Goal: Task Accomplishment & Management: Use online tool/utility

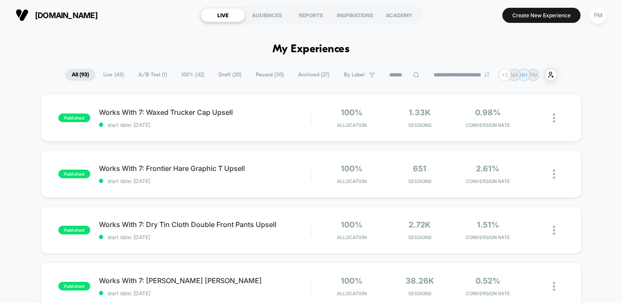
click at [306, 4] on section "LIVE AUDIENCES REPORTS INSPIRATIONS ACADEMY" at bounding box center [311, 15] width 224 height 22
click at [306, 10] on div "REPORTS" at bounding box center [311, 15] width 44 height 14
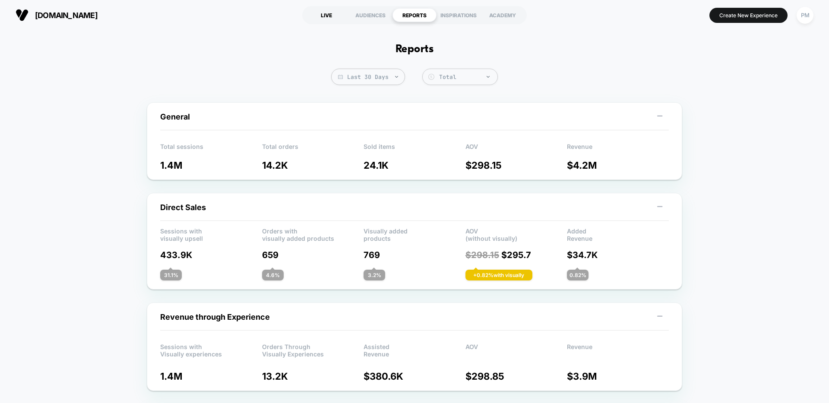
click at [324, 14] on div "LIVE" at bounding box center [326, 15] width 44 height 14
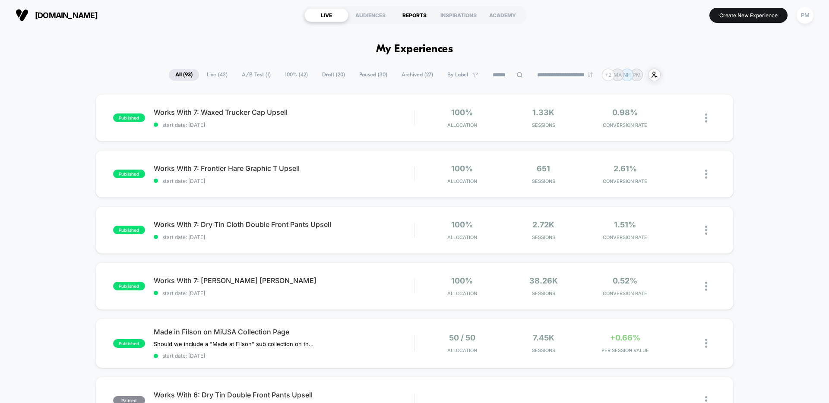
click at [420, 13] on div "REPORTS" at bounding box center [414, 15] width 44 height 14
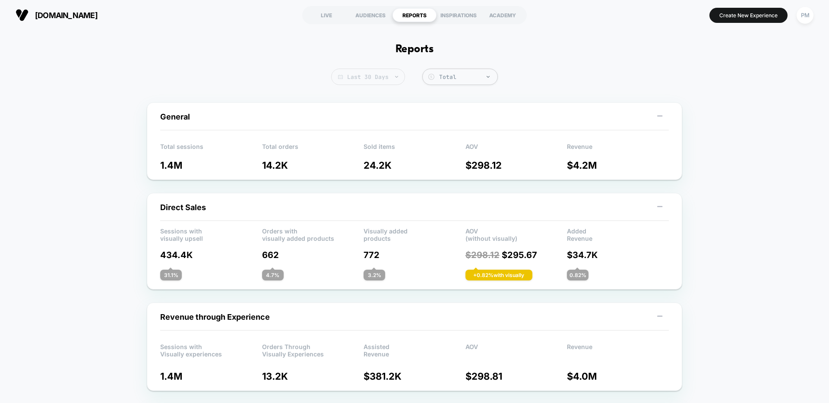
click at [374, 82] on span "Last 30 Days" at bounding box center [368, 77] width 74 height 16
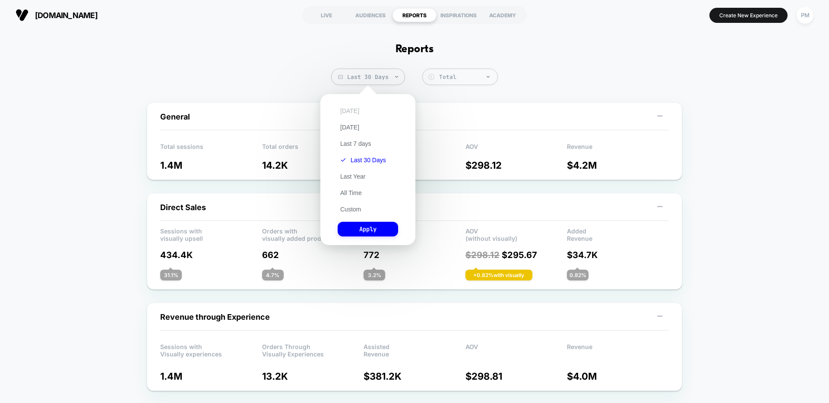
click at [351, 107] on button "Today" at bounding box center [350, 111] width 24 height 8
click at [365, 229] on button "Apply" at bounding box center [368, 229] width 60 height 15
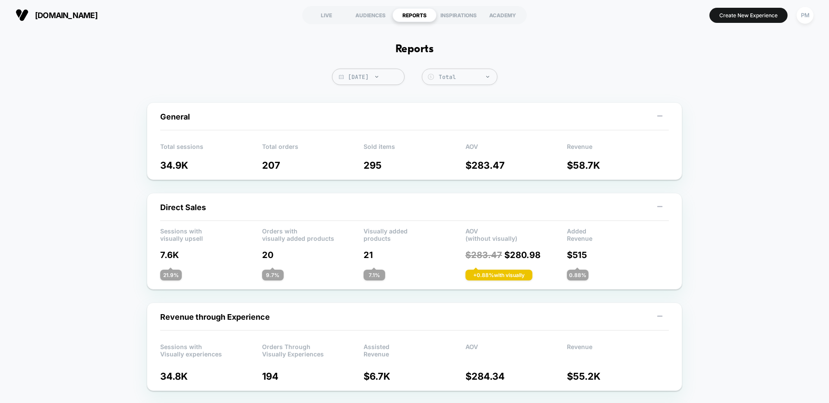
scroll to position [443, 0]
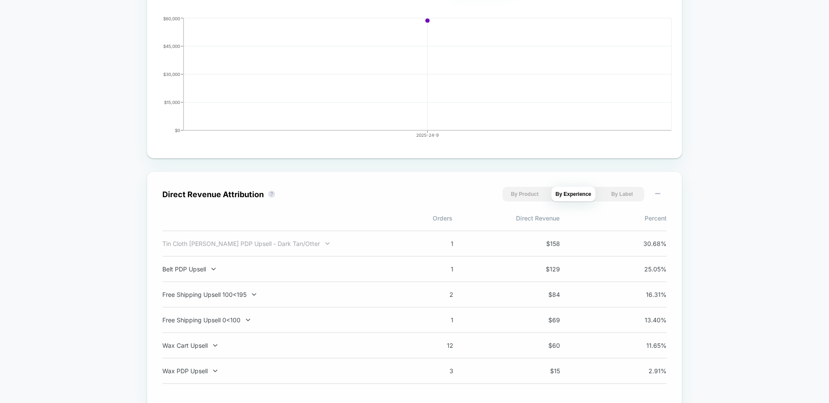
click at [256, 242] on div "Tin Cloth Dopp PDP Upsell - Dark Tan/Otter" at bounding box center [275, 243] width 227 height 7
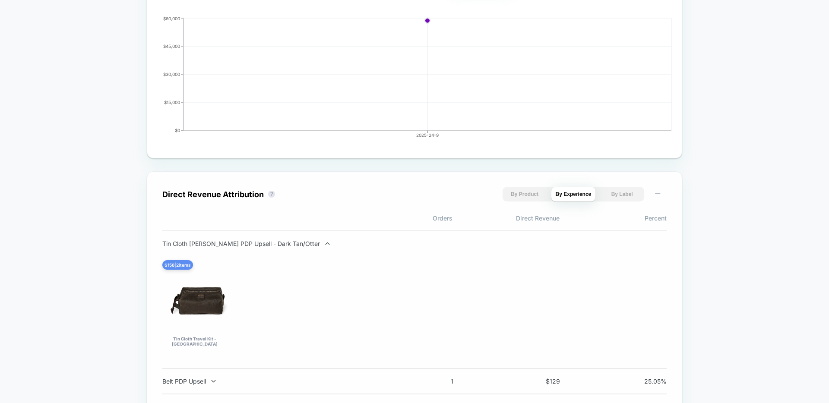
click at [256, 242] on div "Tin Cloth Dopp PDP Upsell - Dark Tan/Otter" at bounding box center [275, 243] width 227 height 7
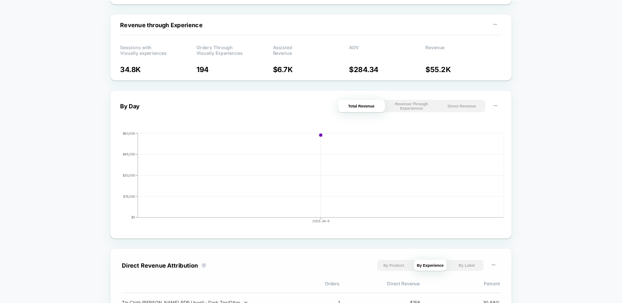
scroll to position [0, 0]
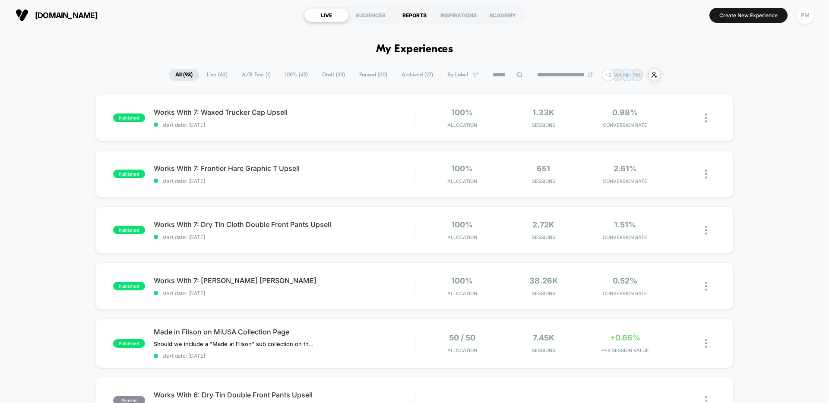
click at [417, 19] on div "REPORTS" at bounding box center [414, 15] width 44 height 14
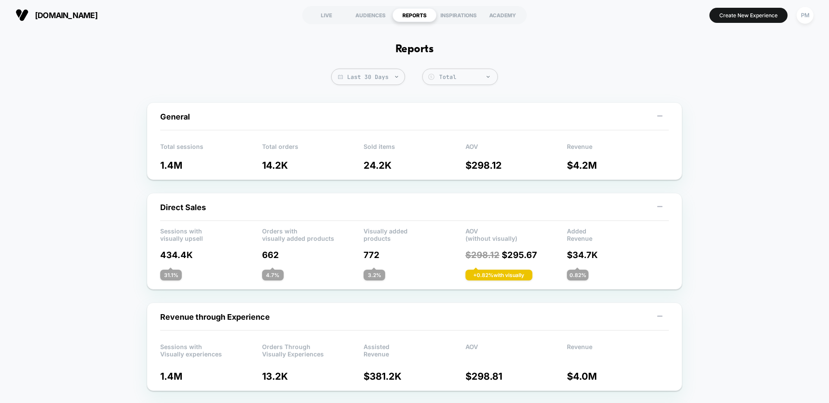
click at [376, 78] on span "Last 30 Days" at bounding box center [368, 77] width 74 height 16
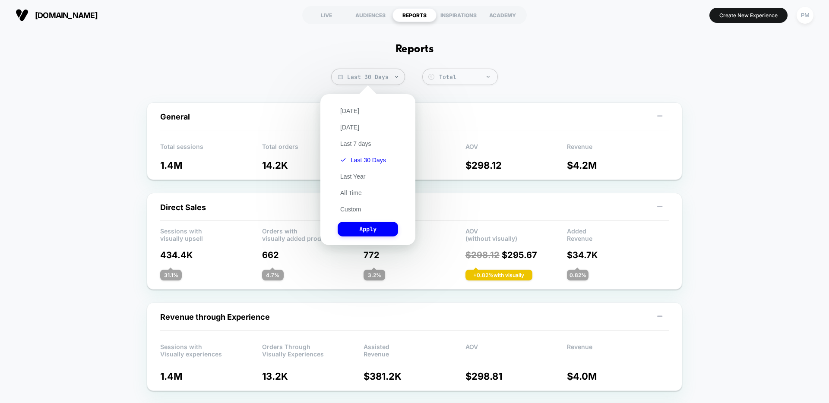
click at [357, 214] on div "Today Yesterday Last 7 days Last 30 Days Last Year All Time Custom Apply" at bounding box center [368, 169] width 86 height 142
click at [354, 212] on button "Custom" at bounding box center [351, 209] width 26 height 8
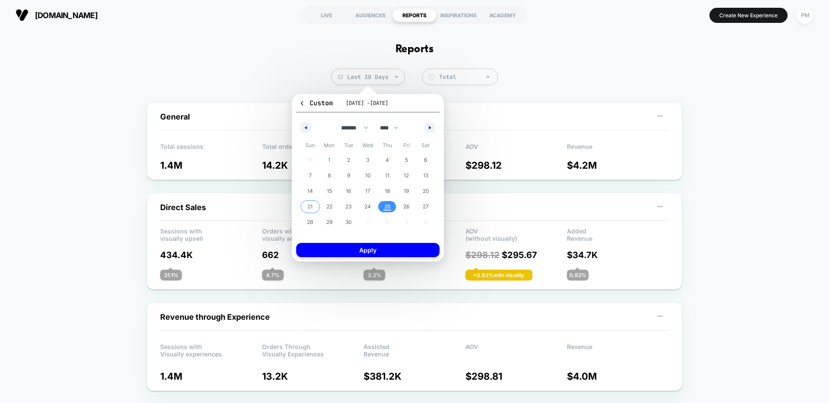
drag, startPoint x: 309, startPoint y: 205, endPoint x: 343, endPoint y: 205, distance: 34.1
click at [309, 205] on span "21" at bounding box center [309, 207] width 5 height 16
click at [388, 205] on span "25" at bounding box center [387, 207] width 6 height 16
click at [369, 255] on button "Apply" at bounding box center [367, 250] width 143 height 14
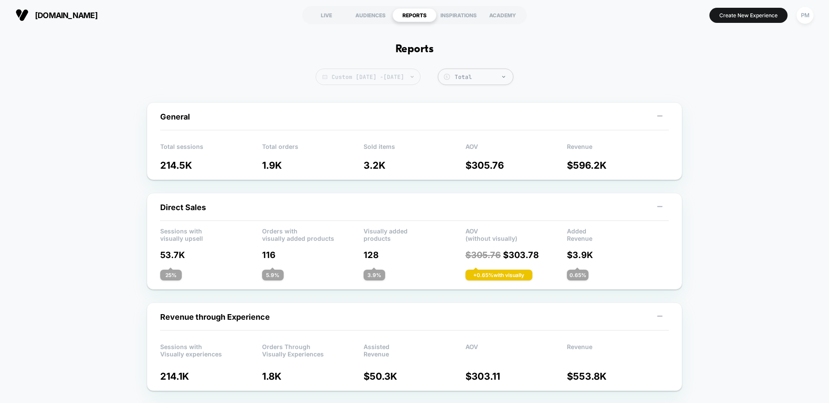
click at [382, 82] on span "Custom Sep 21, 2025 - Sep 25, 2025" at bounding box center [368, 77] width 105 height 16
select select "*"
select select "****"
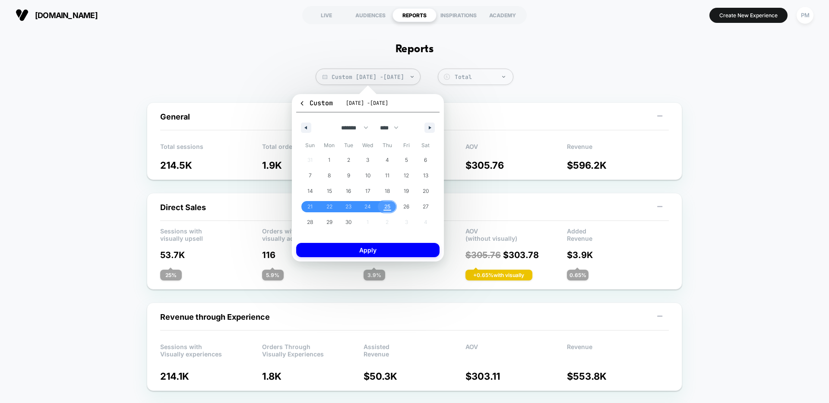
click at [384, 201] on span "25" at bounding box center [387, 207] width 6 height 16
click at [382, 253] on button "Apply" at bounding box center [367, 250] width 143 height 14
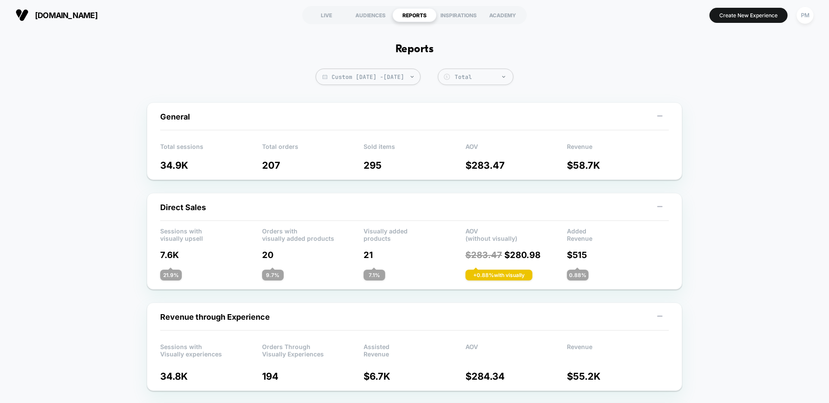
scroll to position [47, 0]
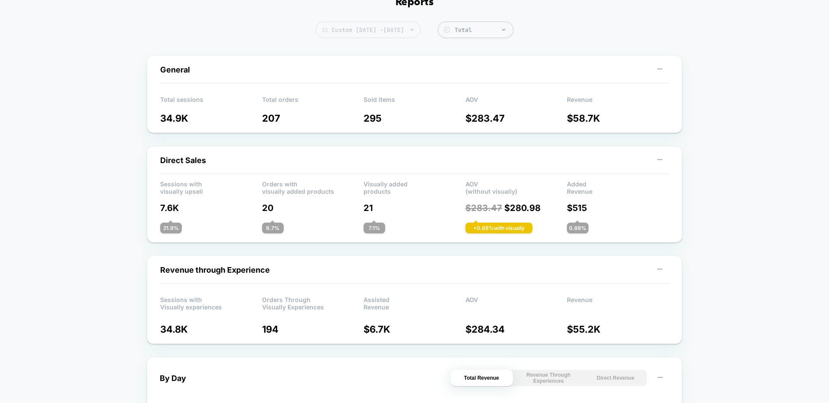
click at [410, 25] on span "Custom Sep 25, 2025 - Sep 25, 2025" at bounding box center [368, 30] width 105 height 16
select select "*"
select select "****"
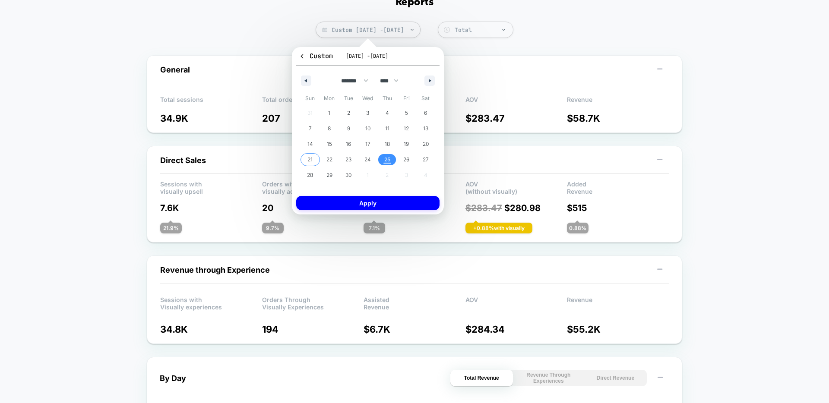
click at [311, 159] on span "21" at bounding box center [309, 160] width 5 height 16
click at [382, 159] on span "25" at bounding box center [386, 159] width 19 height 11
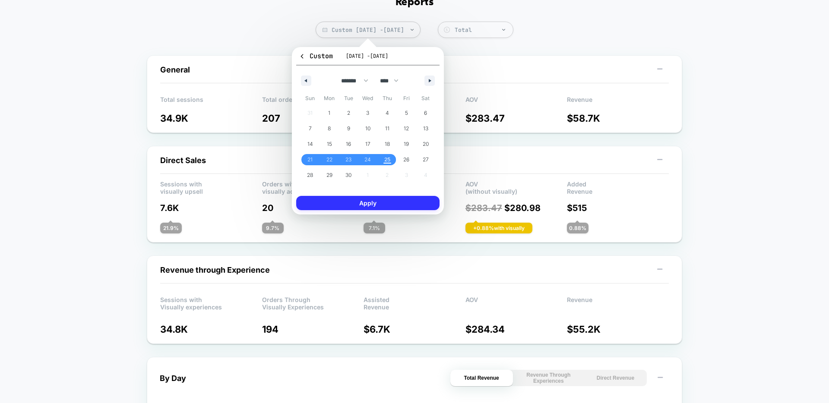
click at [401, 206] on button "Apply" at bounding box center [367, 203] width 143 height 14
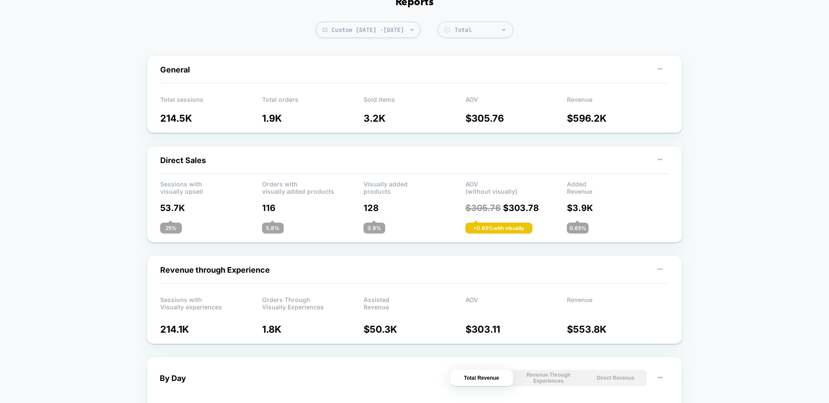
scroll to position [50, 0]
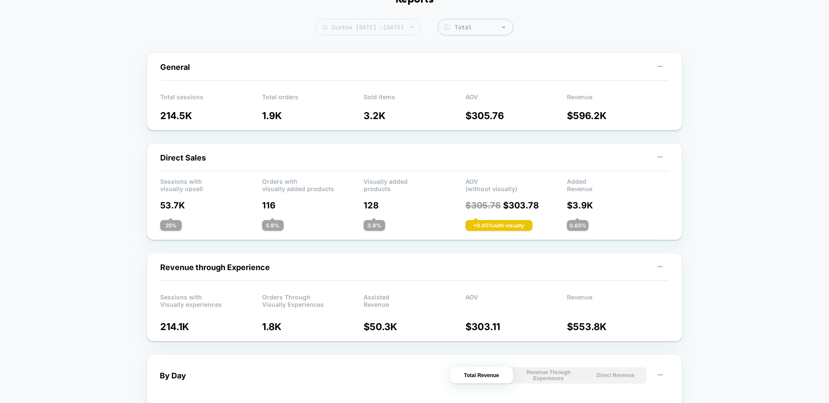
click at [369, 35] on span "Custom Sep 21, 2025 - Sep 25, 2025" at bounding box center [368, 27] width 105 height 16
select select "*"
select select "****"
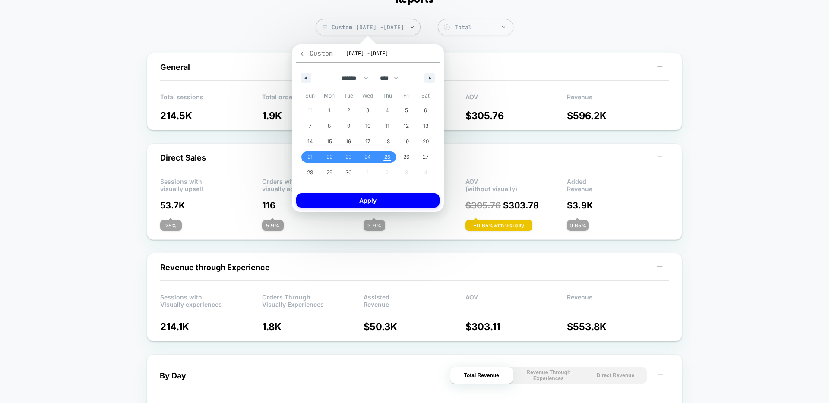
click at [304, 53] on icon "button" at bounding box center [302, 54] width 6 height 6
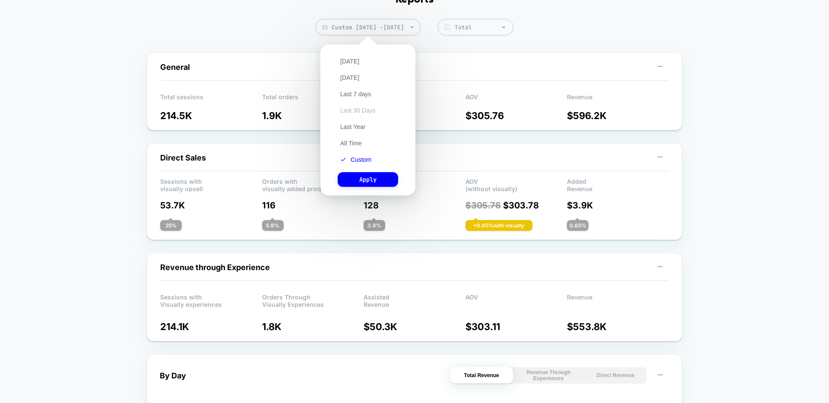
click at [362, 112] on button "Last 30 Days" at bounding box center [358, 111] width 41 height 8
click at [372, 180] on button "Apply" at bounding box center [368, 179] width 60 height 15
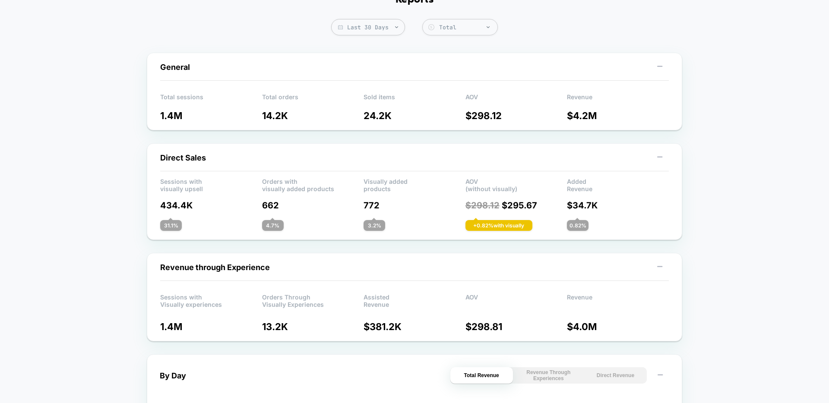
scroll to position [68, 0]
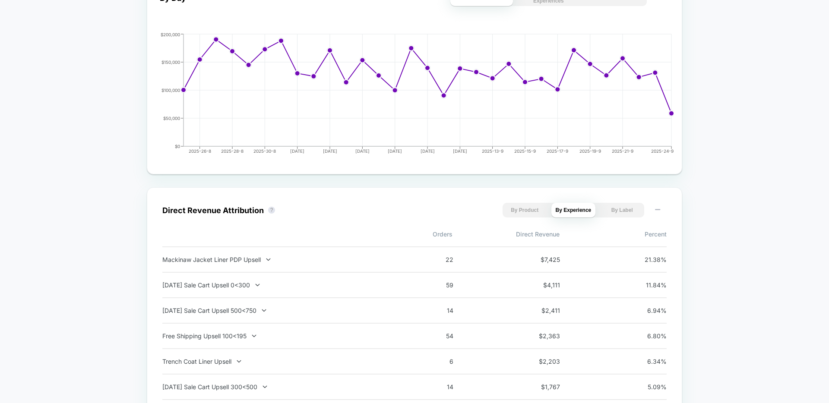
scroll to position [251, 0]
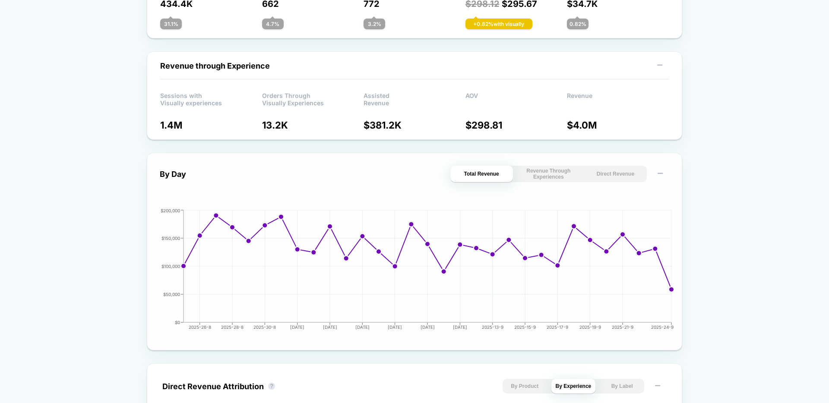
click at [609, 179] on button "Direct Revenue" at bounding box center [615, 174] width 63 height 16
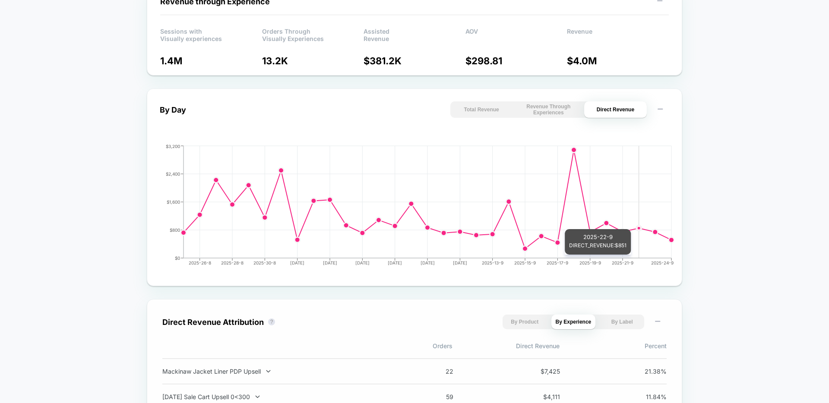
scroll to position [308, 0]
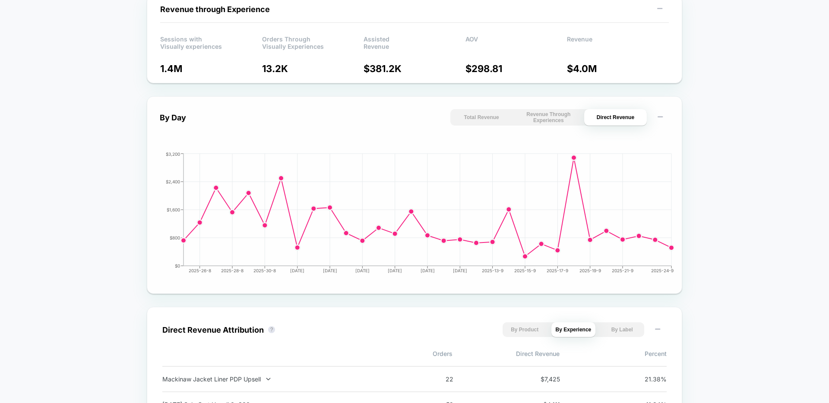
click at [552, 118] on button "Revenue Through Experiences" at bounding box center [548, 117] width 63 height 16
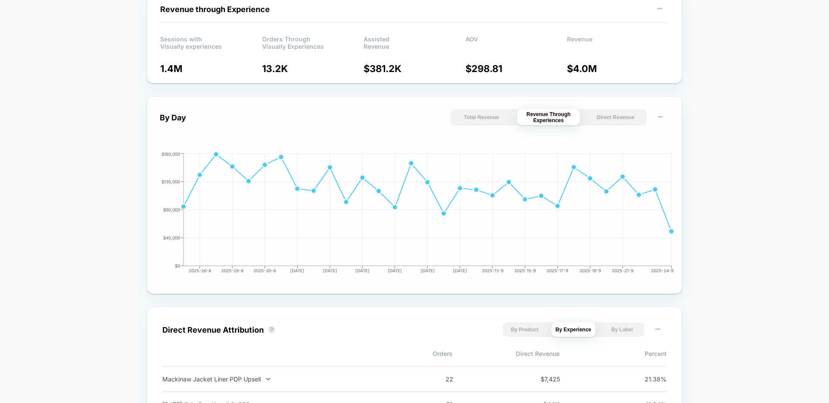
click at [606, 116] on button "Direct Revenue" at bounding box center [615, 117] width 63 height 16
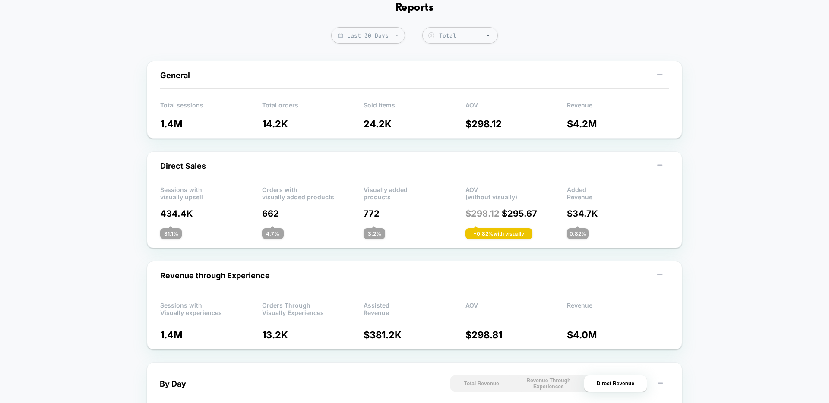
scroll to position [40, 0]
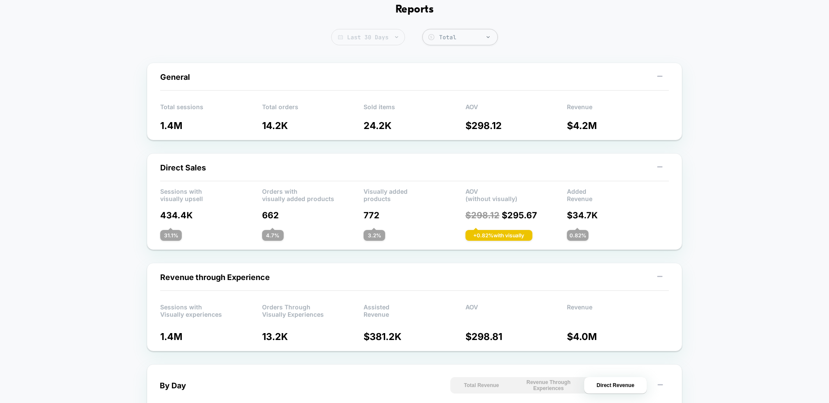
click at [382, 44] on span "Last 30 Days" at bounding box center [368, 37] width 74 height 16
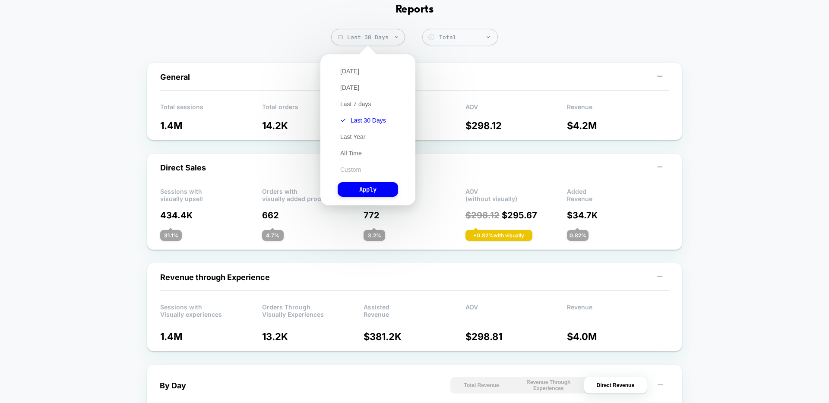
click at [350, 169] on button "Custom" at bounding box center [351, 170] width 26 height 8
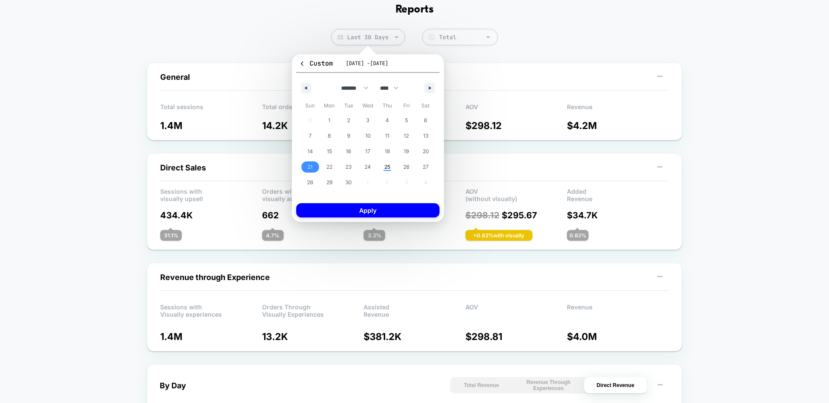
click at [309, 167] on span "21" at bounding box center [309, 167] width 5 height 16
click at [390, 166] on span "25" at bounding box center [386, 166] width 19 height 11
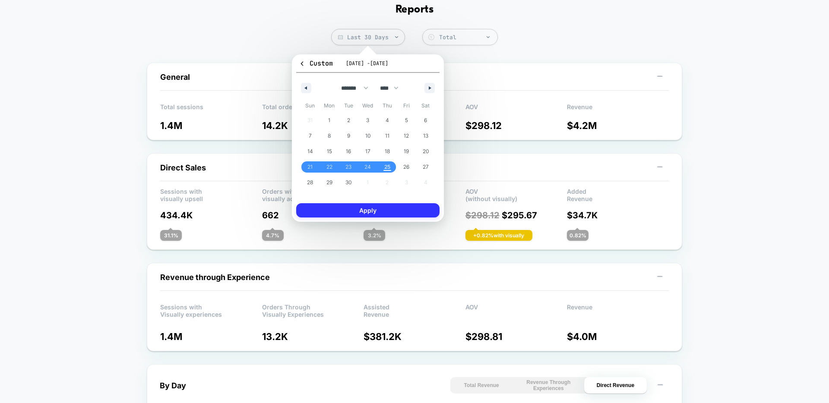
click at [390, 208] on button "Apply" at bounding box center [367, 210] width 143 height 14
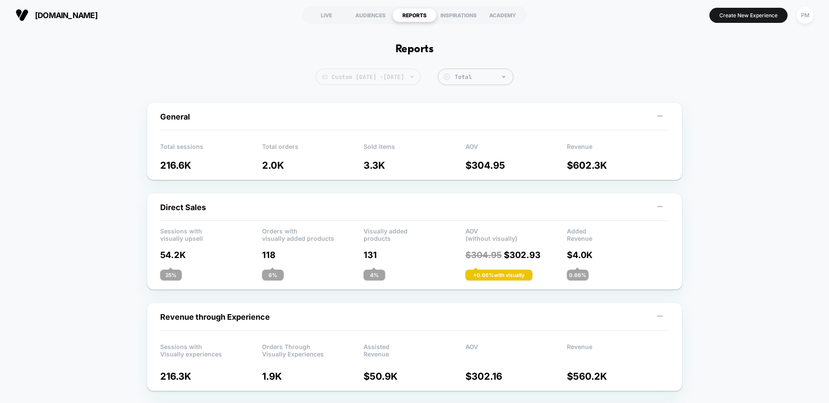
click at [376, 76] on span "Custom Sep 21, 2025 - Sep 25, 2025" at bounding box center [368, 77] width 105 height 16
select select "*"
select select "****"
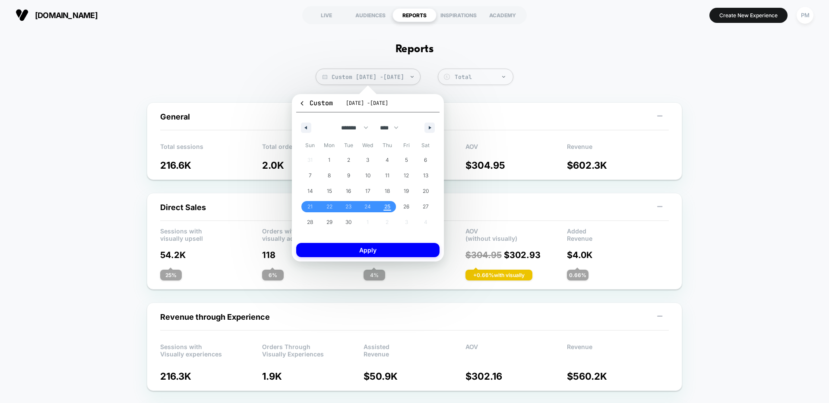
click at [306, 108] on button "Custom Sep 21, 2025 - Sep 25, 2025" at bounding box center [367, 105] width 143 height 14
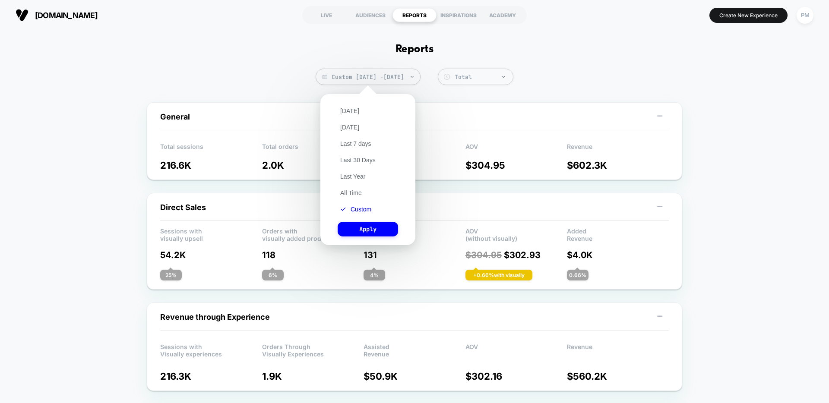
click at [305, 104] on div "General Total sessions 216.6K Total orders 2.0K Sold items 3.3K AOV $ 304.95 Re…" at bounding box center [414, 141] width 535 height 78
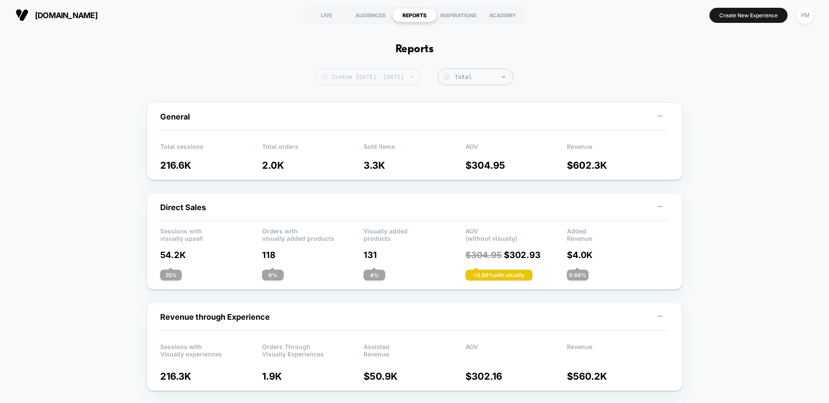
click at [316, 82] on span "Custom Sep 21, 2025 - Sep 25, 2025" at bounding box center [368, 77] width 105 height 16
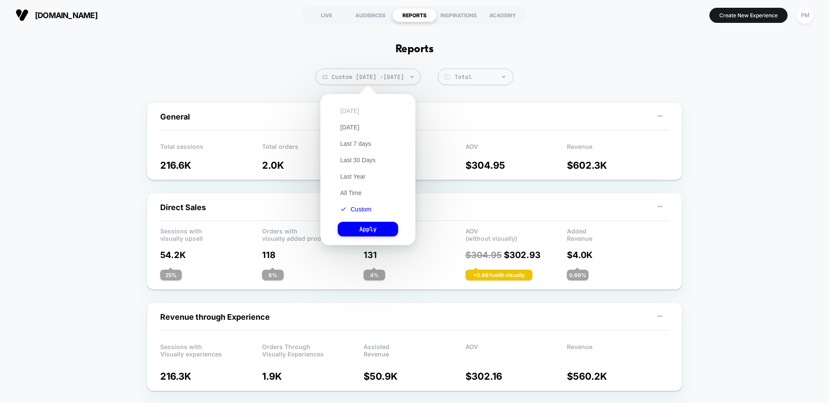
click at [344, 110] on button "Today" at bounding box center [350, 111] width 24 height 8
click at [360, 226] on button "Apply" at bounding box center [368, 229] width 60 height 15
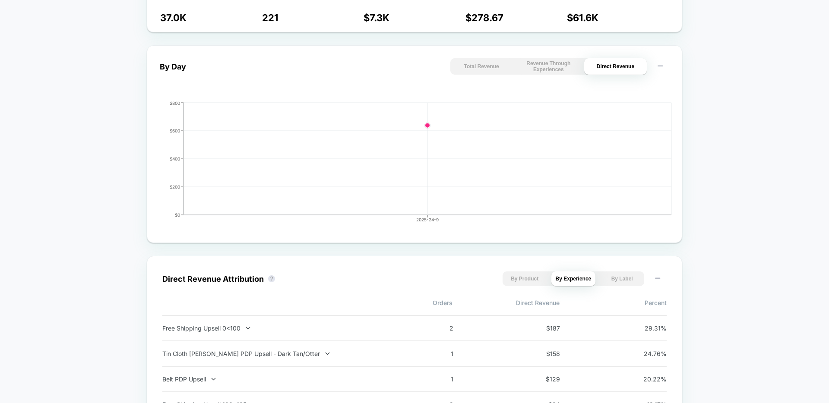
scroll to position [478, 0]
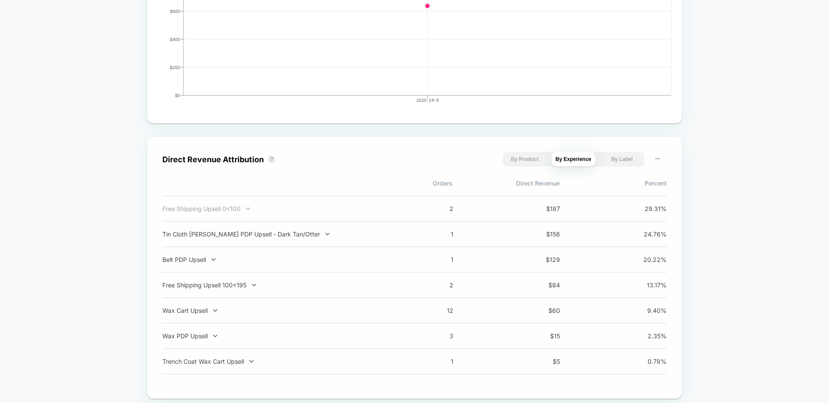
click at [302, 212] on div "Free Shipping Upsell 0<100" at bounding box center [275, 208] width 227 height 7
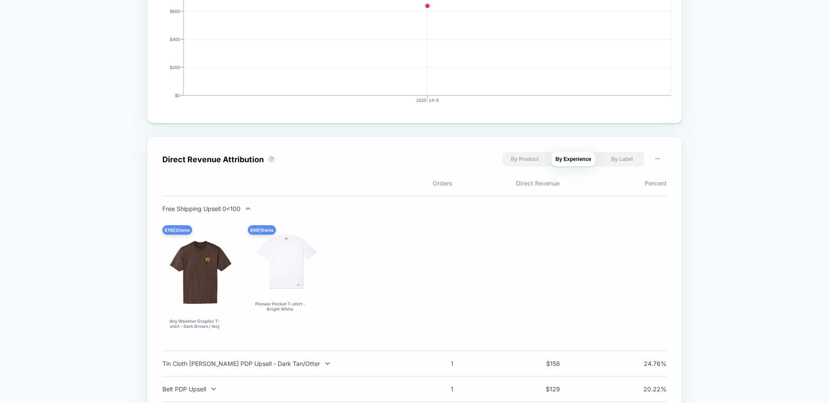
click at [300, 215] on div "Free Shipping Upsell 0<100 $ 118 | 2 items Any Weather Graphic T-shirt - Dark B…" at bounding box center [414, 273] width 504 height 137
click at [240, 194] on div "Orders Direct Revenue Percent" at bounding box center [414, 188] width 504 height 16
click at [234, 208] on div "Free Shipping Upsell 0<100" at bounding box center [275, 208] width 227 height 7
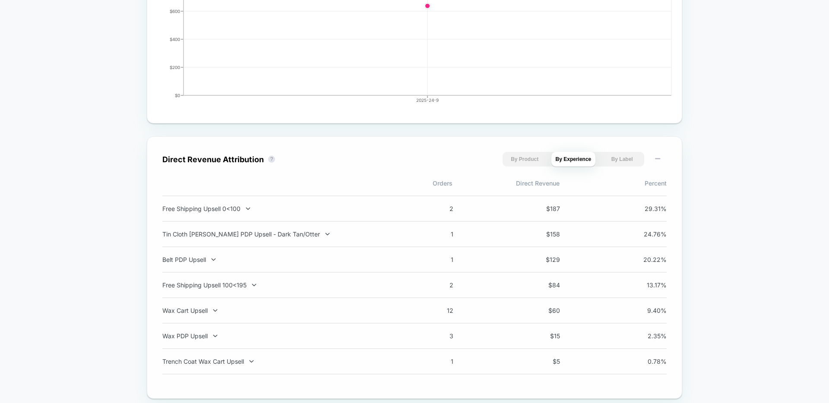
scroll to position [0, 0]
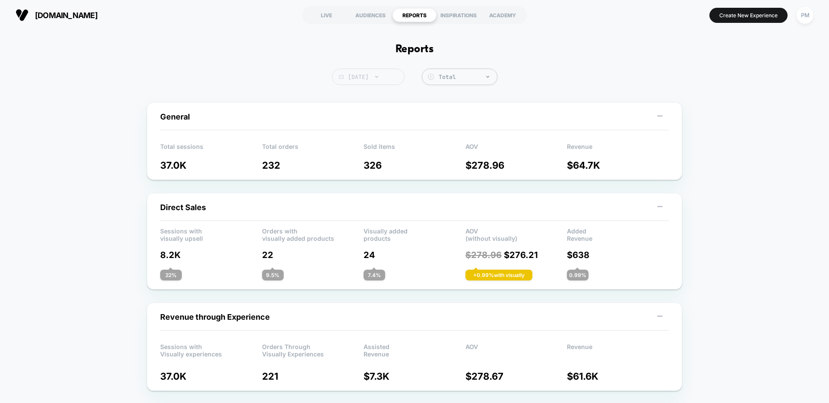
click at [349, 75] on span "Today" at bounding box center [368, 77] width 73 height 16
select select "*"
select select "****"
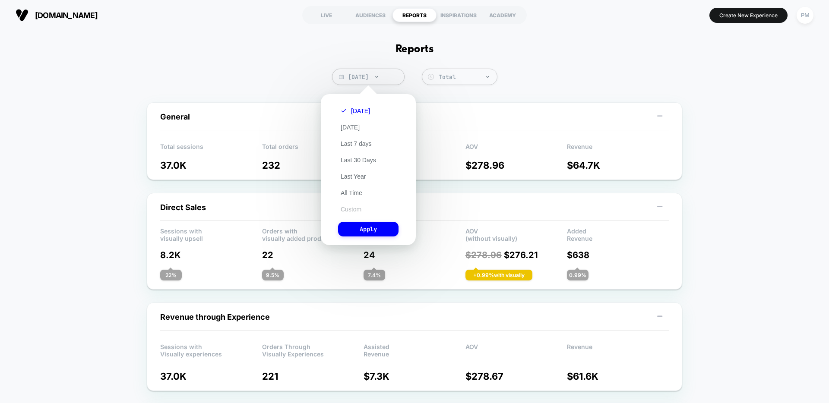
click at [346, 208] on button "Custom" at bounding box center [351, 209] width 26 height 8
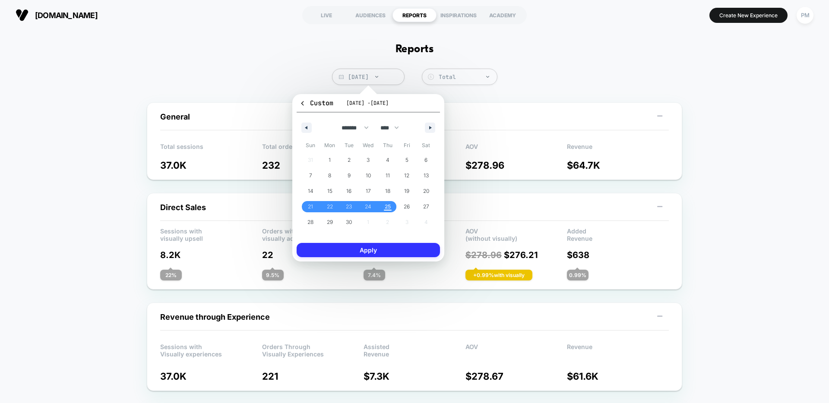
click at [390, 252] on button "Apply" at bounding box center [368, 250] width 143 height 14
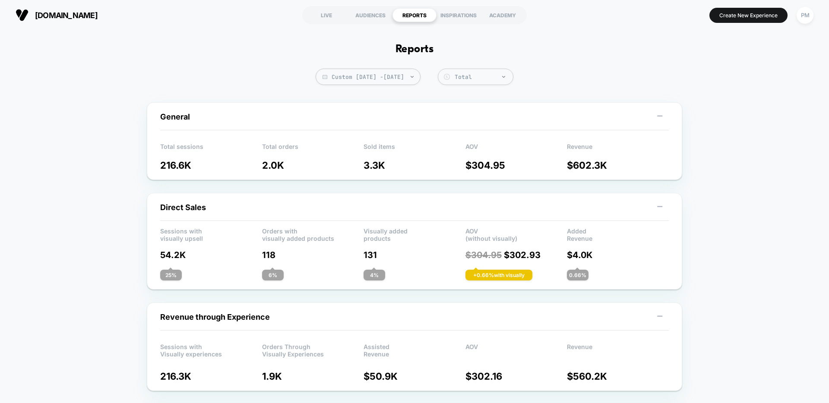
scroll to position [424, 0]
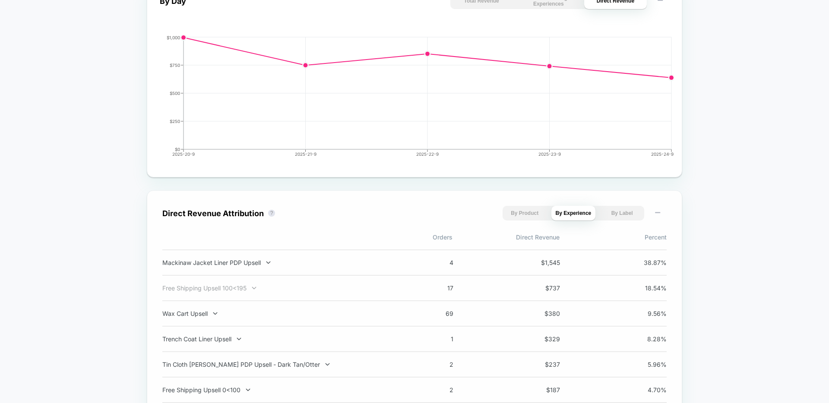
click at [243, 288] on div "Free Shipping Upsell 100<195" at bounding box center [275, 287] width 227 height 7
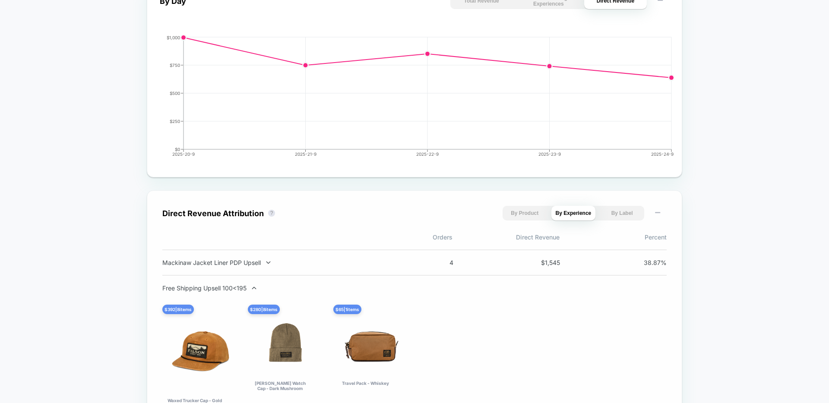
click at [243, 288] on div "Free Shipping Upsell 100<195" at bounding box center [275, 287] width 227 height 7
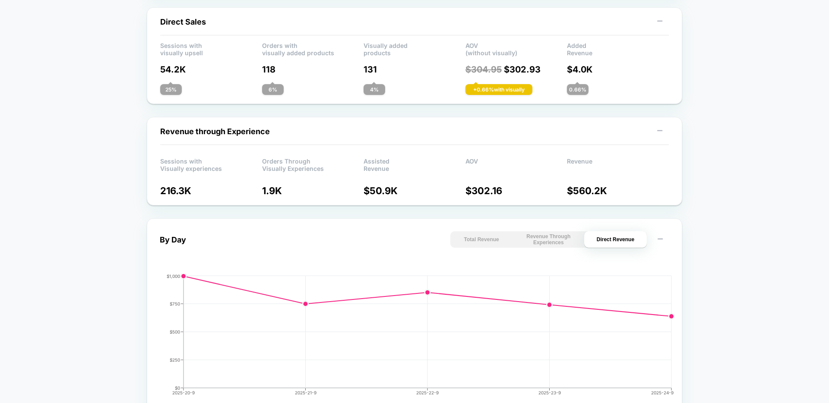
scroll to position [0, 0]
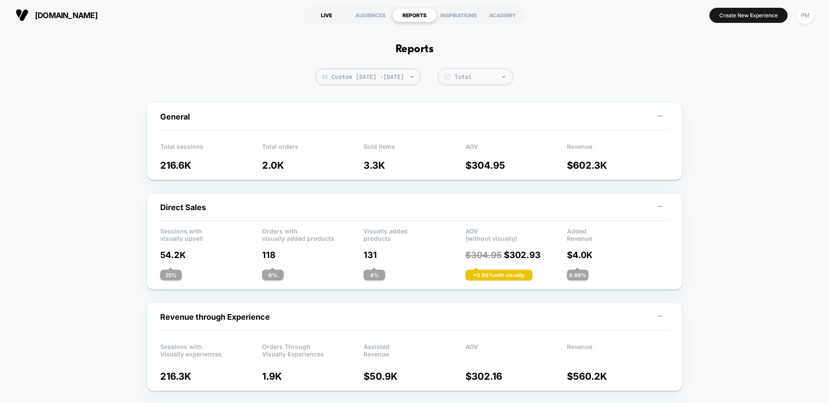
click at [331, 15] on div "LIVE" at bounding box center [326, 15] width 44 height 14
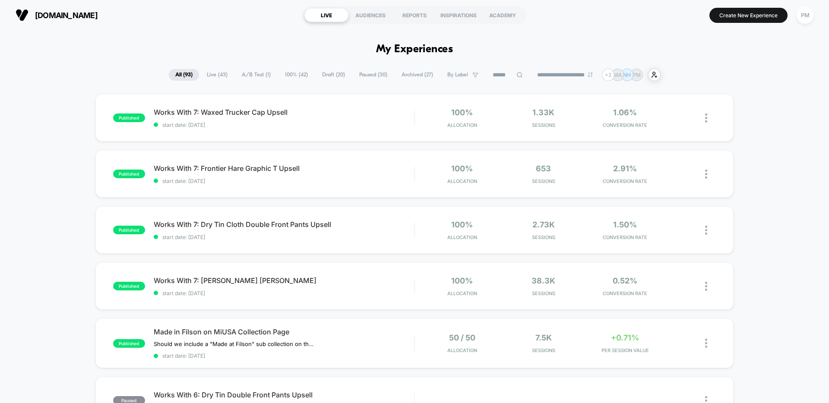
click at [330, 70] on span "Draft ( 20 )" at bounding box center [334, 75] width 36 height 12
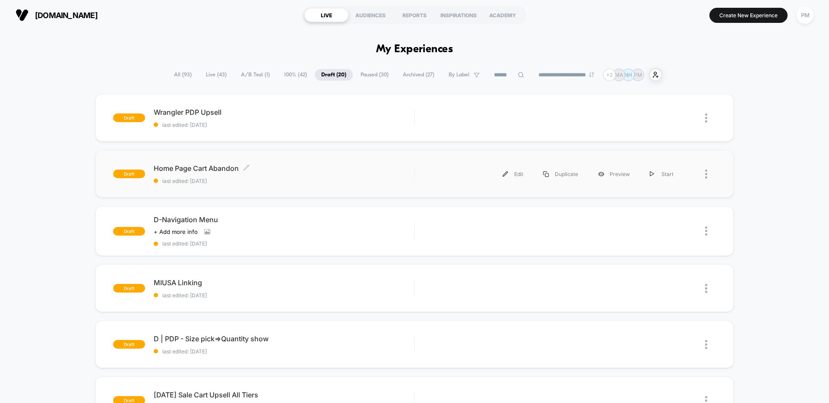
click at [294, 165] on span "Home Page Cart Abandon Click to edit experience details" at bounding box center [284, 168] width 260 height 9
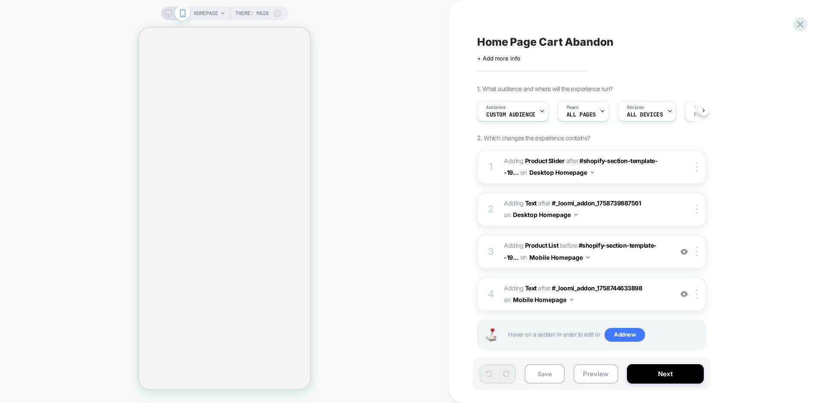
scroll to position [0, 0]
click at [173, 12] on div at bounding box center [175, 13] width 22 height 8
click at [164, 15] on icon at bounding box center [168, 13] width 8 height 8
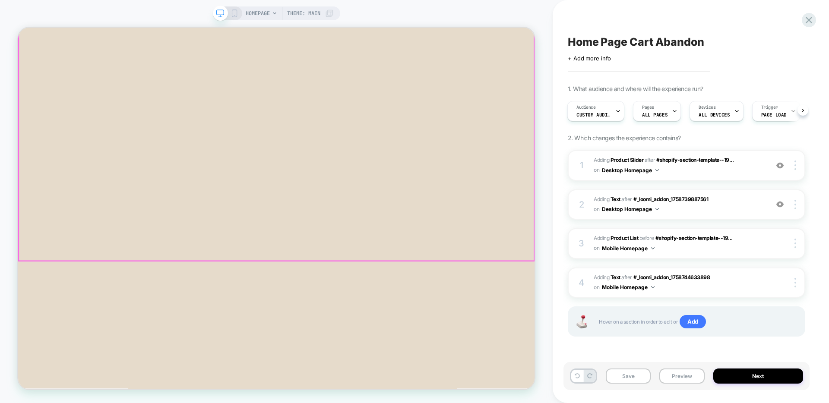
scroll to position [74, 0]
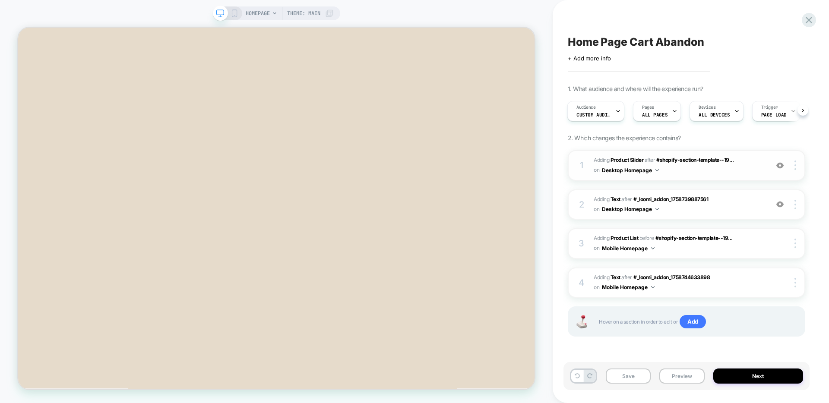
click at [780, 160] on div "1 #_loomi_addon_1758739887561 Adding Product Slider AFTER #shopify-section-temp…" at bounding box center [686, 165] width 237 height 31
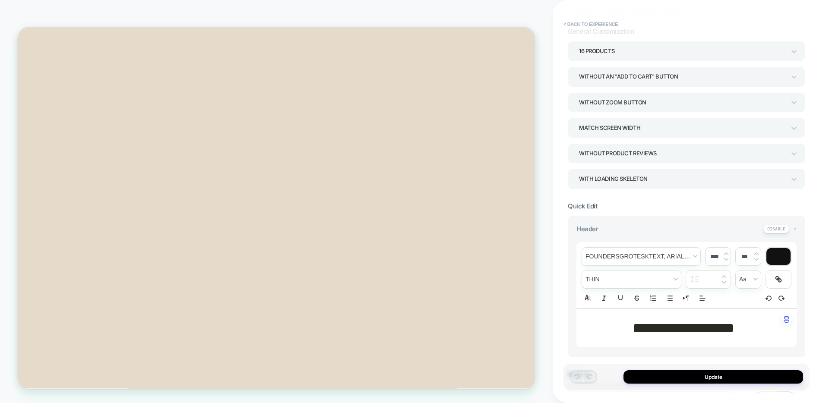
scroll to position [83, 0]
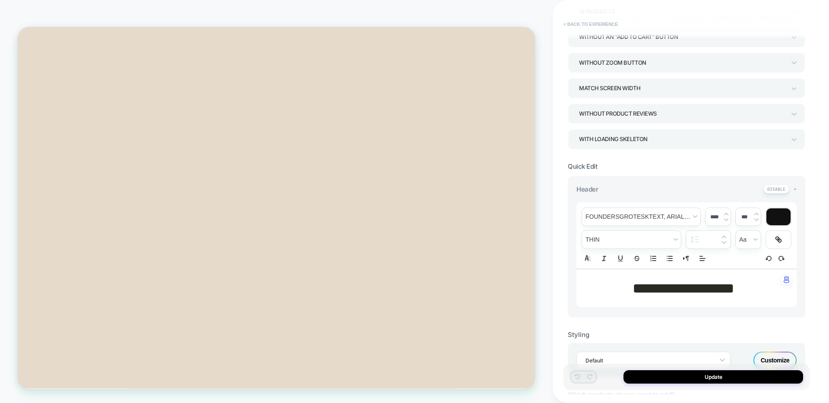
click at [570, 24] on button "< Back to experience" at bounding box center [590, 24] width 63 height 14
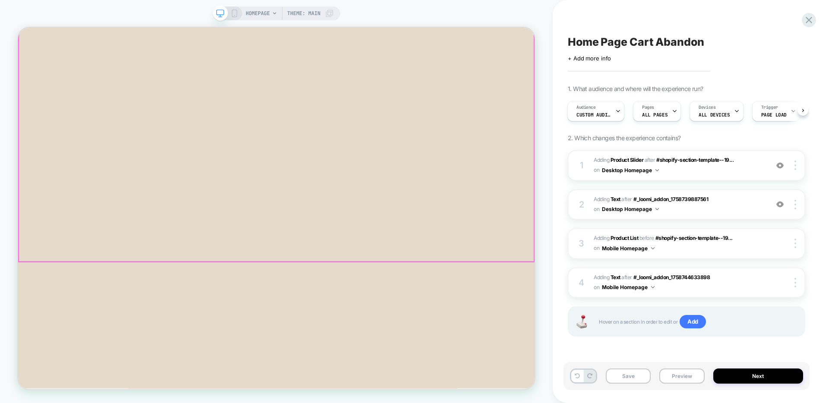
scroll to position [103, 0]
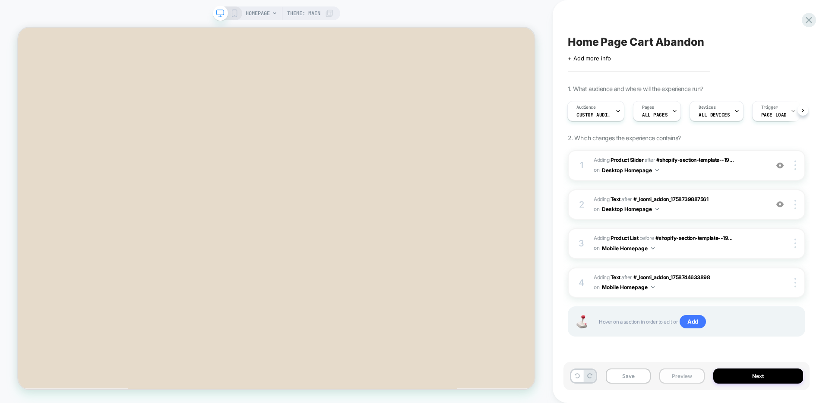
click at [686, 382] on button "Preview" at bounding box center [681, 376] width 45 height 15
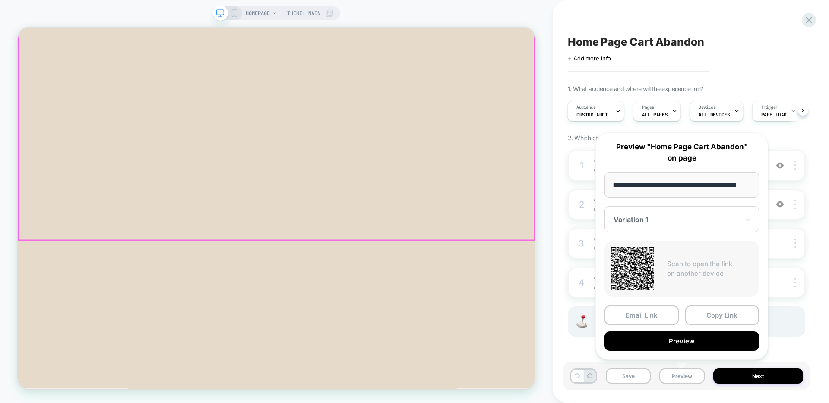
scroll to position [417, 0]
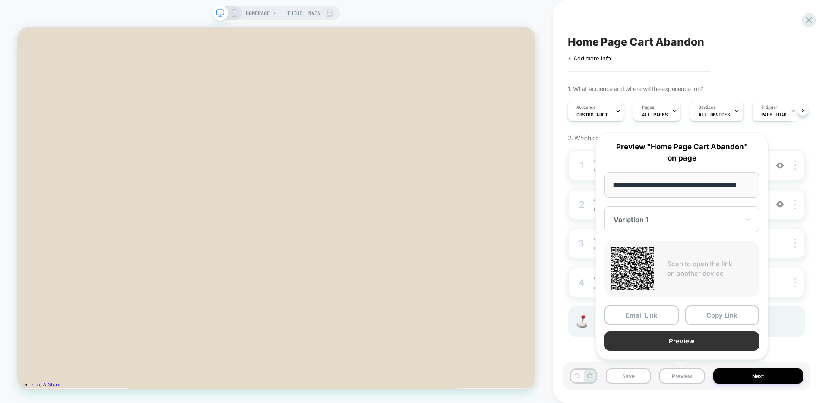
click at [657, 343] on button "Preview" at bounding box center [681, 340] width 155 height 19
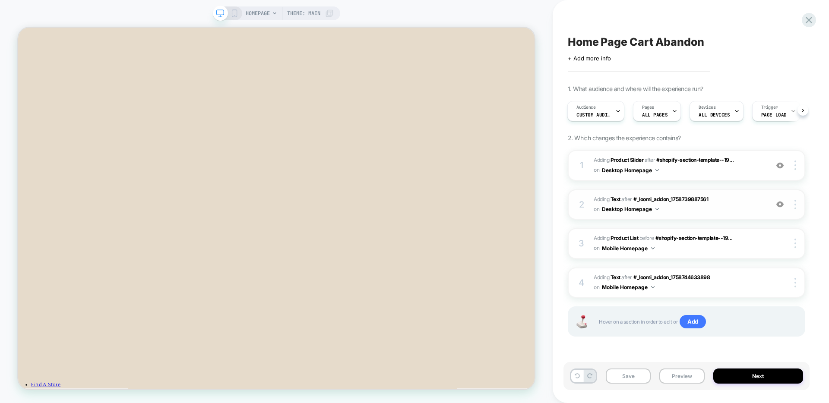
click at [778, 204] on img at bounding box center [779, 204] width 7 height 7
click at [236, 16] on icon at bounding box center [234, 13] width 8 height 8
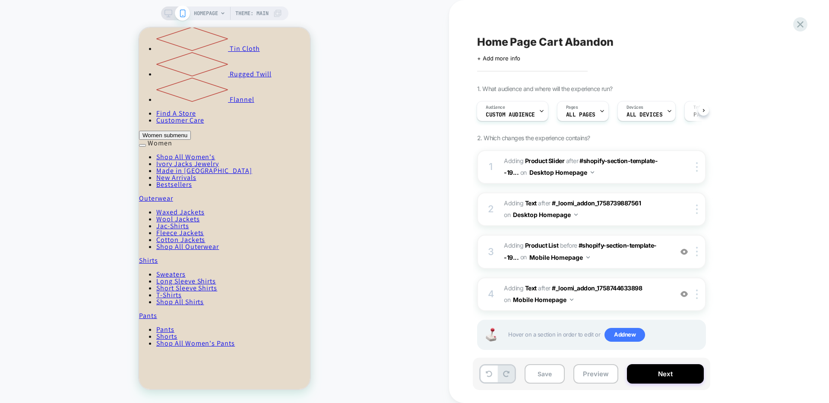
scroll to position [4673, 0]
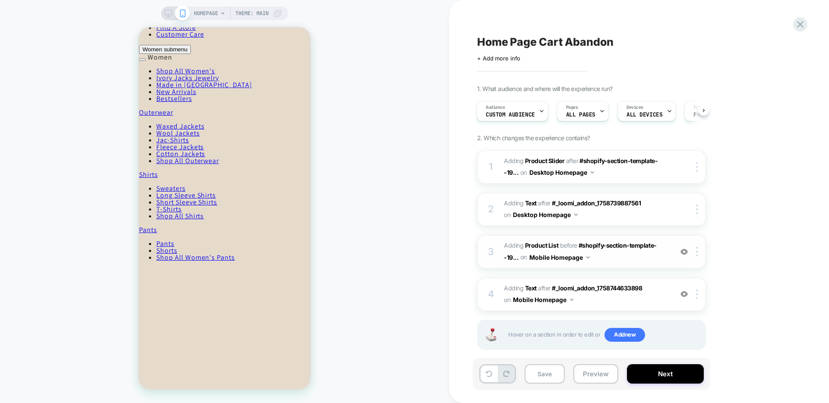
click at [681, 251] on img at bounding box center [683, 251] width 7 height 7
click at [682, 251] on img at bounding box center [683, 251] width 7 height 7
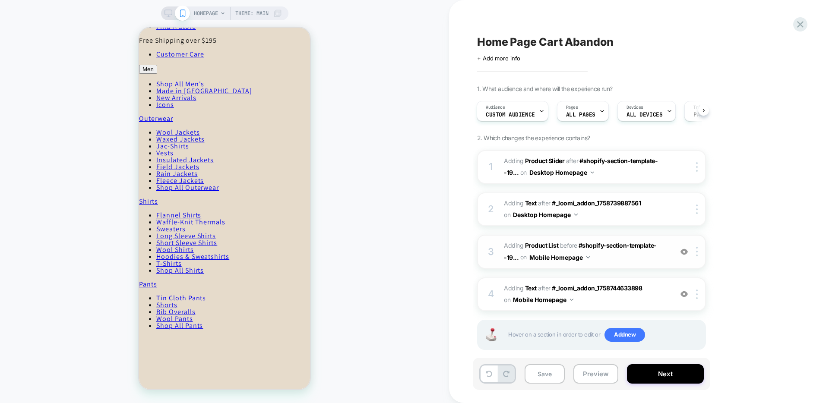
scroll to position [576, 0]
click at [170, 8] on div "HOMEPAGE Theme: MAIN" at bounding box center [224, 13] width 127 height 14
click at [170, 14] on icon at bounding box center [168, 13] width 8 height 8
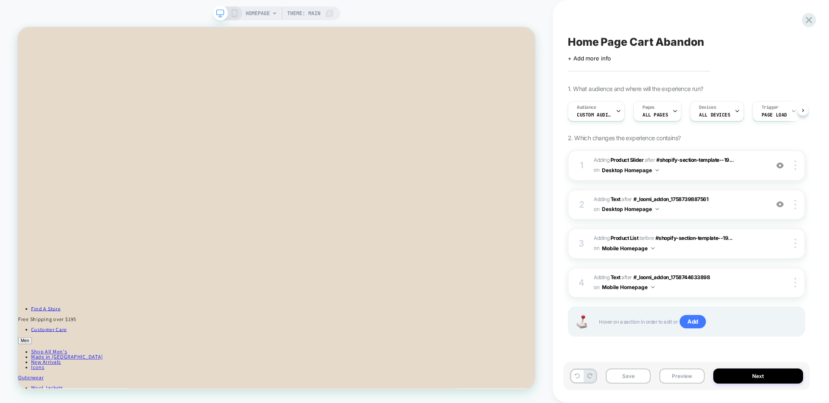
scroll to position [0, 0]
click at [674, 374] on button "Preview" at bounding box center [681, 376] width 45 height 15
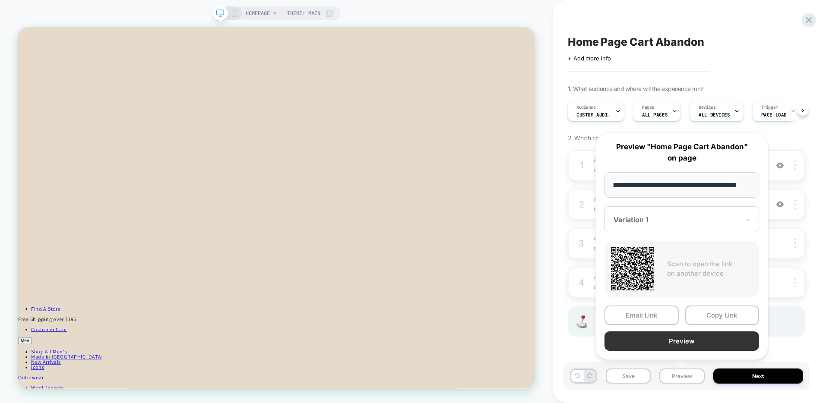
scroll to position [0, 0]
click at [650, 346] on button "Preview" at bounding box center [681, 340] width 155 height 19
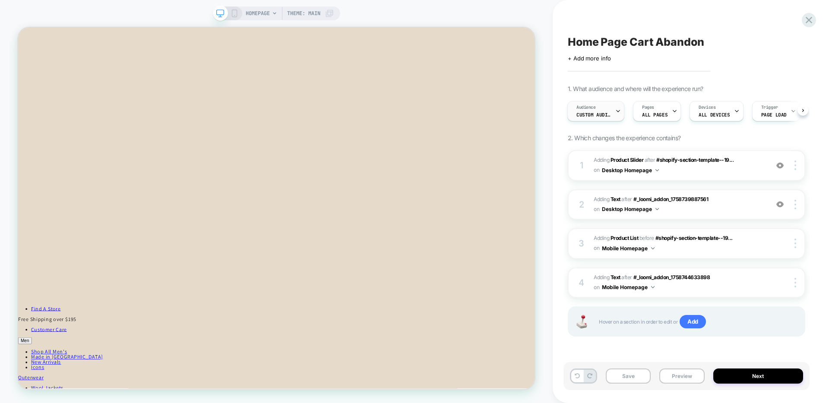
click at [612, 105] on div "Audience Custom Audience" at bounding box center [594, 110] width 52 height 19
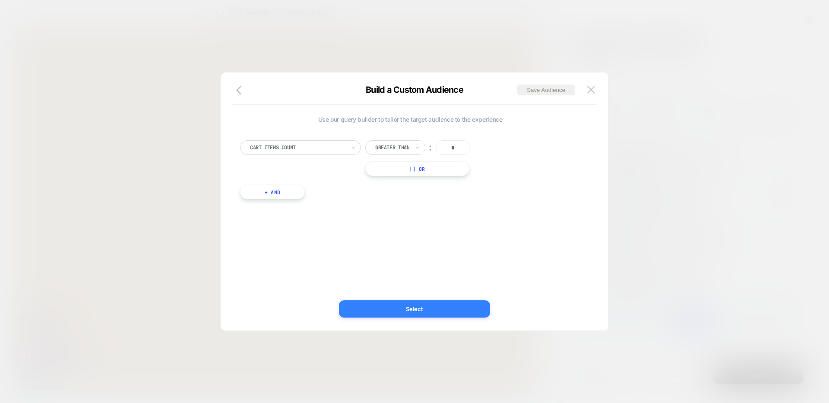
click at [448, 308] on button "Select" at bounding box center [414, 308] width 151 height 17
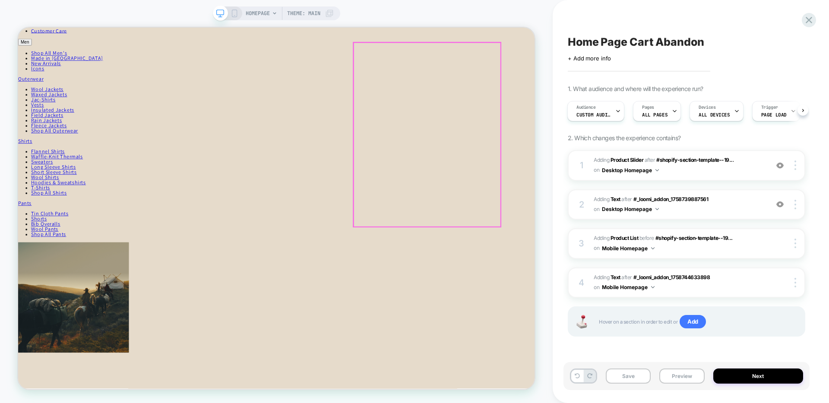
scroll to position [772, 0]
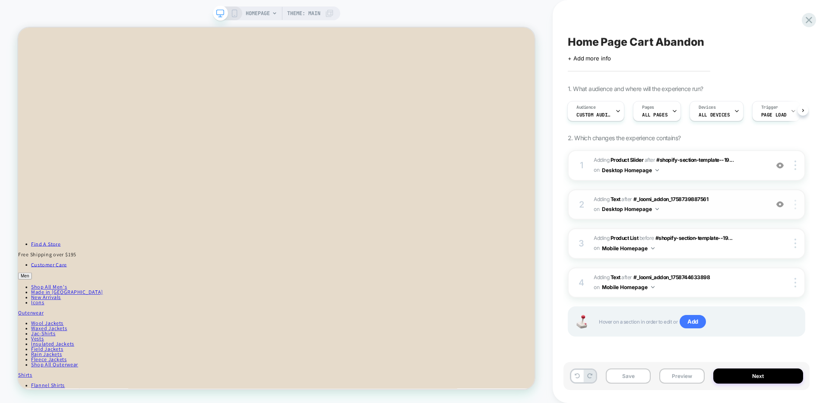
click at [794, 202] on img at bounding box center [795, 204] width 2 height 9
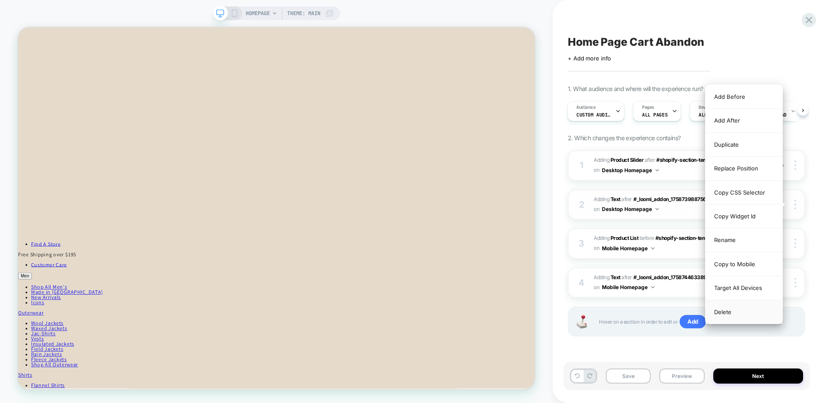
click at [736, 309] on div "Delete" at bounding box center [743, 311] width 77 height 23
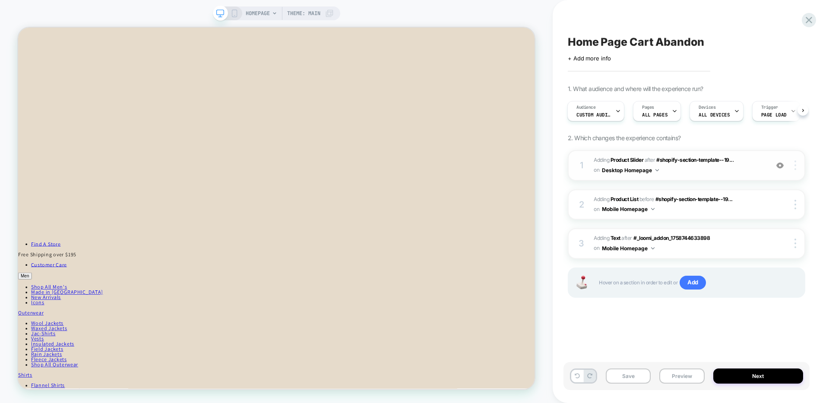
click at [795, 164] on div at bounding box center [796, 165] width 16 height 9
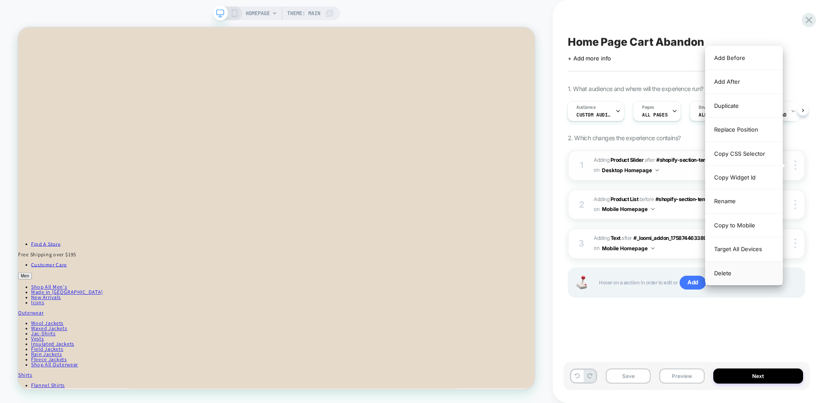
click at [726, 275] on div "Delete" at bounding box center [743, 273] width 77 height 23
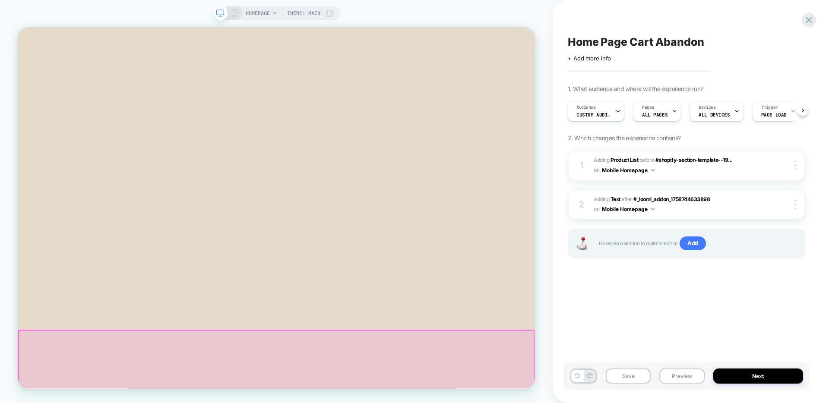
scroll to position [277, 0]
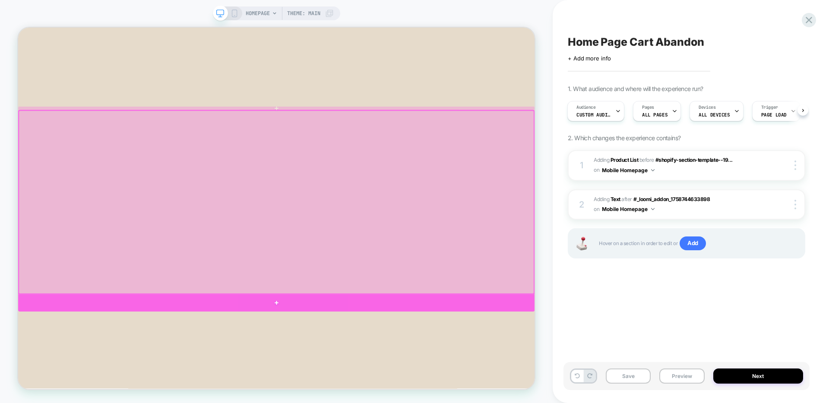
click at [363, 389] on div at bounding box center [362, 395] width 688 height 23
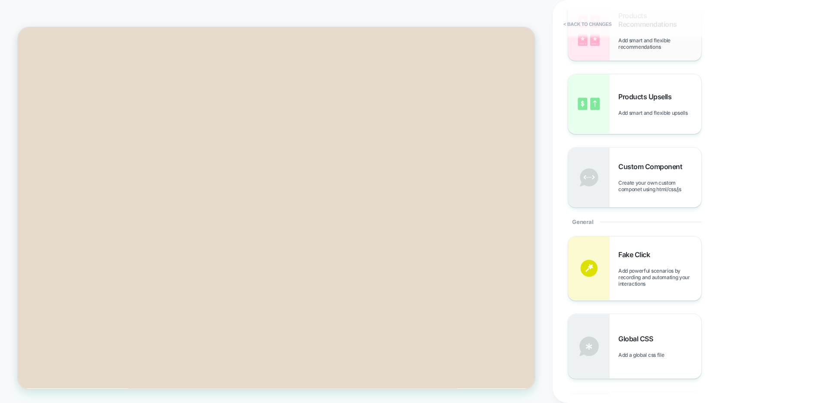
scroll to position [0, 0]
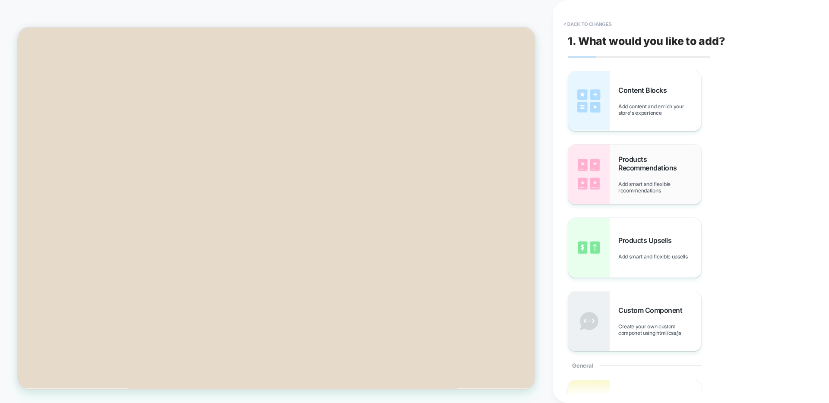
click at [639, 177] on div "Products Recommendations Add smart and flexible recommendations" at bounding box center [659, 174] width 83 height 39
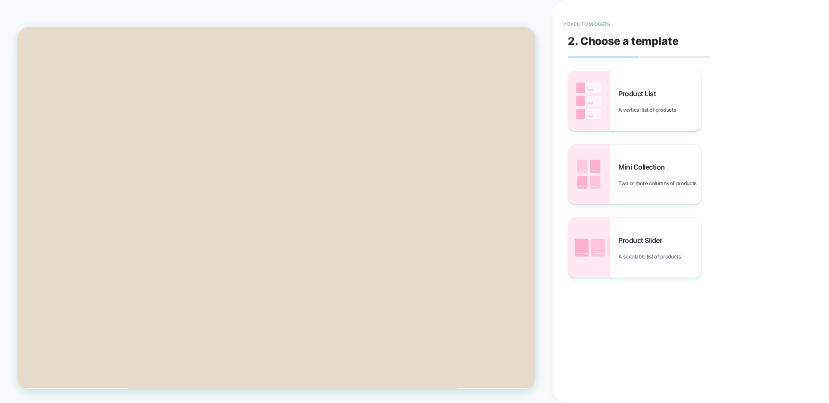
scroll to position [451, 0]
click at [590, 23] on button "< Back to widgets" at bounding box center [586, 24] width 55 height 14
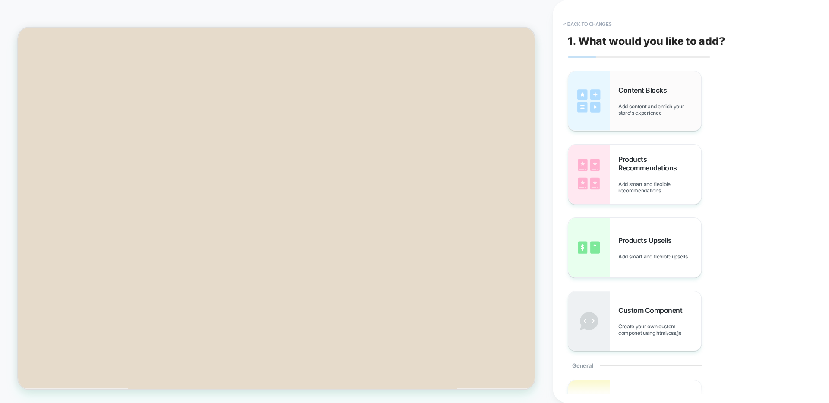
scroll to position [411, 0]
click at [624, 94] on span "Content Blocks" at bounding box center [644, 90] width 53 height 9
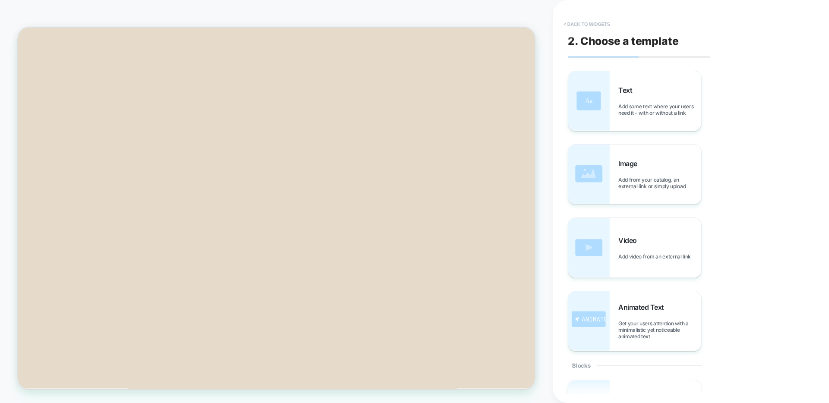
click at [595, 21] on button "< Back to widgets" at bounding box center [586, 24] width 55 height 14
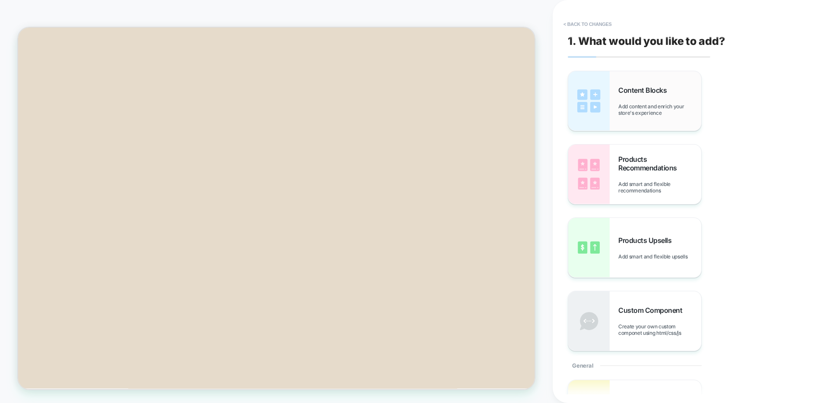
scroll to position [410, 0]
click at [647, 237] on span "Products Upsells" at bounding box center [646, 240] width 57 height 9
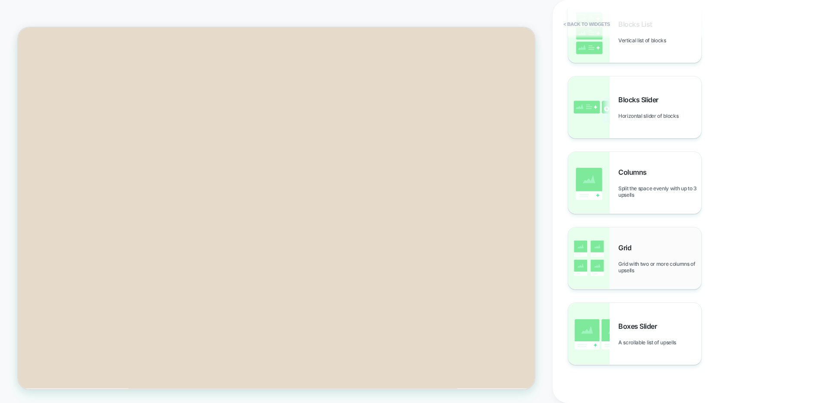
scroll to position [76, 0]
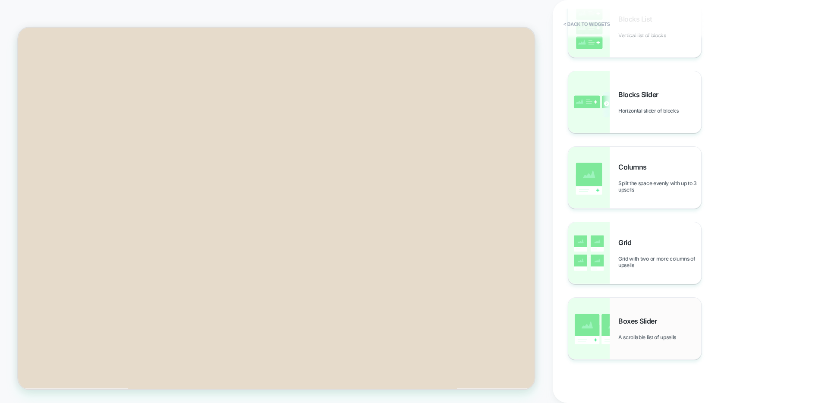
click at [649, 326] on div "Boxes Slider A scrollable list of upsells" at bounding box center [659, 329] width 83 height 24
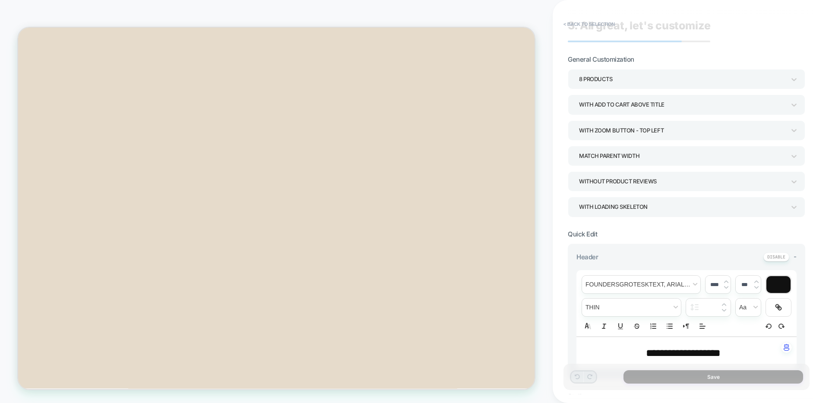
scroll to position [21, 0]
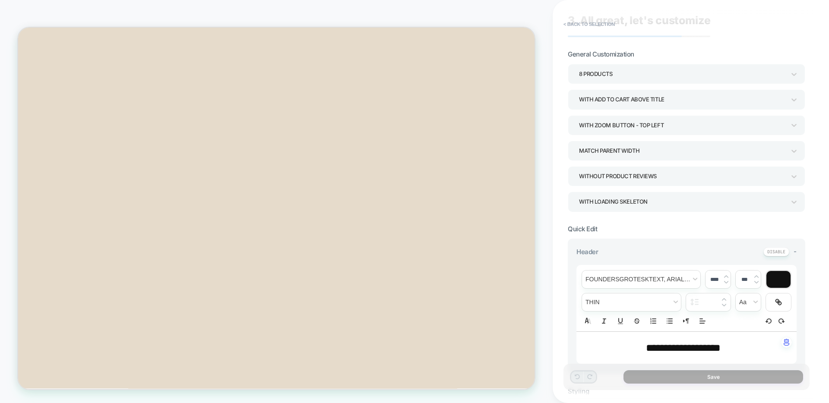
click at [696, 343] on span "**********" at bounding box center [683, 348] width 75 height 10
type input "****"
click at [663, 281] on span "font" at bounding box center [641, 280] width 118 height 18
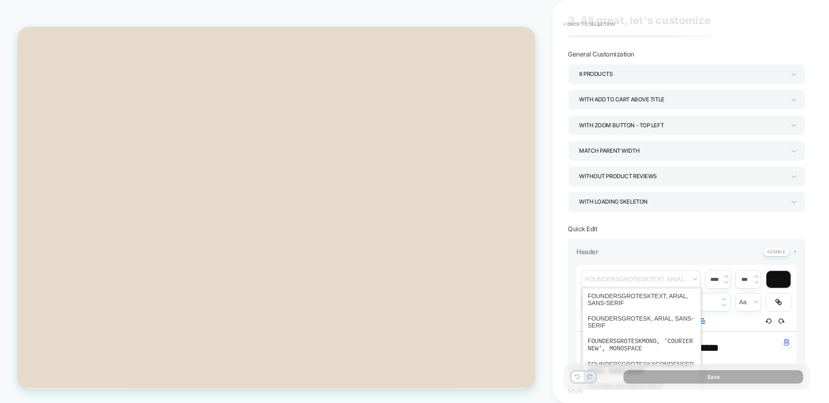
click at [729, 338] on div "**********" at bounding box center [686, 348] width 220 height 32
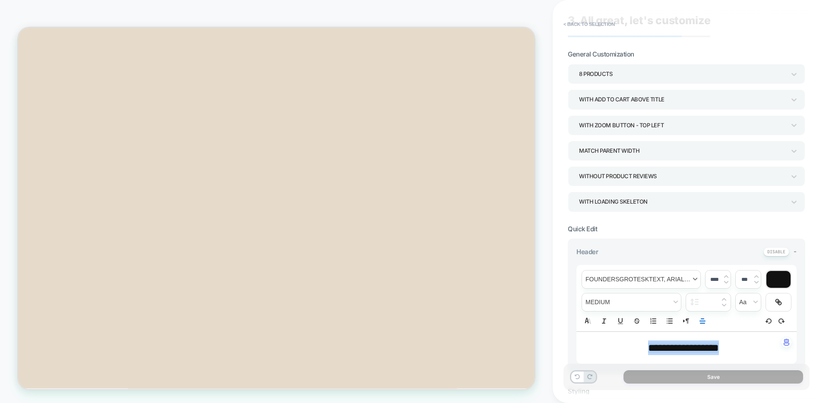
drag, startPoint x: 666, startPoint y: 284, endPoint x: 635, endPoint y: 334, distance: 59.5
click at [666, 283] on span "font" at bounding box center [641, 280] width 118 height 18
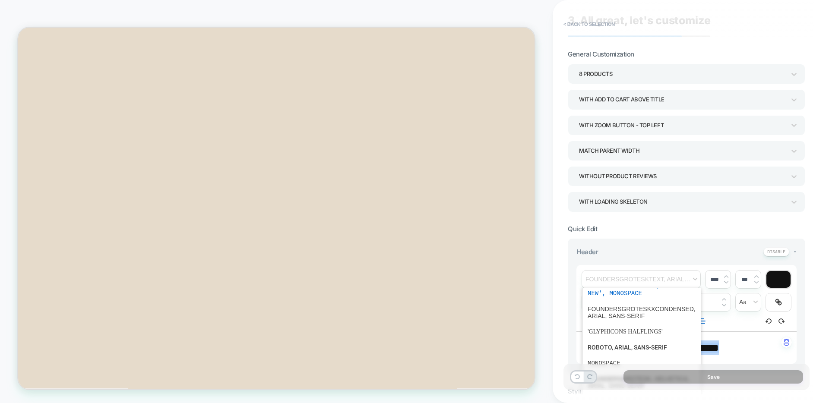
scroll to position [57, 0]
click at [625, 308] on span "font" at bounding box center [641, 311] width 108 height 22
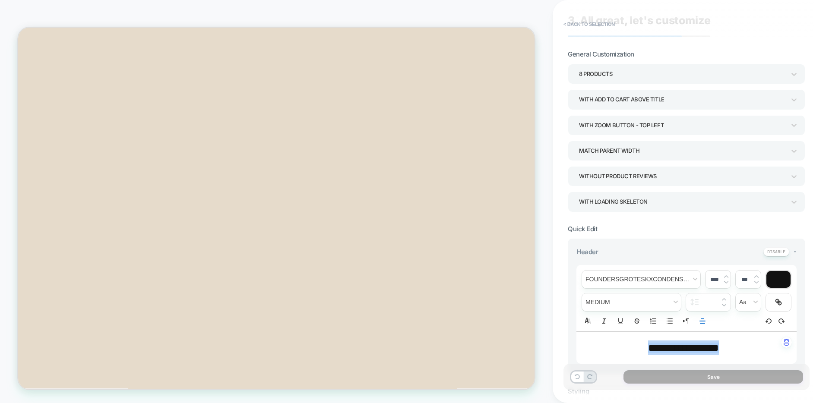
scroll to position [27, 0]
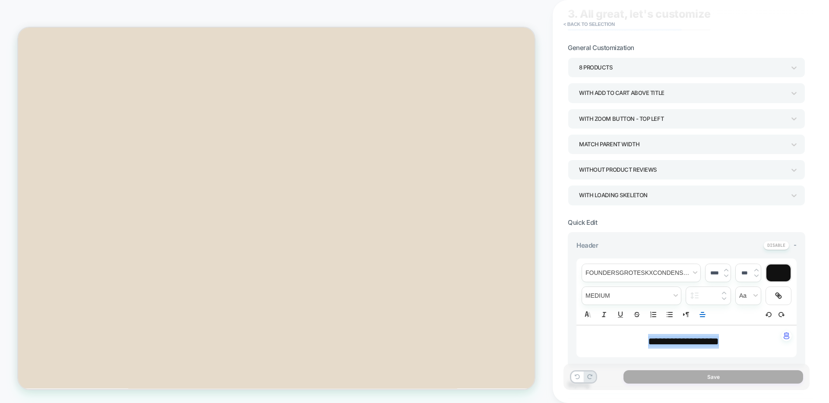
click at [726, 271] on img at bounding box center [726, 269] width 4 height 3
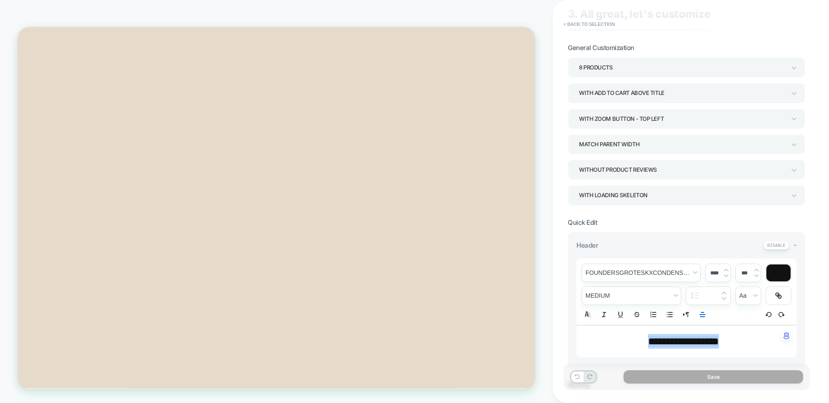
click at [726, 271] on img at bounding box center [726, 269] width 4 height 3
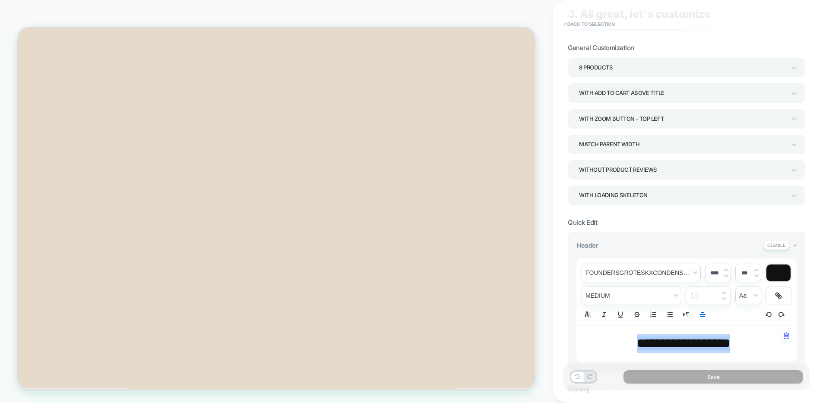
click at [726, 271] on img at bounding box center [726, 269] width 4 height 3
type input "****"
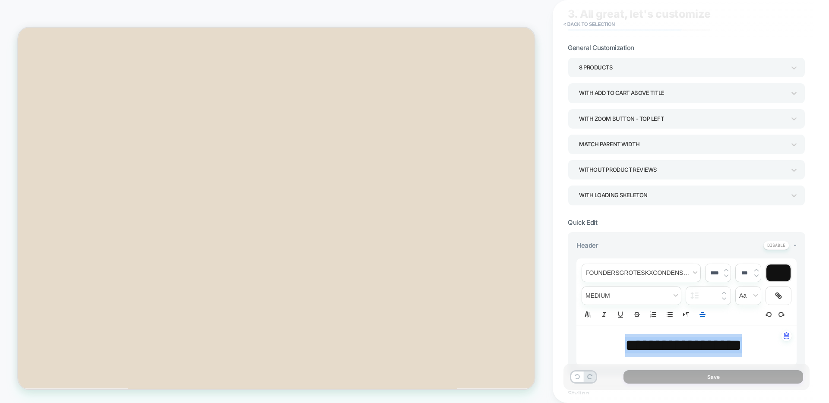
scroll to position [0, 0]
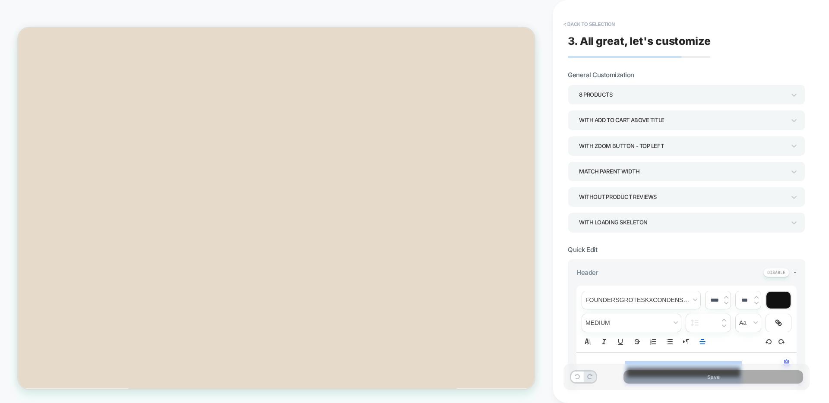
click at [634, 153] on div "With Zoom Button - Top Left" at bounding box center [686, 146] width 237 height 20
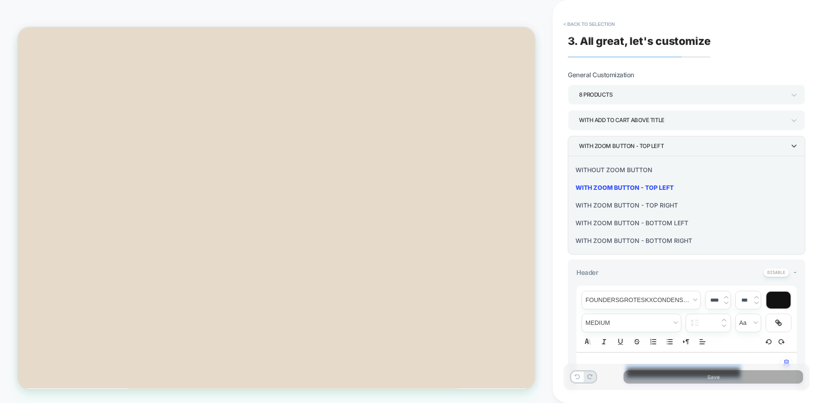
click at [625, 122] on div at bounding box center [414, 201] width 829 height 403
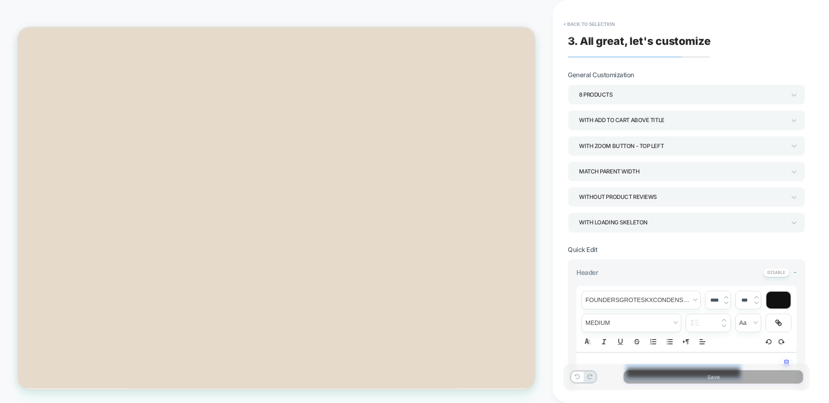
click at [623, 119] on div "With add to cart above title" at bounding box center [682, 120] width 206 height 12
click at [610, 144] on div "Without an "add to cart" button" at bounding box center [686, 145] width 230 height 18
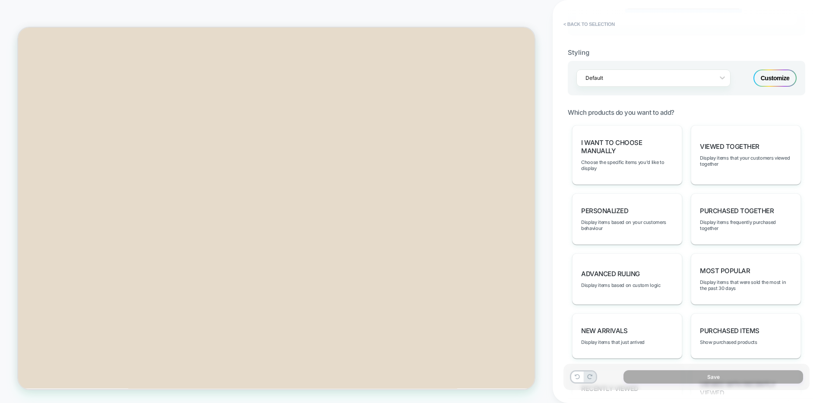
scroll to position [369, 0]
click at [591, 25] on button "< Back to selection" at bounding box center [589, 24] width 60 height 14
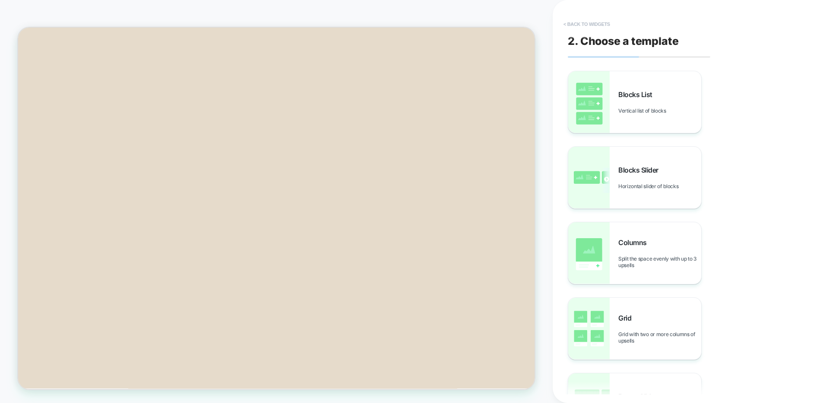
click at [590, 23] on button "< Back to widgets" at bounding box center [586, 24] width 55 height 14
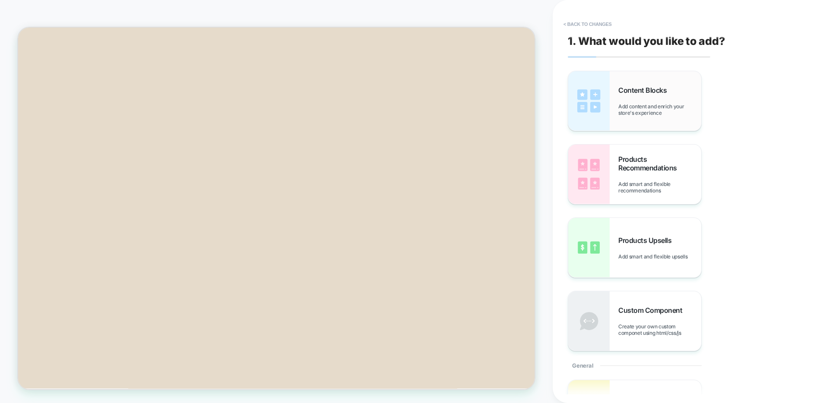
scroll to position [410, 0]
click at [649, 165] on span "Products Recommendations" at bounding box center [659, 163] width 83 height 17
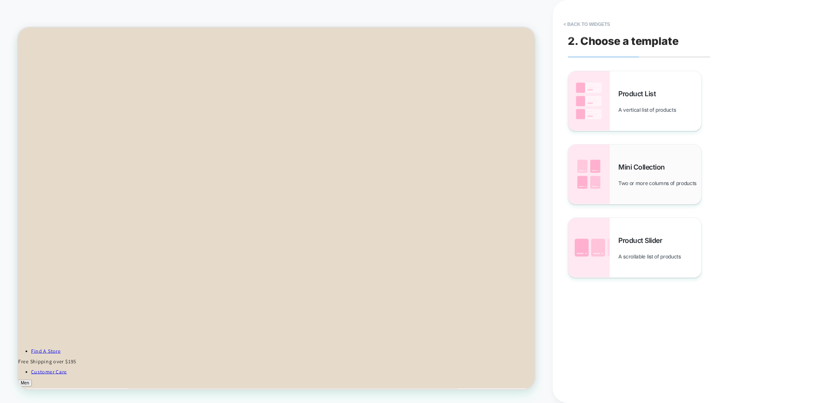
scroll to position [630, 0]
click at [647, 168] on div "Mini Collection Two or more columns of products" at bounding box center [659, 175] width 83 height 24
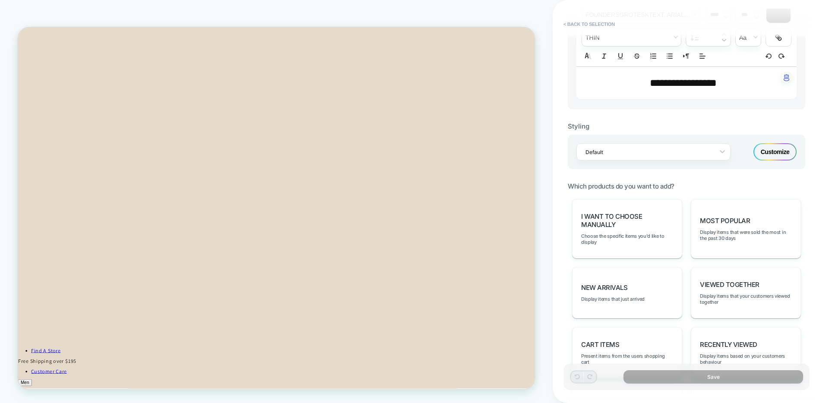
scroll to position [307, 0]
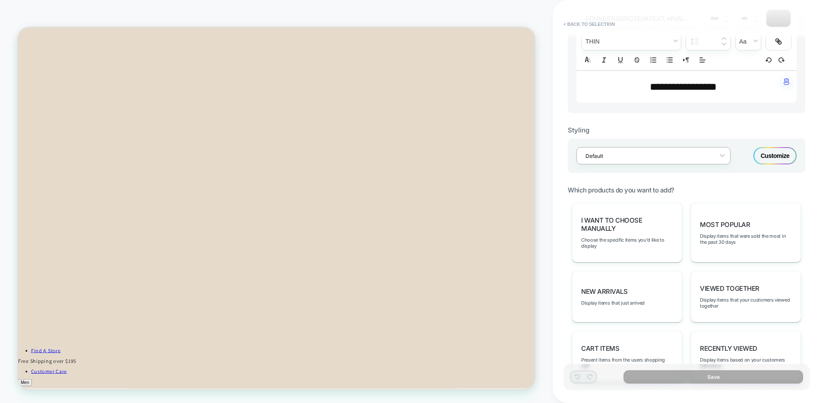
click at [640, 163] on div "Default" at bounding box center [653, 155] width 154 height 17
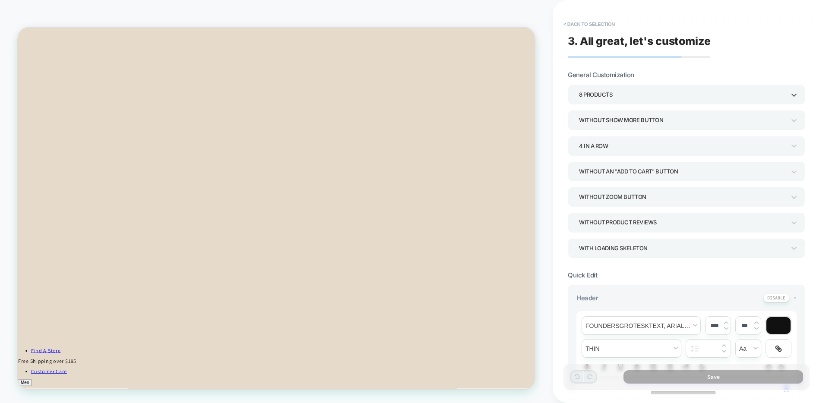
click at [650, 89] on div "8 Products" at bounding box center [682, 95] width 206 height 12
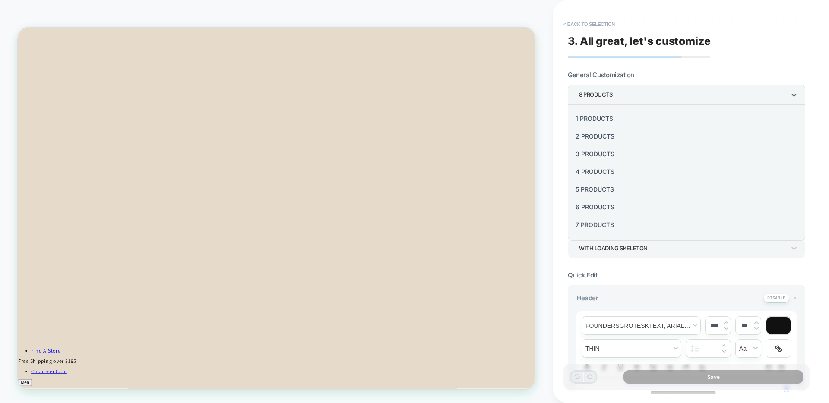
click at [666, 69] on div at bounding box center [414, 201] width 829 height 403
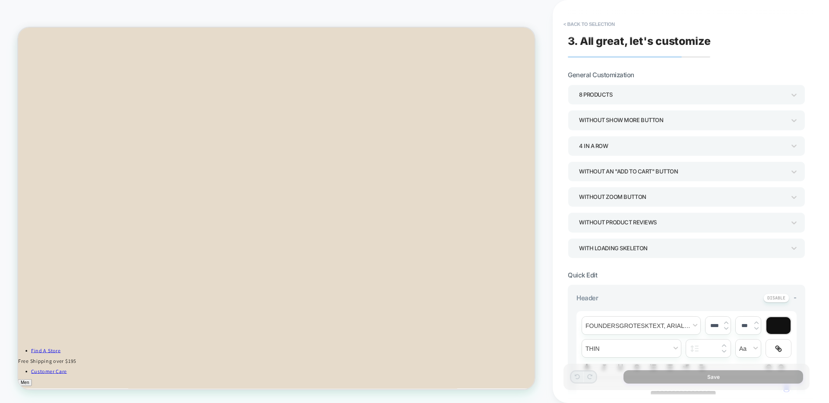
click at [648, 95] on div "8 Products" at bounding box center [682, 95] width 206 height 12
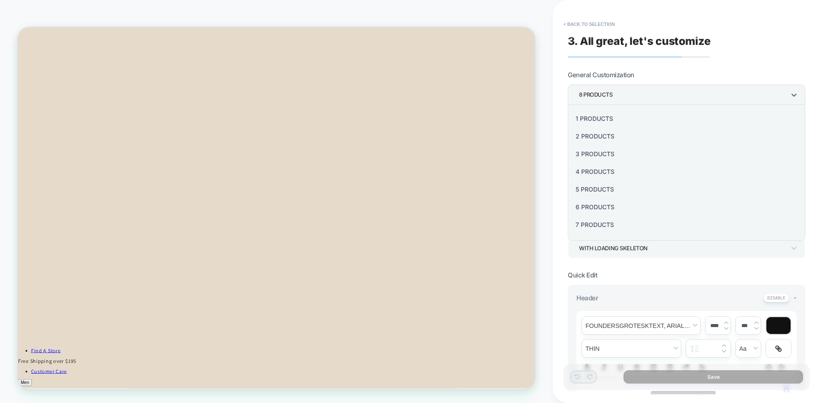
click at [654, 47] on div at bounding box center [414, 201] width 829 height 403
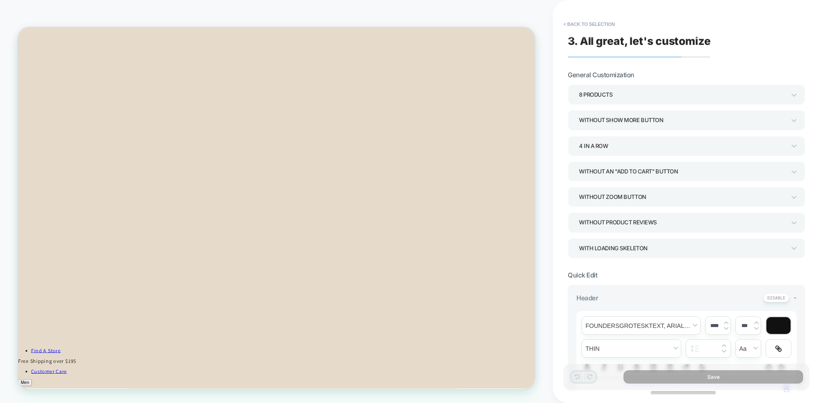
click at [619, 120] on div "Without Show more button" at bounding box center [682, 120] width 206 height 12
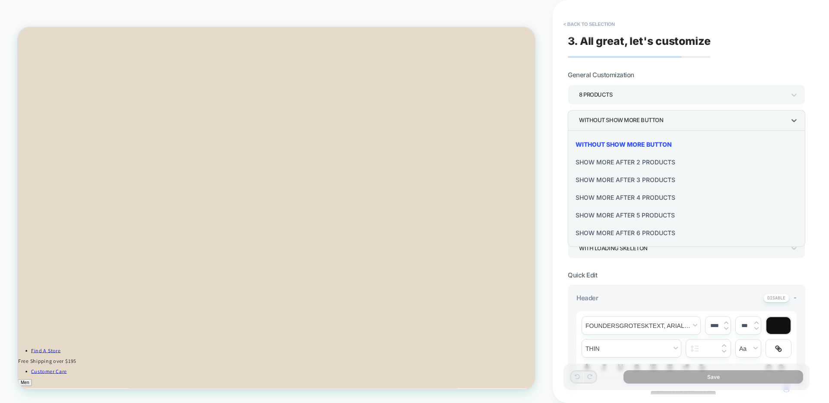
click at [631, 199] on div "Show more after 4 Products" at bounding box center [686, 198] width 230 height 18
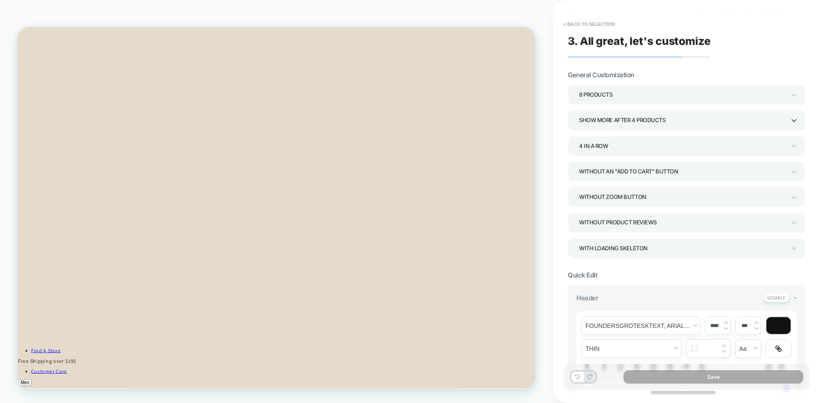
scroll to position [85, 0]
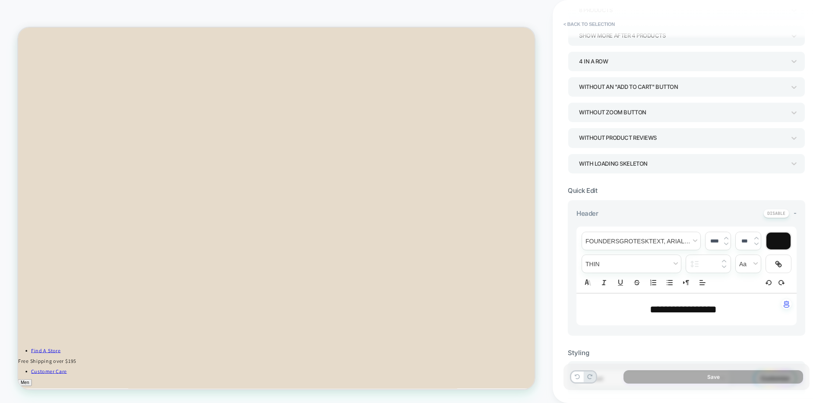
click at [650, 314] on span "**********" at bounding box center [683, 309] width 67 height 10
type input "****"
click at [711, 238] on input "****" at bounding box center [714, 241] width 18 height 6
click at [629, 235] on span "font" at bounding box center [641, 241] width 118 height 18
type input "****"
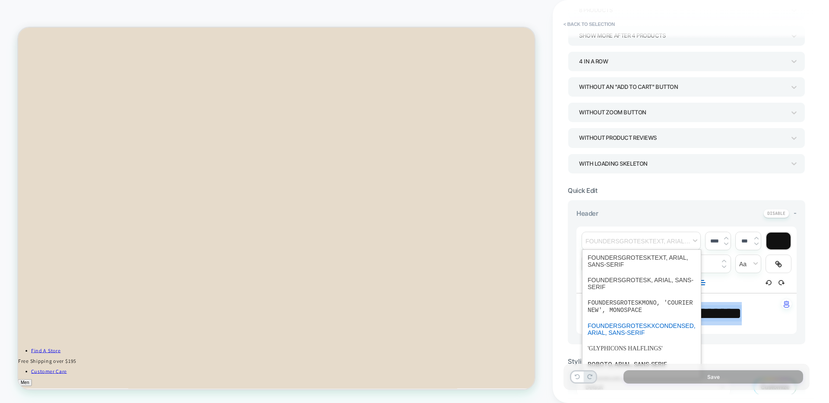
click at [626, 334] on span "font" at bounding box center [641, 329] width 108 height 22
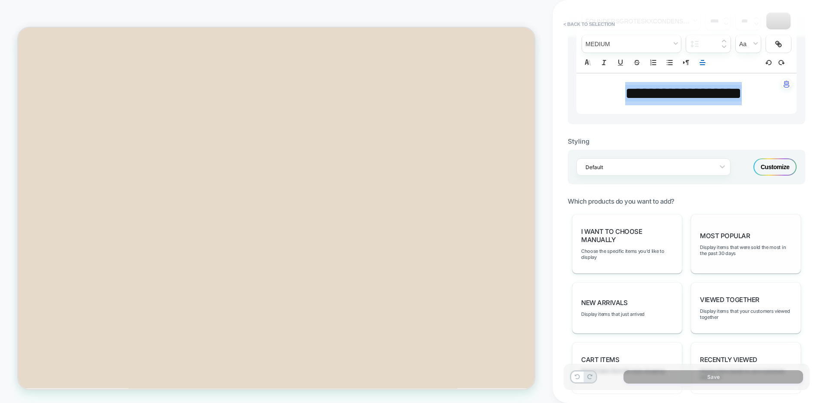
scroll to position [311, 0]
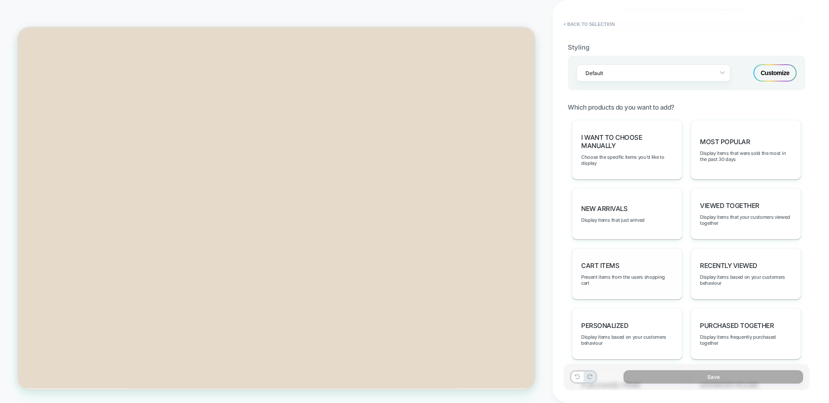
click at [610, 269] on span "Cart Items" at bounding box center [600, 266] width 38 height 8
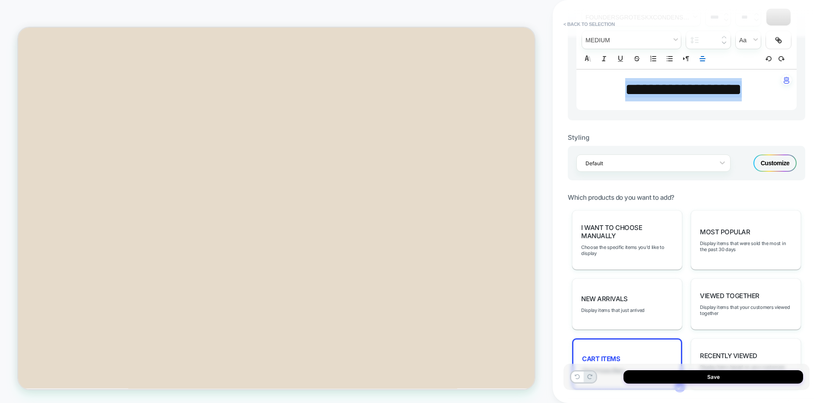
scroll to position [305, 0]
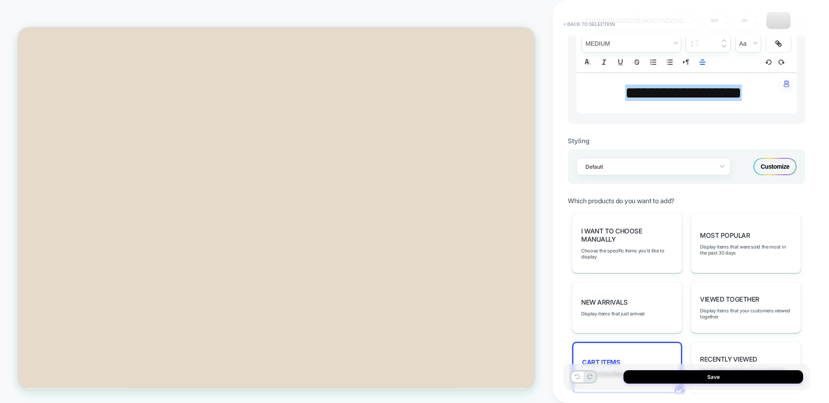
click at [772, 163] on div "Customize" at bounding box center [774, 166] width 43 height 17
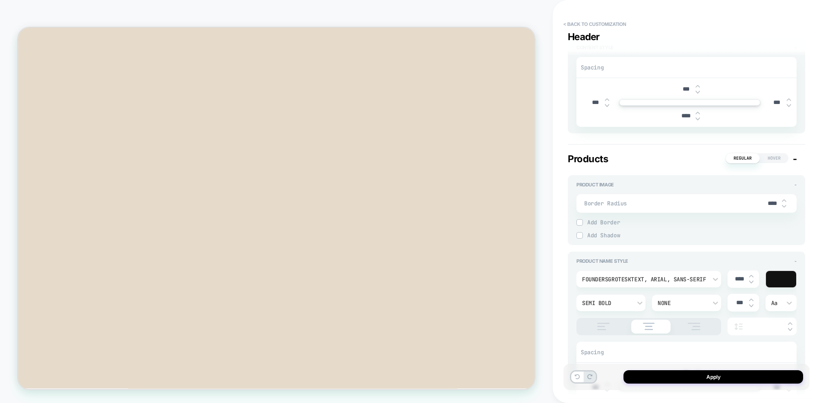
scroll to position [227, 0]
click at [784, 205] on img at bounding box center [784, 205] width 4 height 3
type textarea "*"
type input "***"
click at [784, 205] on img at bounding box center [784, 205] width 4 height 3
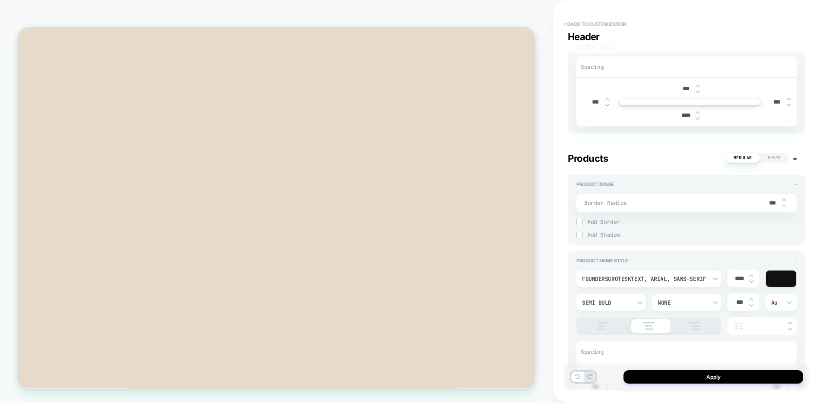
type textarea "*"
type input "***"
click at [784, 205] on img at bounding box center [784, 205] width 4 height 3
type textarea "*"
type input "***"
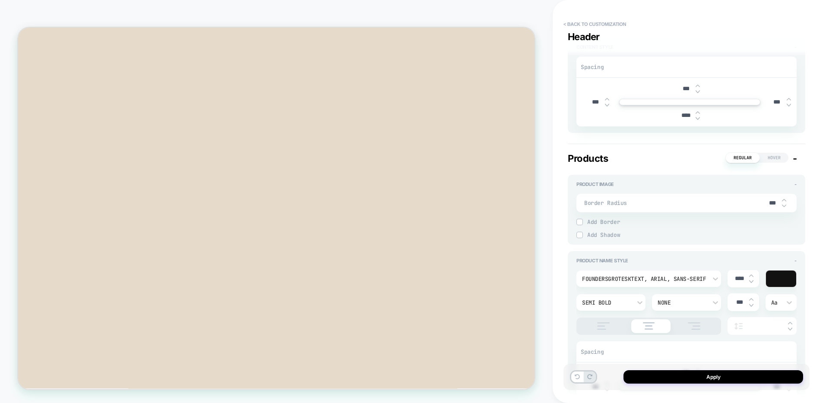
click at [784, 205] on img at bounding box center [784, 205] width 4 height 3
type textarea "*"
type input "***"
click at [784, 205] on img at bounding box center [784, 205] width 4 height 3
type textarea "*"
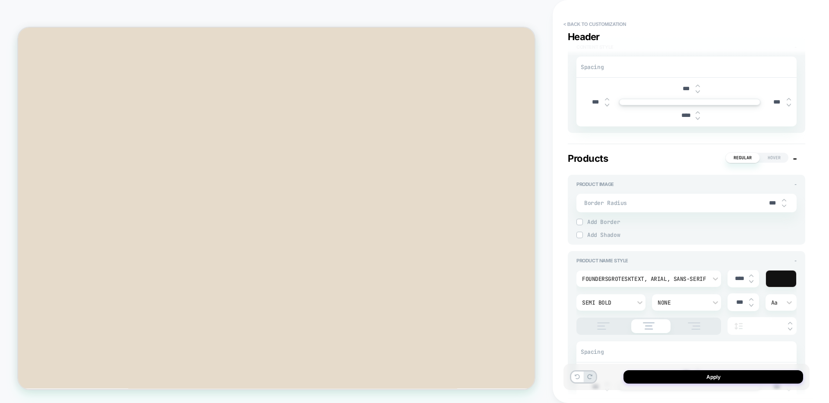
type input "***"
click at [784, 205] on img at bounding box center [784, 205] width 4 height 3
type textarea "*"
type input "***"
click at [784, 205] on img at bounding box center [784, 205] width 4 height 3
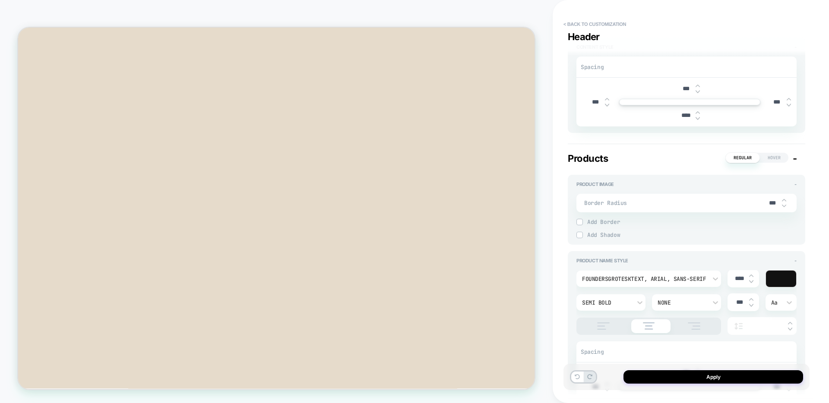
type textarea "*"
type input "***"
click at [784, 205] on img at bounding box center [784, 205] width 4 height 3
type textarea "*"
type input "***"
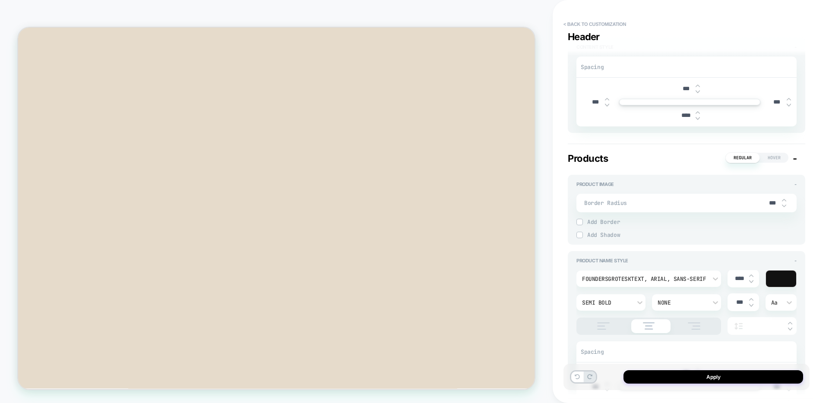
click at [784, 205] on img at bounding box center [784, 205] width 4 height 3
type textarea "*"
type input "***"
click at [784, 205] on img at bounding box center [784, 205] width 4 height 3
type textarea "*"
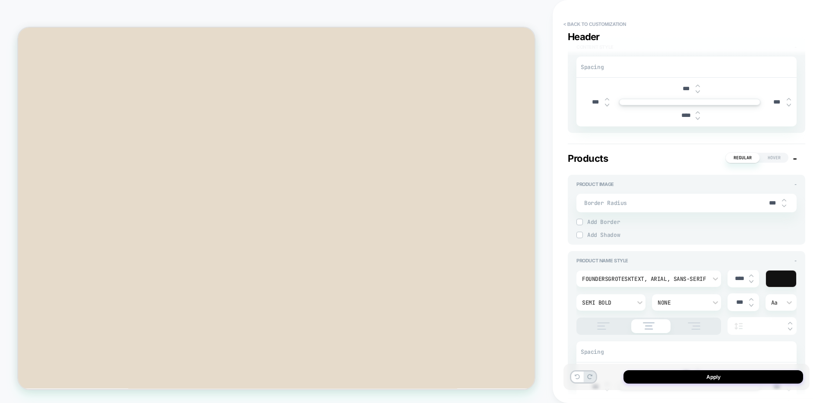
type input "***"
click at [784, 205] on img at bounding box center [784, 205] width 4 height 3
type textarea "*"
type input "****"
click at [784, 205] on img at bounding box center [784, 205] width 4 height 3
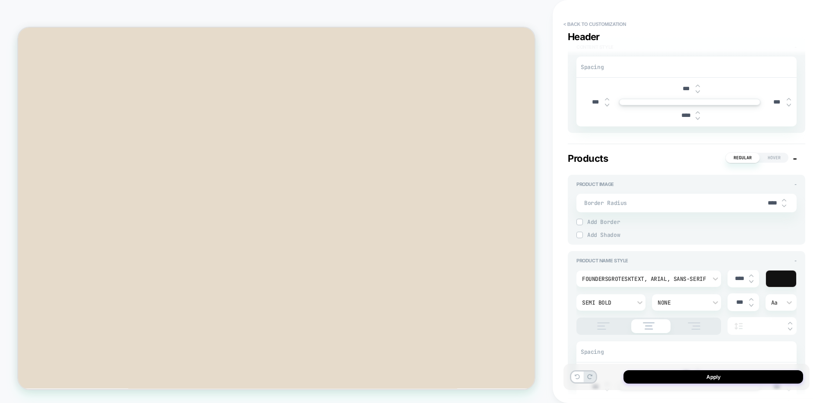
type textarea "*"
type input "****"
click at [784, 199] on img at bounding box center [784, 200] width 4 height 3
type textarea "*"
type input "****"
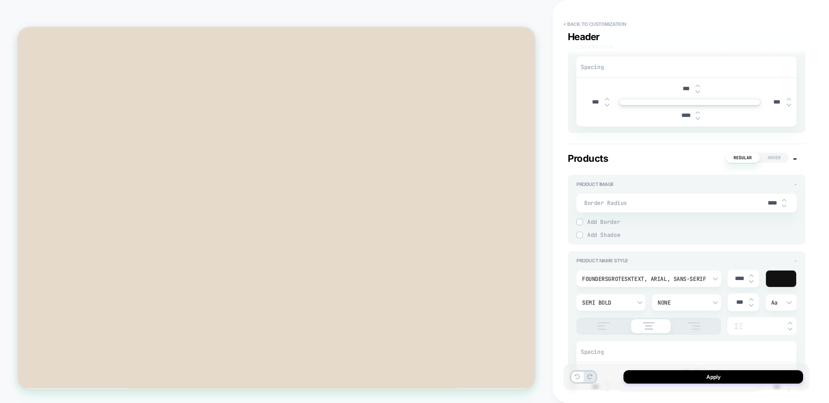
click at [784, 199] on img at bounding box center [784, 200] width 4 height 3
type textarea "*"
type input "***"
click at [784, 199] on img at bounding box center [784, 200] width 4 height 3
type textarea "*"
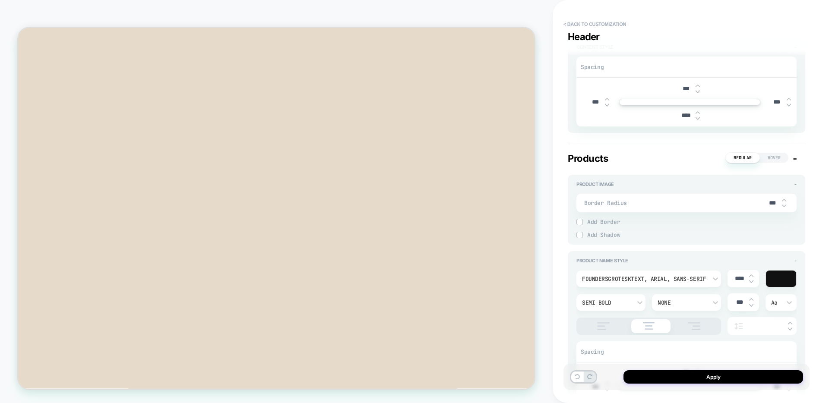
type input "***"
click at [783, 207] on img at bounding box center [784, 205] width 4 height 3
type textarea "*"
type input "***"
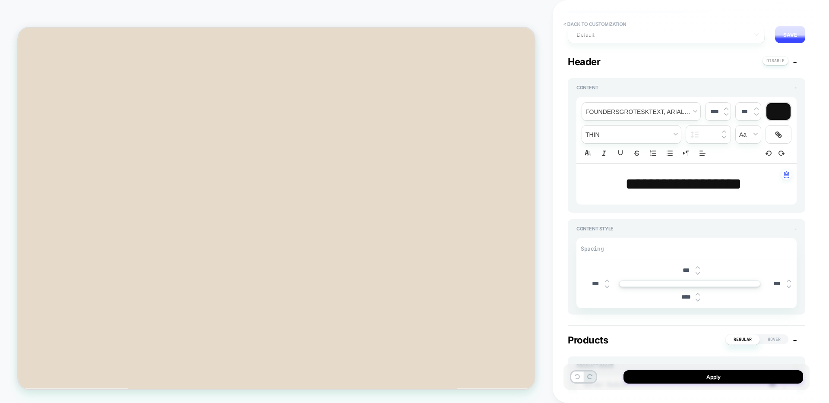
scroll to position [0, 0]
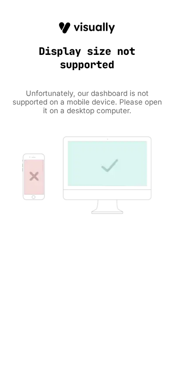
type textarea "*"
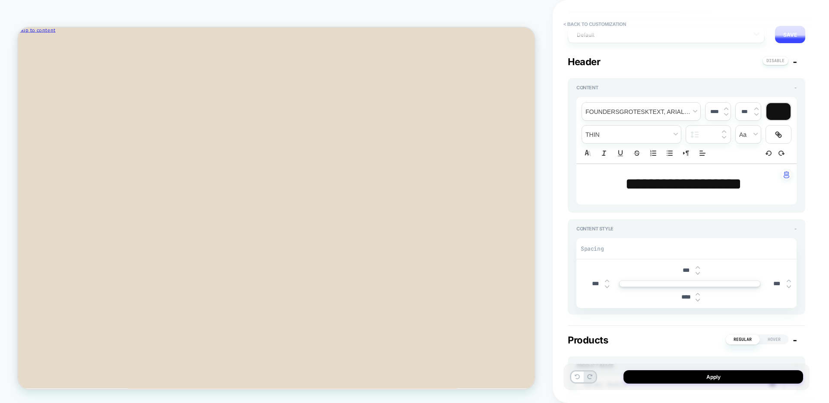
click at [714, 177] on span "**********" at bounding box center [683, 184] width 117 height 16
type input "****"
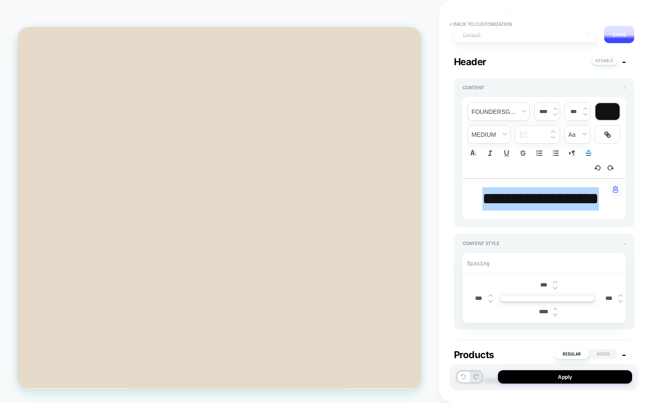
type textarea "*"
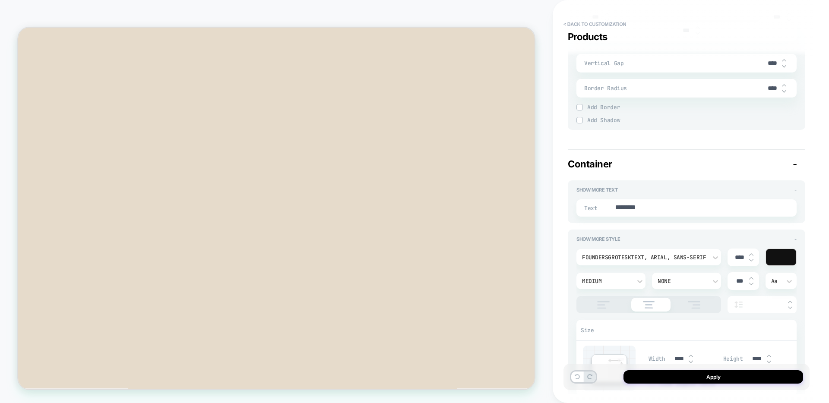
scroll to position [1302, 0]
click at [650, 199] on div "Text *********" at bounding box center [686, 205] width 220 height 17
type textarea "*"
type textarea "***"
type textarea "*"
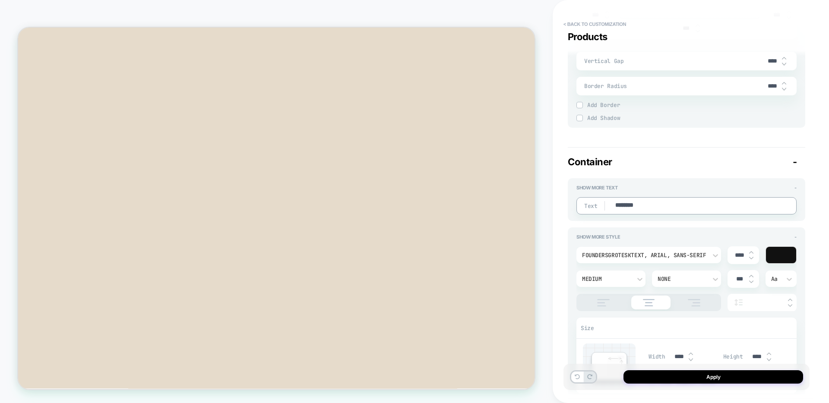
type textarea "*********"
type textarea "*"
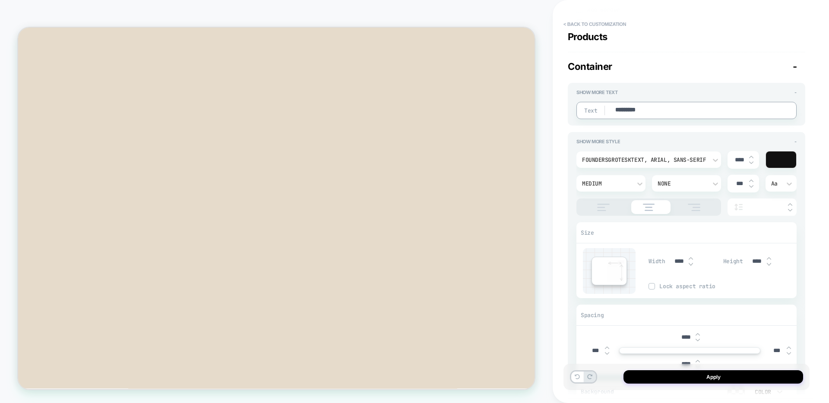
scroll to position [1411, 0]
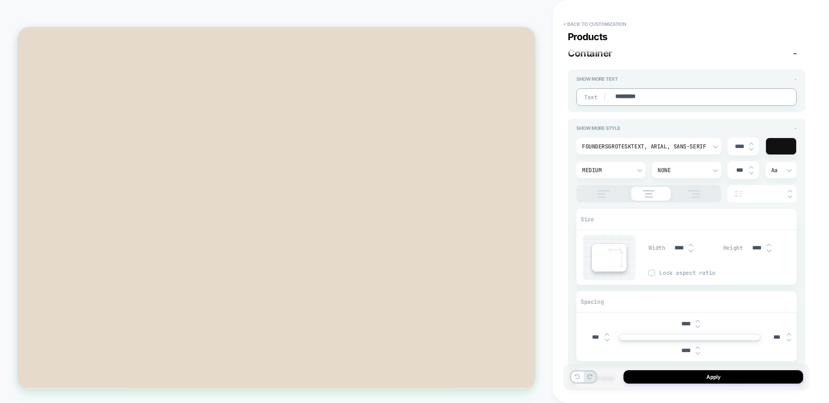
type textarea "*********"
click at [689, 251] on img at bounding box center [690, 250] width 4 height 3
type textarea "*"
type input "****"
click at [689, 251] on img at bounding box center [690, 250] width 4 height 3
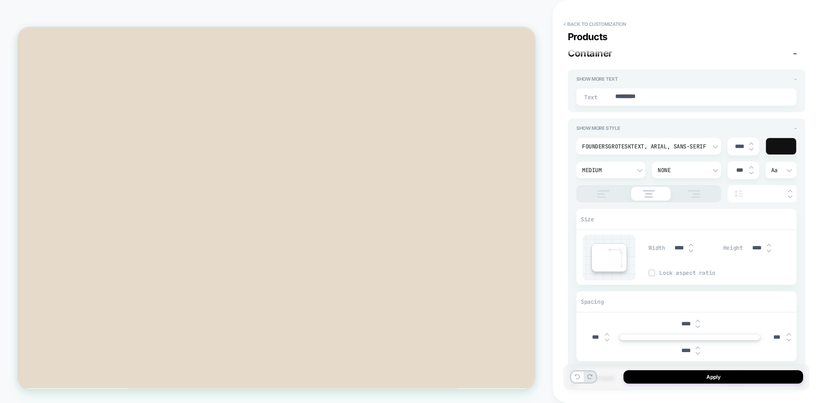
type textarea "*"
type input "****"
click at [689, 251] on img at bounding box center [690, 250] width 4 height 3
type textarea "*"
type input "****"
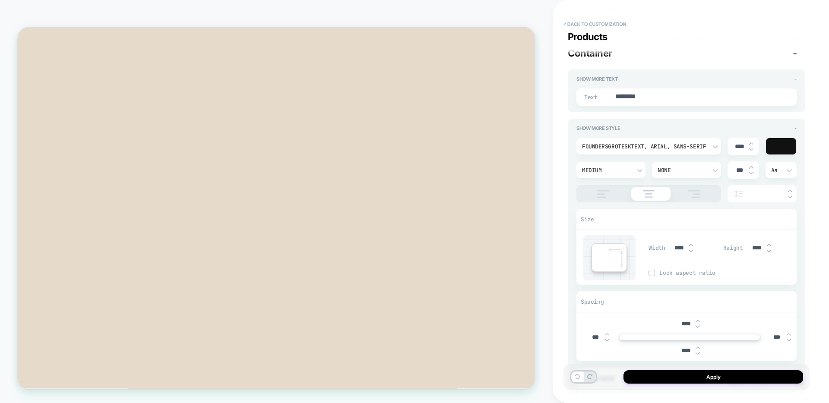
click at [689, 251] on img at bounding box center [690, 250] width 4 height 3
type textarea "*"
type input "****"
click at [689, 251] on img at bounding box center [690, 250] width 4 height 3
type textarea "*"
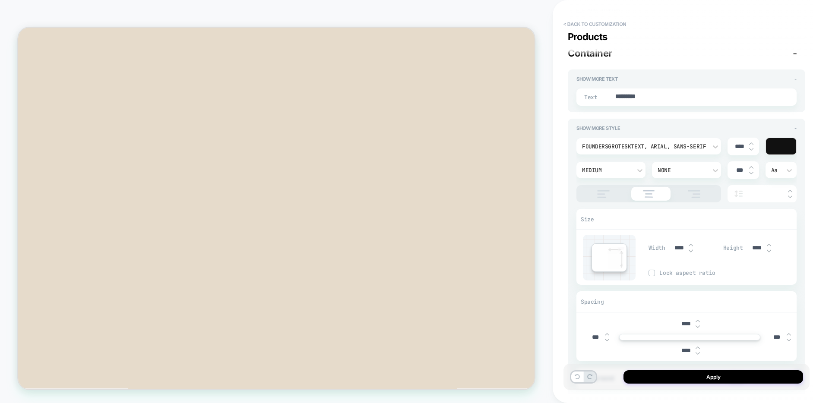
type input "****"
click at [689, 251] on img at bounding box center [690, 250] width 4 height 3
type textarea "*"
type input "****"
click at [689, 251] on img at bounding box center [690, 250] width 4 height 3
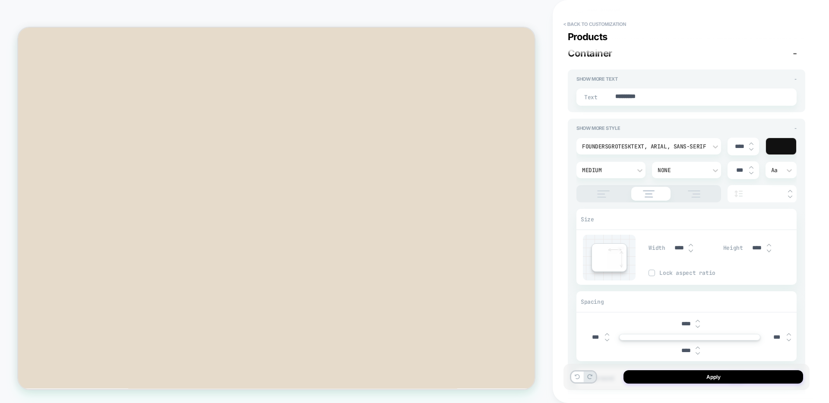
type textarea "*"
type input "****"
click at [689, 251] on img at bounding box center [690, 250] width 4 height 3
type textarea "*"
type input "****"
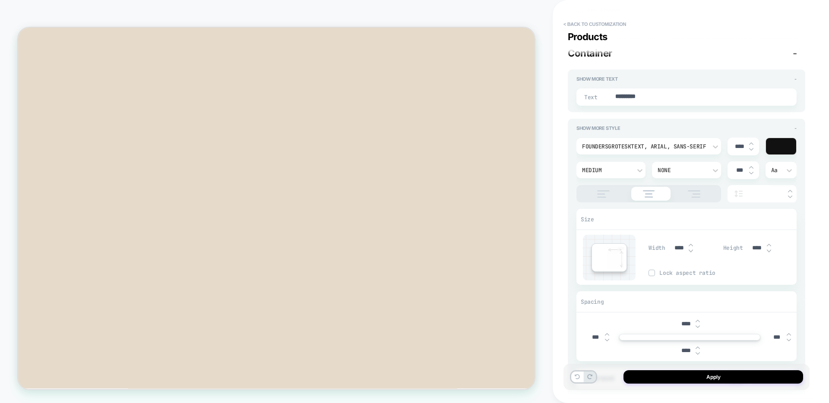
click at [689, 251] on img at bounding box center [690, 250] width 4 height 3
type textarea "*"
type input "****"
click at [689, 251] on img at bounding box center [690, 250] width 4 height 3
type textarea "*"
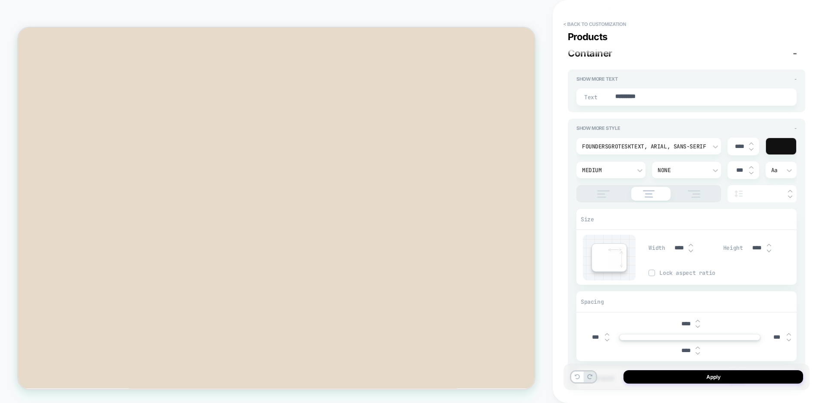
type input "****"
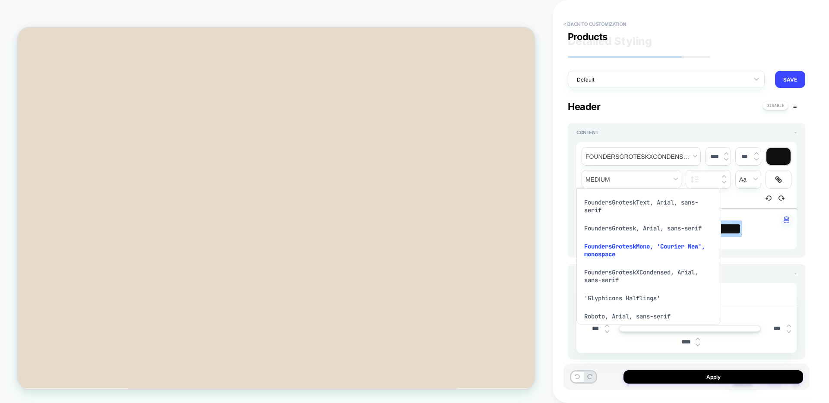
scroll to position [325, 0]
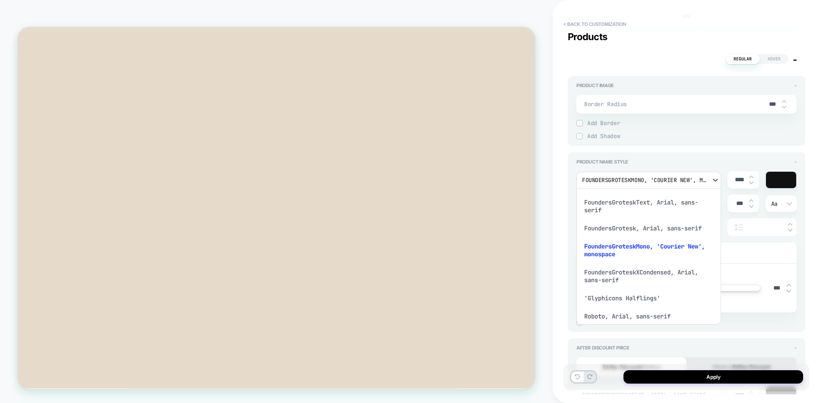
click at [609, 275] on div "FoundersGroteskXCondensed, Arial, sans-serif" at bounding box center [649, 276] width 138 height 26
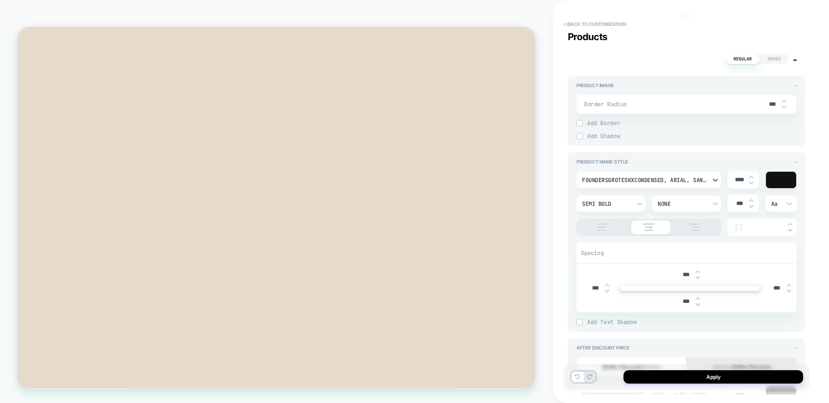
click at [618, 179] on div "FoundersGroteskXCondensed, Arial, sans-serif" at bounding box center [644, 180] width 125 height 7
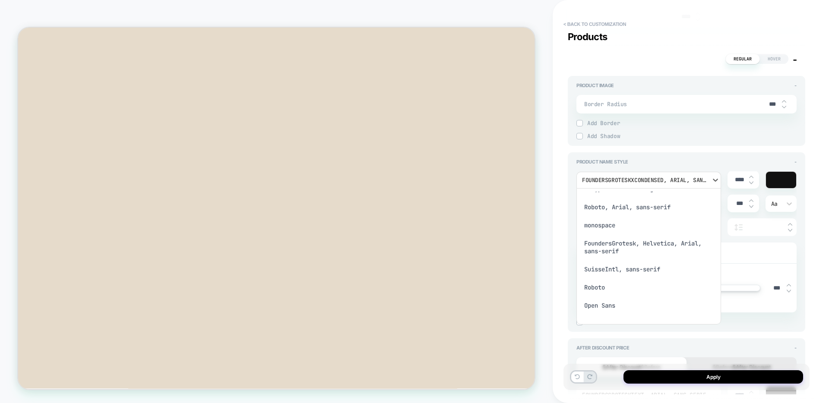
scroll to position [116, 0]
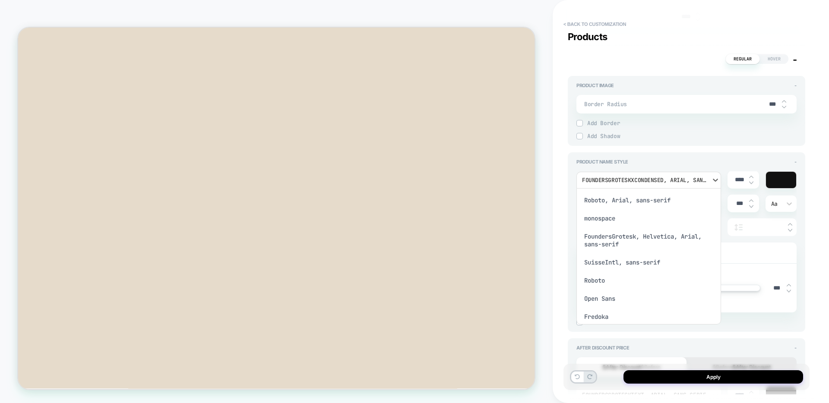
click at [614, 236] on div "FoundersGrotesk, Helvetica, Arial, sans-serif" at bounding box center [649, 240] width 138 height 26
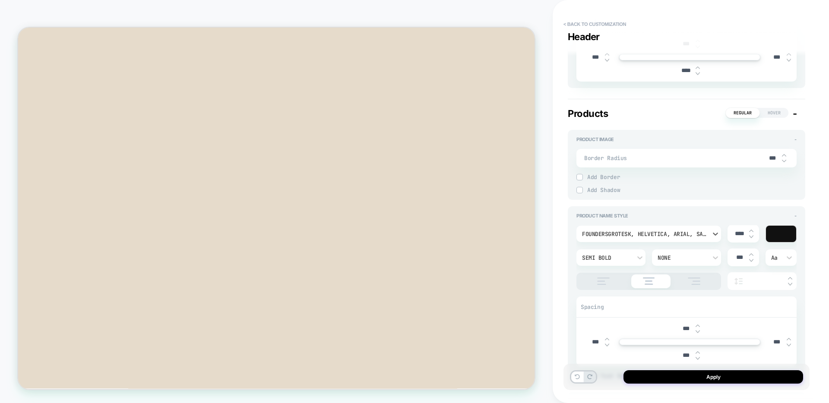
scroll to position [325, 0]
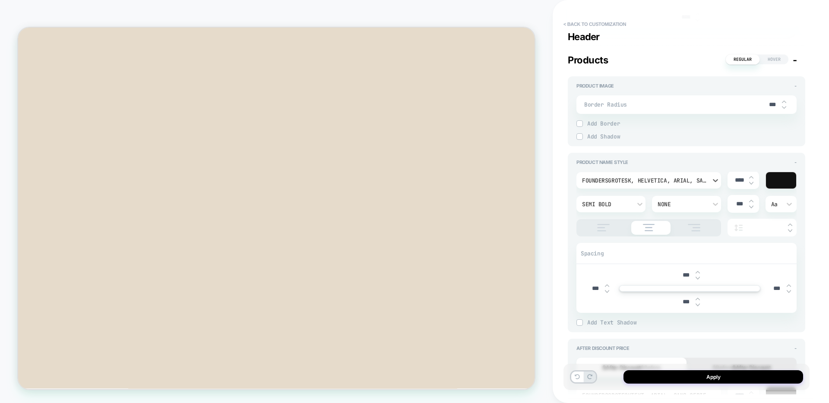
click at [603, 205] on div "Semi Bold" at bounding box center [606, 204] width 49 height 7
click at [593, 300] on div "Medium" at bounding box center [611, 299] width 62 height 18
click at [622, 183] on div "FoundersGrotesk, Helvetica, Arial, sans-serif" at bounding box center [644, 180] width 125 height 7
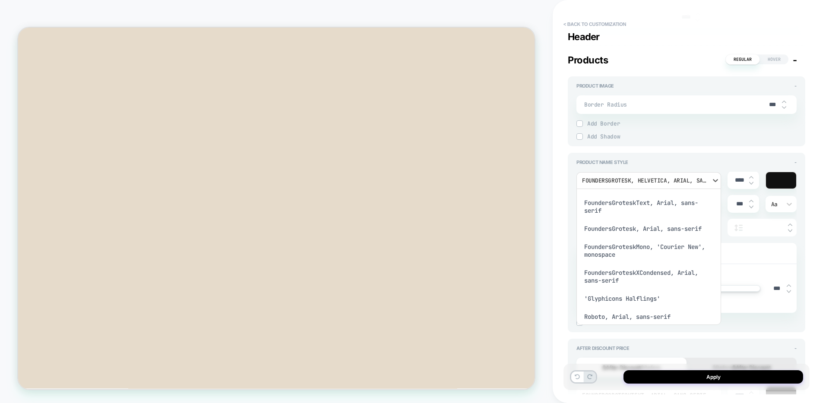
click at [609, 205] on div "FoundersGroteskText, Arial, sans-serif" at bounding box center [649, 207] width 138 height 26
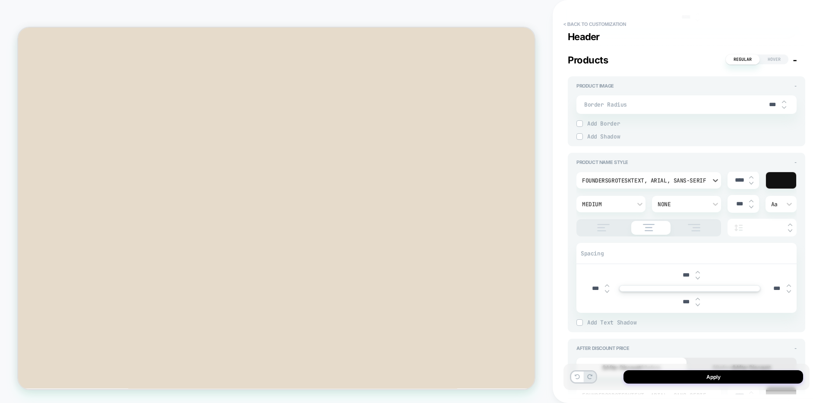
type textarea "*"
click at [751, 178] on img at bounding box center [751, 177] width 4 height 3
type input "****"
type textarea "*"
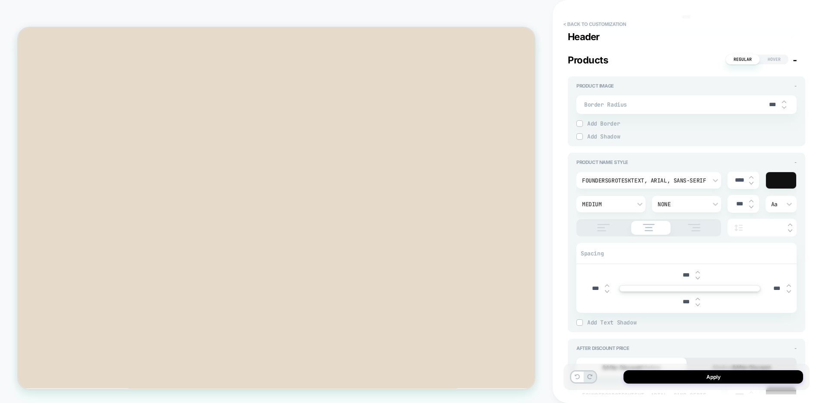
click at [751, 178] on img at bounding box center [751, 177] width 4 height 3
type input "****"
type textarea "*"
click at [750, 184] on img at bounding box center [751, 182] width 4 height 3
type input "****"
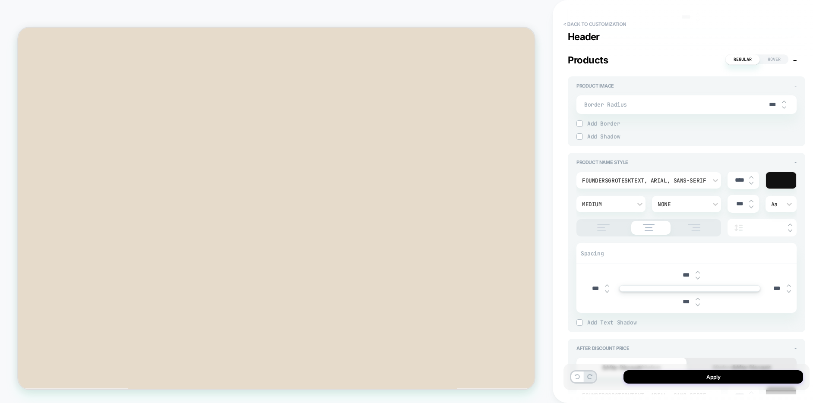
type textarea "*"
click at [750, 184] on img at bounding box center [751, 182] width 4 height 3
type input "****"
type textarea "*"
click at [753, 177] on img at bounding box center [751, 177] width 4 height 3
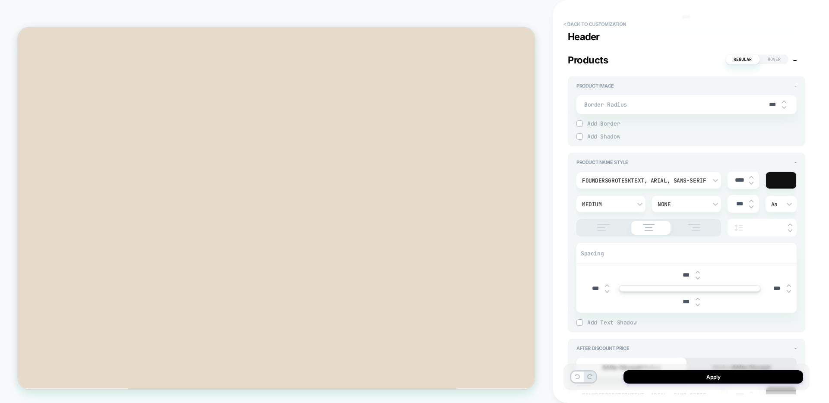
type input "****"
type textarea "*"
click at [752, 186] on div "****" at bounding box center [743, 180] width 32 height 18
click at [751, 183] on img at bounding box center [751, 182] width 4 height 3
type input "****"
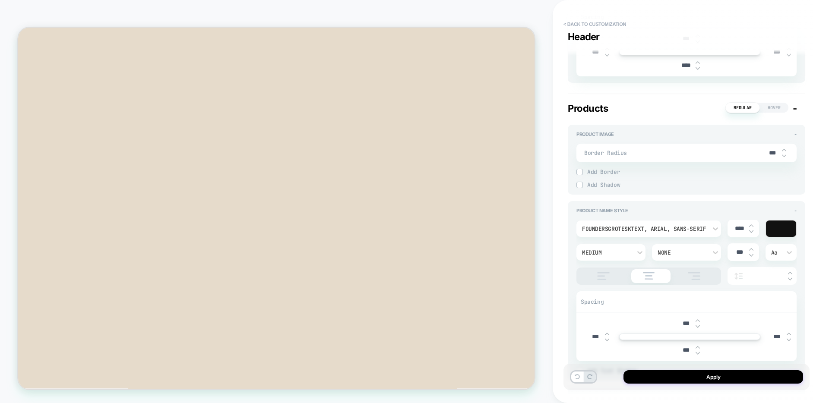
scroll to position [272, 0]
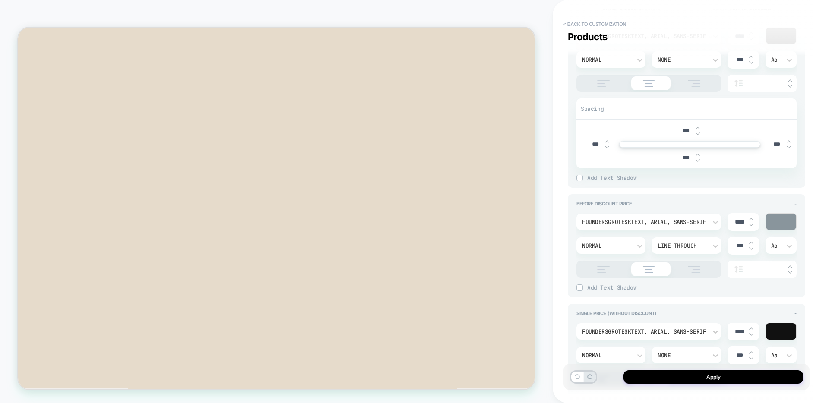
scroll to position [609, 0]
click at [675, 379] on button "Apply" at bounding box center [713, 376] width 180 height 13
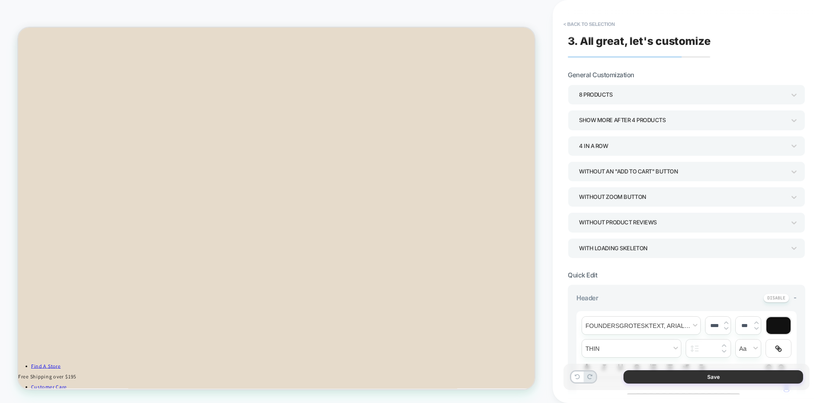
click at [664, 380] on button "Save" at bounding box center [713, 376] width 180 height 13
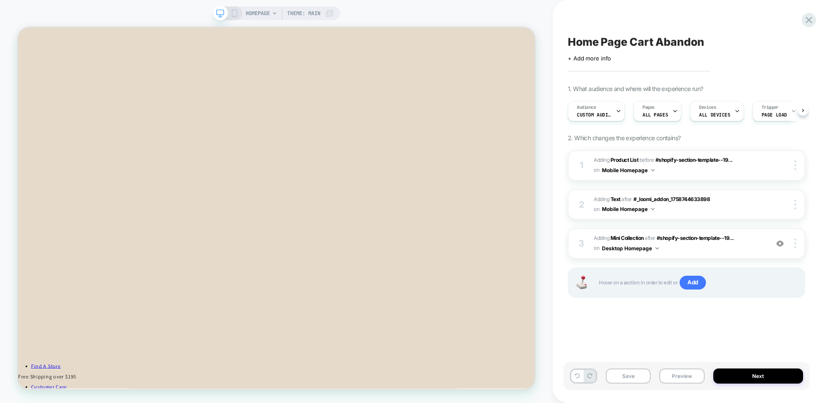
scroll to position [0, 0]
click at [635, 378] on button "Save" at bounding box center [628, 376] width 45 height 15
click at [670, 379] on button "Preview" at bounding box center [681, 376] width 45 height 15
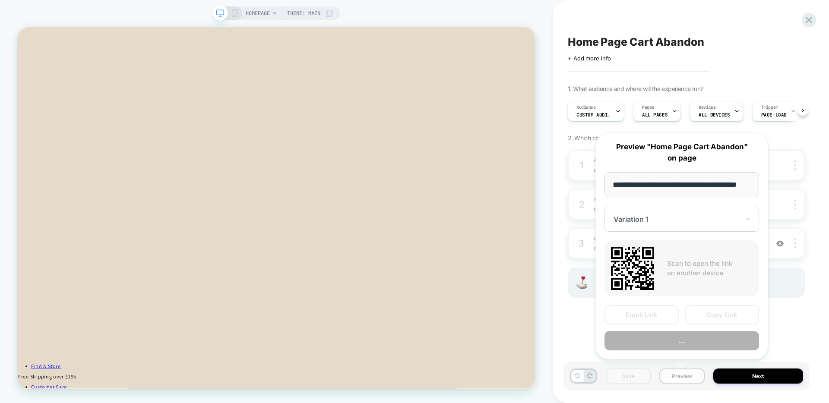
scroll to position [0, 13]
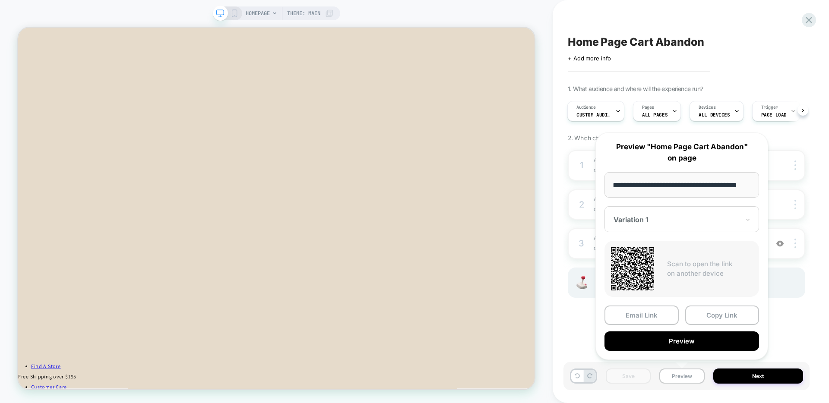
click at [659, 351] on div "**********" at bounding box center [681, 246] width 173 height 227
click at [654, 347] on button "Preview" at bounding box center [681, 340] width 155 height 19
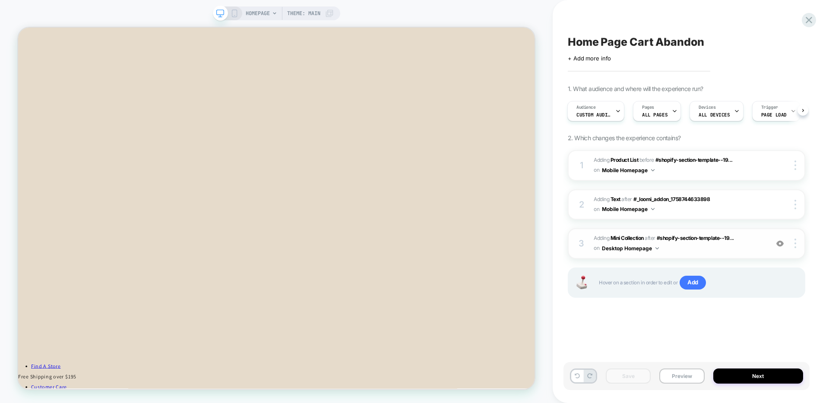
click at [739, 245] on span "#_loomi_addon_1758834276114 Adding Mini Collection AFTER #shopify-section-templ…" at bounding box center [678, 244] width 170 height 20
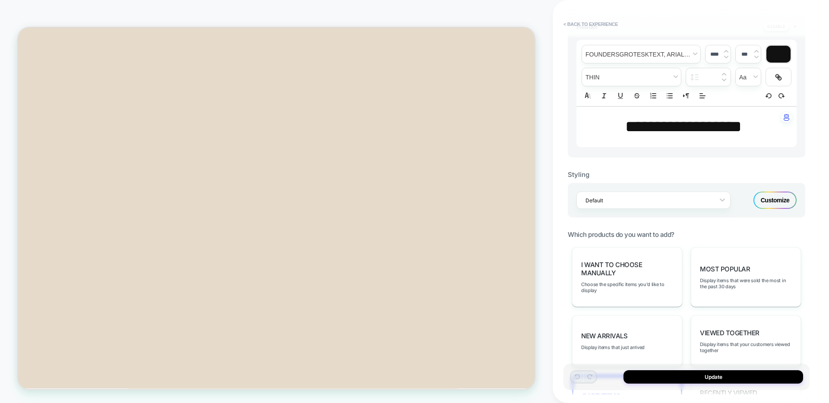
scroll to position [312, 0]
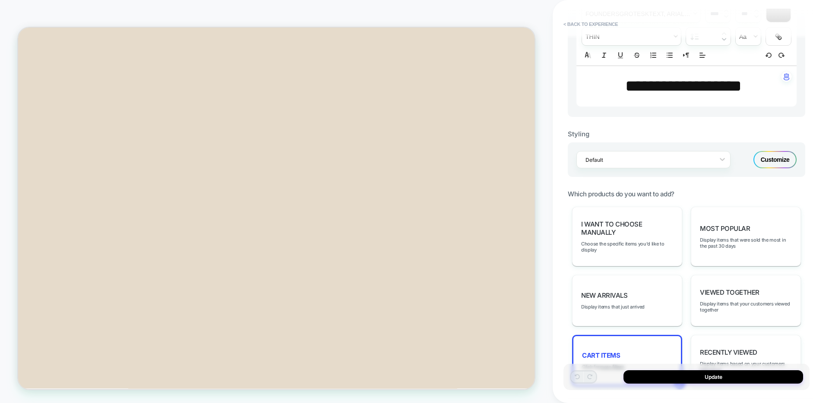
click at [766, 155] on div "Customize" at bounding box center [774, 159] width 43 height 17
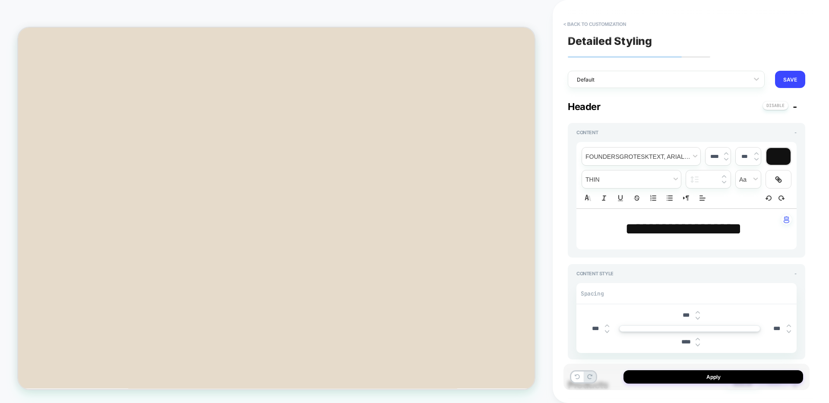
type textarea "*"
click at [785, 78] on button "SAVE" at bounding box center [790, 79] width 30 height 17
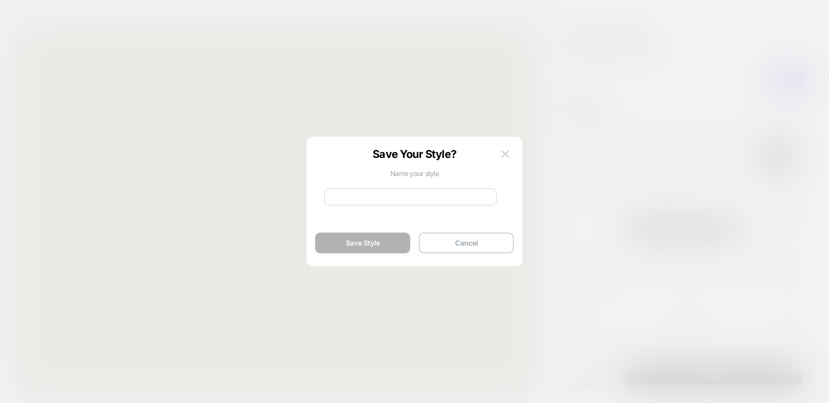
click at [432, 193] on input at bounding box center [410, 197] width 172 height 17
type input "**********"
click at [360, 245] on button "Save Style" at bounding box center [362, 243] width 95 height 21
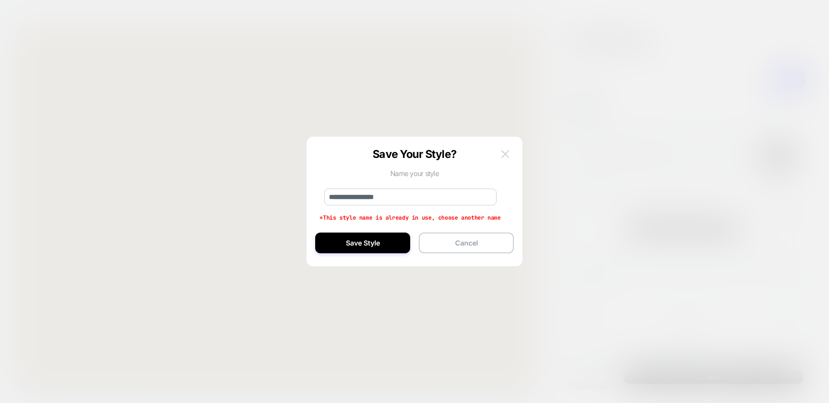
click at [508, 153] on button at bounding box center [505, 154] width 13 height 13
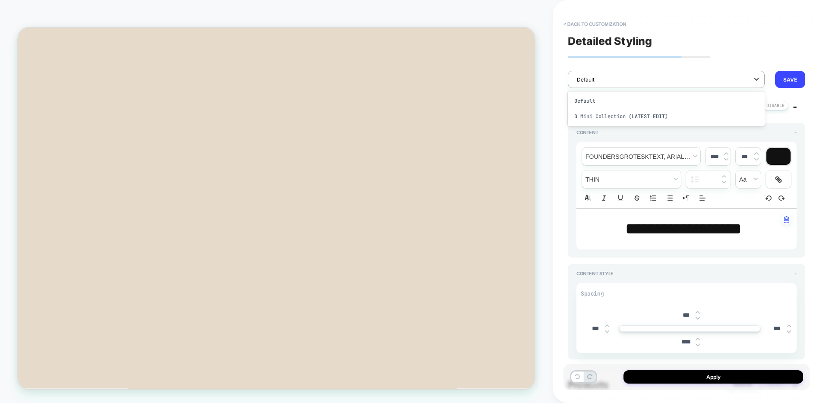
click at [669, 77] on div at bounding box center [660, 80] width 167 height 8
click at [655, 80] on div at bounding box center [660, 80] width 167 height 8
click at [802, 80] on button "SAVE" at bounding box center [790, 79] width 30 height 17
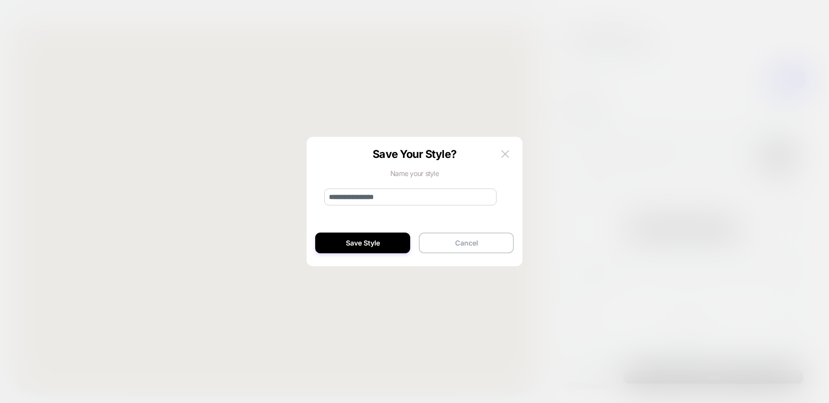
click at [462, 198] on input "**********" at bounding box center [410, 197] width 172 height 17
type input "**********"
click at [338, 241] on button "Save Style" at bounding box center [362, 243] width 95 height 21
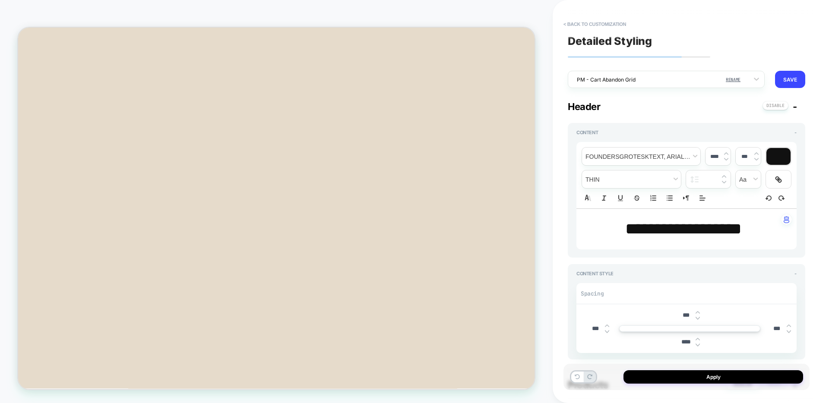
type textarea "*"
click at [693, 376] on button "Apply" at bounding box center [713, 376] width 180 height 13
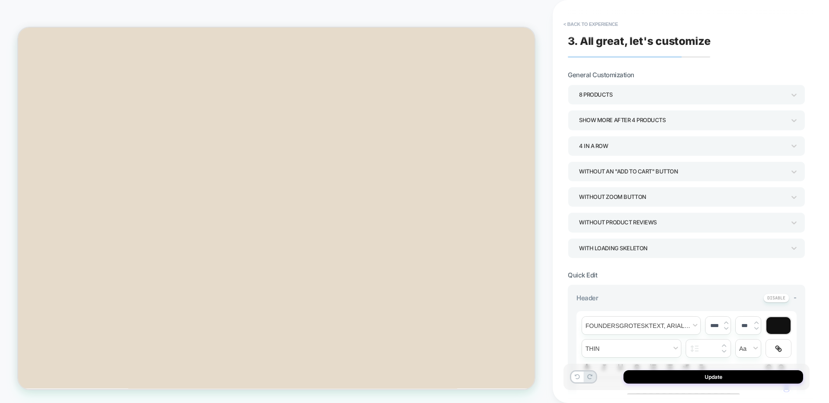
click at [663, 369] on div "Update" at bounding box center [686, 377] width 246 height 26
click at [661, 373] on button "Update" at bounding box center [713, 376] width 180 height 13
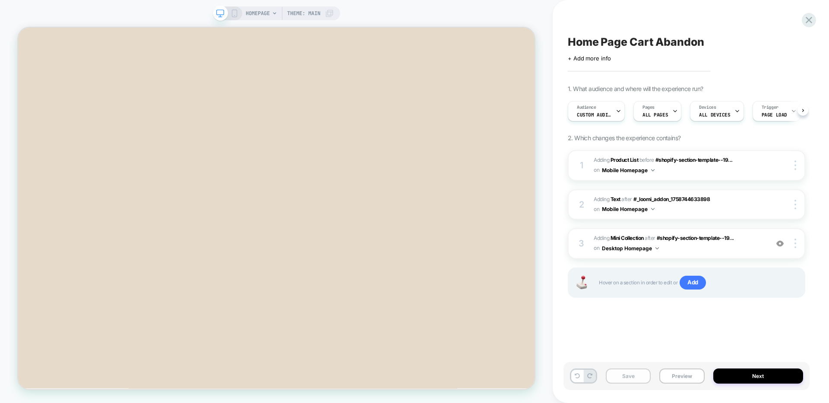
click at [629, 373] on button "Save" at bounding box center [628, 376] width 45 height 15
click at [698, 246] on span "#_loomi_addon_1758834276114 Adding Mini Collection AFTER #shopify-section-templ…" at bounding box center [678, 244] width 170 height 20
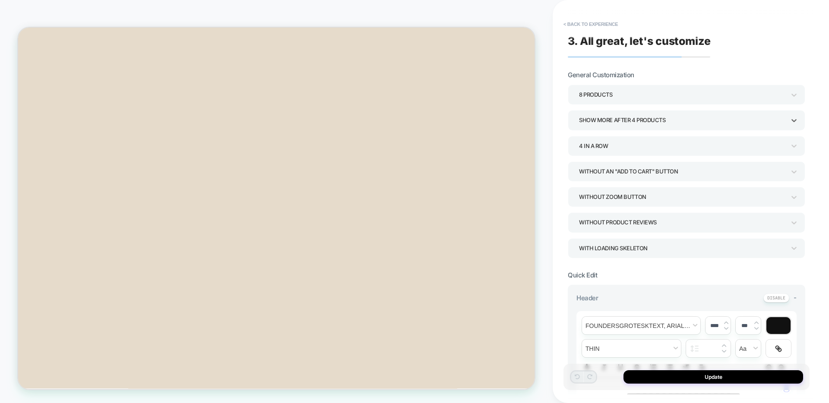
click at [622, 122] on div "Show more after 4 Products" at bounding box center [682, 120] width 206 height 12
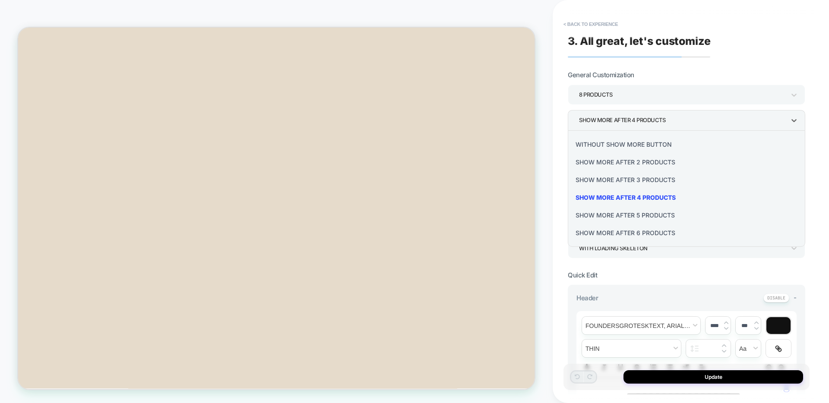
click at [570, 95] on div at bounding box center [414, 201] width 829 height 403
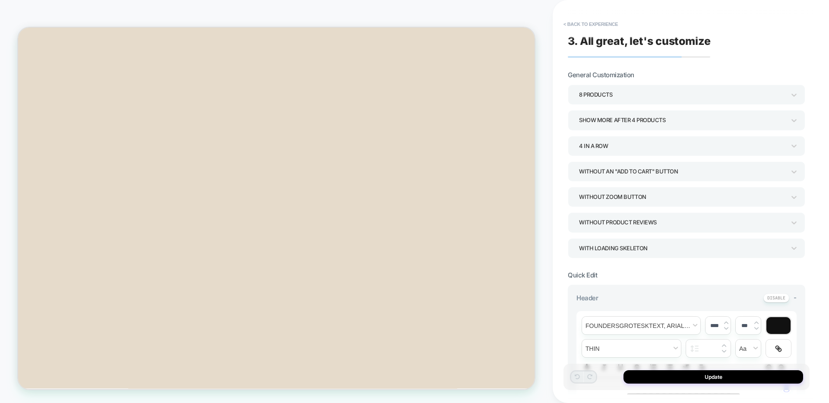
click at [605, 126] on div "Show more after 4 Products" at bounding box center [682, 120] width 215 height 13
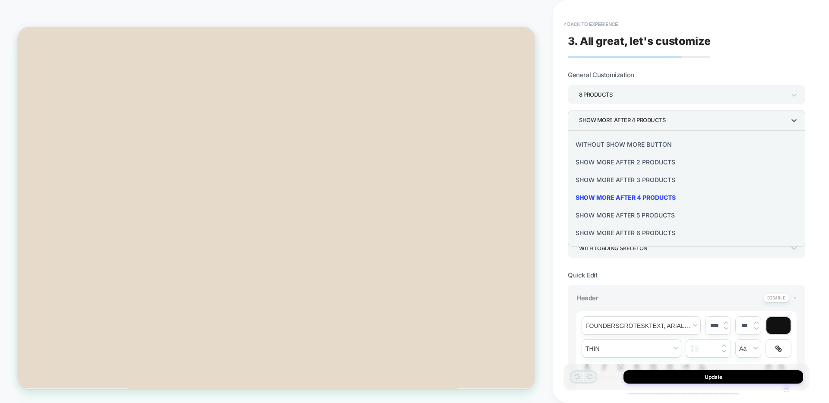
click at [601, 142] on div "Without Show more button" at bounding box center [686, 145] width 230 height 18
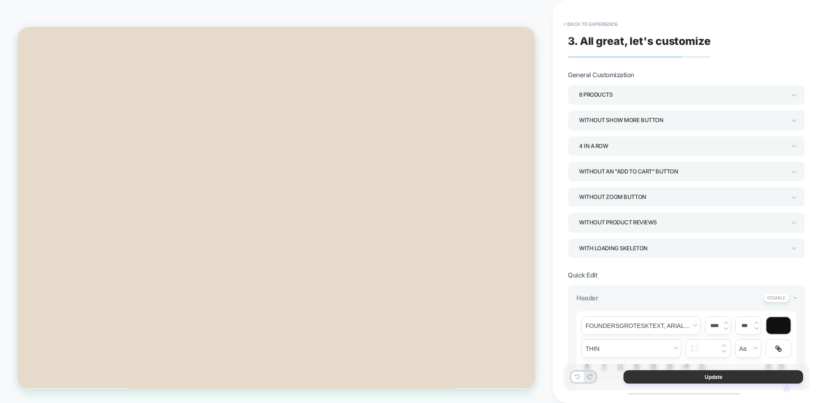
click at [722, 378] on button "Update" at bounding box center [713, 376] width 180 height 13
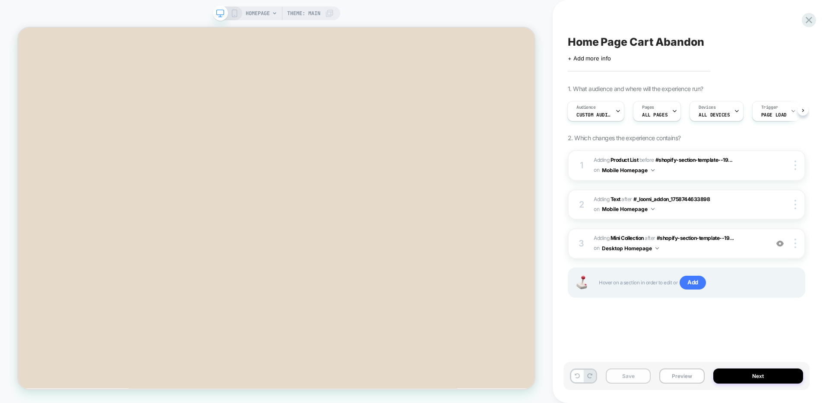
click at [627, 380] on button "Save" at bounding box center [628, 376] width 45 height 15
click at [688, 378] on button "Preview" at bounding box center [681, 376] width 45 height 15
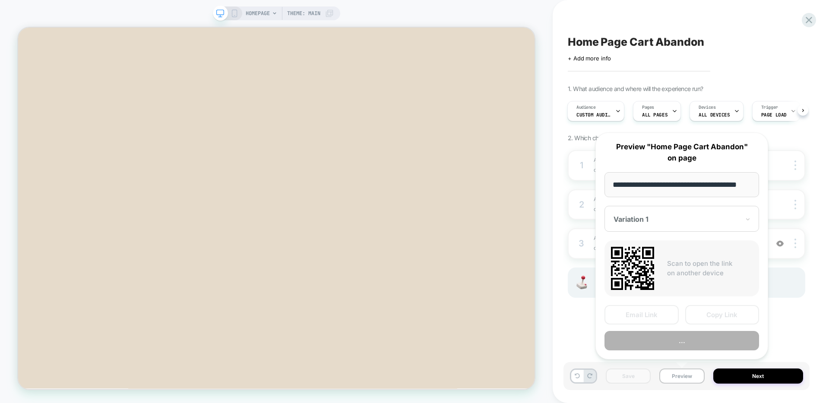
scroll to position [0, 13]
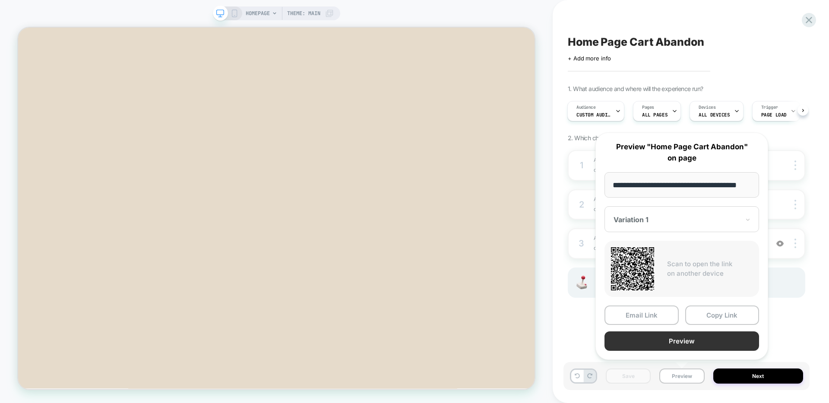
click at [700, 338] on button "Preview" at bounding box center [681, 340] width 155 height 19
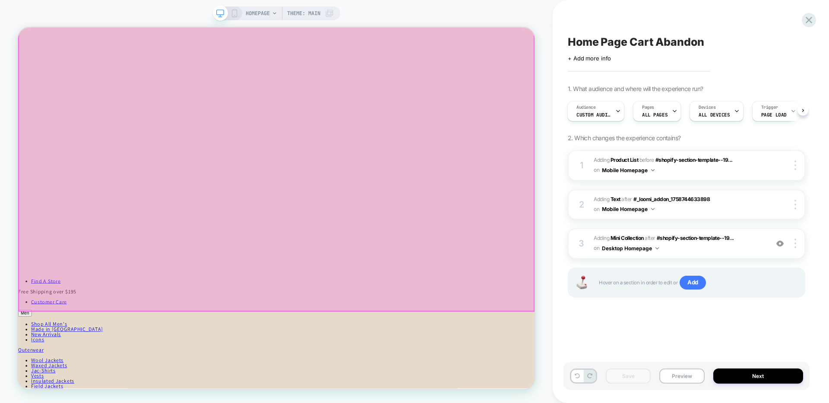
scroll to position [859, 0]
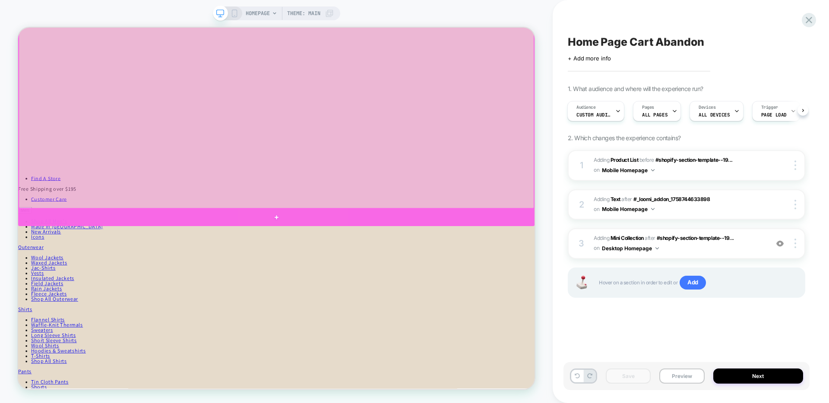
click at [364, 274] on div at bounding box center [362, 280] width 688 height 23
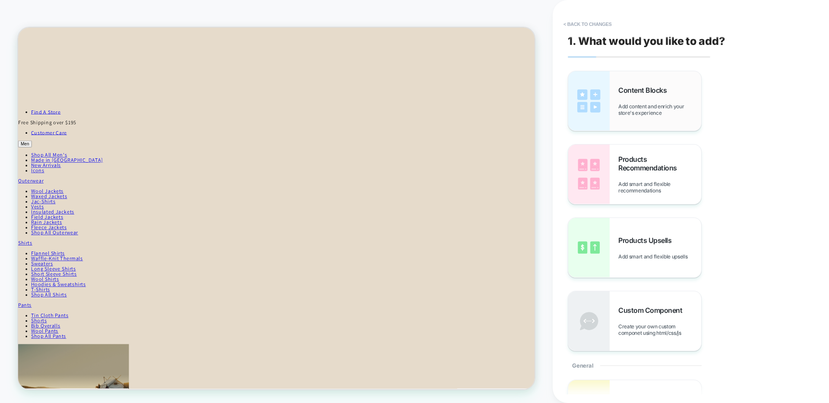
click at [633, 95] on div "Content Blocks Add content and enrich your store's experience" at bounding box center [659, 101] width 83 height 30
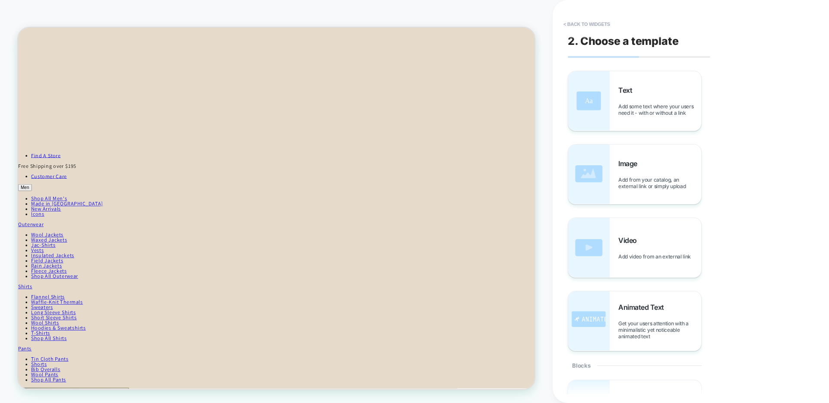
scroll to position [883, 0]
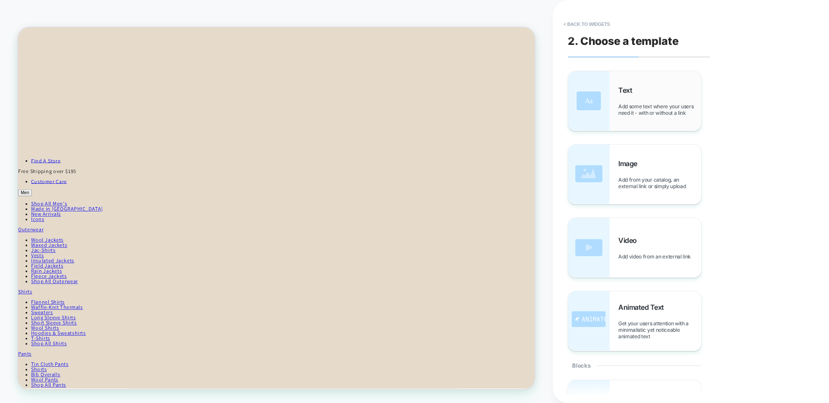
click at [632, 97] on div "Text Add some text where your users need it - with or without a link" at bounding box center [659, 101] width 83 height 30
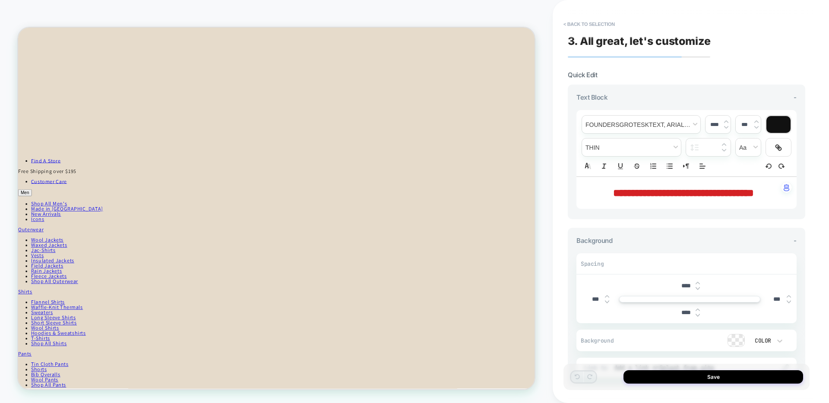
click at [676, 195] on span "**********" at bounding box center [683, 193] width 141 height 10
type input "****"
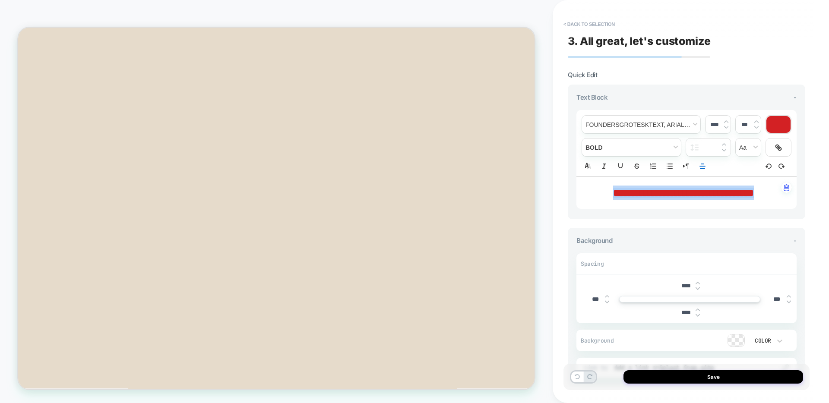
scroll to position [528, 0]
click at [780, 124] on div at bounding box center [778, 124] width 24 height 17
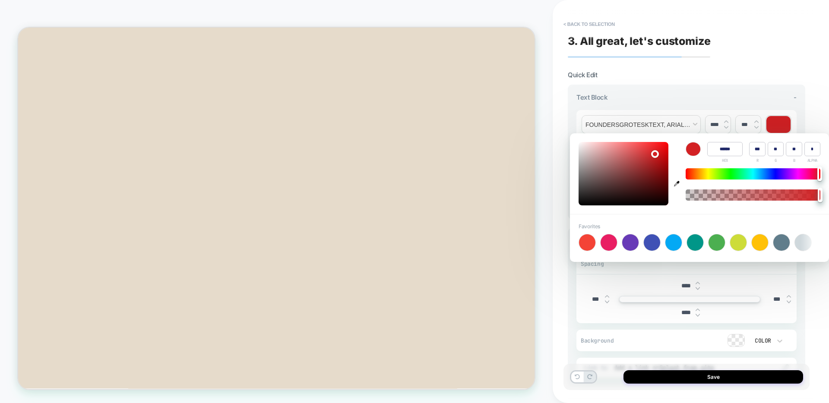
click at [674, 183] on icon "button" at bounding box center [677, 184] width 6 height 6
click at [676, 183] on icon "button" at bounding box center [677, 184] width 6 height 6
type input "******"
type input "**"
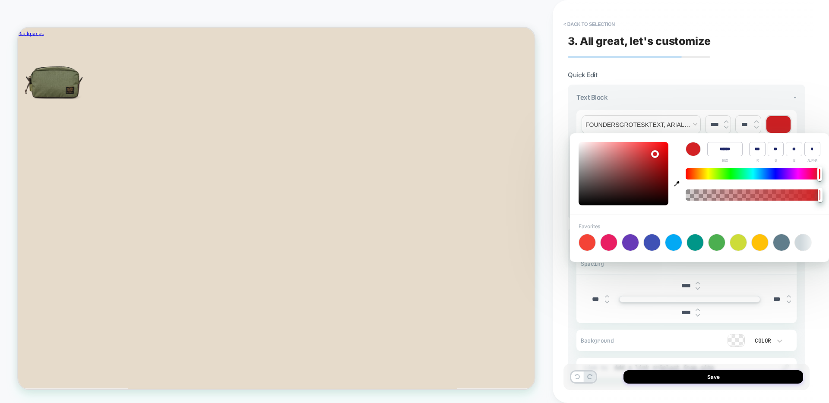
type input "**"
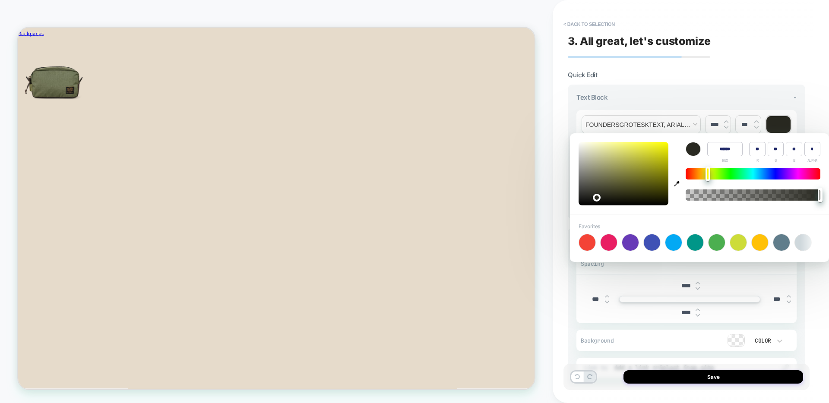
click at [709, 65] on div "**********" at bounding box center [686, 202] width 246 height 386
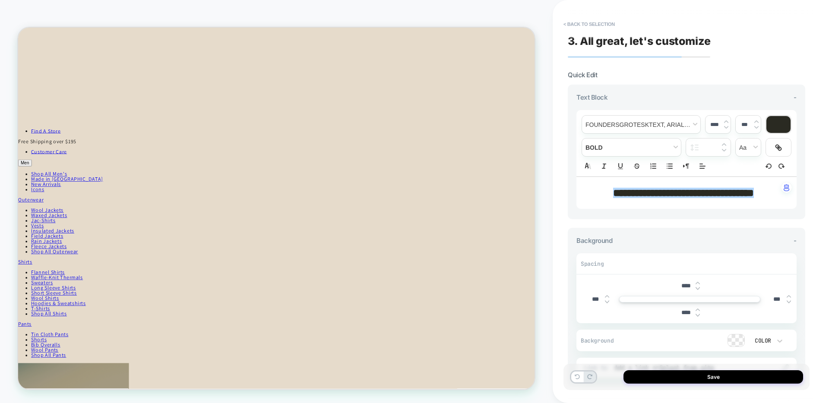
scroll to position [920, 0]
click at [668, 197] on span "**********" at bounding box center [683, 193] width 141 height 10
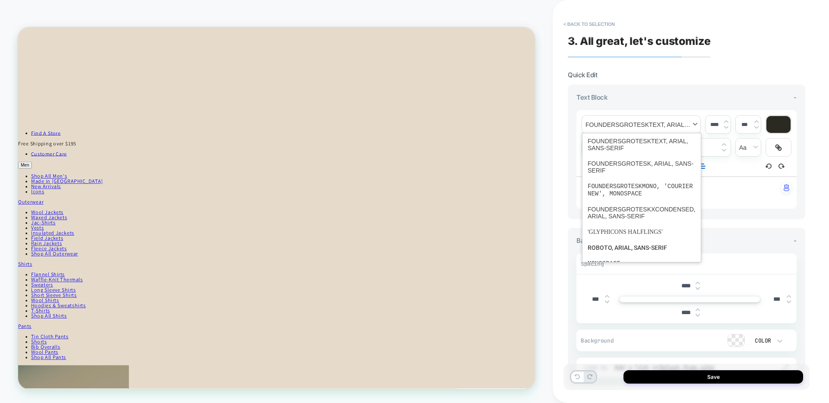
click at [674, 123] on span "font" at bounding box center [641, 125] width 118 height 18
click at [632, 148] on span "font" at bounding box center [641, 144] width 108 height 22
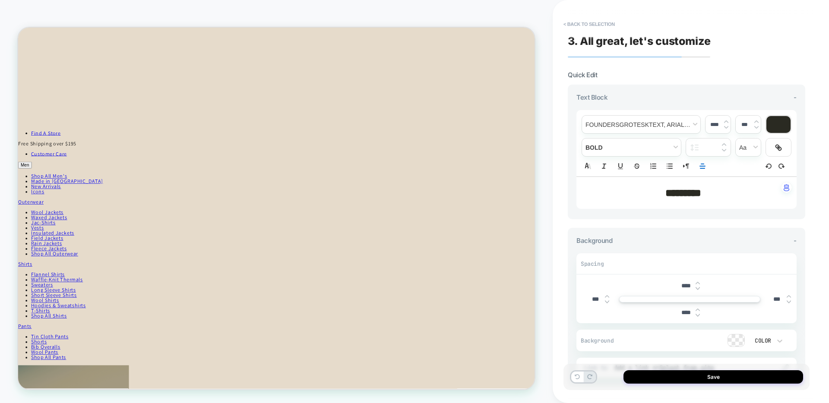
click at [665, 193] on span "*********" at bounding box center [683, 193] width 36 height 10
click at [654, 136] on div "**********" at bounding box center [686, 143] width 220 height 66
click at [653, 127] on span "font" at bounding box center [641, 125] width 118 height 18
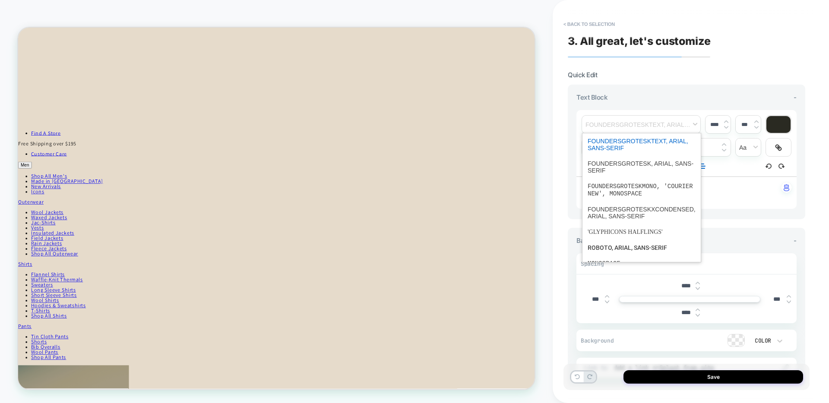
click at [651, 146] on span "font" at bounding box center [641, 144] width 108 height 22
click at [660, 129] on span "font" at bounding box center [641, 125] width 118 height 18
click at [642, 171] on span "font" at bounding box center [641, 167] width 108 height 22
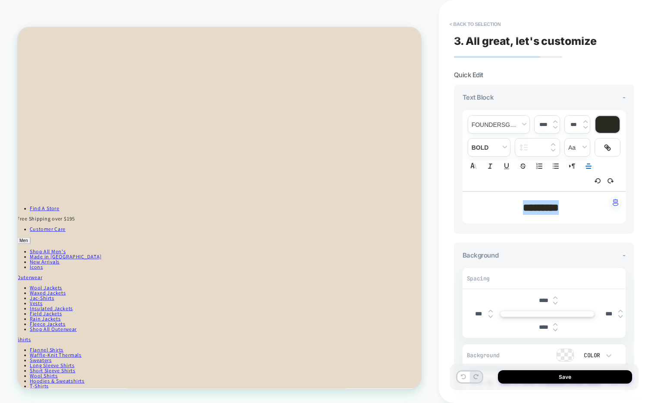
scroll to position [634, 2]
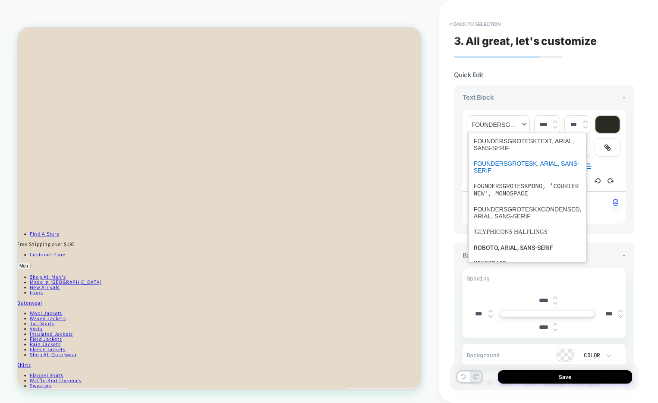
click at [497, 128] on span "font" at bounding box center [498, 125] width 61 height 18
click at [521, 138] on span "font" at bounding box center [528, 144] width 108 height 22
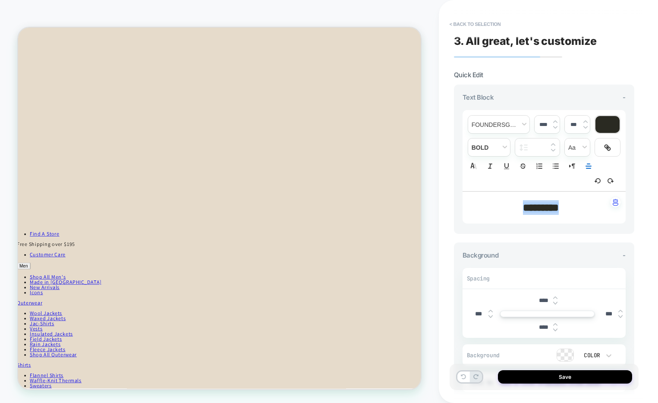
click at [556, 128] on img at bounding box center [555, 127] width 4 height 3
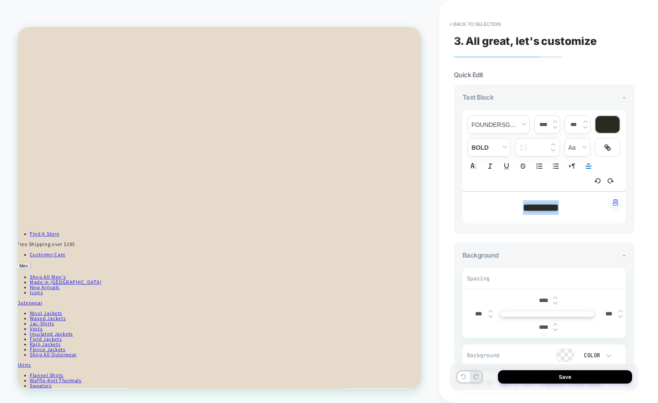
click at [556, 128] on img at bounding box center [555, 127] width 4 height 3
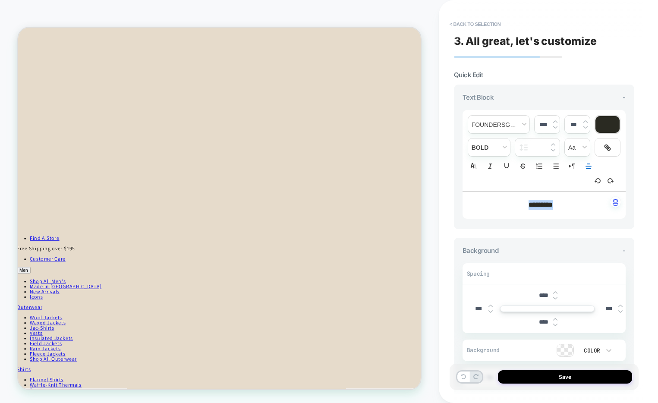
scroll to position [624, 2]
click at [557, 122] on img at bounding box center [555, 121] width 4 height 3
type input "****"
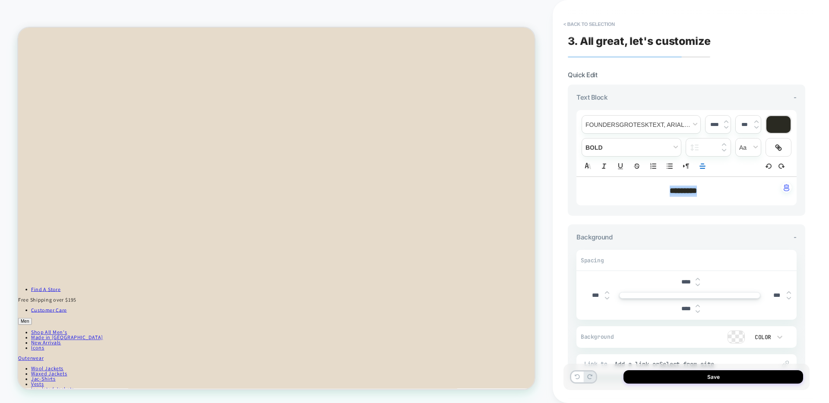
scroll to position [723, 0]
click at [620, 139] on span "fontWeight" at bounding box center [631, 148] width 99 height 18
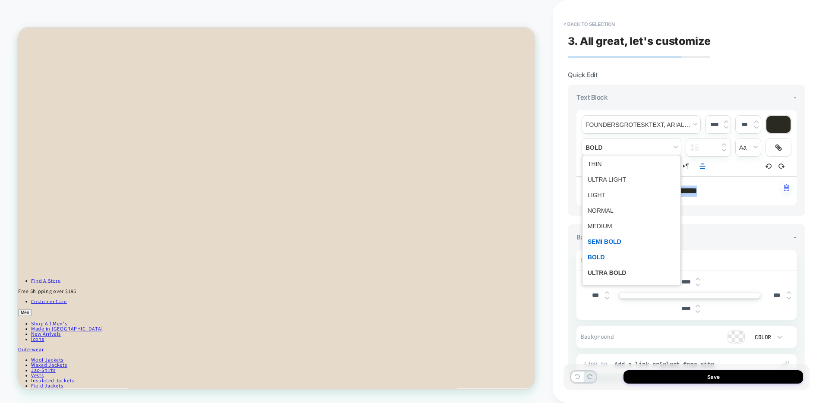
click at [606, 246] on span "fontWeight" at bounding box center [631, 242] width 88 height 16
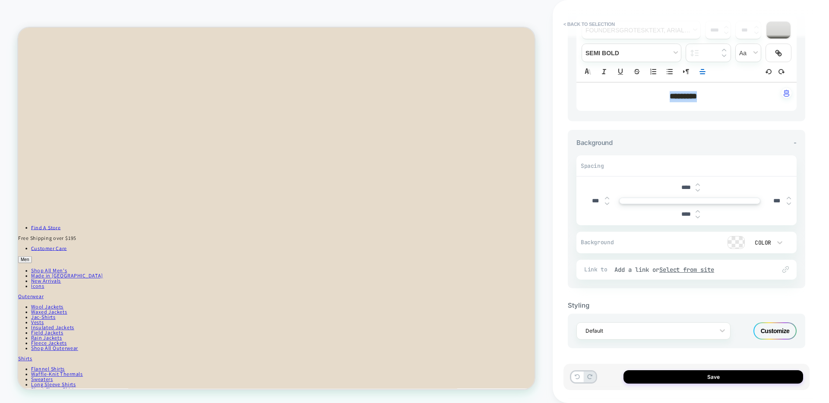
scroll to position [96, 0]
click at [761, 330] on div "Customize" at bounding box center [774, 329] width 43 height 17
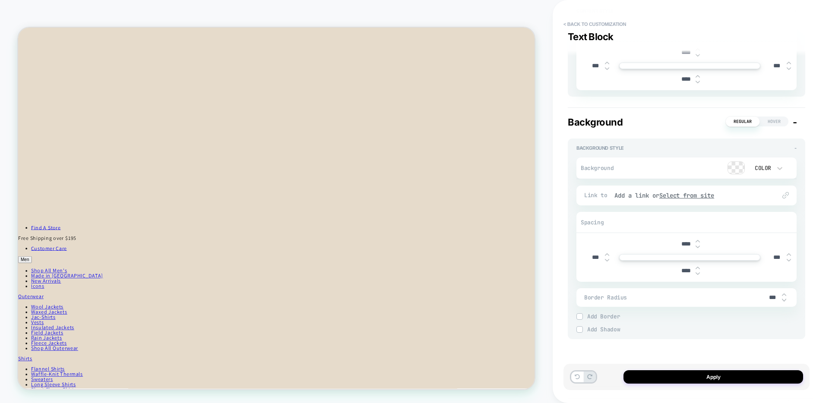
scroll to position [252, 0]
click at [580, 317] on img at bounding box center [579, 315] width 4 height 4
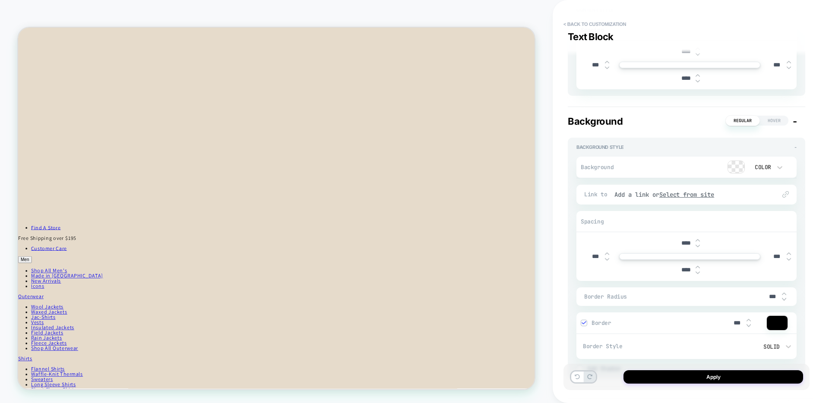
click at [592, 256] on input "***" at bounding box center [594, 256] width 19 height 7
type input "*****"
click at [774, 259] on input "***" at bounding box center [776, 256] width 19 height 7
type input "****"
click at [592, 254] on input "*****" at bounding box center [594, 256] width 19 height 6
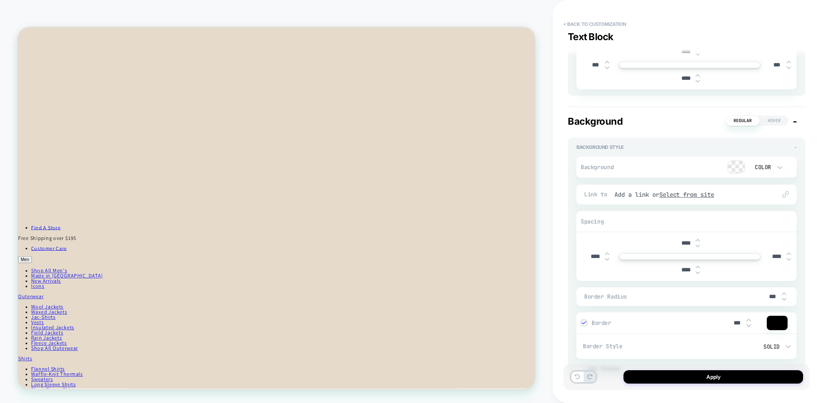
click at [608, 251] on div "****" at bounding box center [599, 257] width 32 height 18
type input "****"
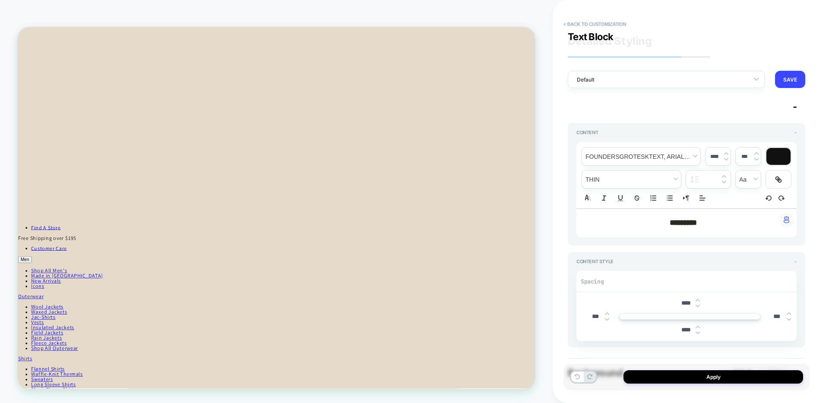
scroll to position [252, 0]
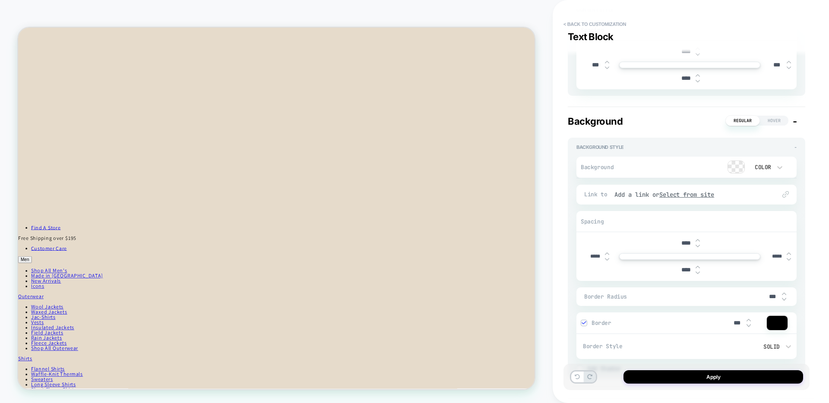
click at [593, 257] on input "*****" at bounding box center [594, 256] width 19 height 6
type input "*****"
click at [772, 255] on input "*****" at bounding box center [776, 256] width 19 height 6
paste input "text"
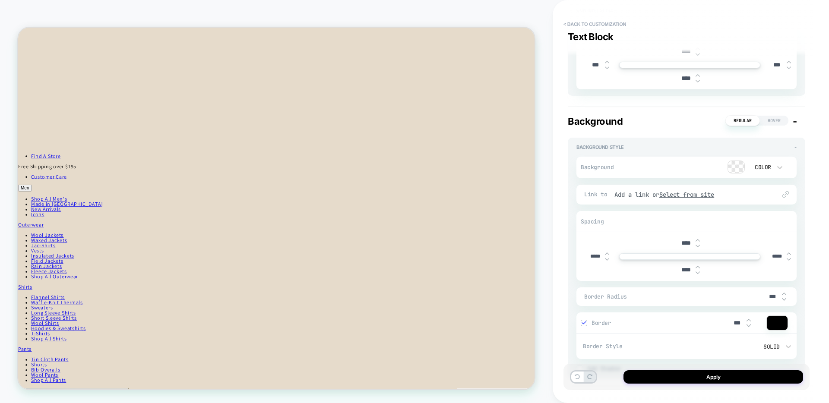
scroll to position [869, 0]
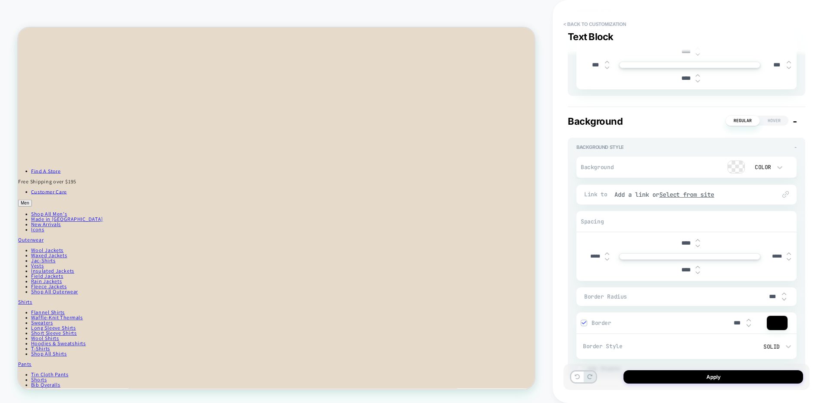
type input "*****"
click at [739, 165] on div at bounding box center [736, 167] width 16 height 12
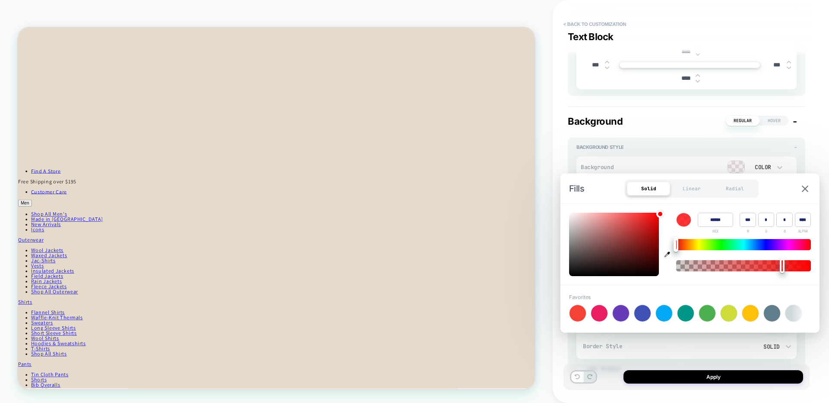
type input "*"
drag, startPoint x: 679, startPoint y: 266, endPoint x: 828, endPoint y: 252, distance: 149.6
click at [828, 252] on body "**********" at bounding box center [414, 201] width 829 height 403
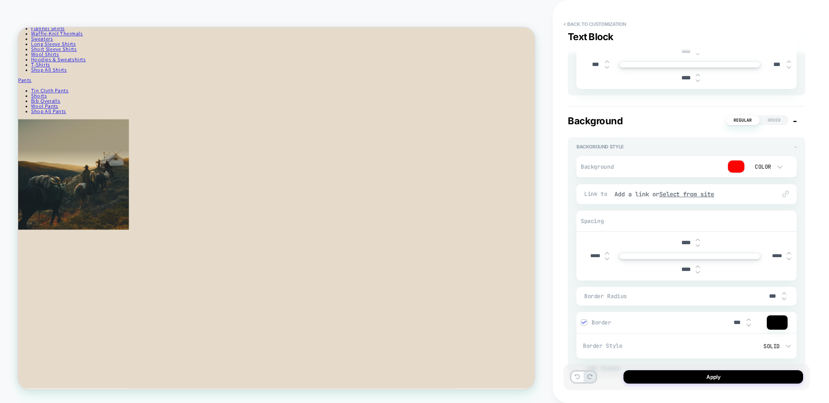
scroll to position [1256, 0]
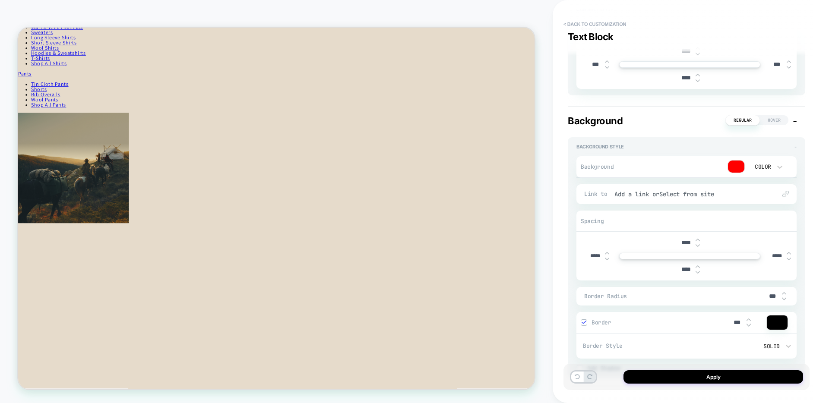
click at [736, 166] on div at bounding box center [736, 167] width 16 height 12
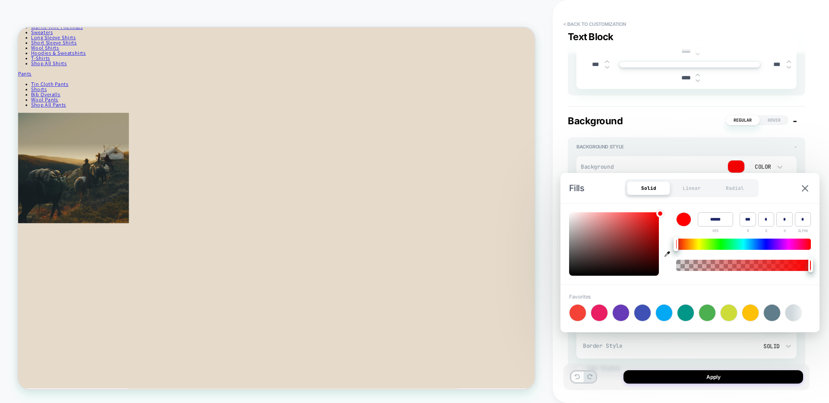
click at [668, 252] on icon "button" at bounding box center [667, 254] width 6 height 6
type input "******"
type input "***"
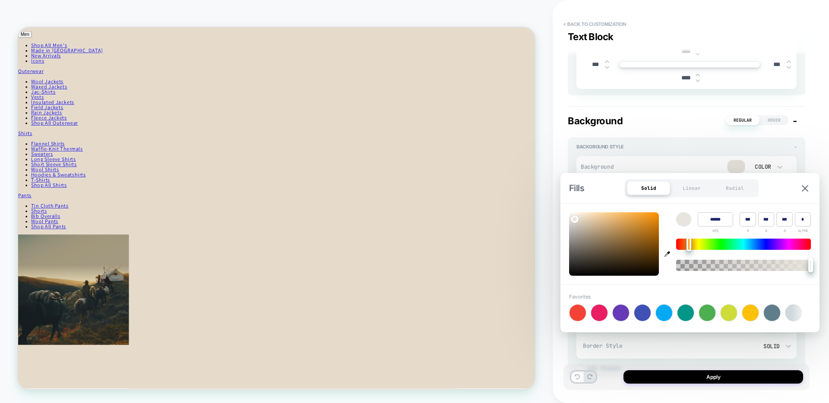
scroll to position [1111, 0]
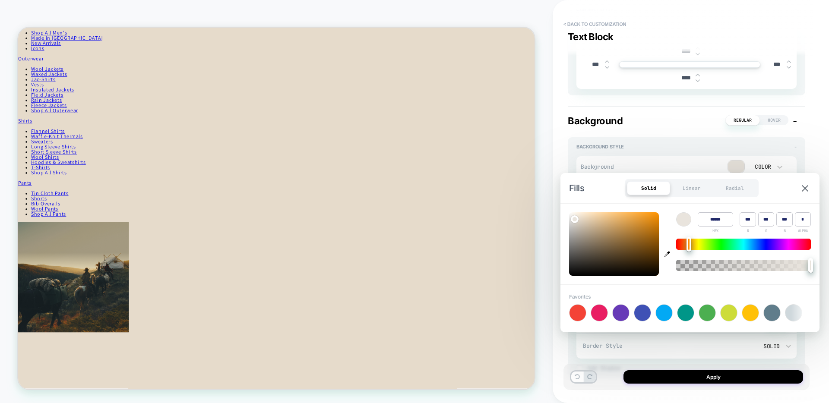
click at [675, 129] on div "Background Regular Hover - Background Style - Background Color Link to Add a li…" at bounding box center [686, 246] width 237 height 263
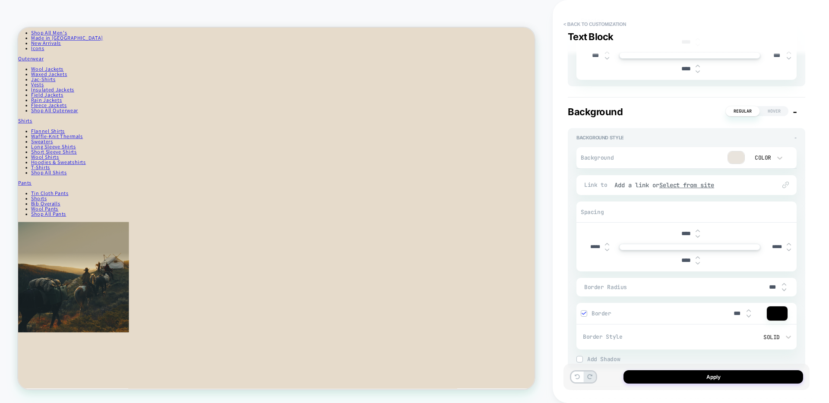
scroll to position [261, 0]
click at [583, 313] on img at bounding box center [583, 313] width 4 height 4
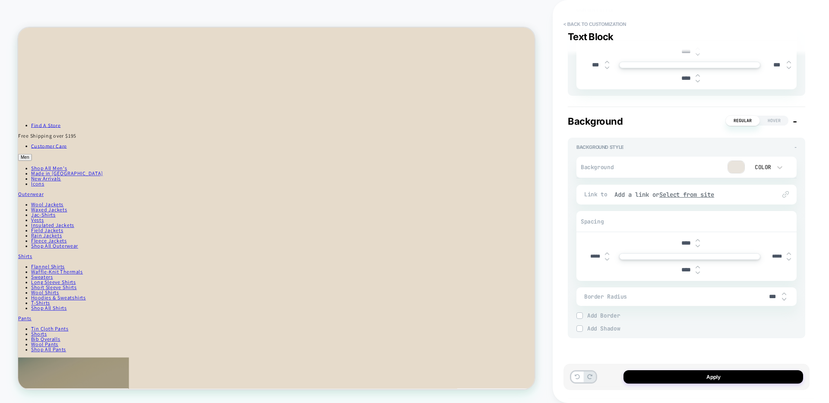
scroll to position [899, 0]
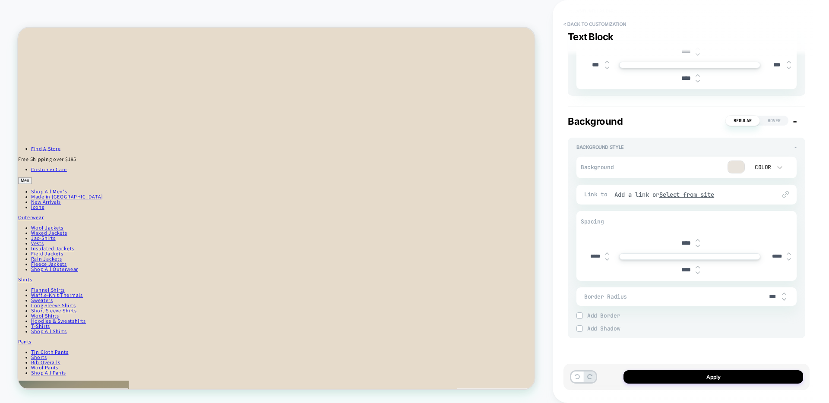
click at [606, 255] on img at bounding box center [607, 253] width 4 height 3
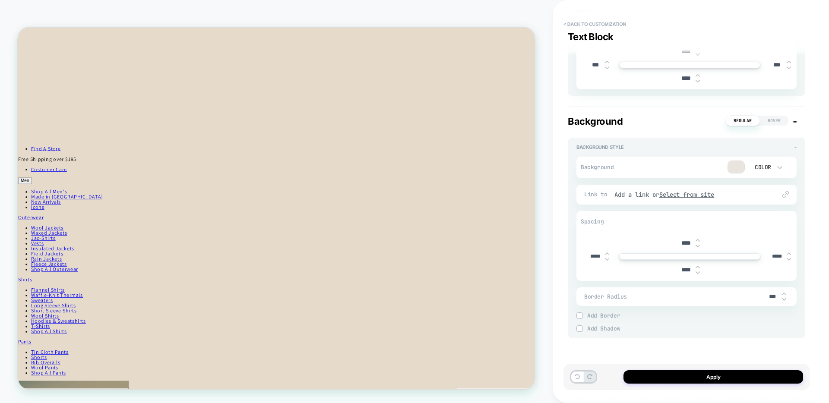
click at [606, 255] on img at bounding box center [607, 253] width 4 height 3
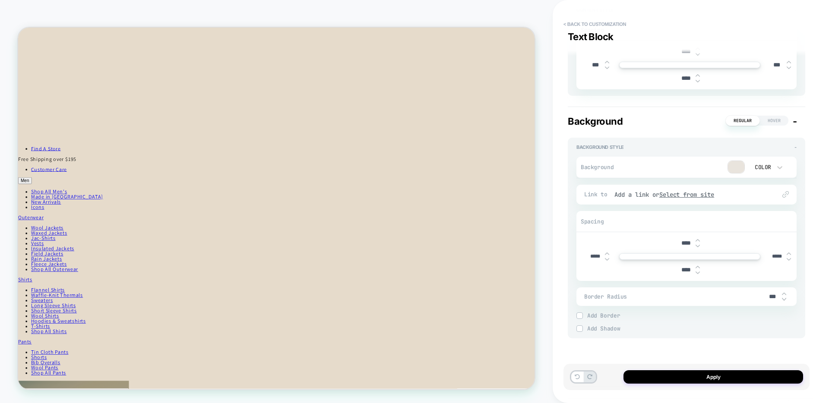
click at [606, 255] on img at bounding box center [607, 253] width 4 height 3
type input "*****"
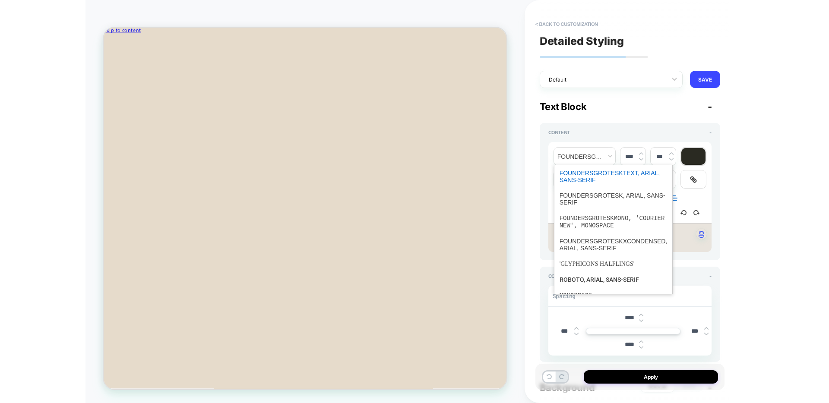
scroll to position [634, 0]
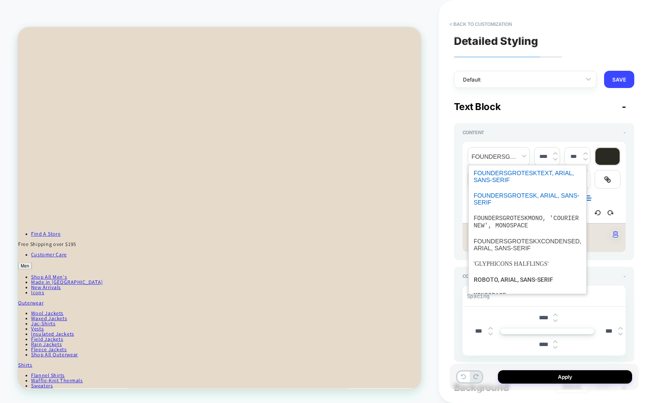
click at [523, 195] on span "font" at bounding box center [528, 199] width 108 height 22
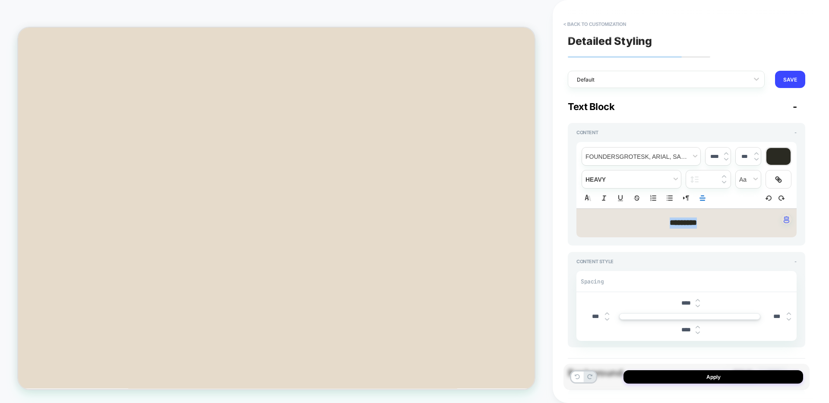
scroll to position [682, 0]
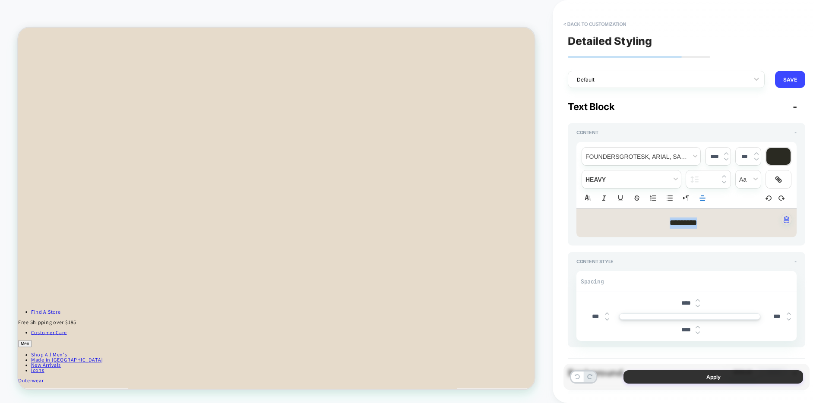
click at [658, 378] on button "Apply" at bounding box center [713, 376] width 180 height 13
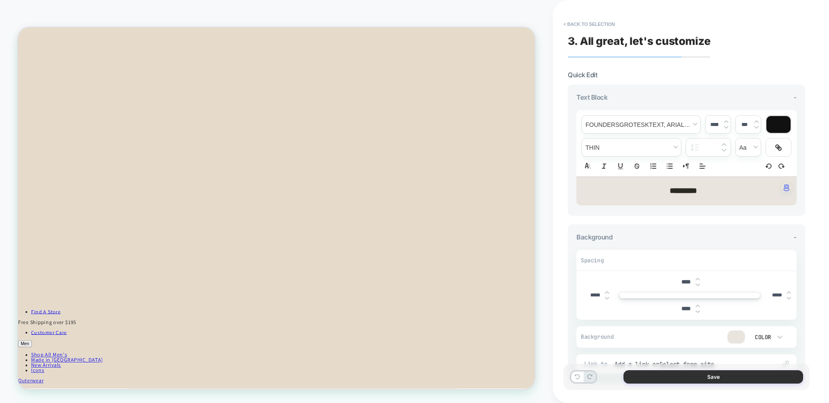
click at [658, 383] on button "Save" at bounding box center [713, 376] width 180 height 13
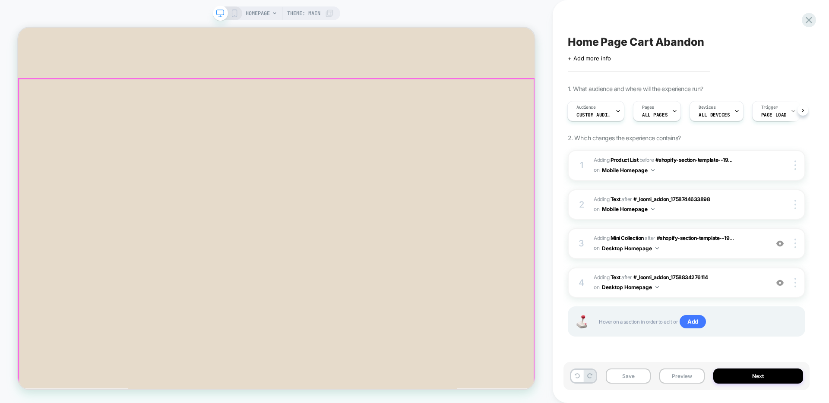
scroll to position [461, 0]
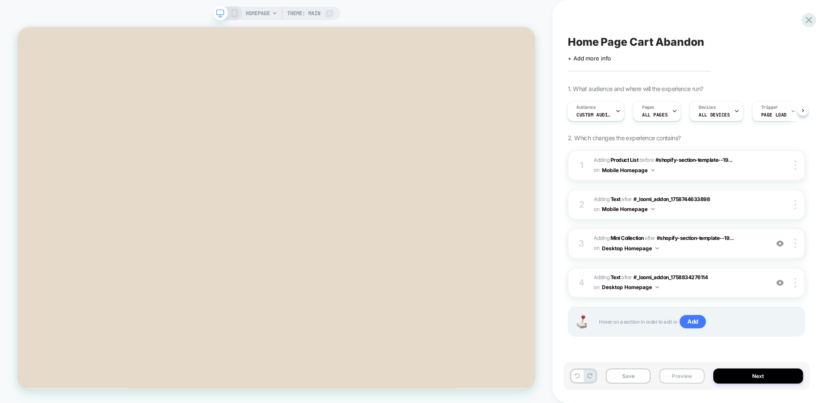
click at [658, 382] on button "Preview" at bounding box center [681, 376] width 45 height 15
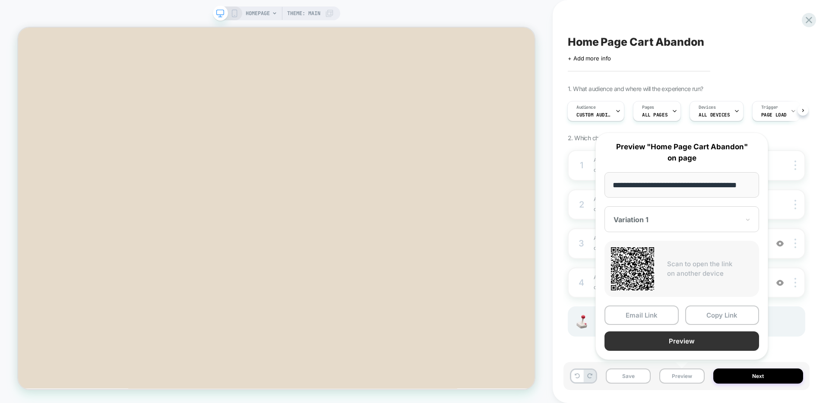
scroll to position [0, 0]
click at [658, 338] on button "Preview" at bounding box center [681, 340] width 155 height 19
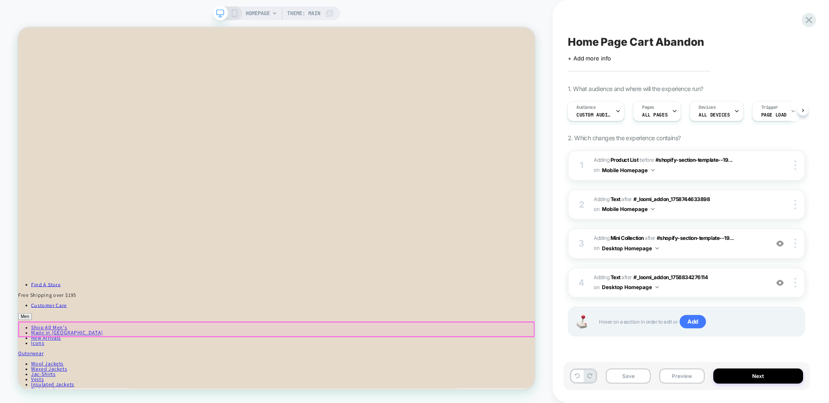
scroll to position [728, 0]
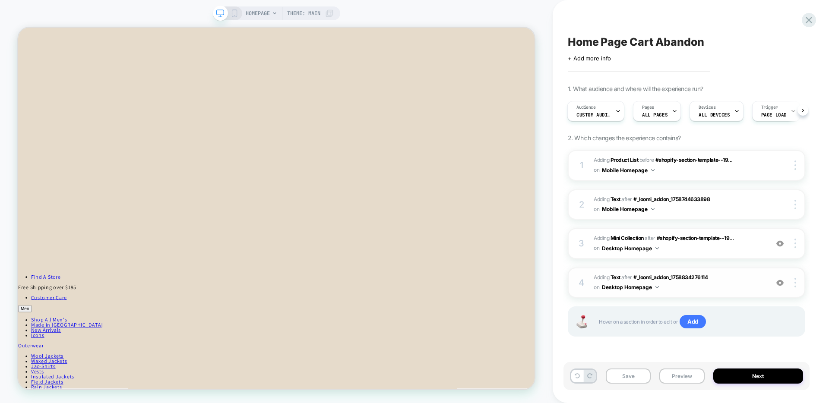
click at [658, 285] on span "#_loomi_addon_1758834775399 Adding Text AFTER #_loomi_addon_1758834276114 #_loo…" at bounding box center [678, 283] width 170 height 20
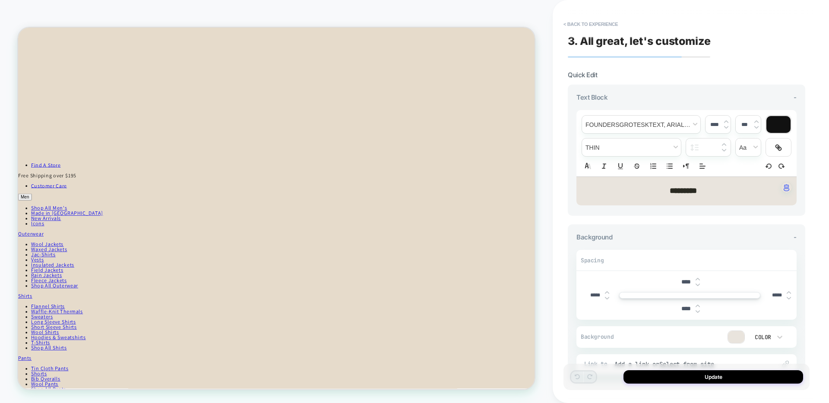
scroll to position [879, 0]
click at [595, 297] on input "*****" at bounding box center [594, 295] width 19 height 6
type input "*****"
click at [658, 295] on input "*****" at bounding box center [776, 295] width 19 height 6
type input "*****"
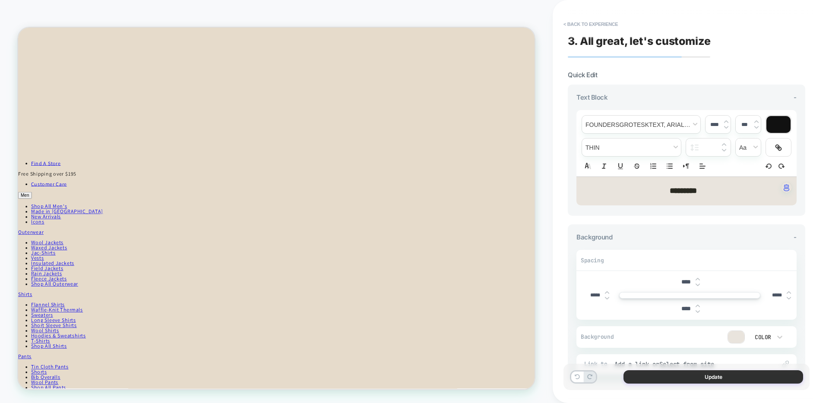
click at [658, 374] on button "Update" at bounding box center [713, 376] width 180 height 13
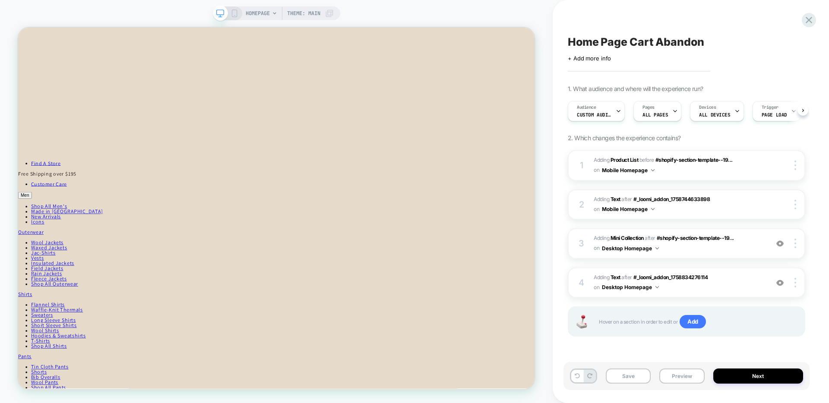
scroll to position [0, 0]
click at [633, 376] on button "Save" at bounding box center [628, 376] width 45 height 15
click at [658, 377] on button "Preview" at bounding box center [681, 376] width 45 height 15
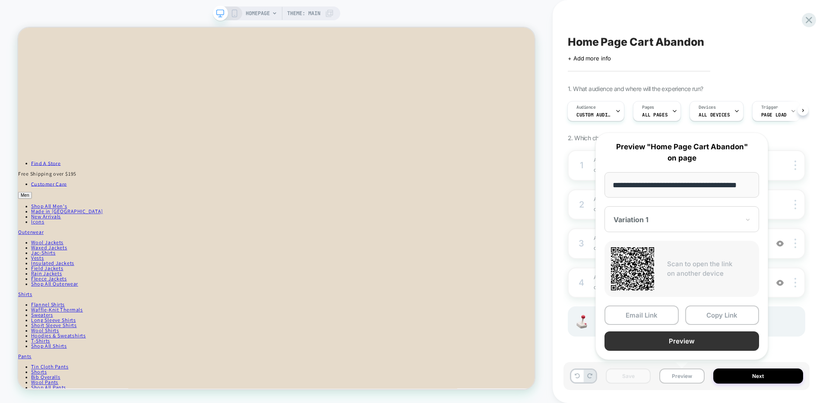
scroll to position [0, 0]
click at [630, 335] on button "Preview" at bounding box center [681, 340] width 155 height 19
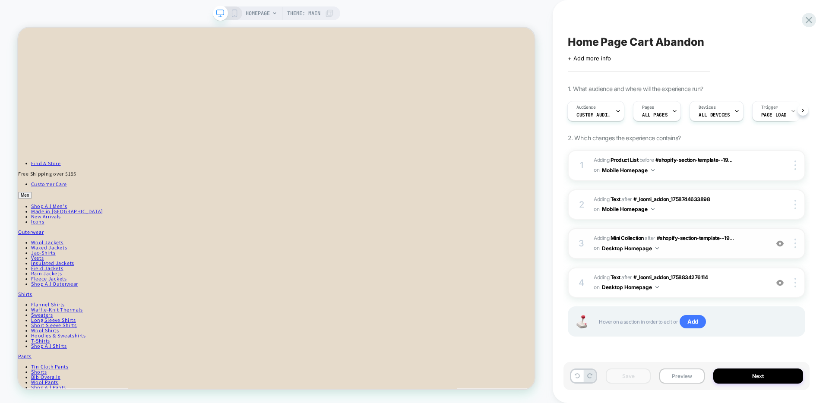
click at [658, 252] on span "#_loomi_addon_1758834276114 Adding Mini Collection AFTER #shopify-section-templ…" at bounding box center [678, 244] width 170 height 20
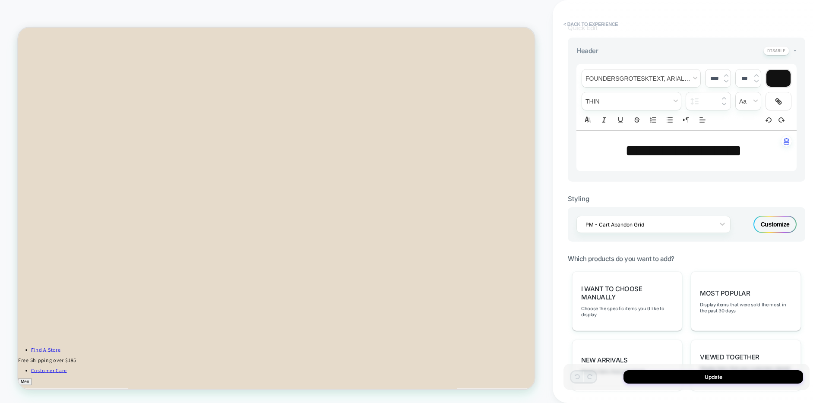
scroll to position [255, 0]
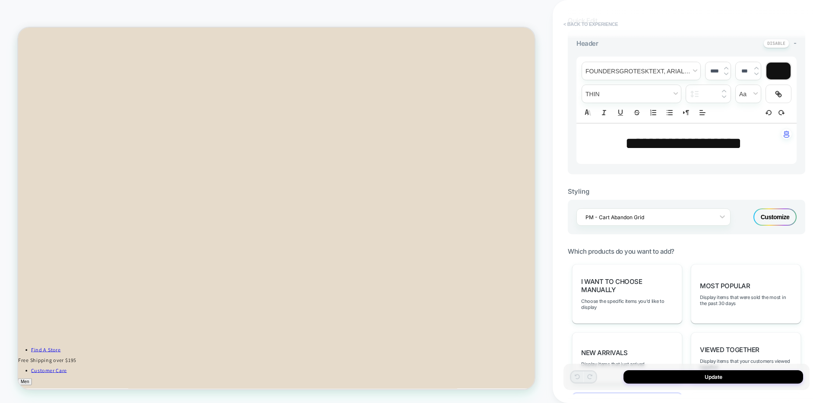
click at [583, 22] on button "< Back to experience" at bounding box center [590, 24] width 63 height 14
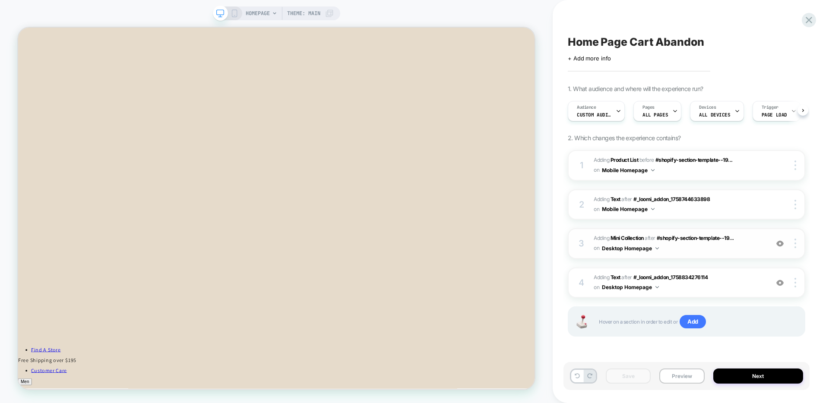
scroll to position [0, 0]
click at [658, 287] on span "#_loomi_addon_1758834775399 Adding Text AFTER #_loomi_addon_1758834276114 #_loo…" at bounding box center [678, 283] width 170 height 20
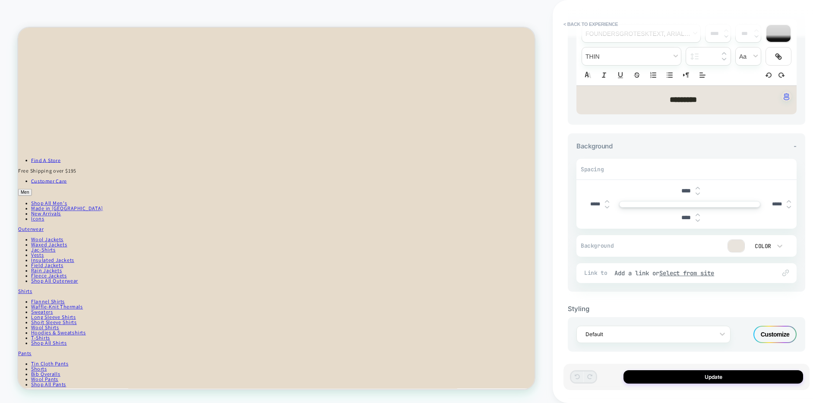
scroll to position [96, 0]
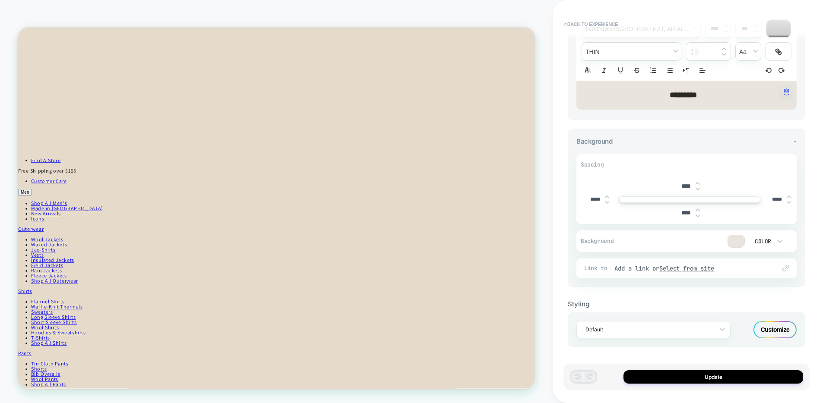
click at [592, 199] on input "*****" at bounding box center [594, 199] width 19 height 6
type input "*****"
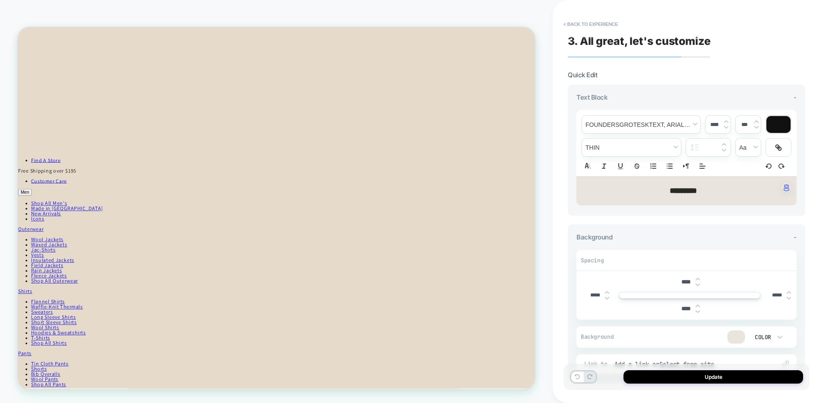
scroll to position [96, 0]
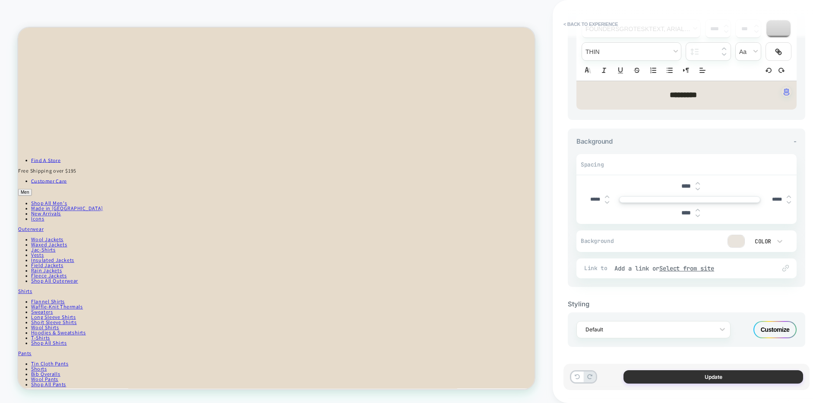
type input "*****"
click at [720, 380] on button "Update" at bounding box center [713, 376] width 180 height 13
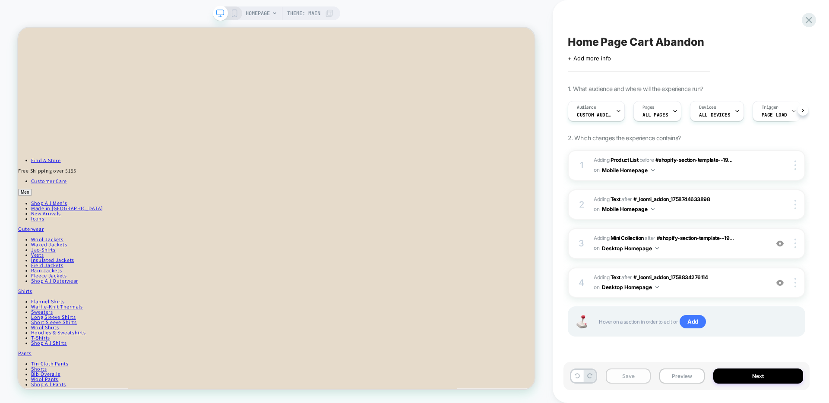
scroll to position [0, 0]
click at [621, 372] on button "Save" at bounding box center [628, 376] width 45 height 15
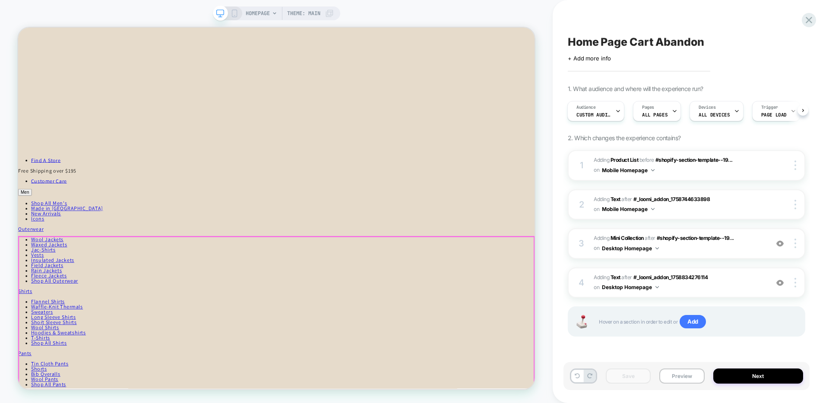
scroll to position [703, 0]
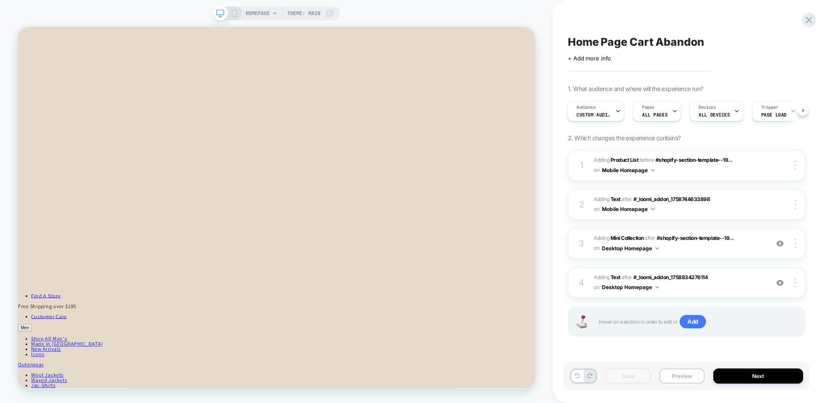
click at [677, 375] on button "Preview" at bounding box center [681, 376] width 45 height 15
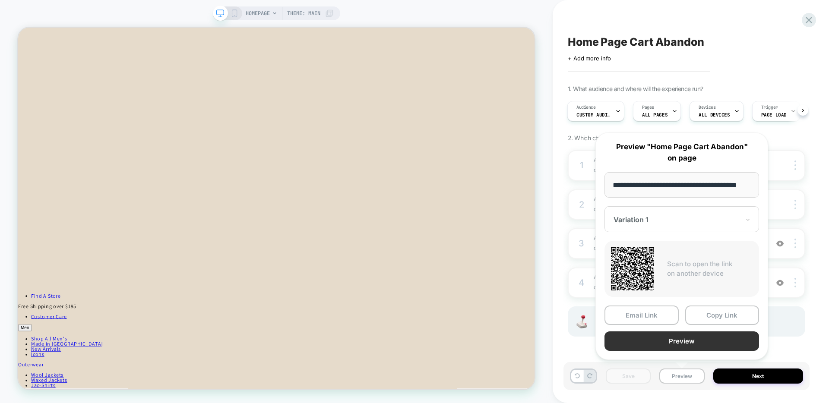
scroll to position [0, 0]
click at [651, 337] on button "Preview" at bounding box center [681, 340] width 155 height 19
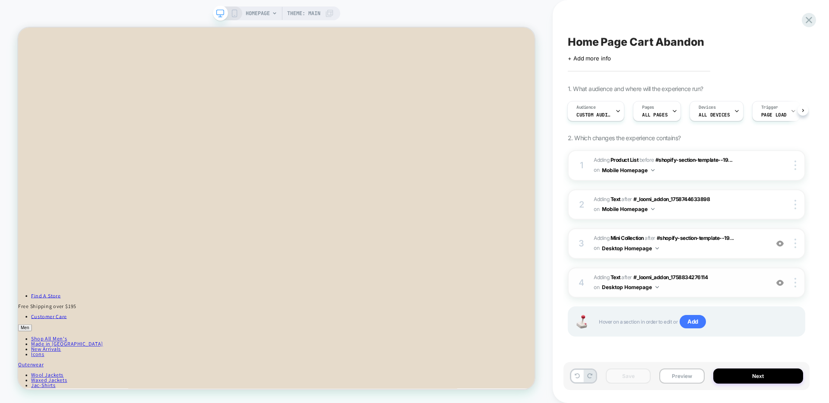
click at [736, 286] on span "#_loomi_addon_1758834775399 Adding Text AFTER #_loomi_addon_1758834276114 #_loo…" at bounding box center [678, 283] width 170 height 20
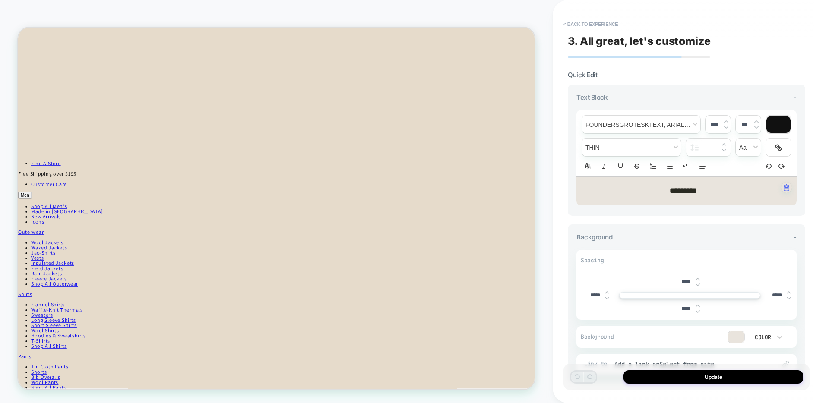
scroll to position [96, 0]
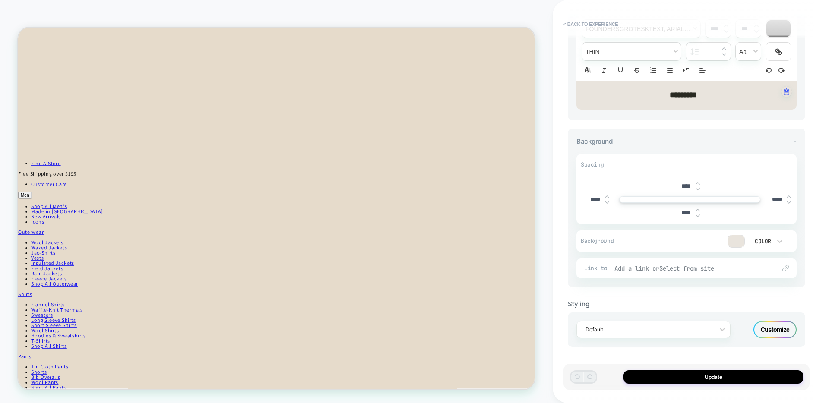
click at [642, 265] on div "Add a link or Select from site" at bounding box center [690, 269] width 153 height 8
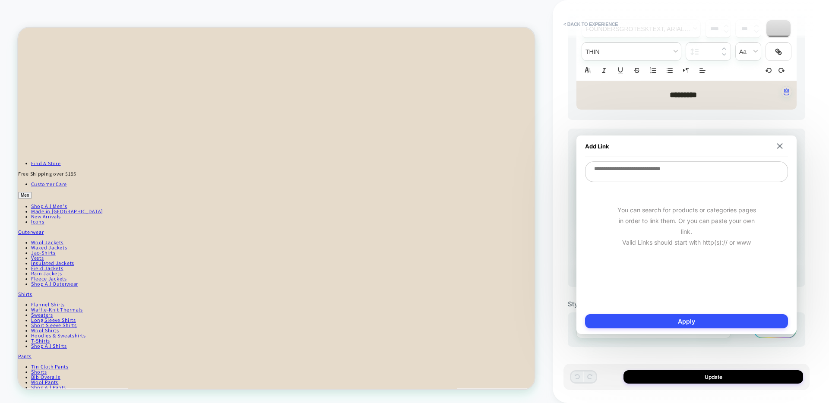
click at [622, 182] on textarea at bounding box center [686, 171] width 203 height 21
type textarea "*"
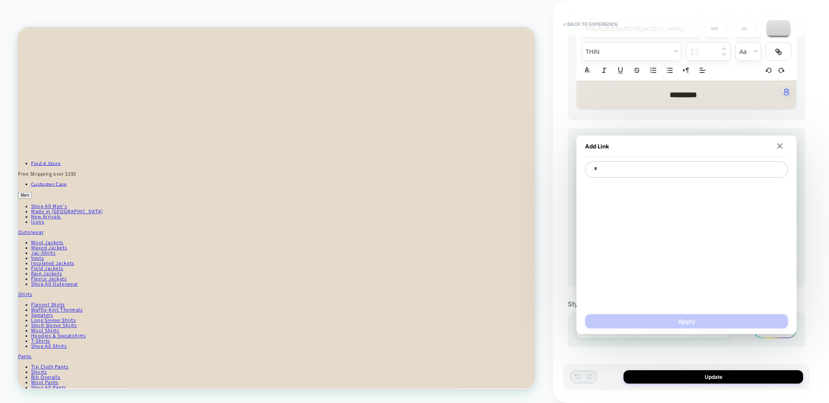
type textarea "*"
type textarea "**"
type textarea "*"
type textarea "****"
type textarea "*"
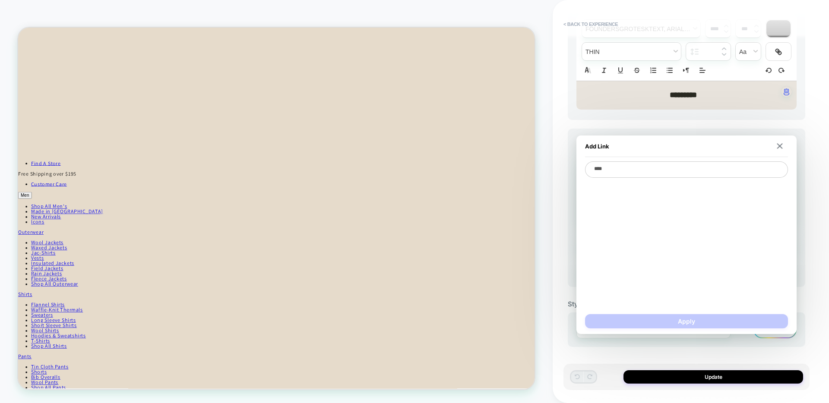
type textarea "*****"
type textarea "*"
type textarea "******"
type textarea "*"
type textarea "*******"
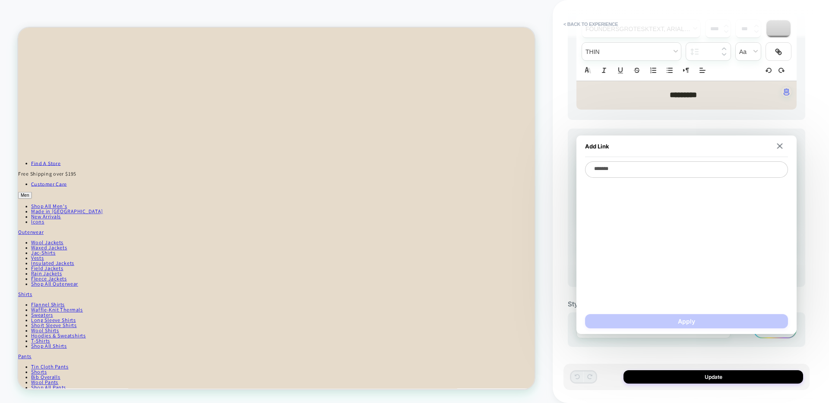
type textarea "*"
type textarea "********"
type textarea "*"
type textarea "********"
click at [614, 186] on span "Checkout" at bounding box center [686, 187] width 194 height 8
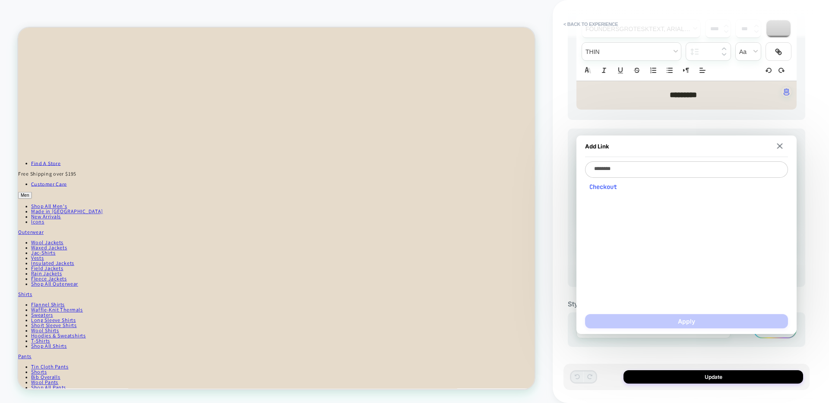
type textarea "*"
type textarea "**********"
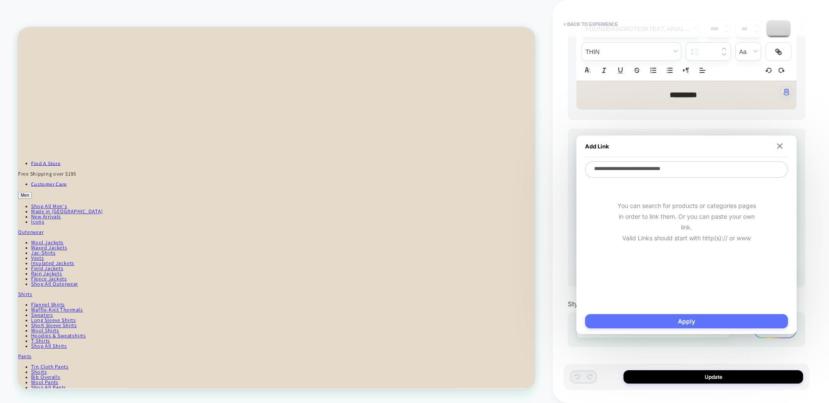
click at [697, 319] on button "Apply" at bounding box center [686, 321] width 203 height 14
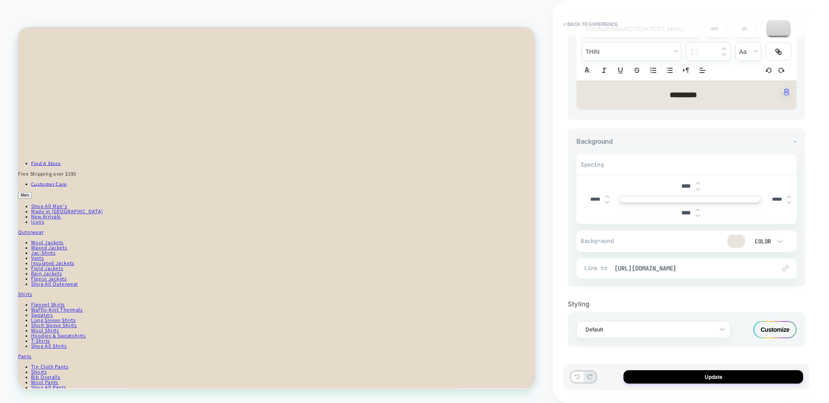
click at [684, 385] on div "Update" at bounding box center [686, 377] width 246 height 26
click at [678, 374] on button "Update" at bounding box center [713, 376] width 180 height 13
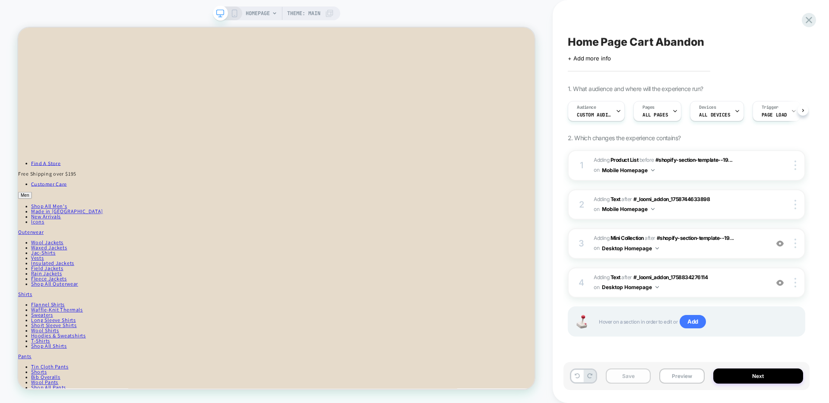
scroll to position [0, 0]
click at [621, 380] on button "Save" at bounding box center [628, 376] width 45 height 15
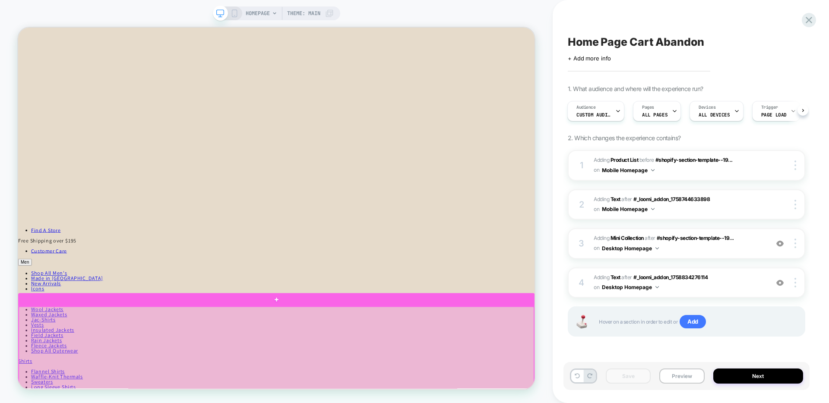
scroll to position [712, 0]
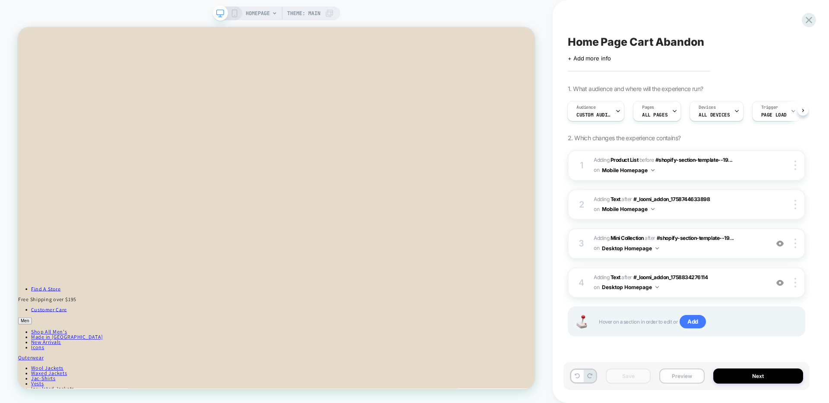
click at [670, 381] on button "Preview" at bounding box center [681, 376] width 45 height 15
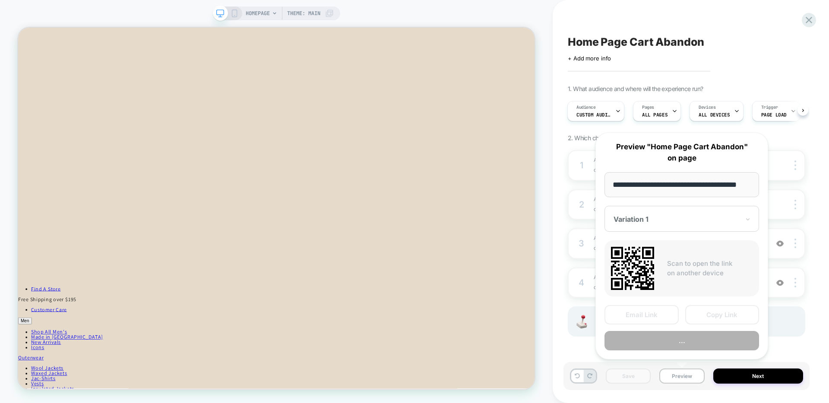
scroll to position [0, 13]
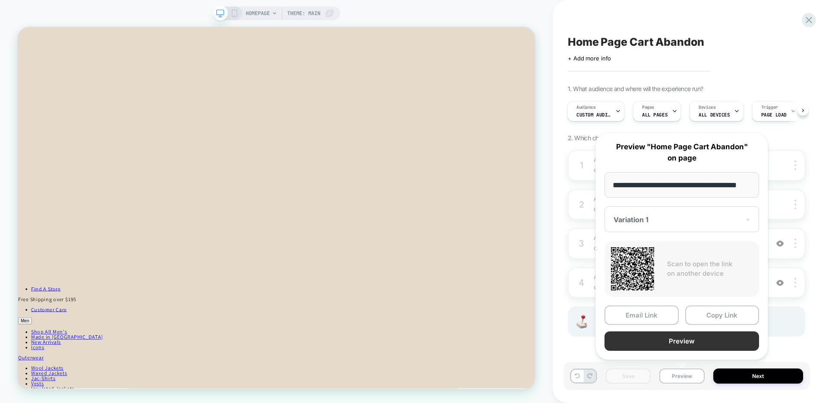
click at [674, 345] on button "Preview" at bounding box center [681, 340] width 155 height 19
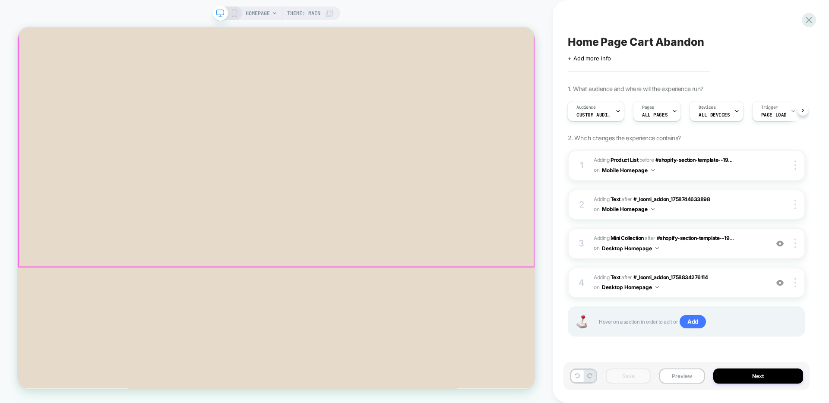
scroll to position [0, 0]
drag, startPoint x: 237, startPoint y: 9, endPoint x: 128, endPoint y: 139, distance: 168.8
click at [237, 9] on icon at bounding box center [234, 13] width 8 height 8
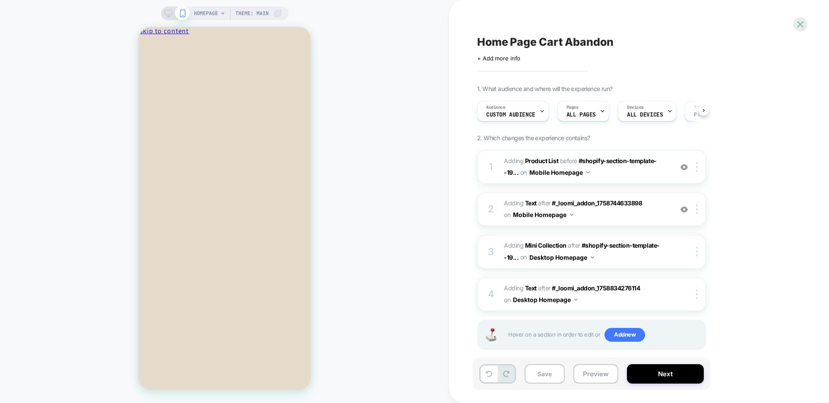
scroll to position [0, 0]
click at [700, 210] on div at bounding box center [698, 209] width 14 height 9
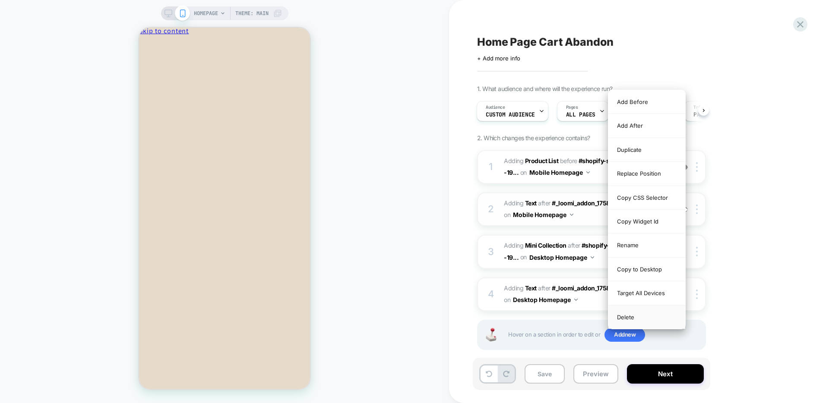
click at [628, 317] on div "Delete" at bounding box center [646, 317] width 77 height 23
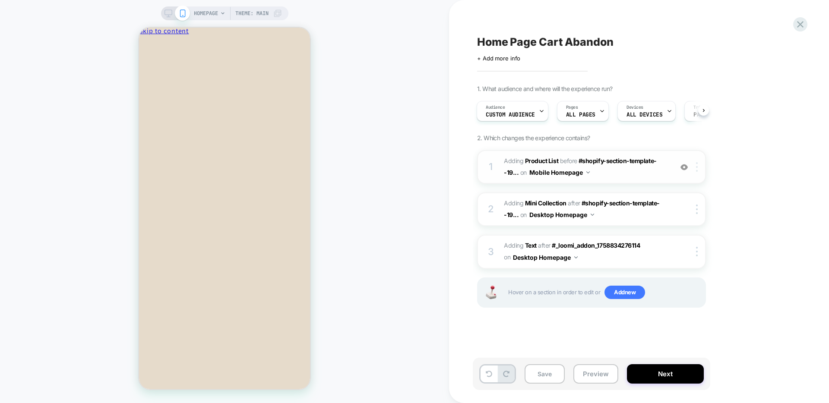
click at [698, 168] on div at bounding box center [698, 166] width 14 height 9
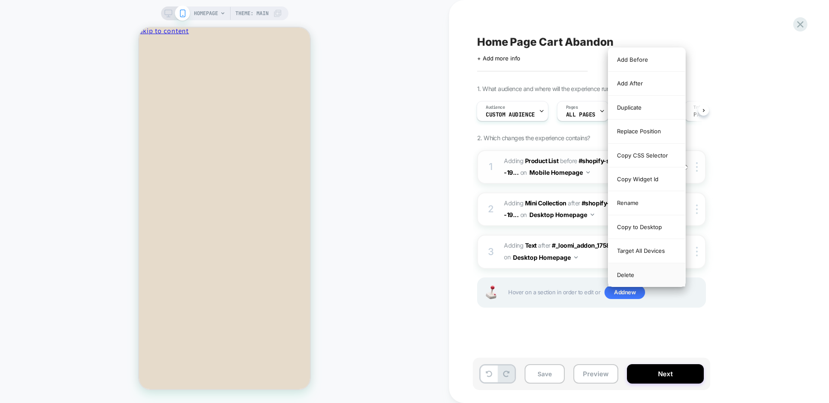
click at [623, 277] on div "Delete" at bounding box center [646, 274] width 77 height 23
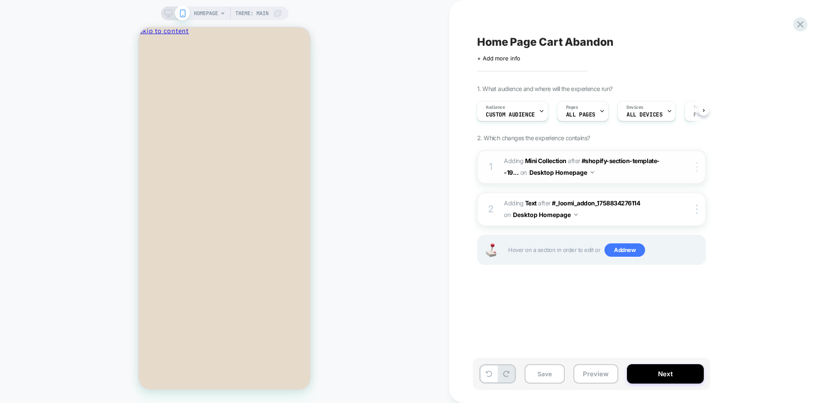
click at [694, 166] on div at bounding box center [698, 166] width 14 height 9
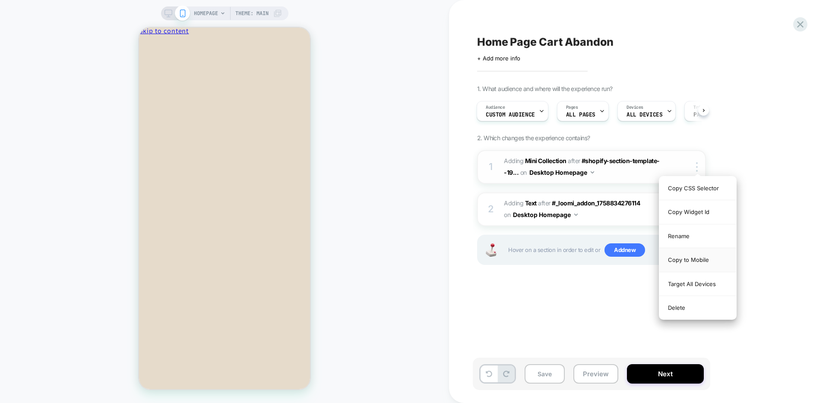
click at [694, 261] on div "Copy to Mobile" at bounding box center [697, 260] width 77 height 24
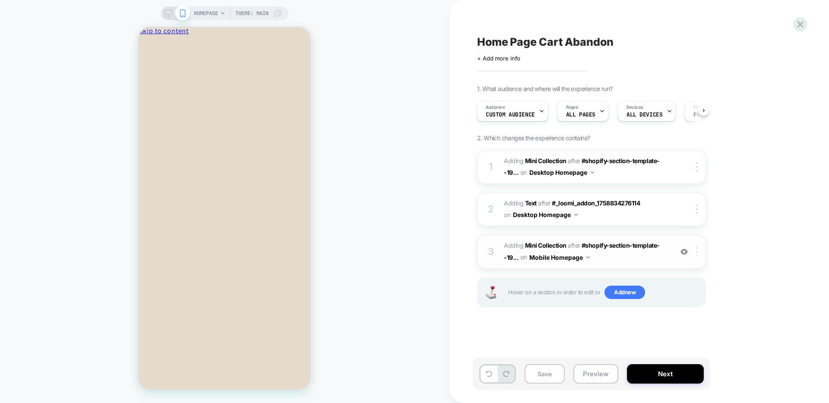
click at [695, 252] on div at bounding box center [698, 251] width 14 height 9
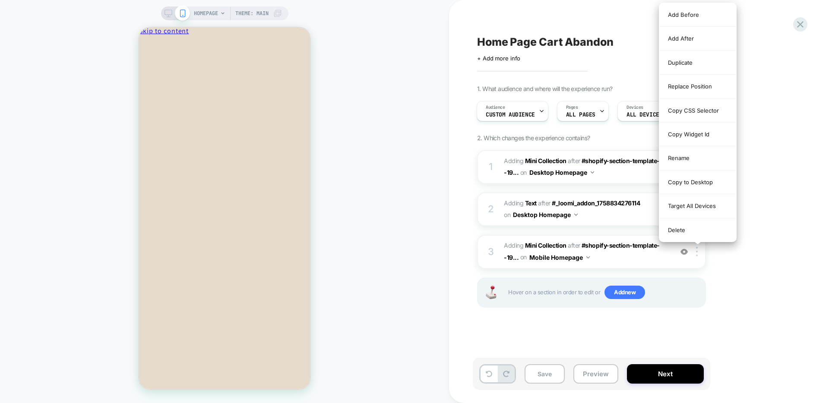
click at [770, 244] on div "1. What audience and where will the experience run? Audience Custom Audience Pa…" at bounding box center [634, 207] width 315 height 244
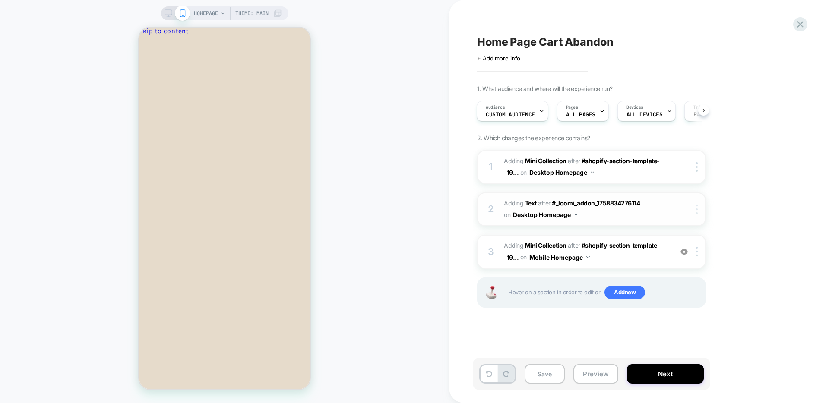
click at [697, 211] on img at bounding box center [697, 209] width 2 height 9
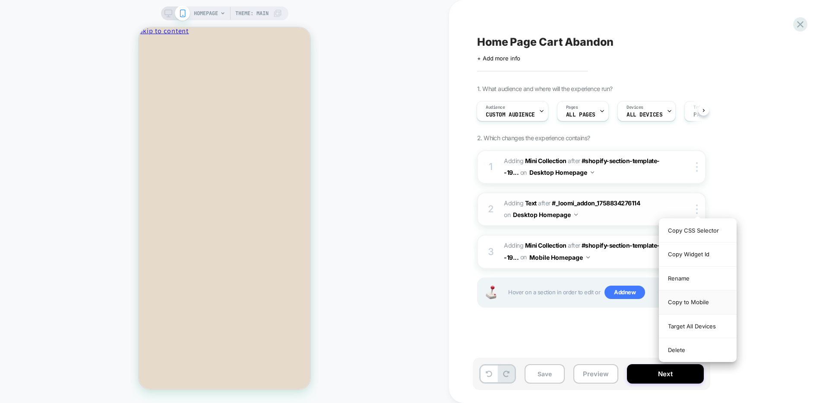
click at [687, 301] on div "Copy to Mobile" at bounding box center [697, 302] width 77 height 24
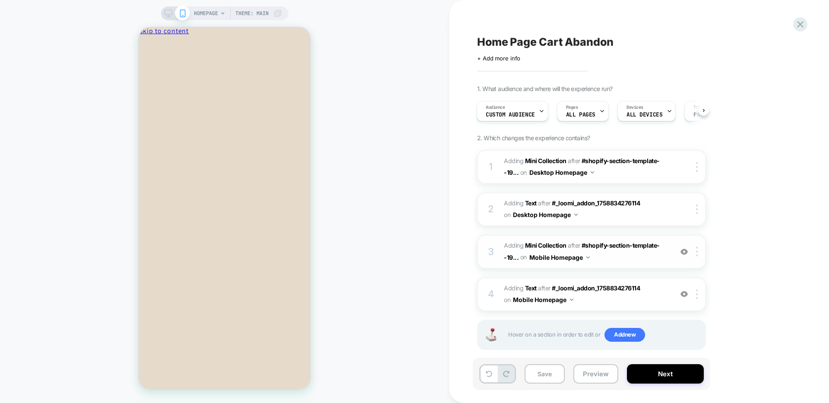
click at [652, 259] on span "#_loomi_addon_1758835266268 Adding Mini Collection AFTER #shopify-section-templ…" at bounding box center [586, 251] width 164 height 23
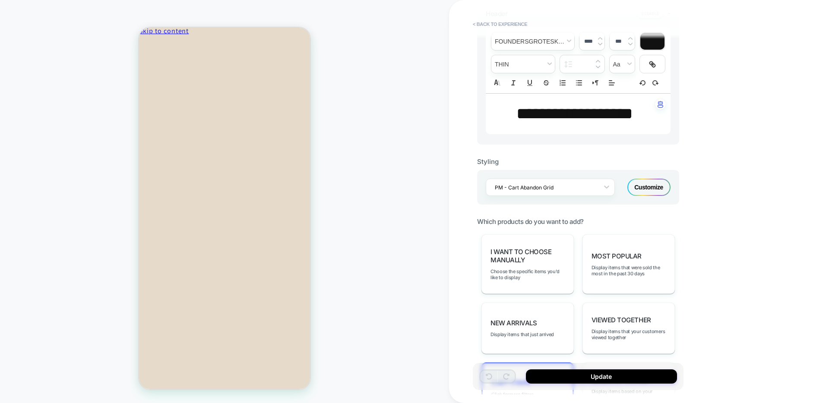
scroll to position [135, 0]
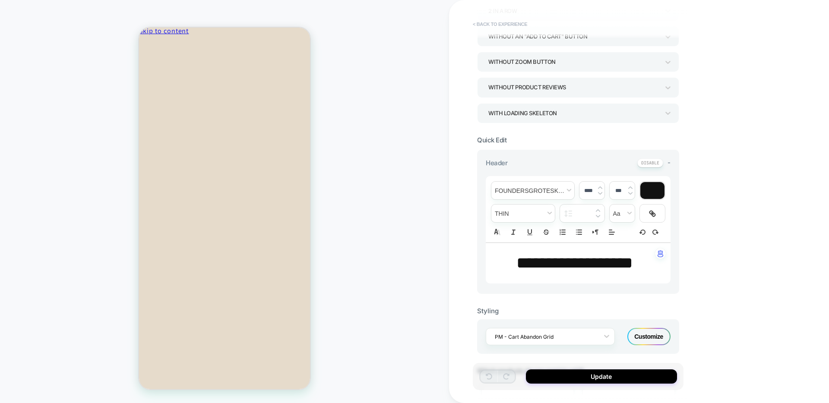
click at [498, 21] on button "< Back to experience" at bounding box center [499, 24] width 63 height 14
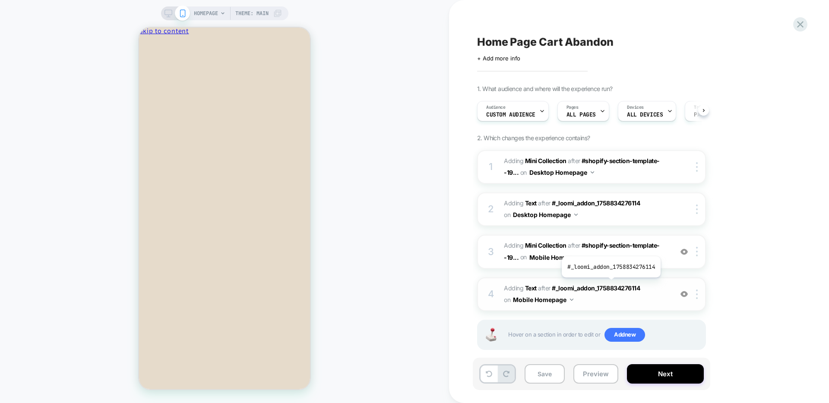
scroll to position [0, 0]
click at [624, 305] on span "#_loomi_addon_1758835275365 Adding Text AFTER #_loomi_addon_1758834276114 #_loo…" at bounding box center [586, 294] width 164 height 23
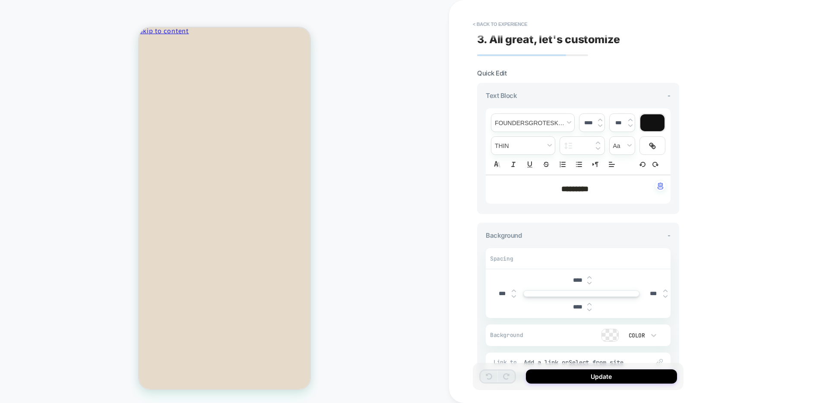
scroll to position [3, 0]
click at [498, 24] on button "< Back to experience" at bounding box center [499, 24] width 63 height 14
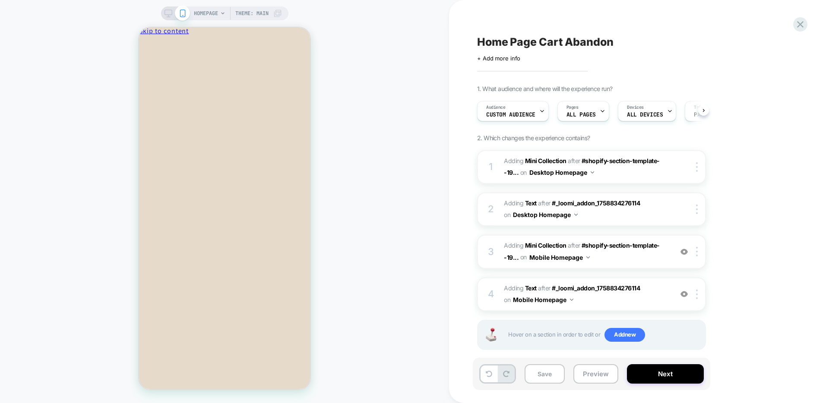
scroll to position [0, 0]
click at [699, 291] on div at bounding box center [698, 294] width 14 height 9
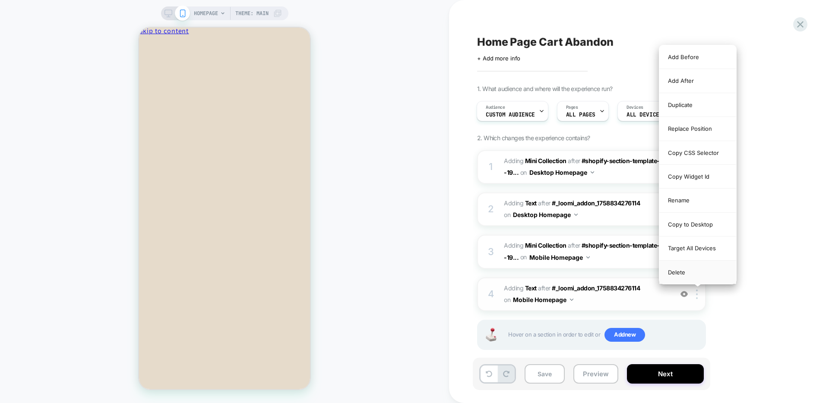
click at [691, 265] on div "Delete" at bounding box center [697, 272] width 77 height 23
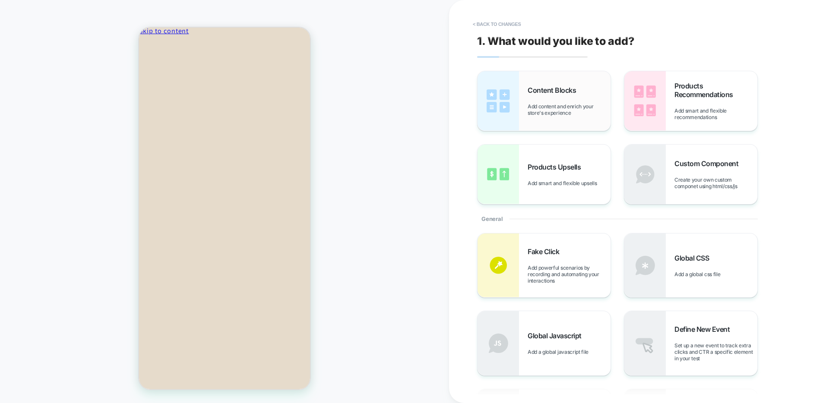
click at [557, 104] on span "Add content and enrich your store's experience" at bounding box center [568, 109] width 83 height 13
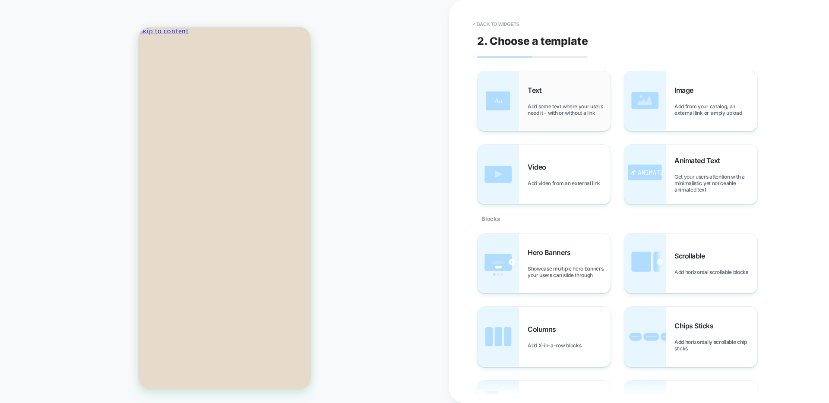
click at [563, 101] on div "Text Add some text where your users need it - with or without a link" at bounding box center [568, 101] width 83 height 30
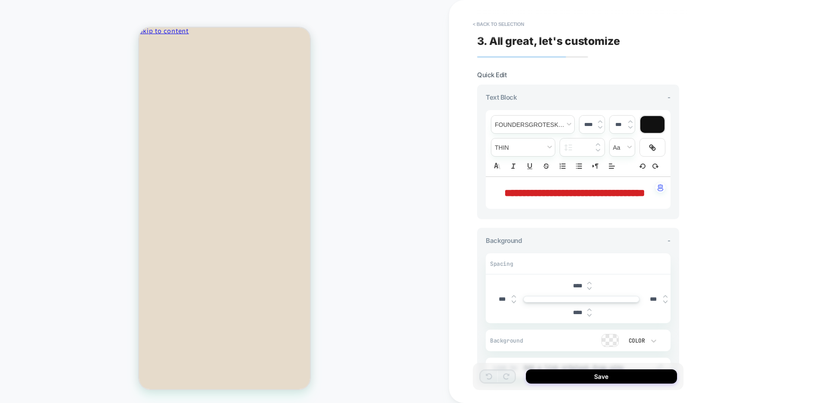
click at [584, 198] on span "**********" at bounding box center [574, 193] width 141 height 10
type input "****"
click at [648, 123] on div at bounding box center [652, 124] width 24 height 17
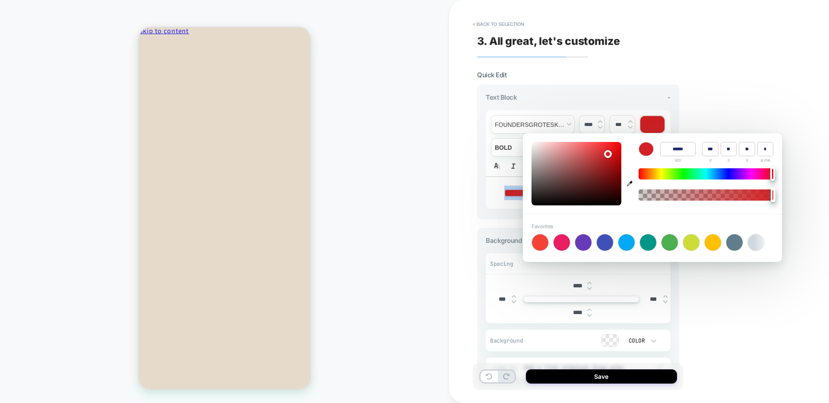
click at [630, 182] on icon "button" at bounding box center [630, 184] width 6 height 6
click at [628, 186] on icon "button" at bounding box center [630, 184] width 6 height 6
type input "******"
type input "**"
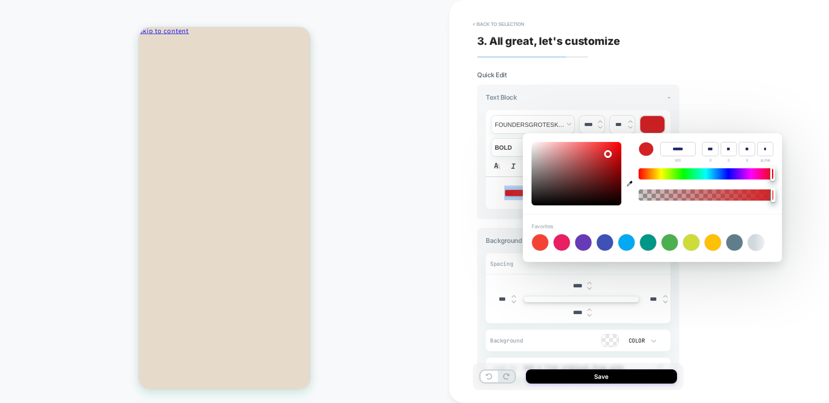
type input "**"
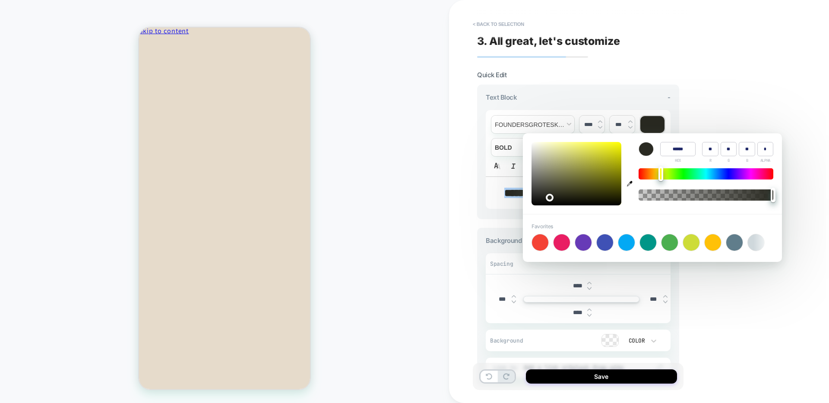
click at [735, 304] on div "**********" at bounding box center [639, 201] width 380 height 403
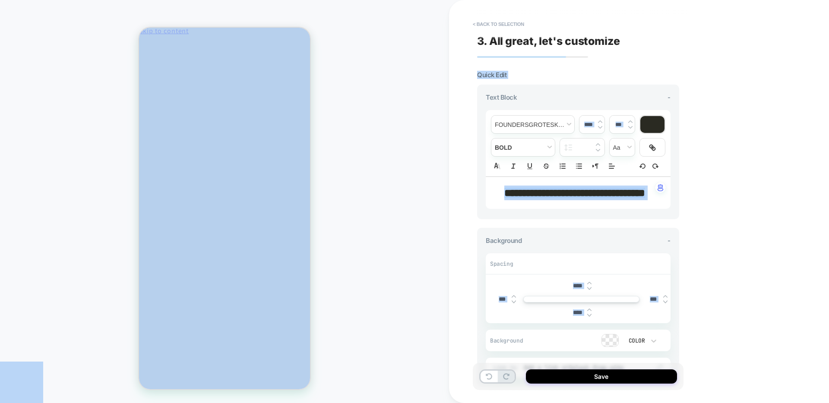
click at [620, 200] on p "**********" at bounding box center [574, 193] width 161 height 15
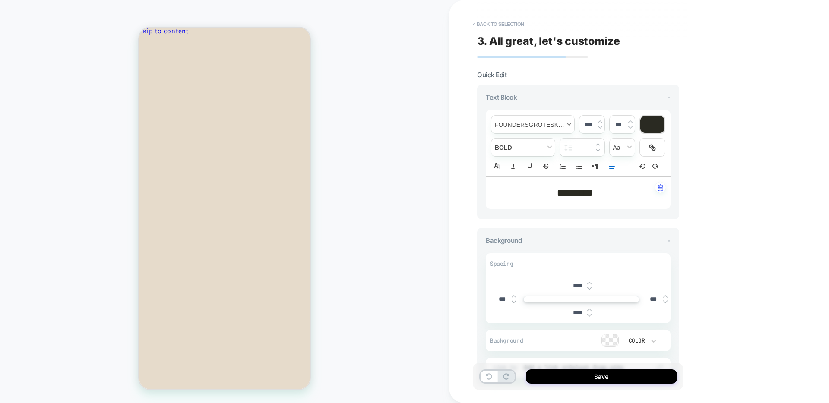
click at [534, 124] on span "font" at bounding box center [532, 125] width 83 height 18
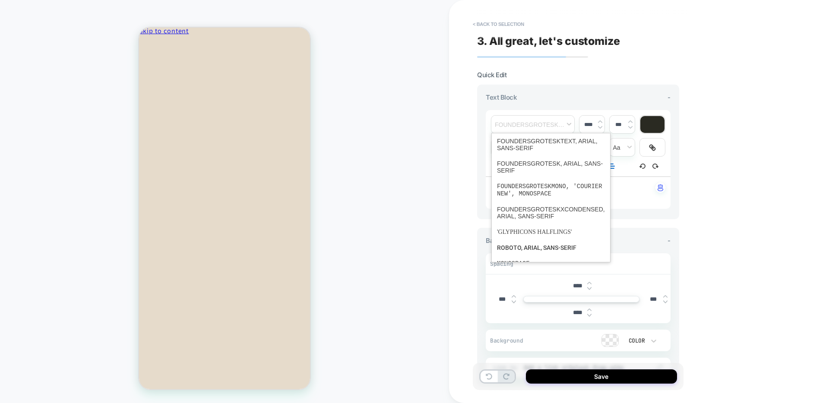
click at [634, 199] on p "*********" at bounding box center [574, 193] width 161 height 15
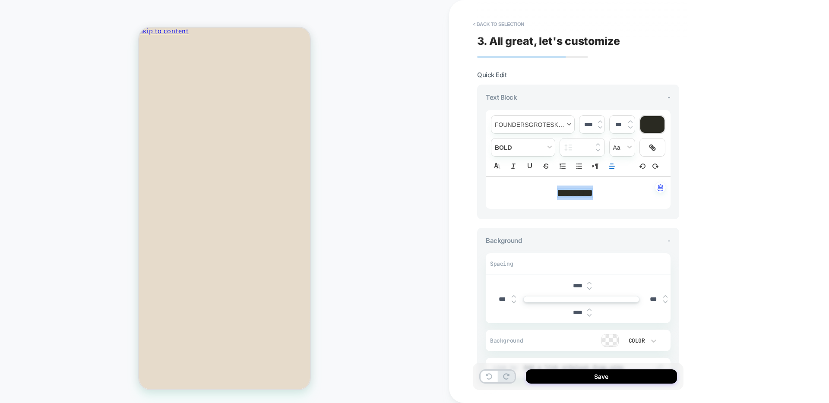
click at [549, 128] on span "font" at bounding box center [532, 125] width 83 height 18
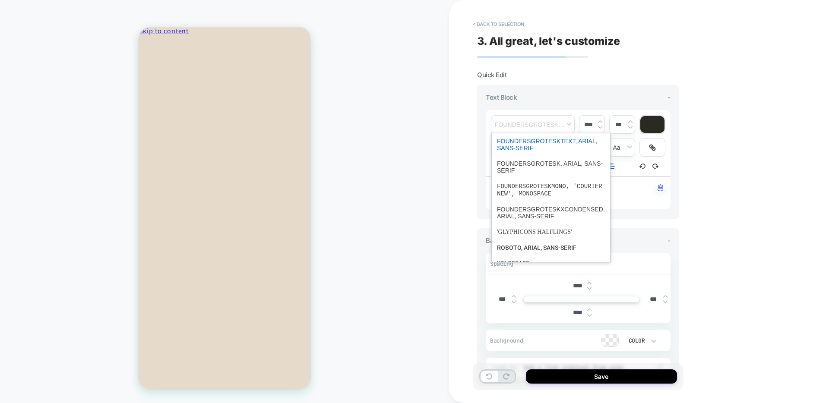
click at [558, 144] on span "font" at bounding box center [551, 144] width 108 height 22
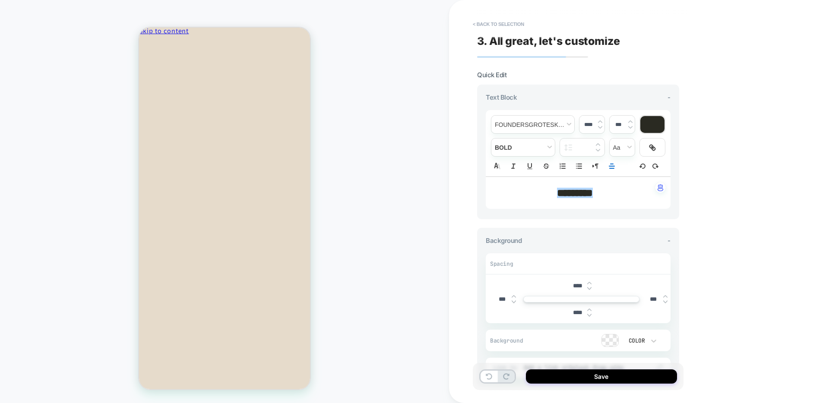
click at [589, 127] on input "****" at bounding box center [588, 124] width 18 height 6
click at [514, 144] on span "fontWeight" at bounding box center [522, 148] width 63 height 18
click at [591, 124] on input "****" at bounding box center [588, 124] width 18 height 6
type input "****"
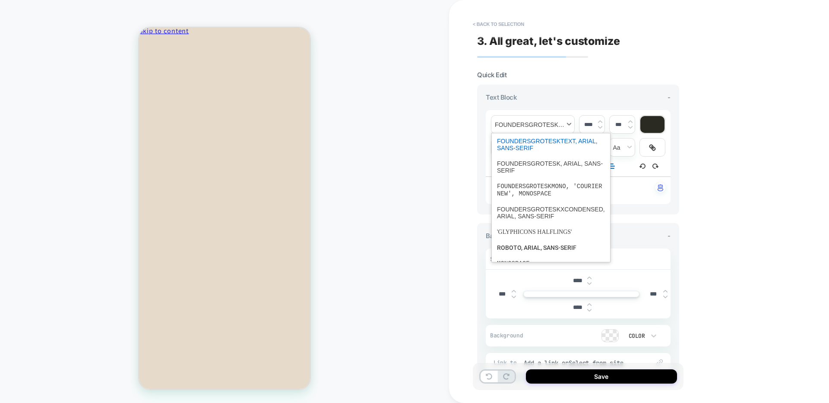
click at [541, 122] on span "font" at bounding box center [532, 125] width 83 height 18
click at [552, 169] on span "font" at bounding box center [551, 167] width 108 height 22
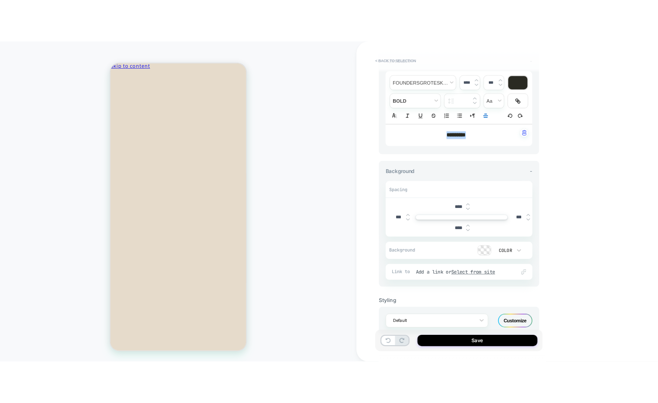
scroll to position [95, 0]
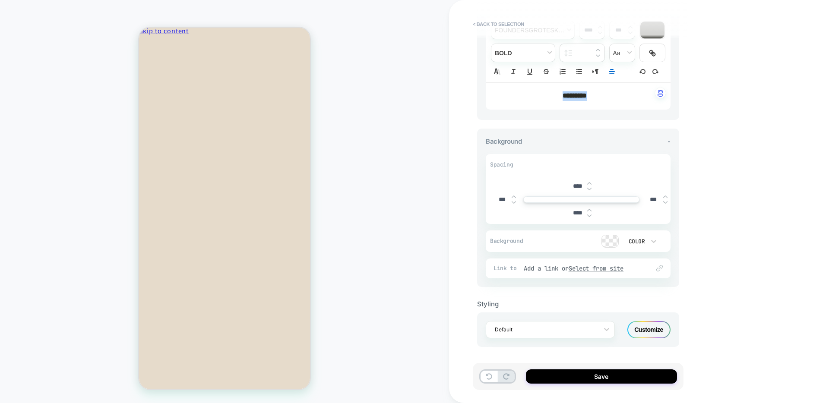
click at [609, 241] on div at bounding box center [610, 241] width 16 height 12
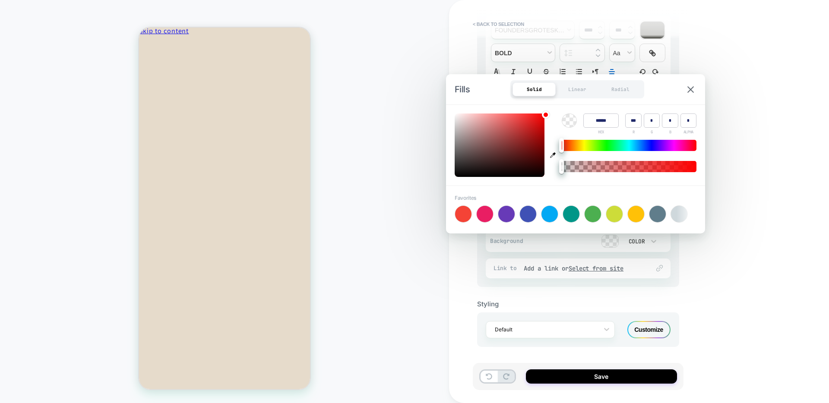
type input "******"
type input "***"
type input "*"
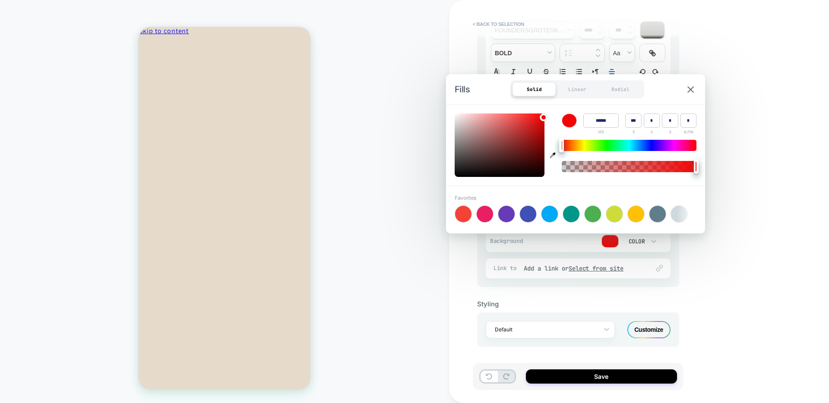
type input "******"
type input "*"
type input "******"
type input "***"
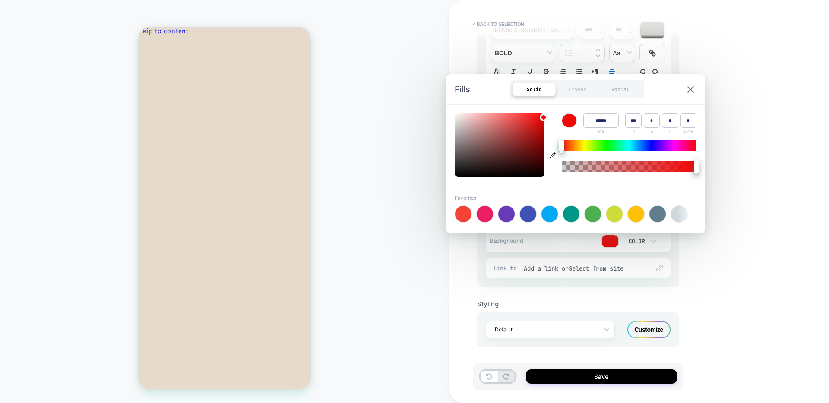
type input "**"
type input "******"
type input "***"
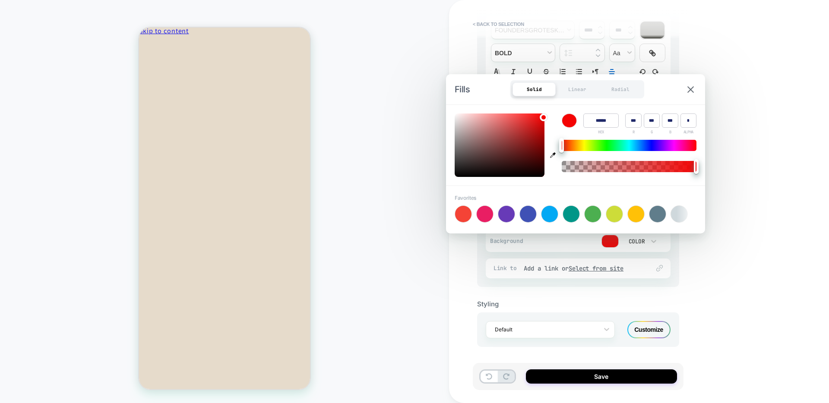
type input "******"
type input "***"
type input "******"
type input "***"
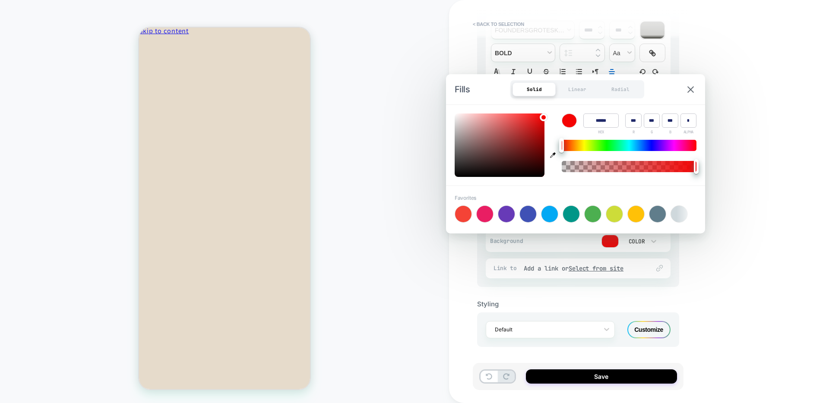
type input "***"
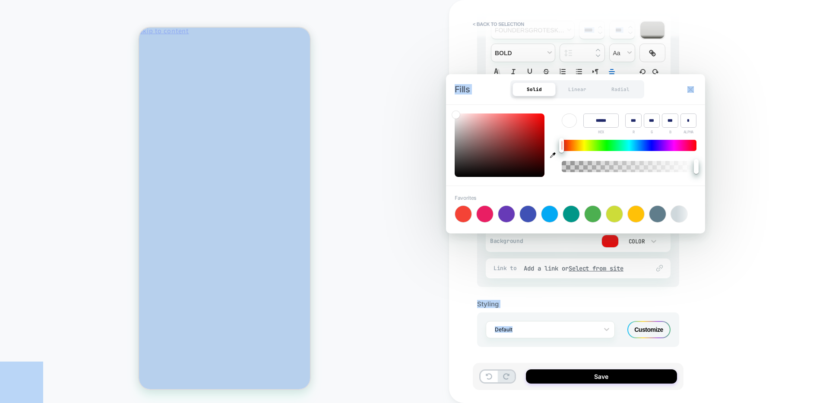
drag, startPoint x: 543, startPoint y: 116, endPoint x: 343, endPoint y: 57, distance: 208.3
click at [343, 57] on body "**********" at bounding box center [414, 201] width 829 height 403
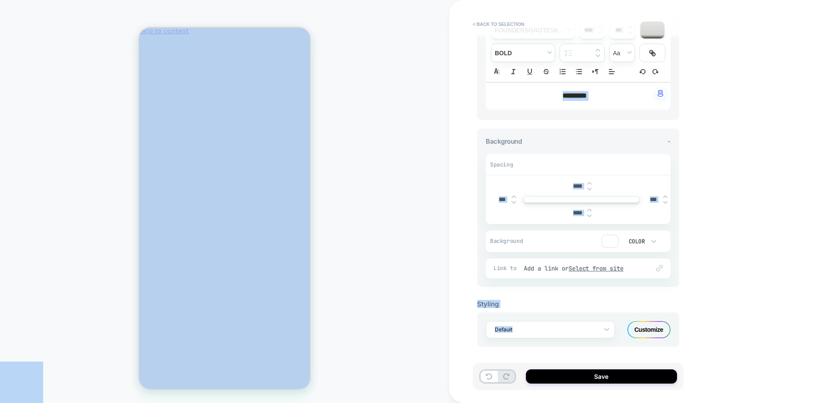
click at [480, 121] on div "**********" at bounding box center [578, 138] width 202 height 297
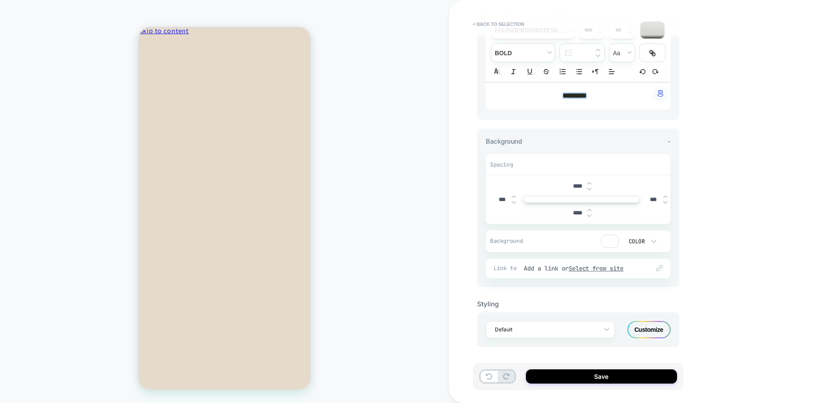
click at [590, 183] on img at bounding box center [589, 183] width 4 height 3
click at [588, 189] on img at bounding box center [589, 188] width 4 height 3
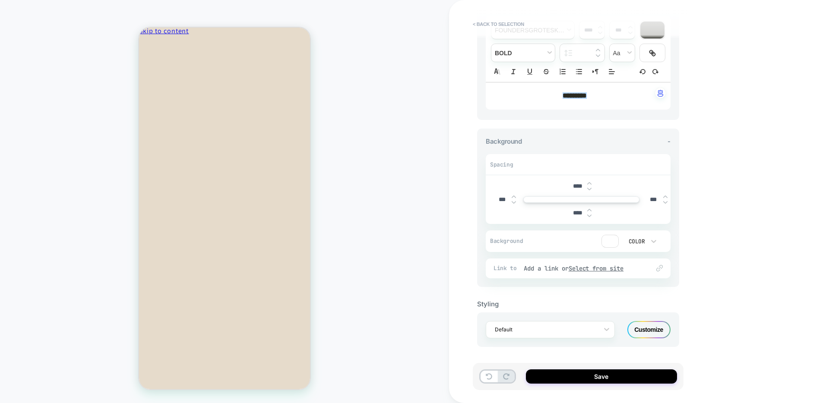
click at [588, 189] on img at bounding box center [589, 188] width 4 height 3
type input "****"
click at [514, 196] on img at bounding box center [513, 196] width 4 height 3
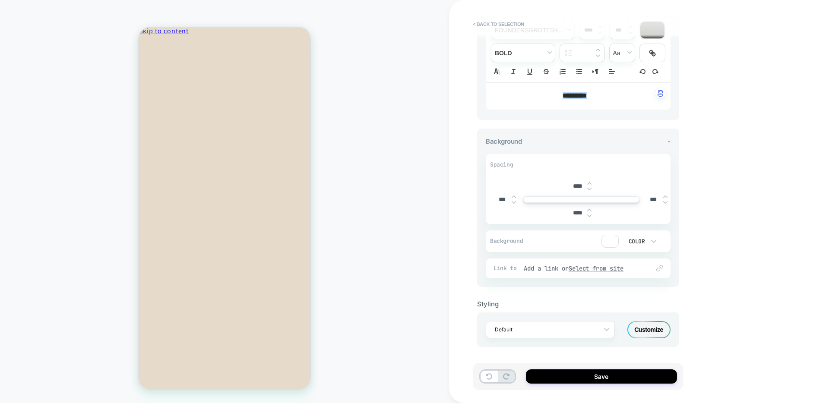
click at [514, 196] on img at bounding box center [513, 196] width 4 height 3
click at [505, 199] on input "***" at bounding box center [501, 199] width 19 height 7
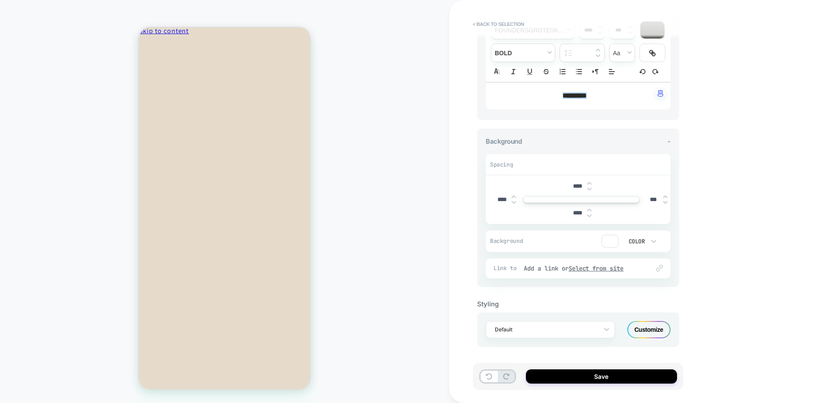
type input "****"
click at [653, 197] on input "***" at bounding box center [653, 199] width 19 height 7
type input "****"
click at [608, 242] on div at bounding box center [610, 241] width 16 height 12
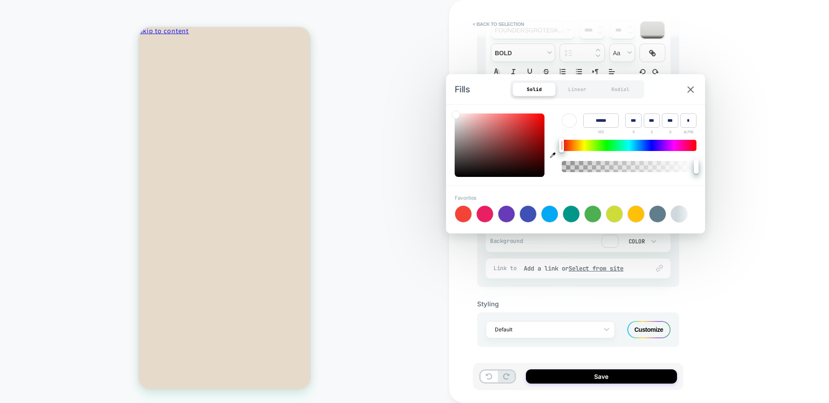
click at [552, 156] on icon "button" at bounding box center [553, 155] width 6 height 6
type input "******"
type input "***"
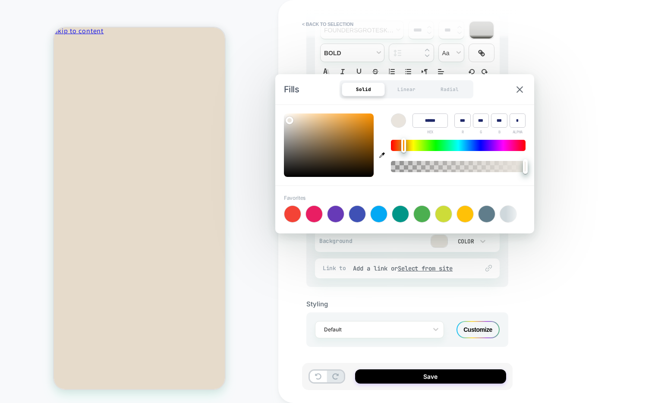
click at [551, 288] on div "**********" at bounding box center [468, 201] width 380 height 403
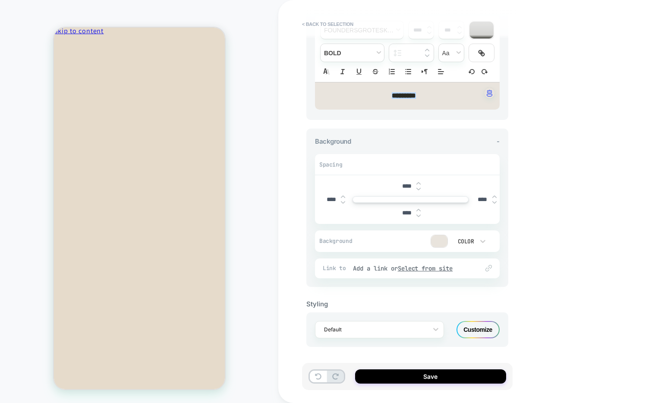
scroll to position [0, 0]
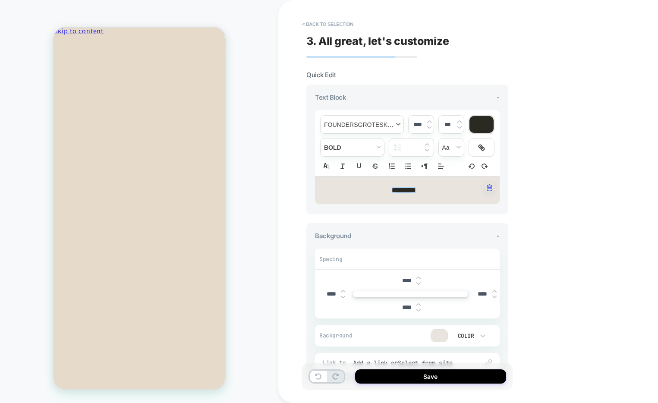
click at [367, 122] on span "font" at bounding box center [362, 125] width 83 height 18
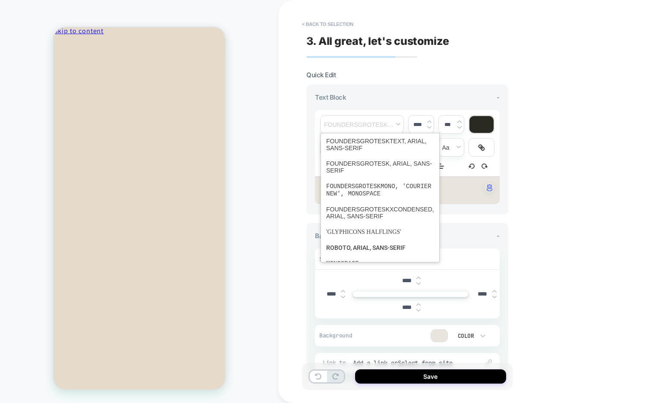
click at [429, 74] on section "**********" at bounding box center [407, 256] width 202 height 371
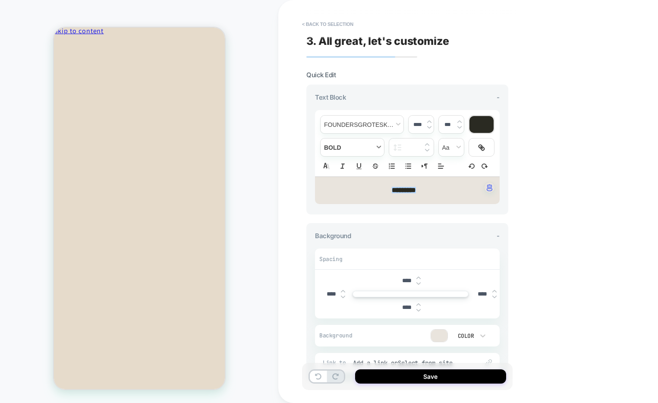
click at [341, 144] on span "fontWeight" at bounding box center [352, 148] width 63 height 18
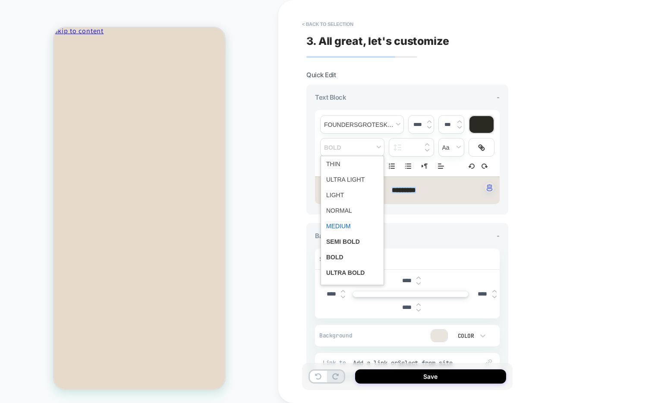
click at [337, 225] on span "fontWeight" at bounding box center [352, 226] width 52 height 16
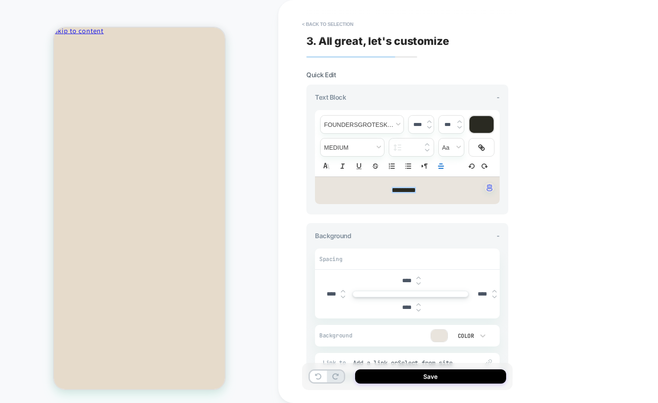
click at [417, 126] on input "****" at bounding box center [418, 124] width 18 height 6
type input "****"
click at [581, 222] on div "**********" at bounding box center [468, 201] width 380 height 403
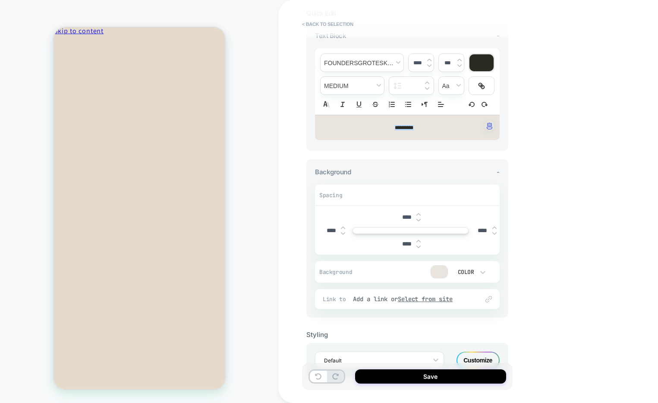
scroll to position [92, 0]
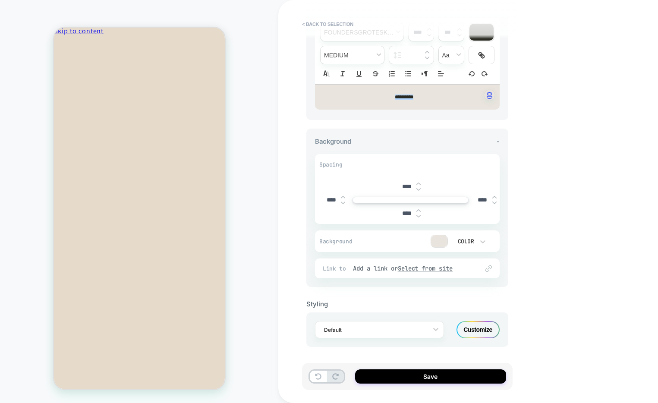
click at [344, 203] on img at bounding box center [343, 202] width 4 height 3
click at [331, 200] on input "****" at bounding box center [331, 199] width 19 height 7
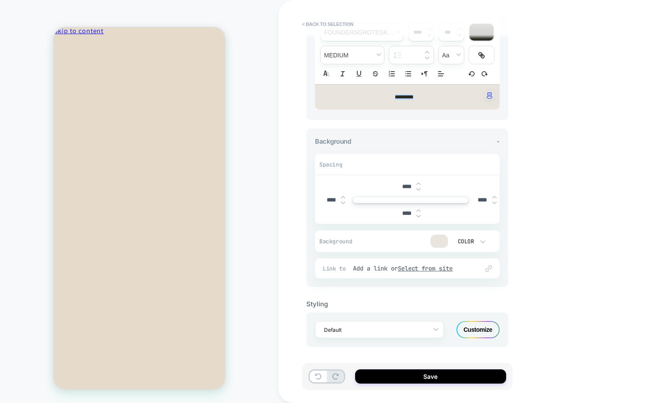
type input "****"
click at [489, 199] on input "****" at bounding box center [482, 199] width 19 height 7
paste input "text"
type input "****"
click at [479, 328] on div "Customize" at bounding box center [478, 329] width 43 height 17
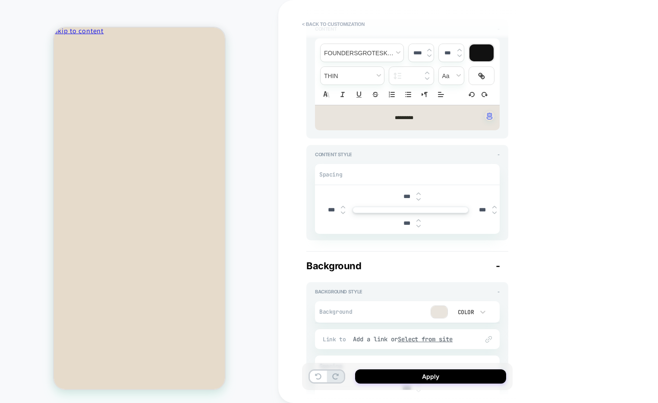
scroll to position [136, 0]
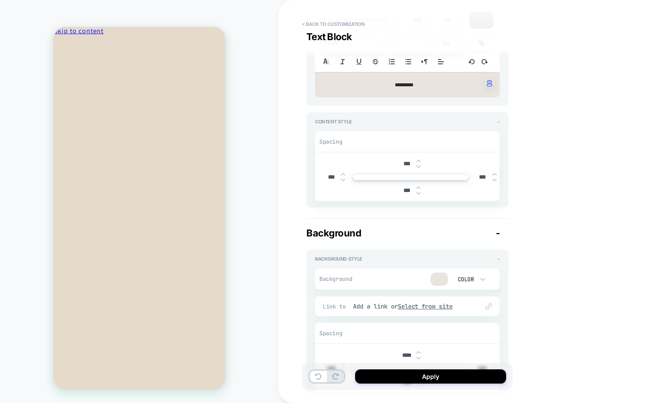
click at [418, 160] on img at bounding box center [419, 160] width 4 height 3
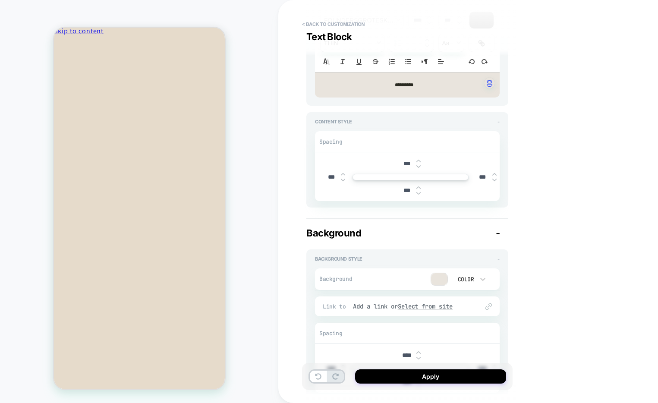
click at [418, 160] on img at bounding box center [419, 160] width 4 height 3
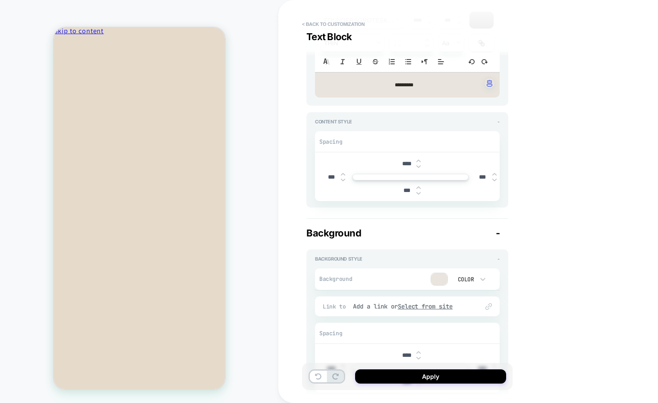
click at [418, 167] on img at bounding box center [419, 166] width 4 height 3
click at [419, 161] on img at bounding box center [419, 160] width 4 height 3
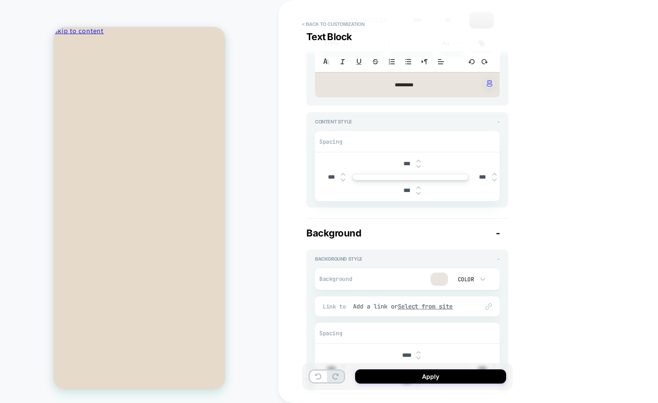
click at [419, 161] on img at bounding box center [419, 160] width 4 height 3
click at [419, 162] on div at bounding box center [419, 163] width 4 height 9
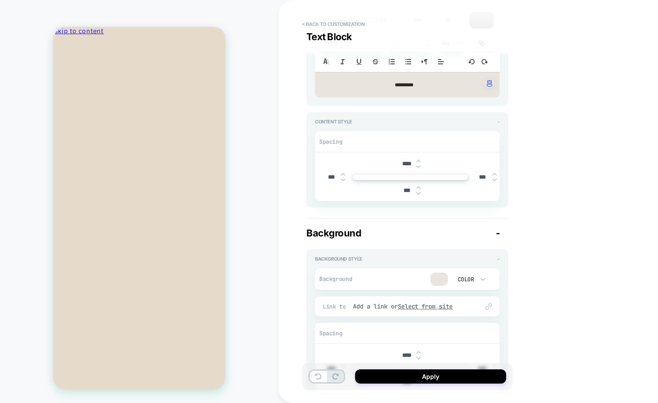
click at [418, 163] on div at bounding box center [419, 163] width 4 height 9
click at [418, 165] on img at bounding box center [419, 166] width 4 height 3
type input "****"
click at [419, 184] on div "***" at bounding box center [410, 191] width 27 height 18
click at [419, 186] on img at bounding box center [419, 187] width 4 height 3
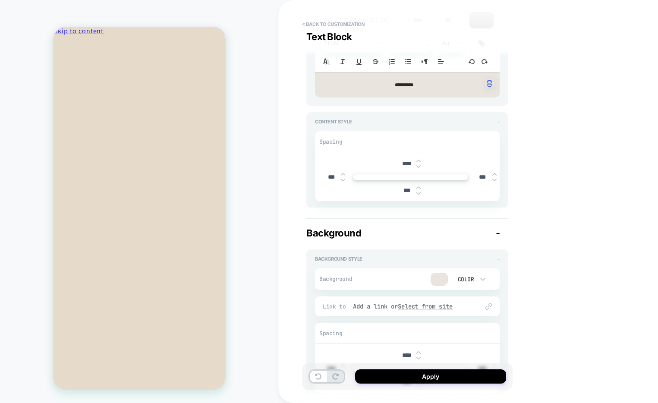
click at [419, 186] on img at bounding box center [419, 187] width 4 height 3
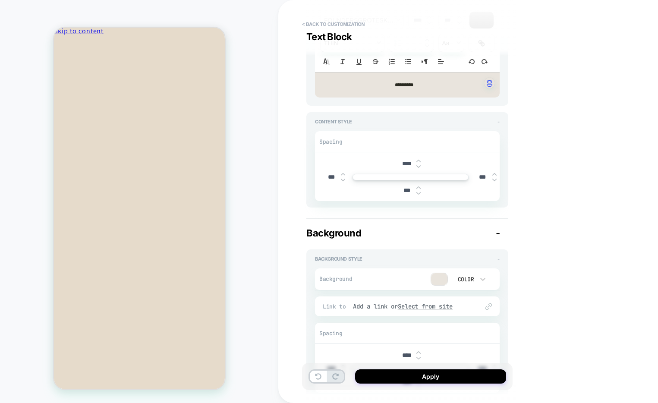
click at [419, 186] on img at bounding box center [419, 187] width 4 height 3
type input "****"
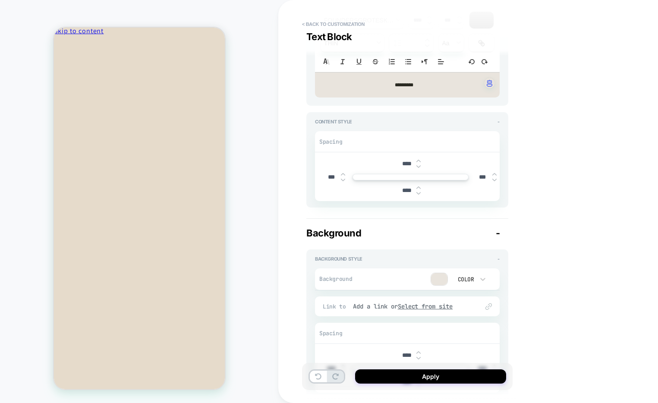
click at [420, 166] on img at bounding box center [419, 166] width 4 height 3
type input "***"
click at [418, 194] on img at bounding box center [419, 193] width 4 height 3
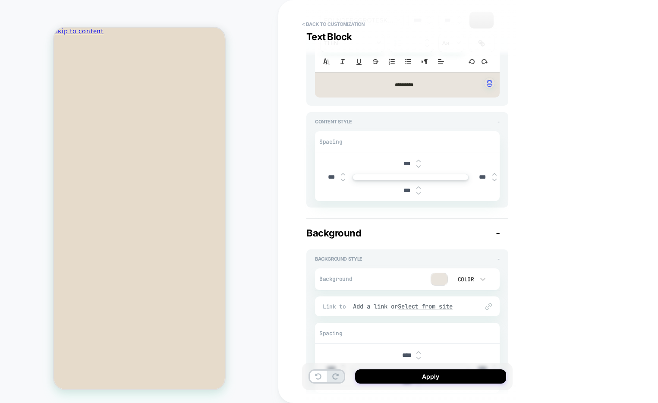
type input "***"
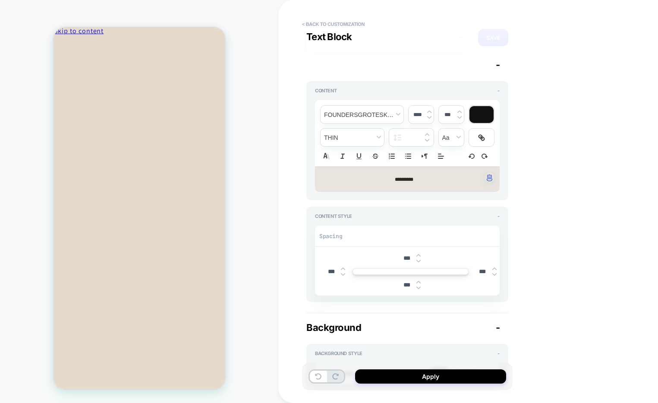
scroll to position [0, 0]
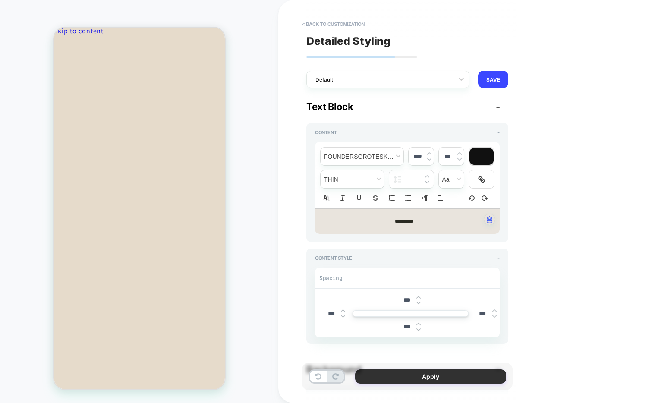
click at [445, 378] on button "Apply" at bounding box center [430, 376] width 151 height 14
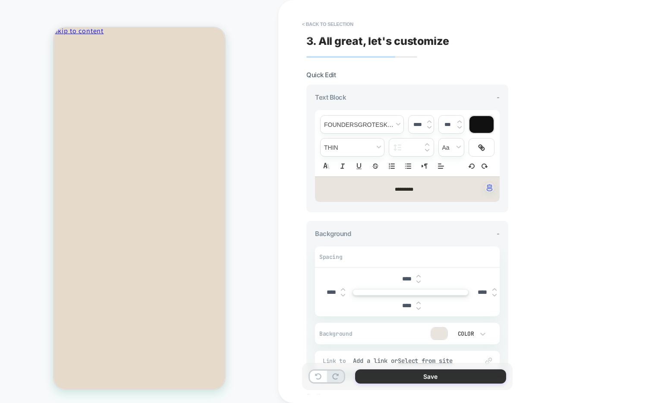
click at [397, 376] on button "Save" at bounding box center [430, 376] width 151 height 14
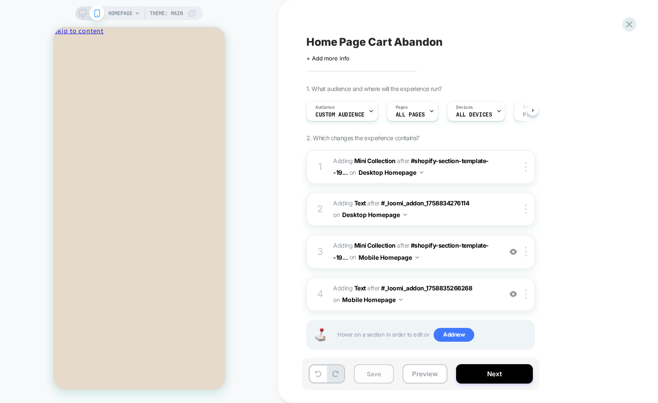
scroll to position [0, 0]
click at [373, 376] on button "Save" at bounding box center [374, 373] width 40 height 19
click at [427, 375] on button "Preview" at bounding box center [425, 373] width 45 height 19
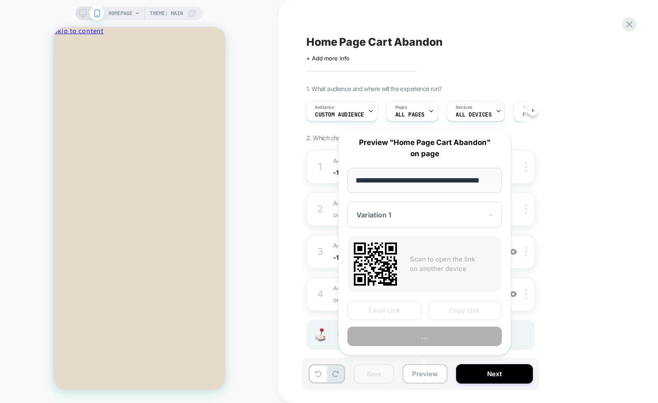
scroll to position [0, 13]
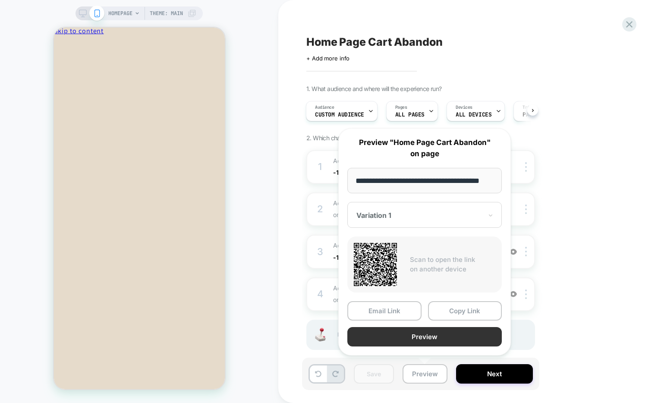
click at [431, 341] on button "Preview" at bounding box center [424, 336] width 155 height 19
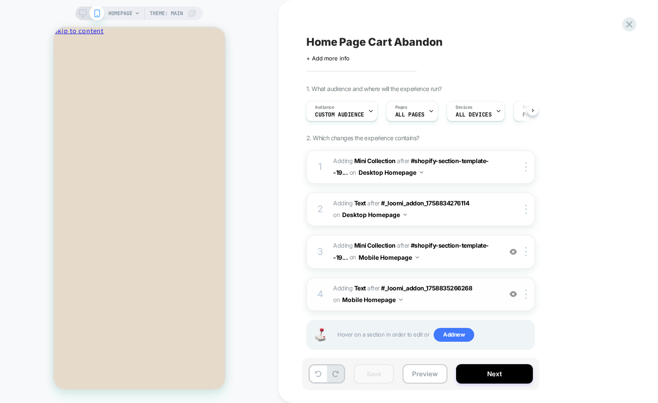
click at [459, 299] on span "#_loomi_addon_1758835291543 Adding Text AFTER #_loomi_addon_1758835266268 #_loo…" at bounding box center [415, 294] width 164 height 23
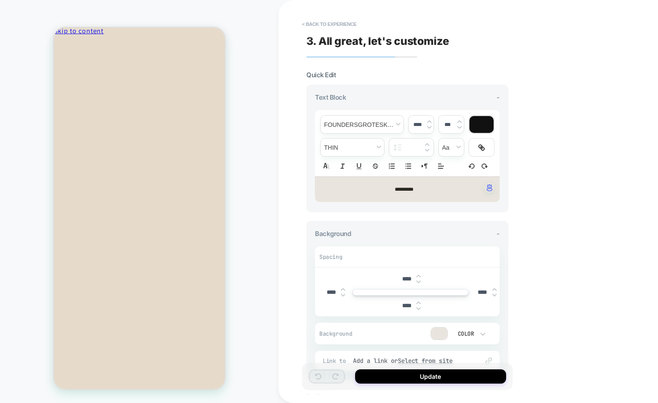
scroll to position [92, 0]
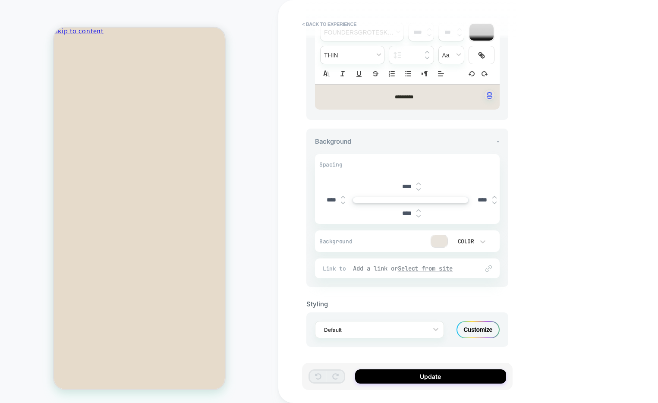
click at [372, 269] on div "Add a link or Select from site" at bounding box center [411, 269] width 117 height 8
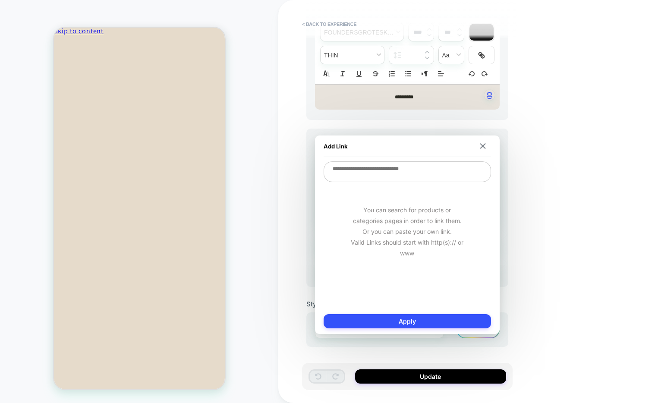
click at [376, 177] on textarea at bounding box center [407, 171] width 167 height 21
type textarea "*"
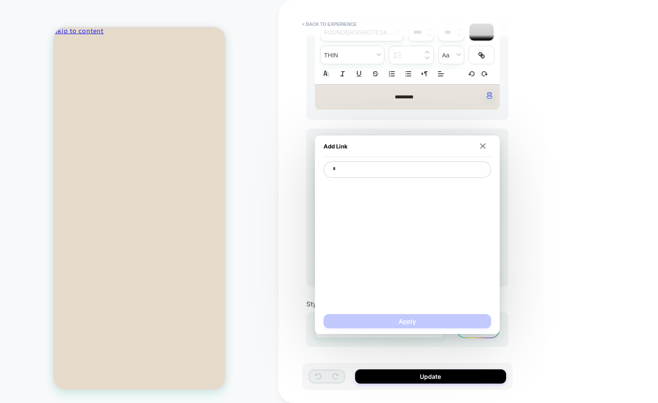
type textarea "*"
type textarea "**"
type textarea "*"
type textarea "***"
type textarea "*"
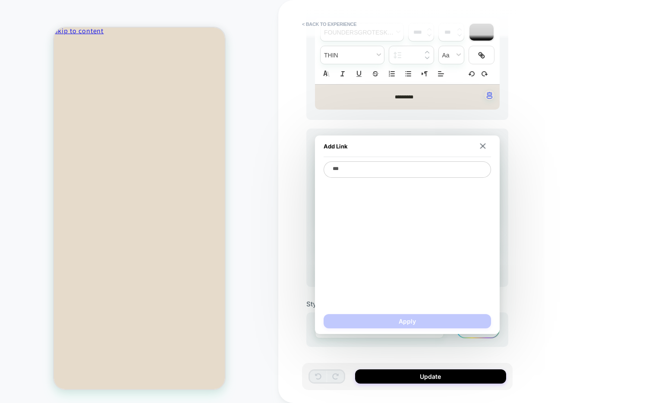
type textarea "****"
type textarea "*"
type textarea "*****"
type textarea "*"
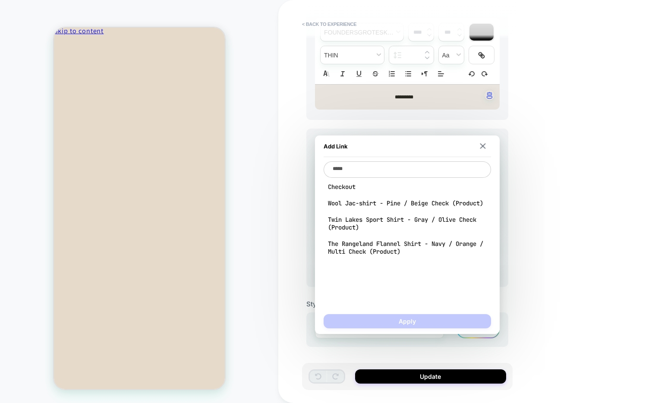
type textarea "*****"
click at [354, 192] on div "Checkout Wool Jac-shirt - Pine / Beige Check (Product) Twin Lakes Sport Shirt -…" at bounding box center [407, 219] width 167 height 81
click at [345, 180] on div "Checkout Wool Jac-shirt - Pine / Beige Check (Product) Twin Lakes Sport Shirt -…" at bounding box center [407, 219] width 167 height 81
click at [343, 187] on span "Checkout" at bounding box center [407, 187] width 159 height 8
type textarea "*"
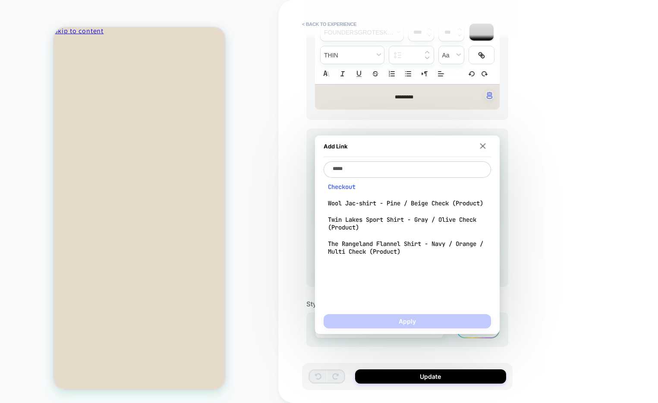
type textarea "**********"
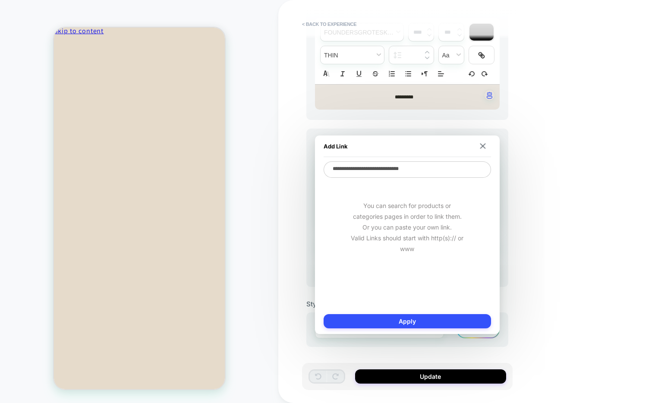
click at [412, 313] on div "**********" at bounding box center [407, 235] width 185 height 199
click at [430, 317] on button "Apply" at bounding box center [407, 321] width 167 height 14
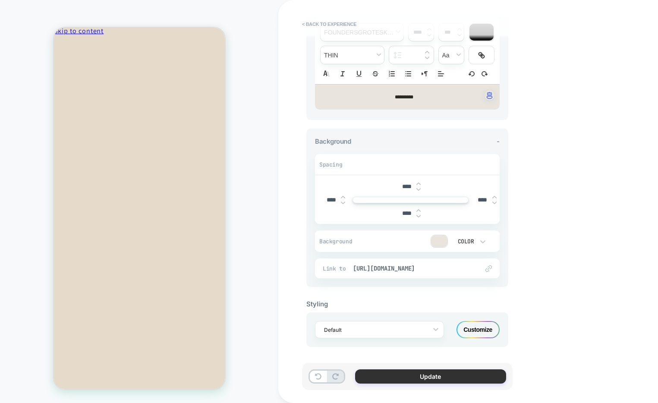
click at [420, 383] on button "Update" at bounding box center [430, 376] width 151 height 14
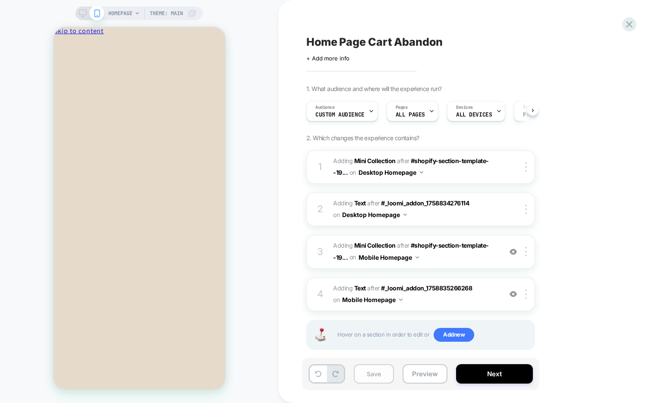
scroll to position [0, 0]
click at [377, 367] on button "Save" at bounding box center [374, 373] width 40 height 19
click at [461, 302] on span "#_loomi_addon_1758835291543 Adding Text AFTER #_loomi_addon_1758835266268 #_loo…" at bounding box center [415, 294] width 164 height 23
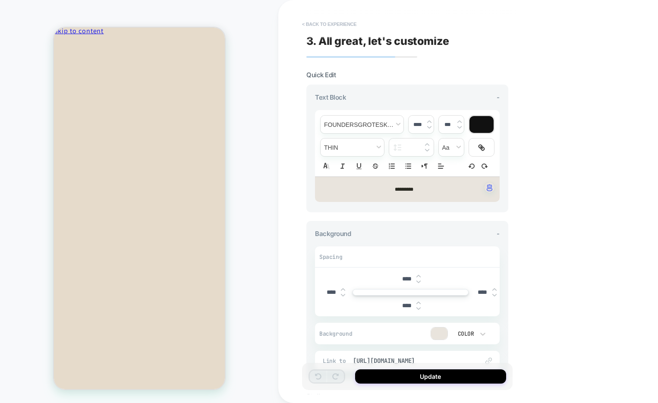
click at [322, 29] on button "< Back to experience" at bounding box center [329, 24] width 63 height 14
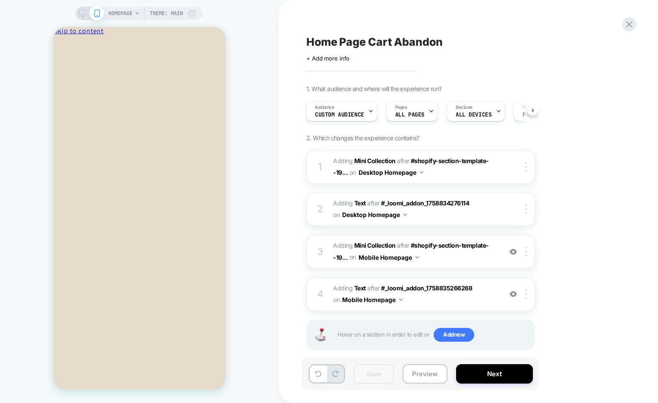
click at [436, 265] on div "3 #_loomi_addon_1758835266268 Adding Mini Collection AFTER #shopify-section-tem…" at bounding box center [420, 252] width 229 height 34
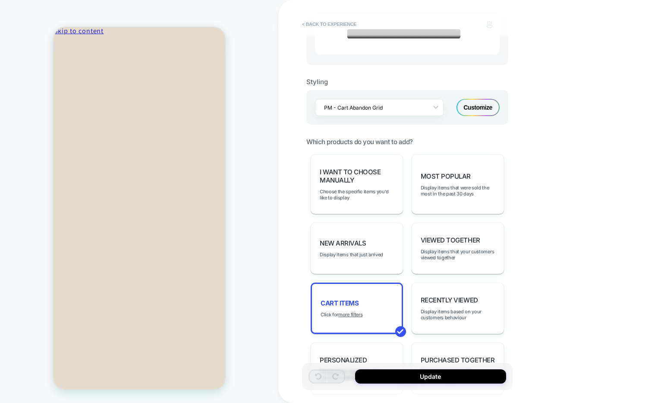
scroll to position [364, 0]
click at [486, 117] on div "Customize" at bounding box center [478, 107] width 43 height 17
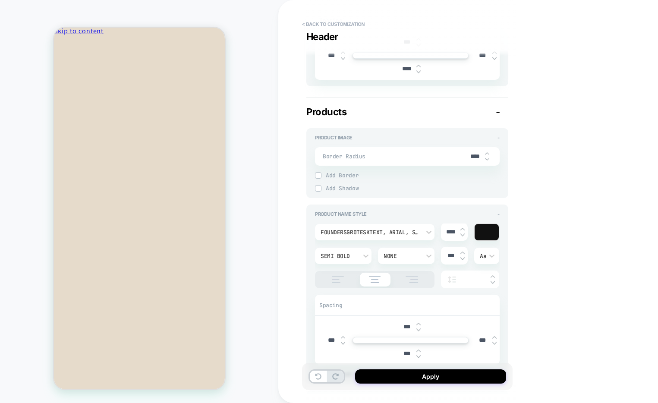
scroll to position [277, 0]
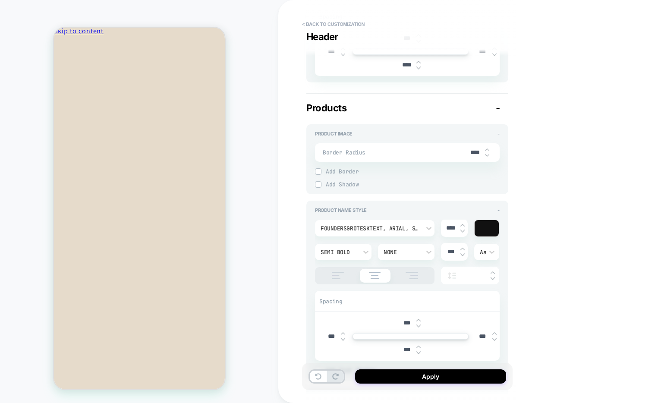
click at [351, 256] on div "Semi Bold" at bounding box center [339, 252] width 37 height 7
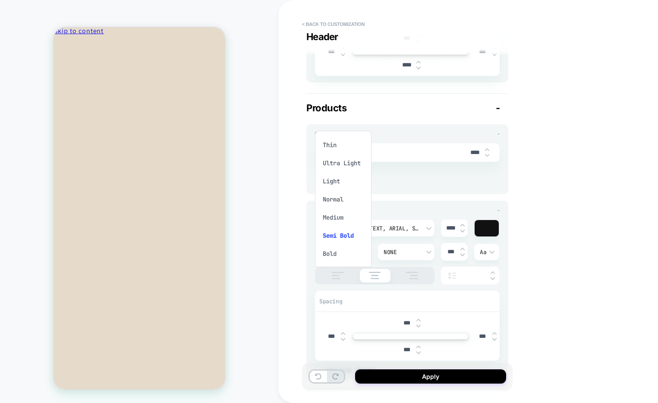
scroll to position [23, 0]
click at [335, 194] on div "Medium" at bounding box center [344, 194] width 50 height 18
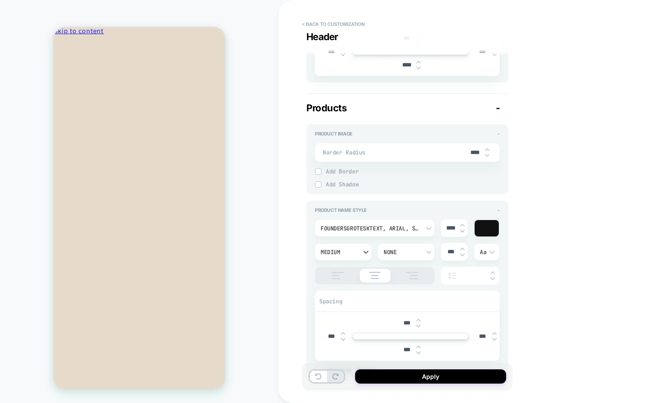
type textarea "*"
click at [437, 378] on button "Apply" at bounding box center [430, 376] width 151 height 14
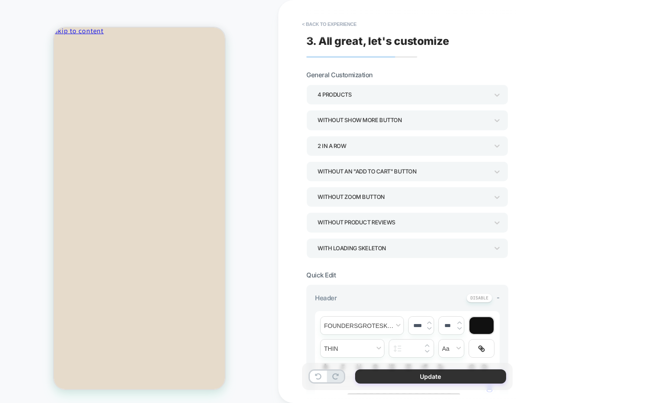
click at [419, 380] on button "Update" at bounding box center [430, 376] width 151 height 14
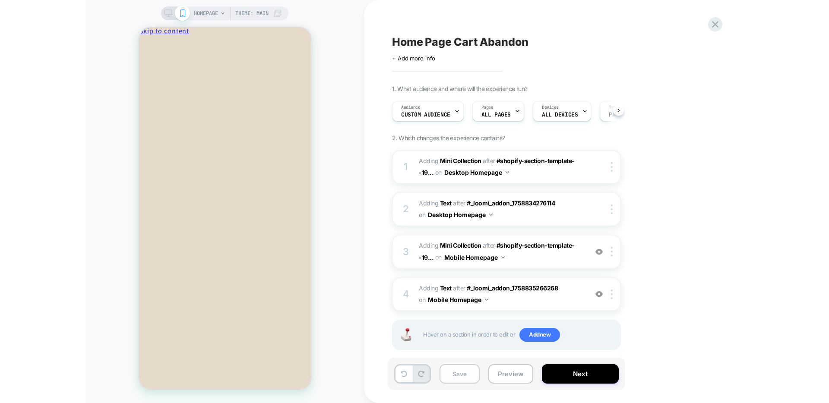
scroll to position [0, 0]
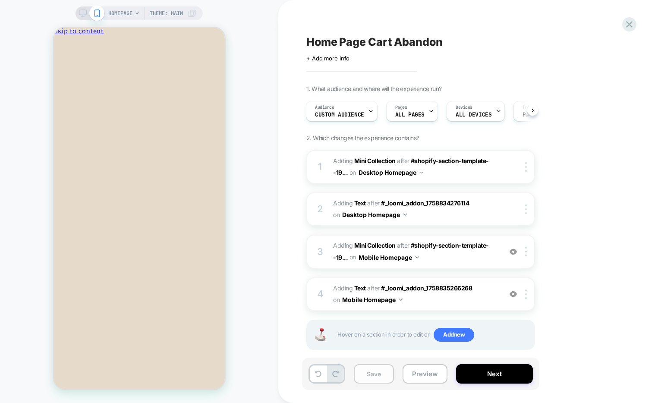
click at [375, 374] on button "Save" at bounding box center [374, 373] width 40 height 19
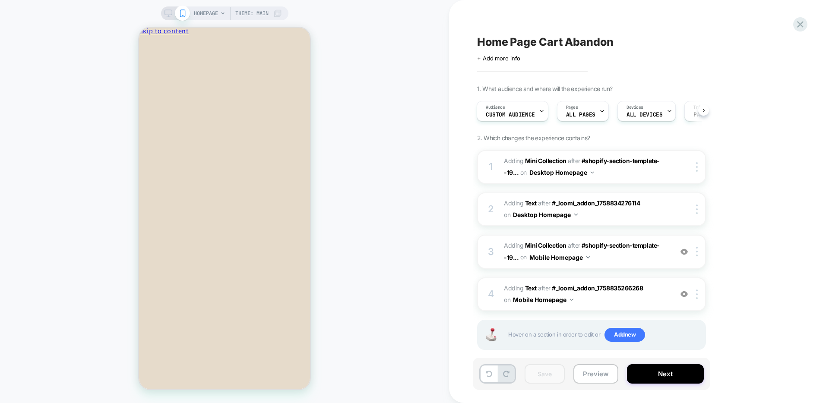
click at [168, 13] on icon at bounding box center [168, 13] width 8 height 8
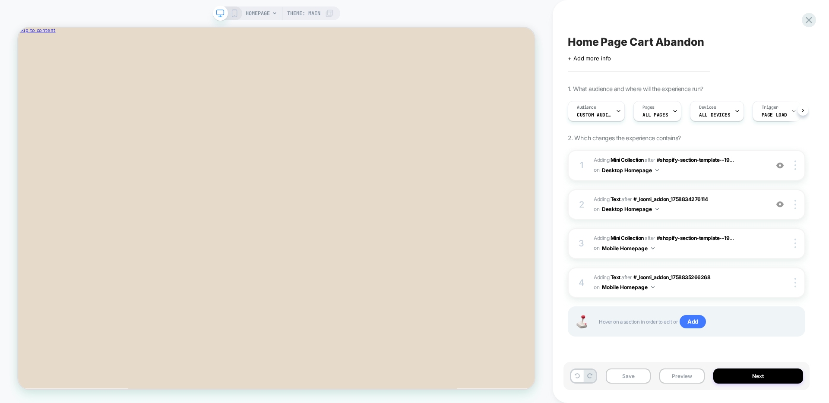
scroll to position [0, 0]
click at [641, 376] on button "Save" at bounding box center [628, 376] width 45 height 15
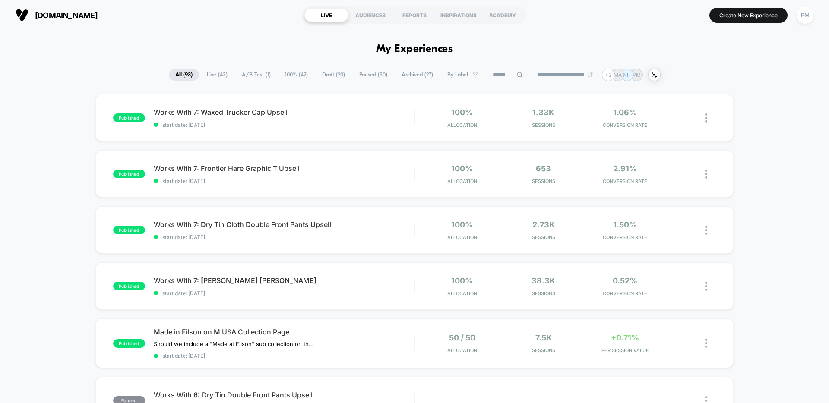
click at [329, 73] on span "Draft ( 20 )" at bounding box center [334, 75] width 36 height 12
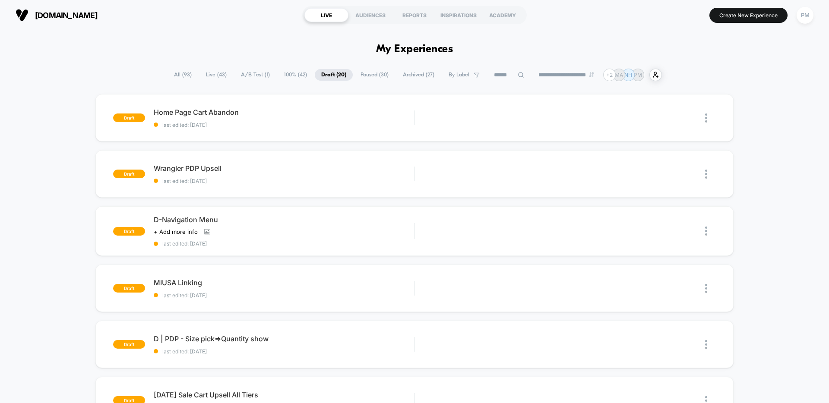
click at [612, 115] on div "Preview" at bounding box center [614, 117] width 52 height 19
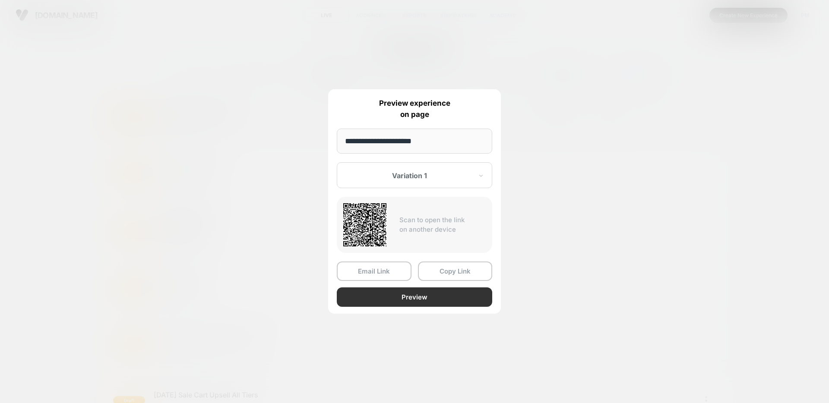
click at [404, 305] on button "Preview" at bounding box center [414, 296] width 155 height 19
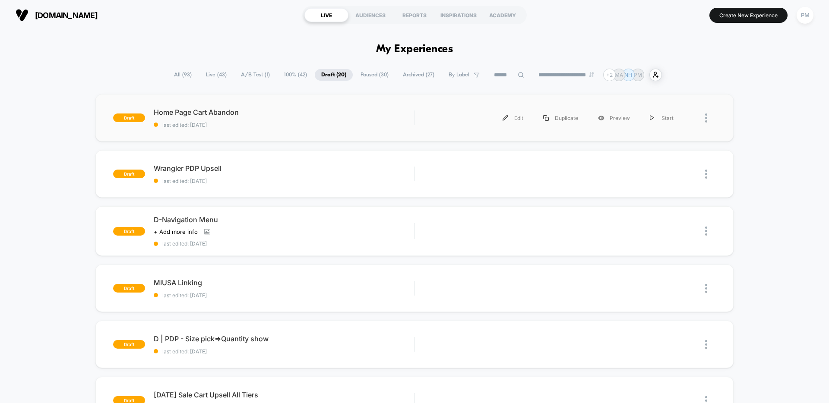
click at [309, 136] on div "draft Home Page Cart Abandon last edited: [DATE] Edit Duplicate Preview Start" at bounding box center [414, 117] width 638 height 47
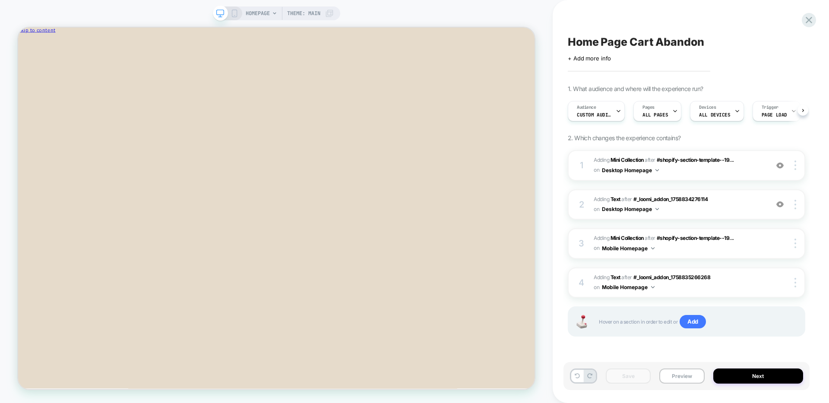
scroll to position [0, 0]
click at [232, 16] on rect at bounding box center [234, 13] width 5 height 7
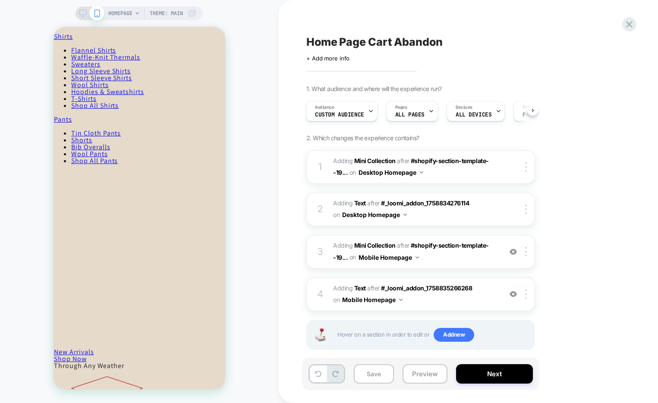
scroll to position [196, 0]
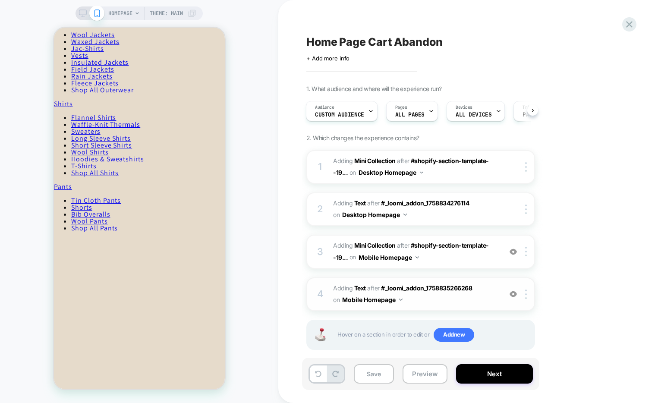
click at [451, 299] on span "#_loomi_addon_1758835291543 Adding Text AFTER #_loomi_addon_1758835266268 #_loo…" at bounding box center [415, 294] width 164 height 23
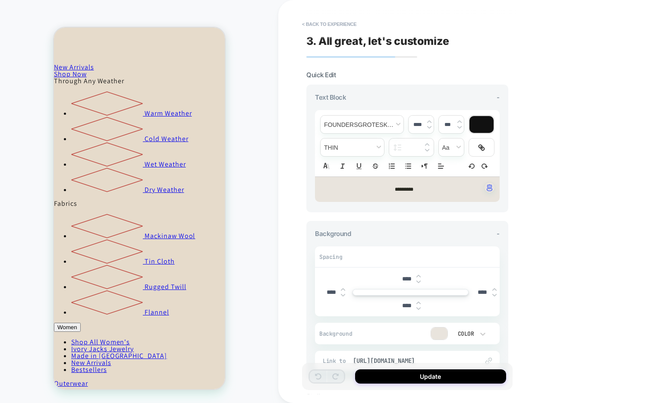
scroll to position [550, 0]
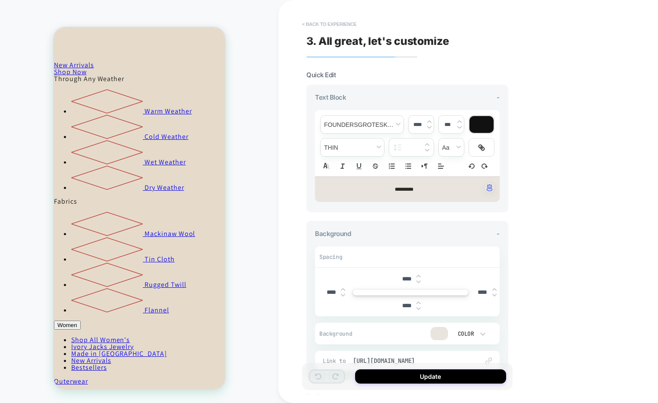
click at [344, 22] on button "< Back to experience" at bounding box center [329, 24] width 63 height 14
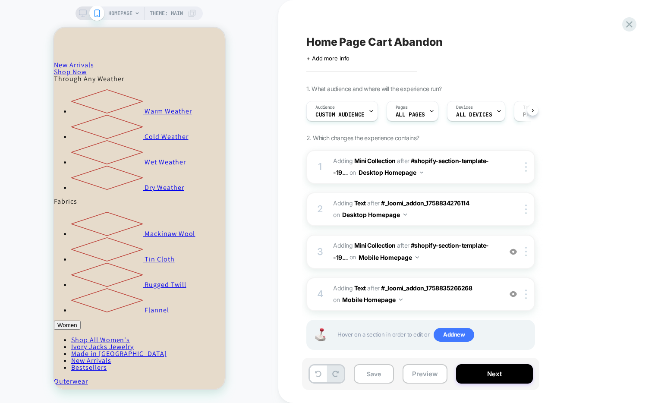
scroll to position [0, 0]
click at [466, 263] on span "#_loomi_addon_1758835266268 Adding Mini Collection AFTER #shopify-section-templ…" at bounding box center [415, 251] width 164 height 23
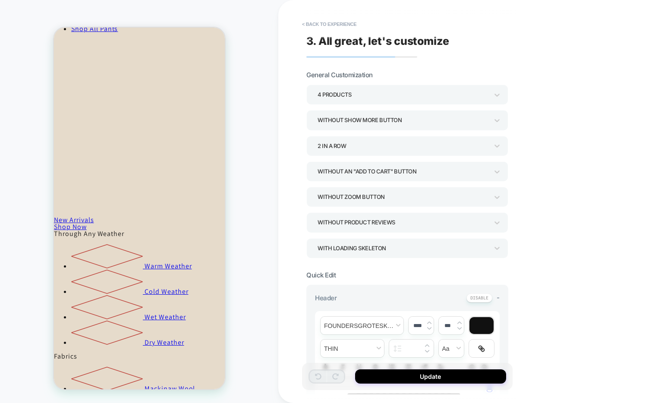
scroll to position [133, 0]
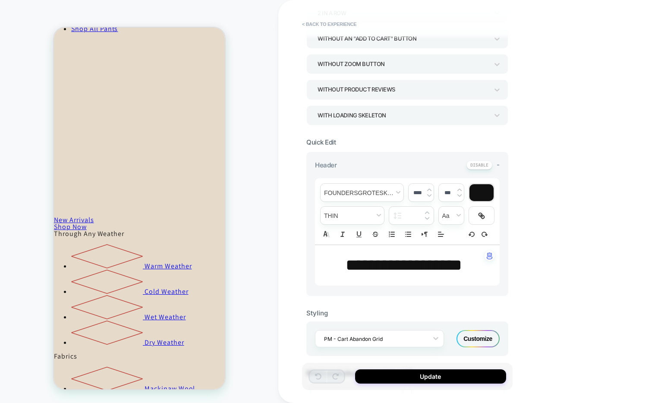
click at [427, 273] on span "**********" at bounding box center [404, 265] width 117 height 16
click at [416, 196] on input "****" at bounding box center [418, 192] width 18 height 6
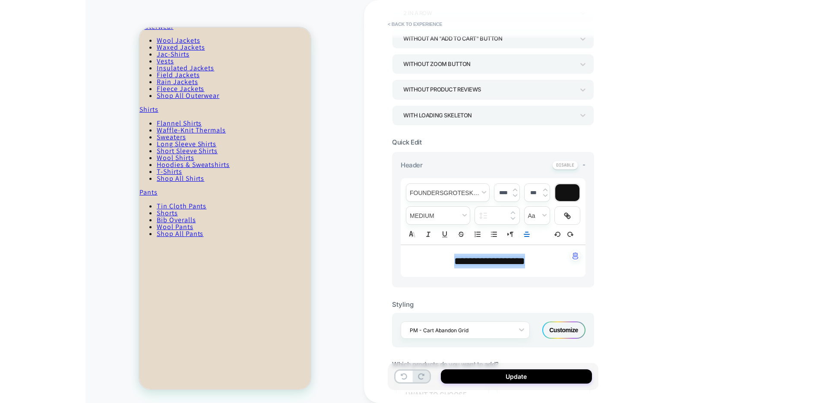
scroll to position [193, 0]
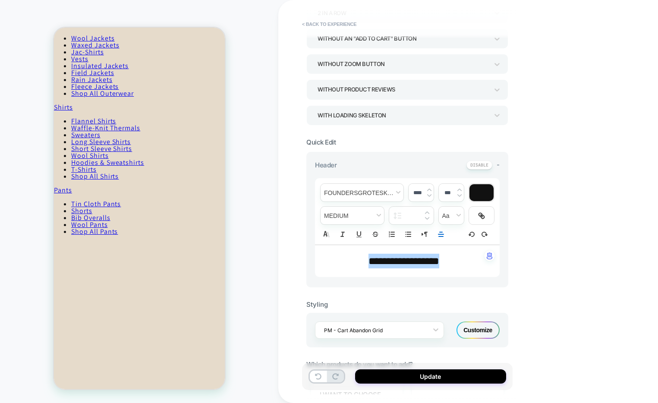
click at [429, 190] on img at bounding box center [429, 189] width 4 height 3
click at [429, 189] on img at bounding box center [429, 189] width 4 height 3
type input "****"
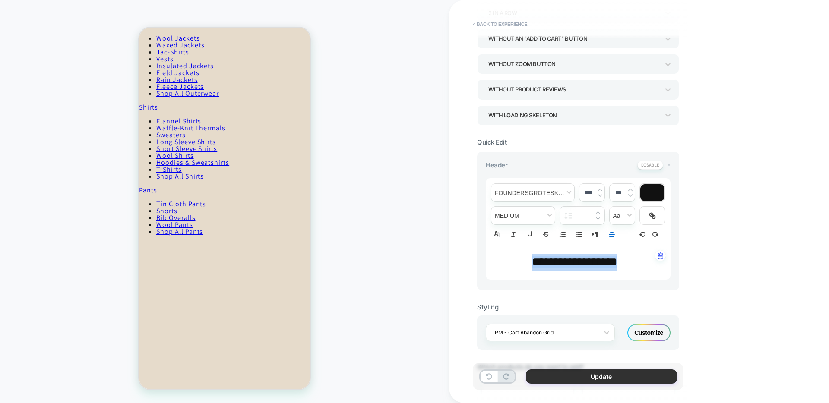
click at [551, 376] on button "Update" at bounding box center [601, 376] width 151 height 14
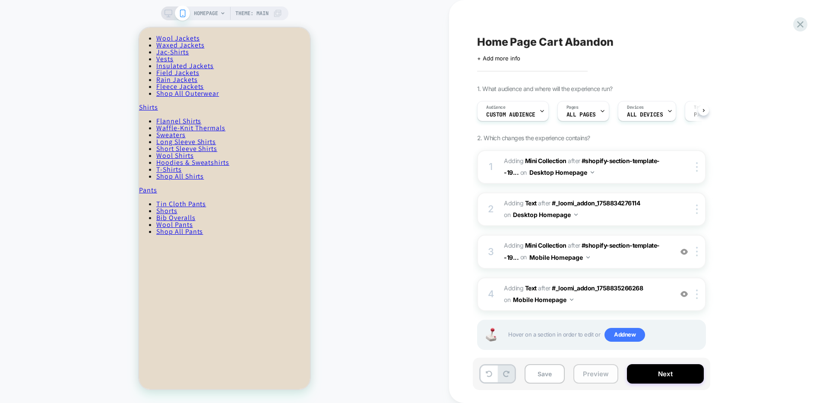
scroll to position [0, 0]
drag, startPoint x: 545, startPoint y: 375, endPoint x: 589, endPoint y: 375, distance: 44.0
click at [545, 375] on button "Save" at bounding box center [544, 373] width 40 height 19
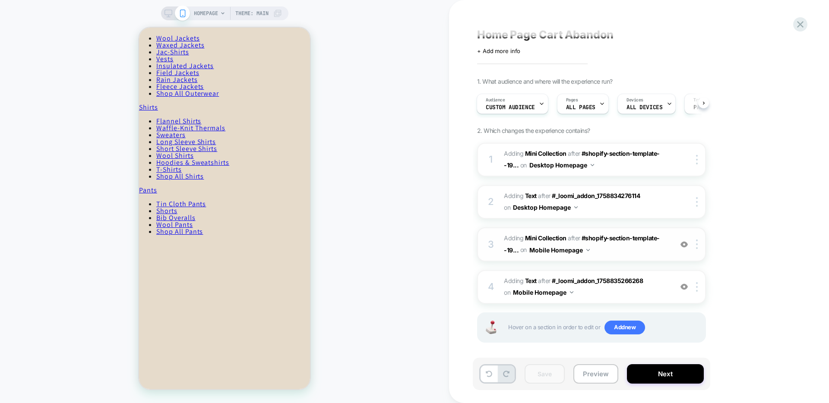
click at [617, 250] on span "#_loomi_addon_1758835266268 Adding Mini Collection AFTER #shopify-section-templ…" at bounding box center [586, 244] width 164 height 23
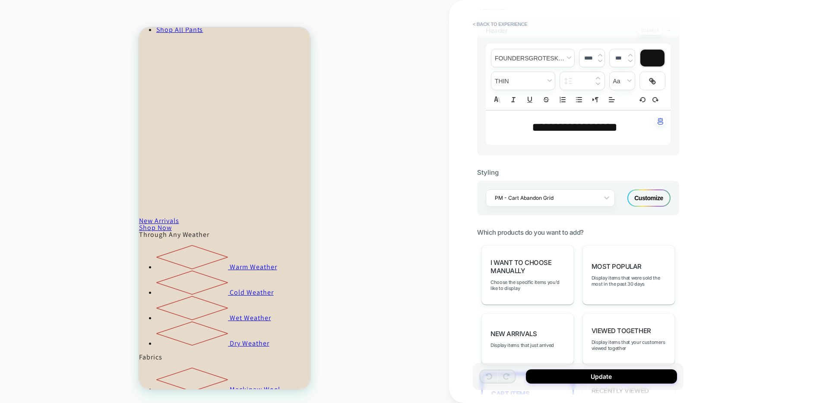
scroll to position [268, 0]
click at [635, 193] on div "Customize" at bounding box center [648, 197] width 43 height 17
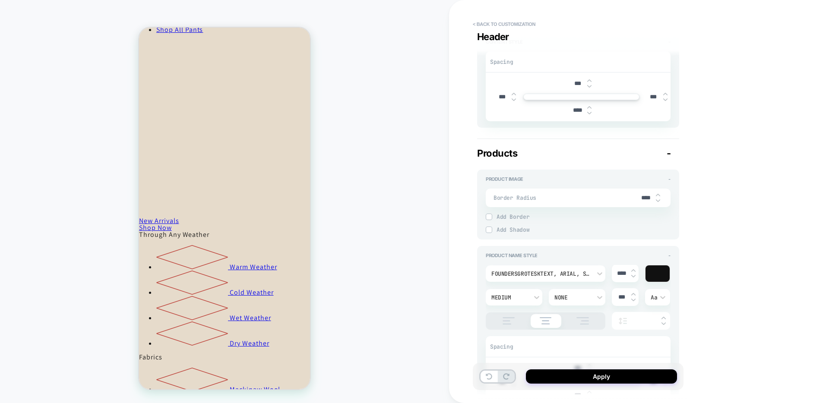
scroll to position [231, 0]
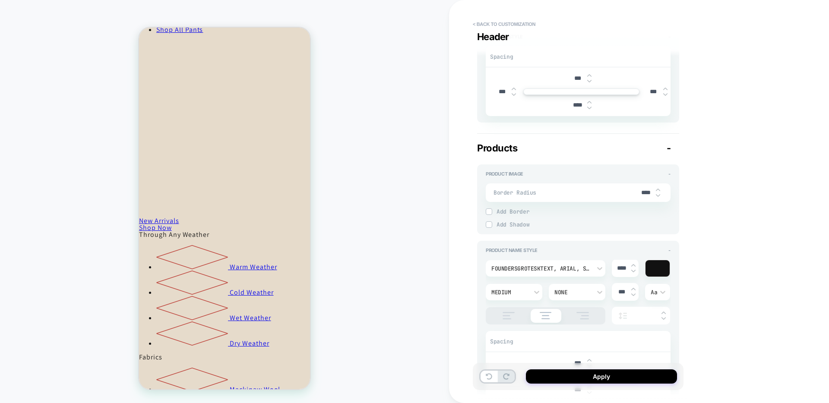
click at [660, 197] on img at bounding box center [658, 195] width 4 height 3
type textarea "*"
type input "***"
click at [660, 197] on img at bounding box center [658, 195] width 4 height 3
type textarea "*"
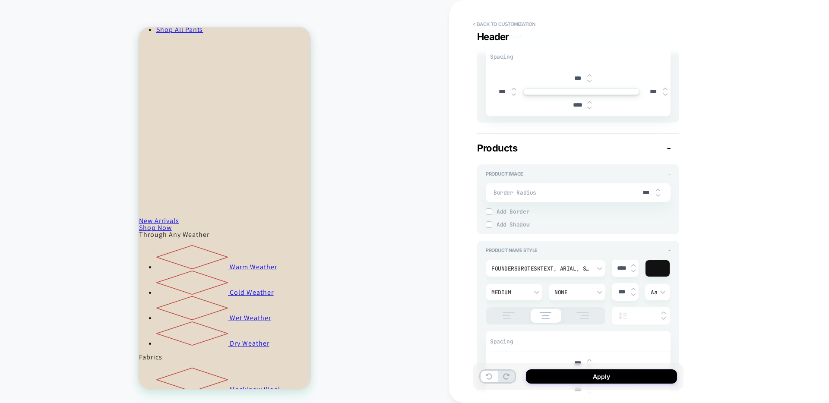
type input "***"
click at [660, 197] on img at bounding box center [658, 195] width 4 height 3
type textarea "*"
type input "***"
click at [660, 197] on img at bounding box center [658, 195] width 4 height 3
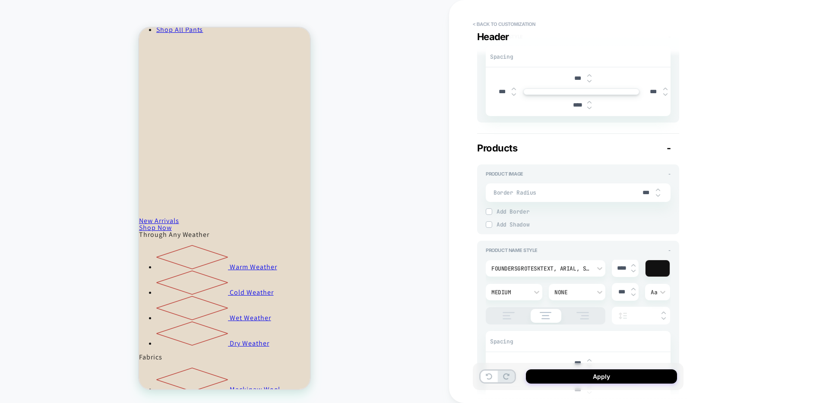
type textarea "*"
type input "***"
click at [660, 197] on img at bounding box center [658, 195] width 4 height 3
type textarea "*"
type input "***"
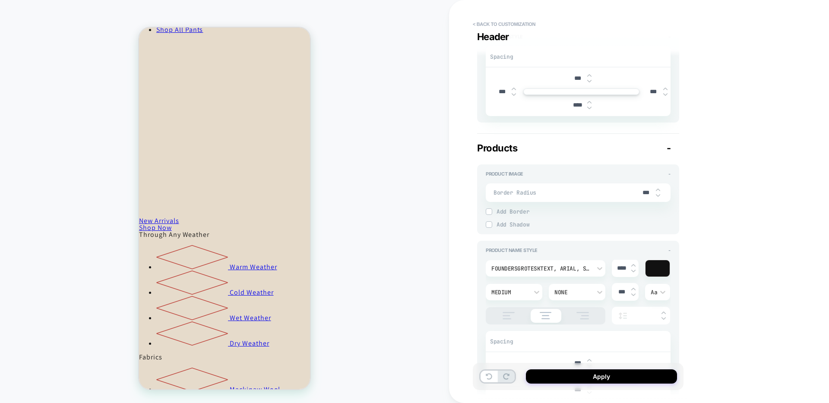
click at [660, 197] on img at bounding box center [658, 195] width 4 height 3
type textarea "*"
type input "***"
click at [660, 197] on img at bounding box center [658, 195] width 4 height 3
type textarea "*"
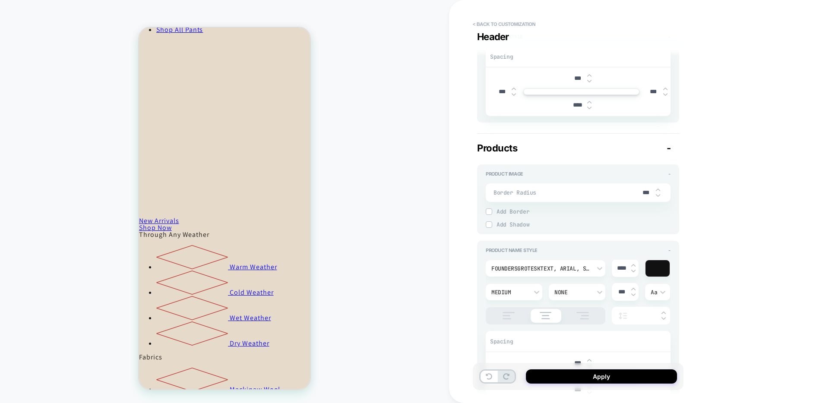
type input "***"
click at [660, 197] on img at bounding box center [658, 195] width 4 height 3
type textarea "*"
type input "***"
click at [660, 197] on img at bounding box center [658, 195] width 4 height 3
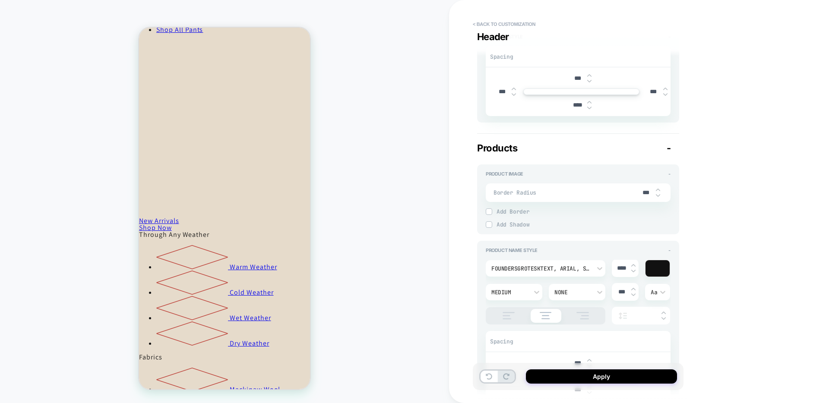
type textarea "*"
type input "***"
click at [660, 197] on img at bounding box center [658, 195] width 4 height 3
type textarea "*"
type input "***"
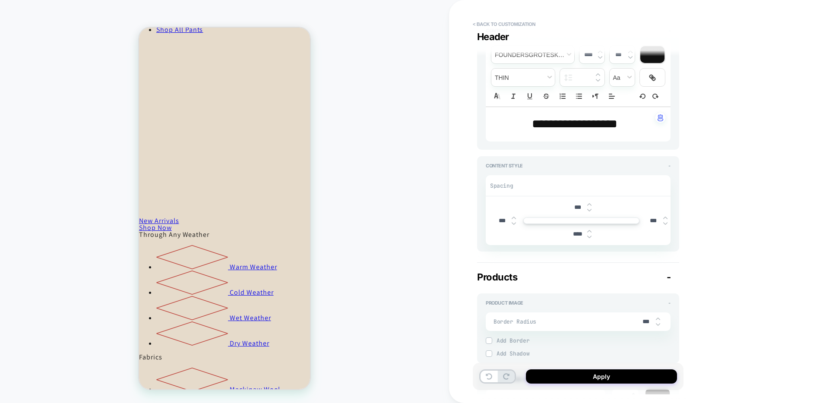
scroll to position [0, 0]
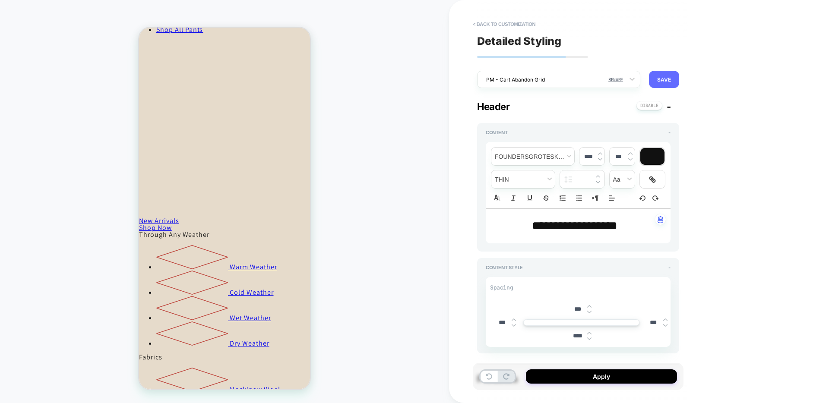
click at [659, 75] on button "SAVE" at bounding box center [664, 79] width 30 height 17
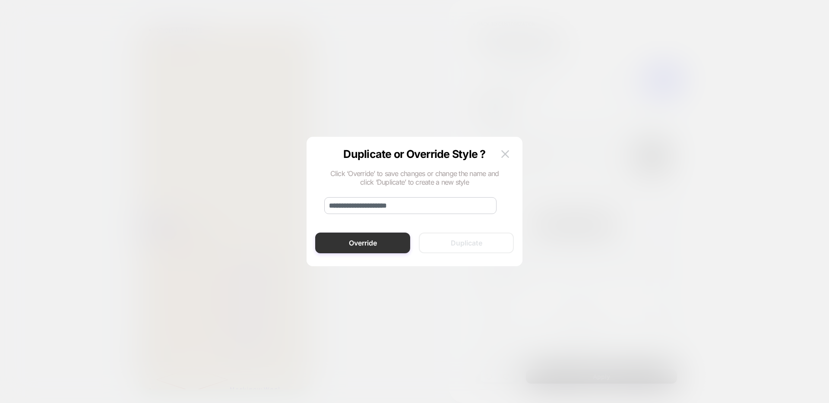
click at [361, 242] on button "Override" at bounding box center [362, 243] width 95 height 21
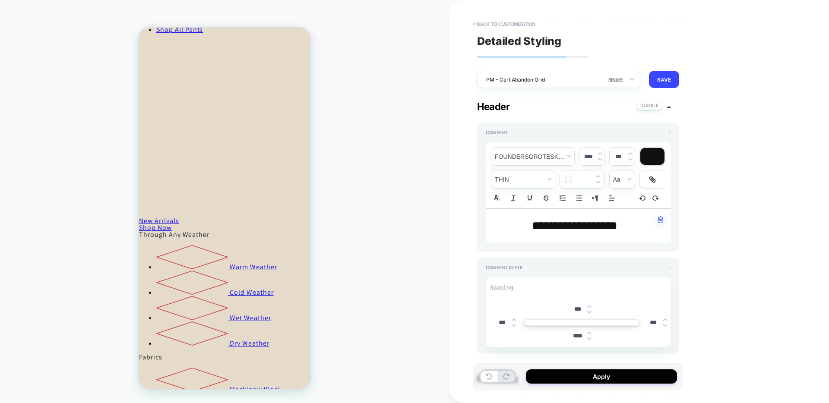
type textarea "*"
click at [577, 379] on button "Apply" at bounding box center [601, 376] width 151 height 14
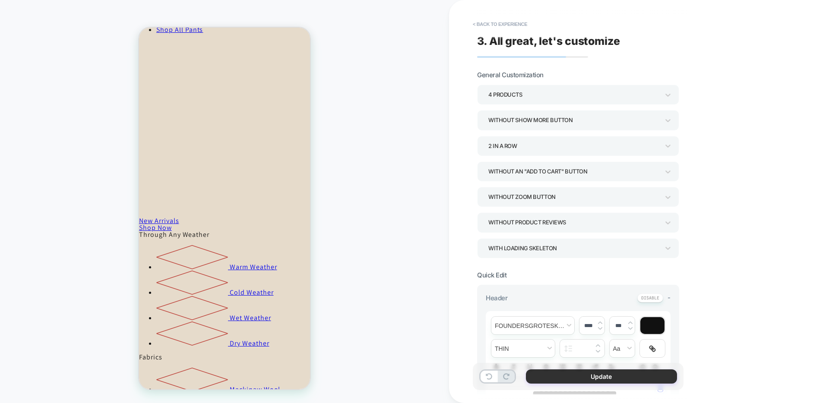
click at [558, 374] on button "Update" at bounding box center [601, 376] width 151 height 14
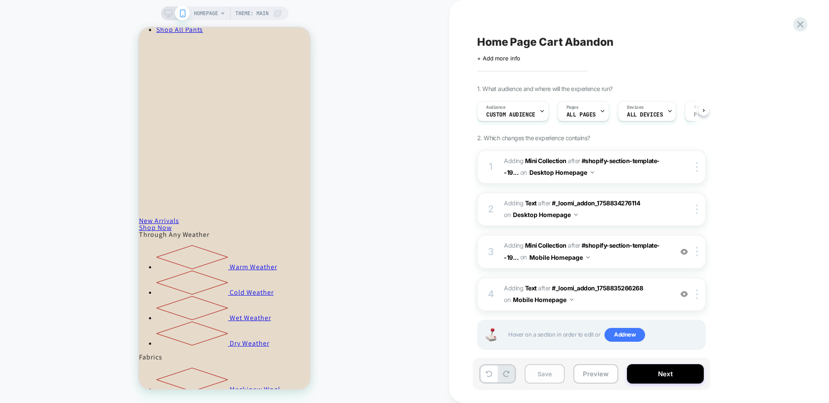
click at [540, 375] on button "Save" at bounding box center [544, 373] width 40 height 19
click at [596, 378] on button "Preview" at bounding box center [595, 373] width 45 height 19
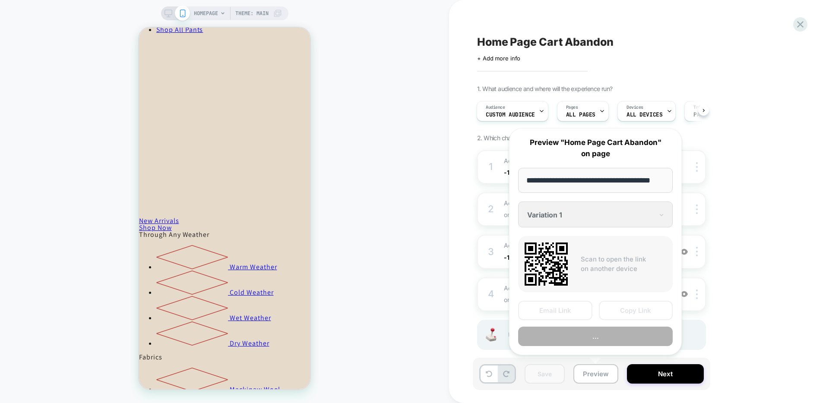
scroll to position [0, 13]
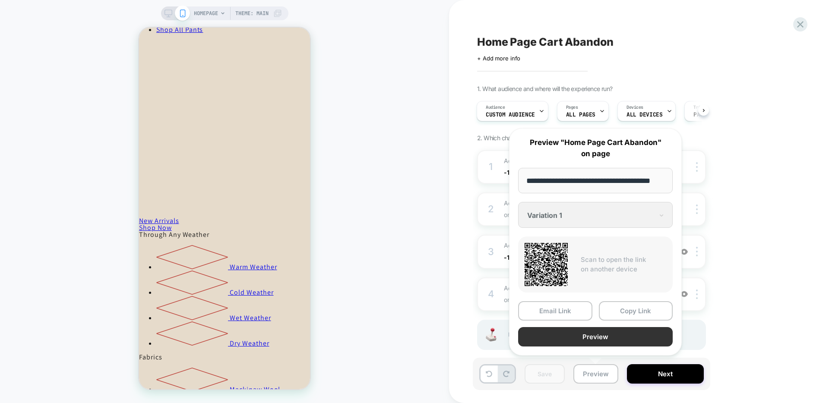
click at [578, 335] on button "Preview" at bounding box center [595, 336] width 155 height 19
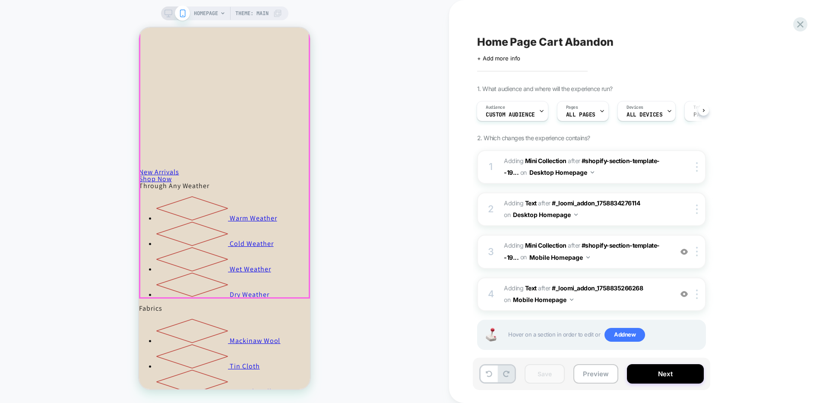
scroll to position [444, 0]
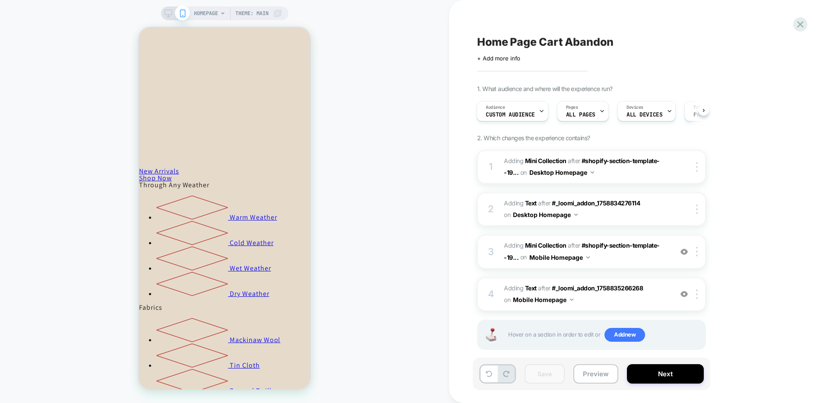
click at [168, 15] on icon at bounding box center [168, 16] width 0 height 2
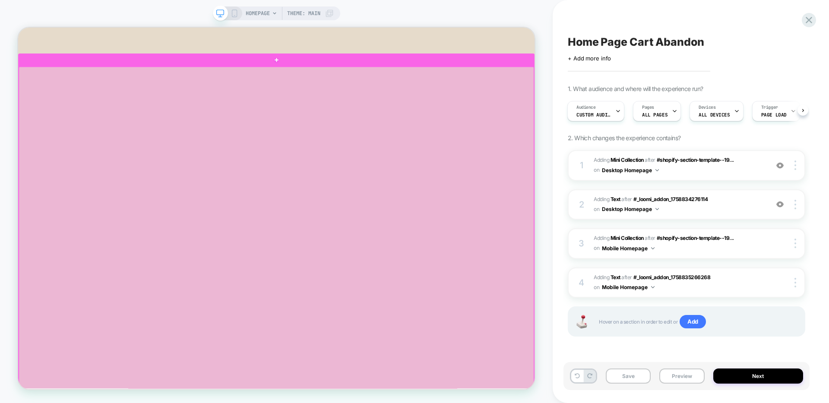
scroll to position [590, 0]
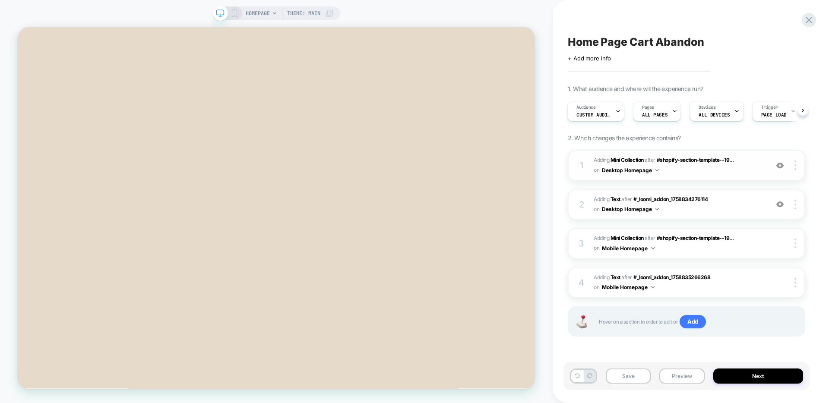
click at [784, 165] on div at bounding box center [780, 165] width 16 height 9
click at [783, 165] on div at bounding box center [780, 165] width 16 height 9
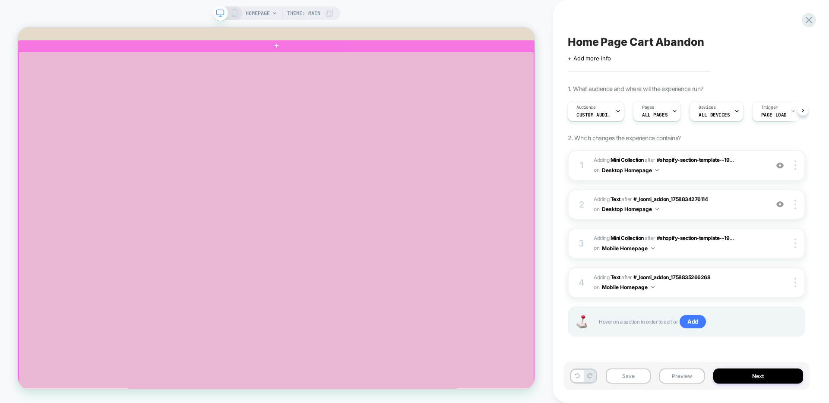
scroll to position [726, 0]
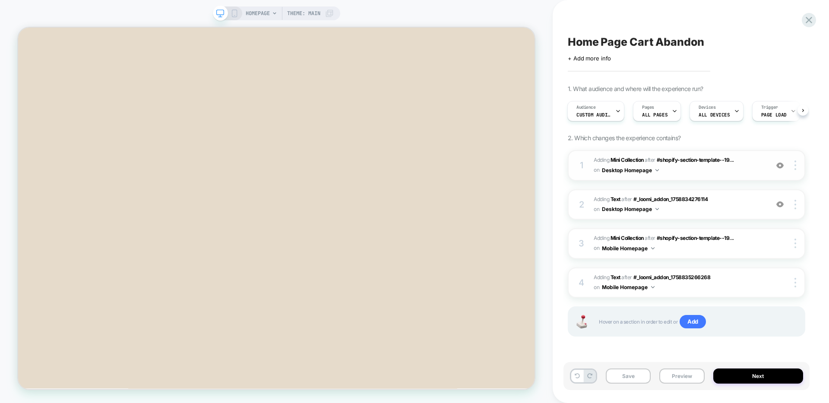
click at [780, 164] on img at bounding box center [779, 165] width 7 height 7
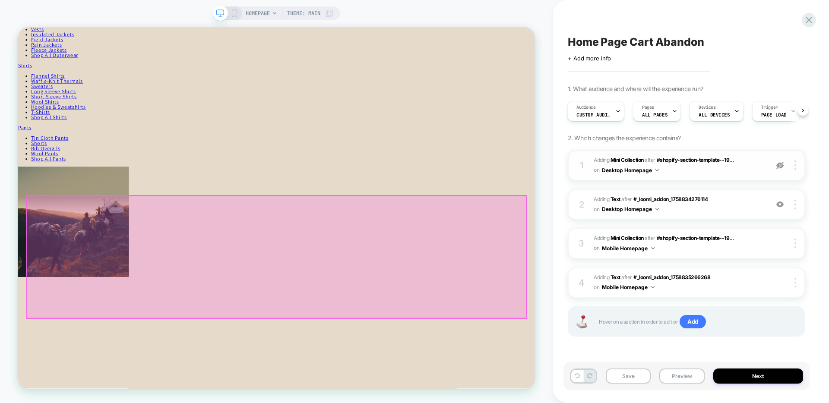
scroll to position [273, 0]
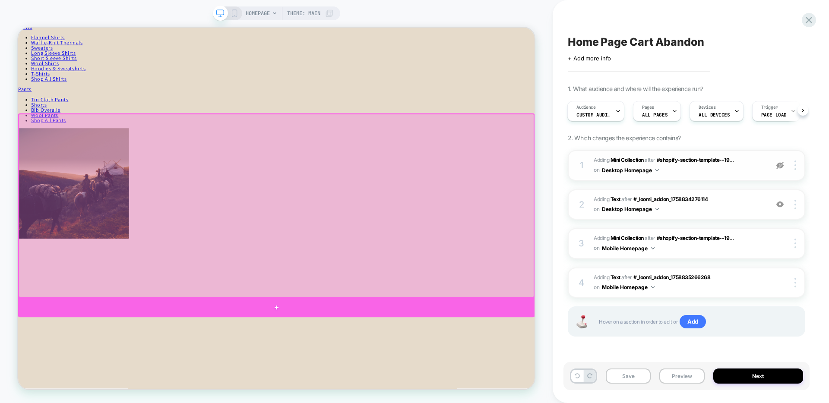
click at [371, 393] on div at bounding box center [362, 401] width 688 height 26
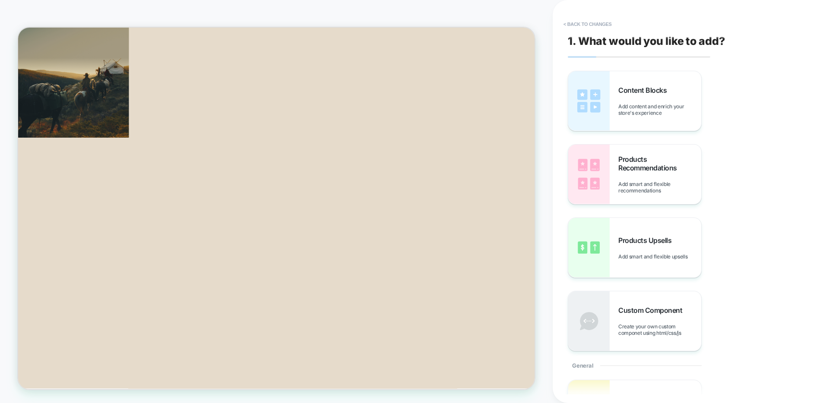
scroll to position [410, 0]
click at [640, 170] on span "Products Recommendations" at bounding box center [659, 163] width 83 height 17
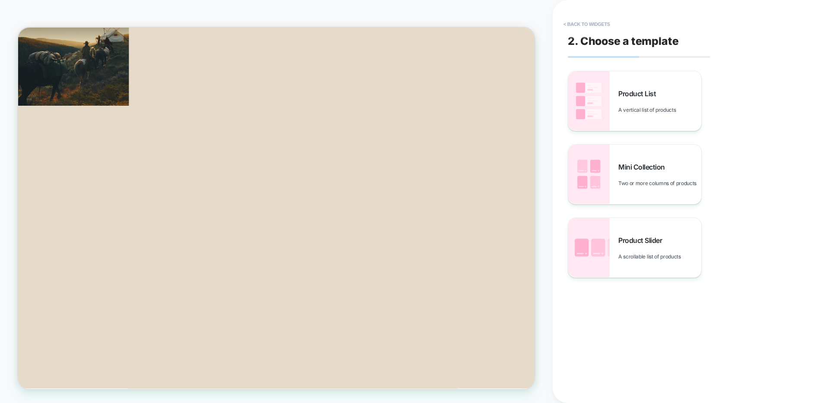
scroll to position [451, 0]
click at [656, 236] on span "Product Slider" at bounding box center [642, 240] width 48 height 9
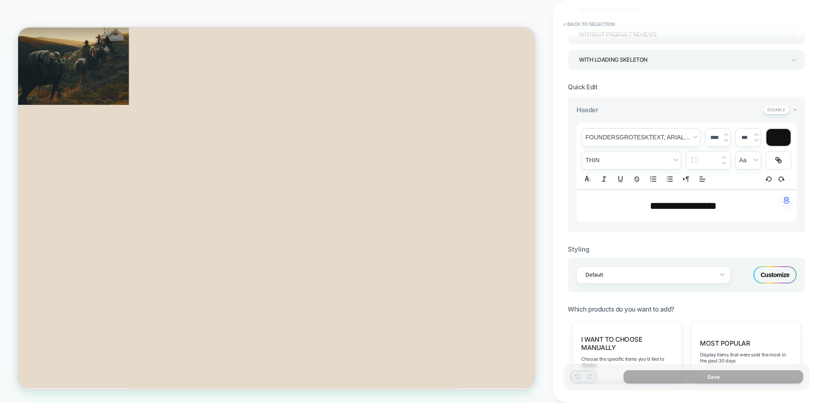
scroll to position [169, 0]
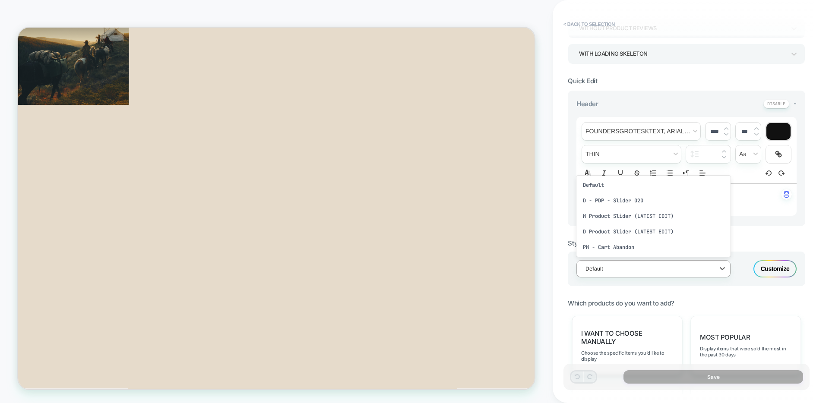
click at [706, 271] on div at bounding box center [647, 269] width 125 height 8
click at [646, 251] on div "PM - Cart Abandon" at bounding box center [653, 248] width 154 height 16
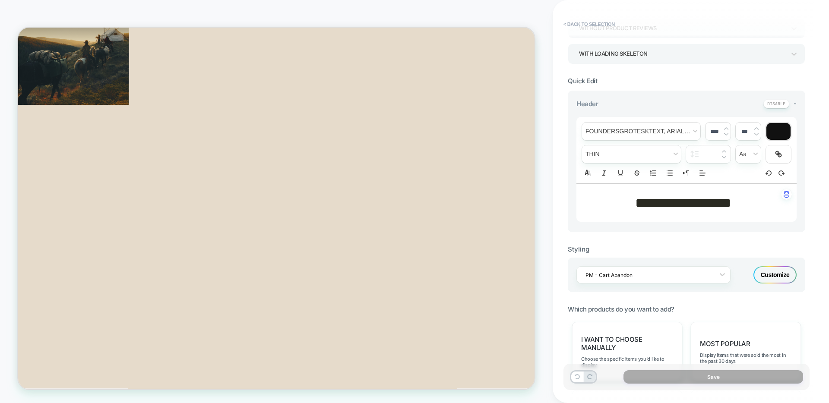
click at [648, 206] on span "**********" at bounding box center [683, 203] width 96 height 15
type input "****"
click at [723, 241] on div "Styling PM - Cart Abandon Customize" at bounding box center [686, 262] width 237 height 60
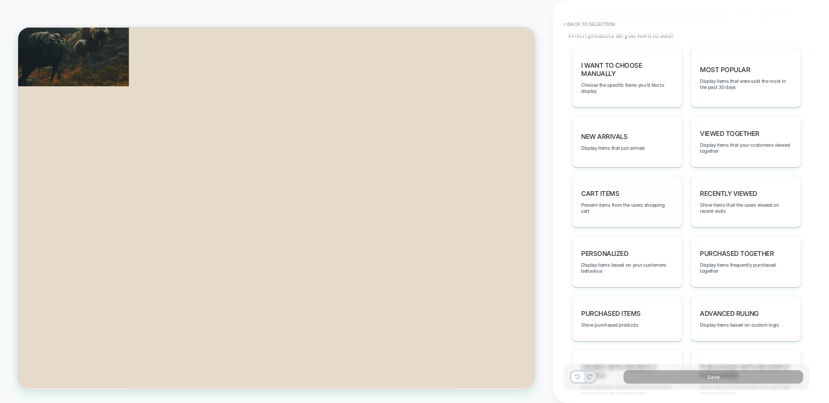
scroll to position [442, 0]
click at [626, 193] on div "Cart Items Present items from the users shopping cart" at bounding box center [627, 202] width 110 height 51
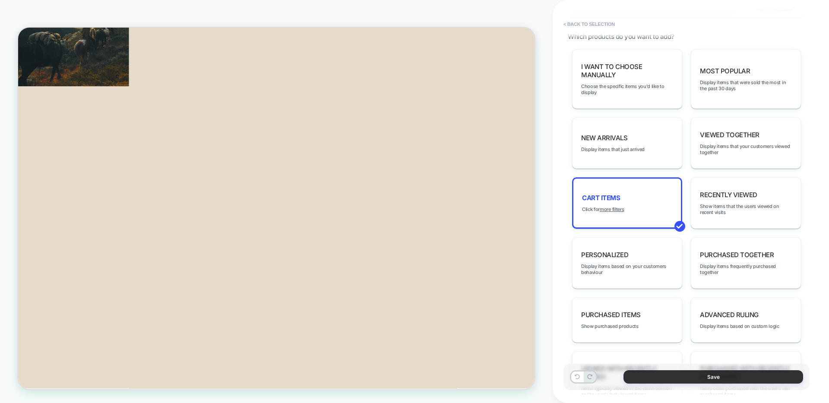
click at [695, 378] on button "Save" at bounding box center [713, 376] width 180 height 13
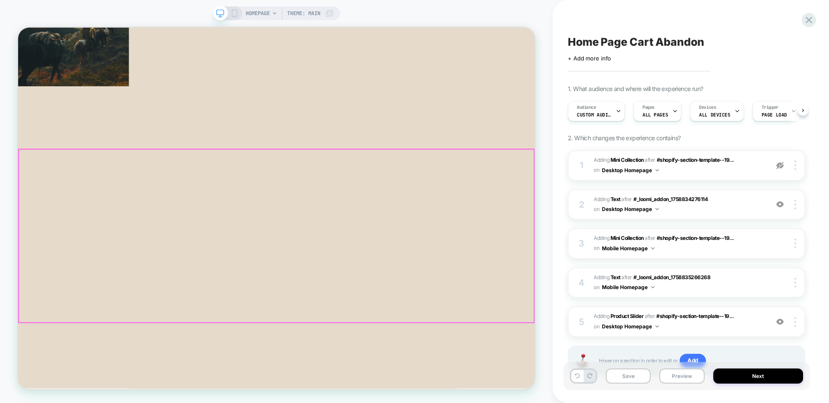
scroll to position [0, 0]
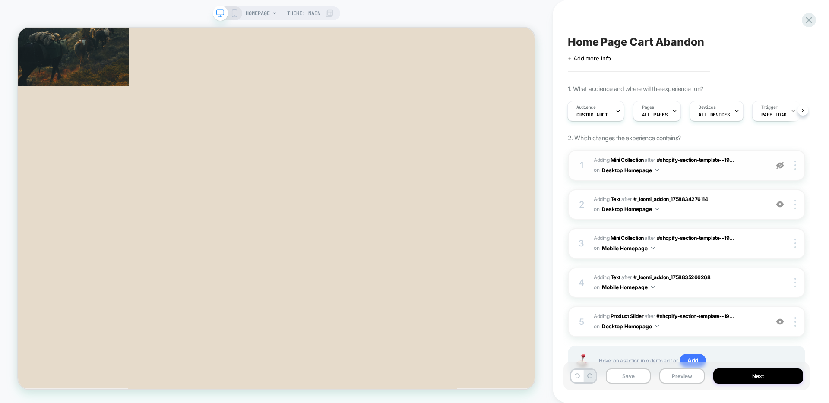
click at [781, 166] on img at bounding box center [779, 165] width 7 height 7
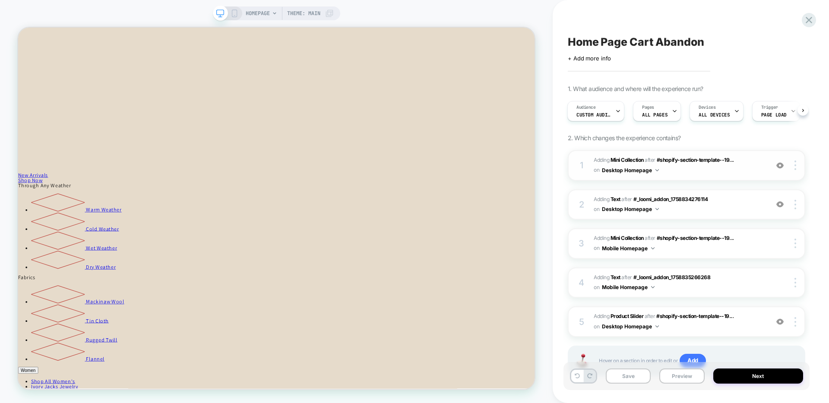
scroll to position [1061, 0]
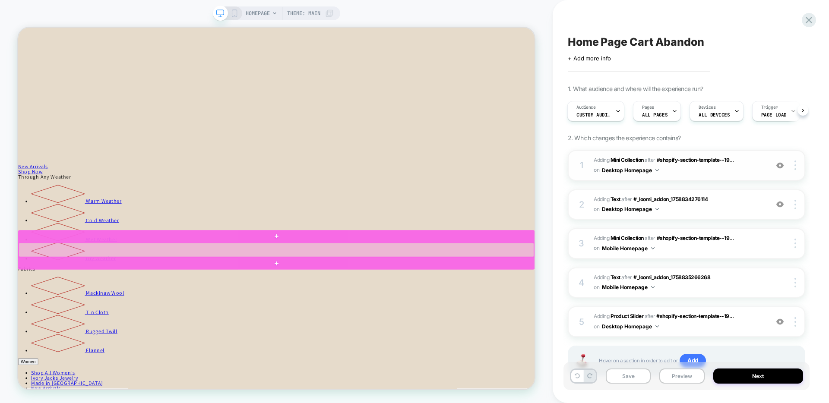
click at [395, 320] on div at bounding box center [362, 324] width 687 height 19
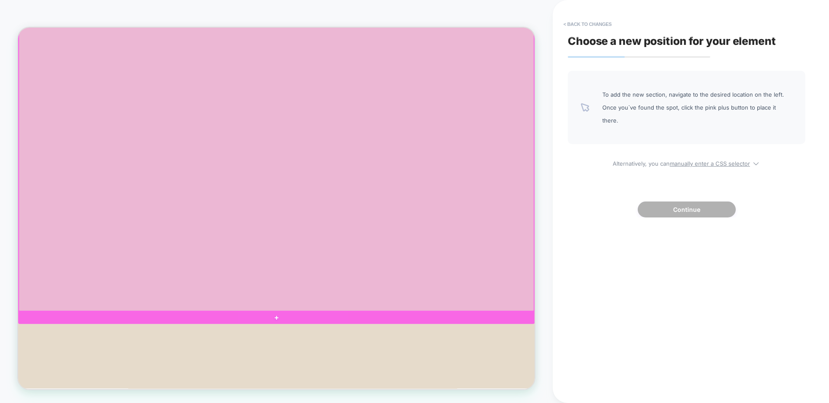
scroll to position [510, 0]
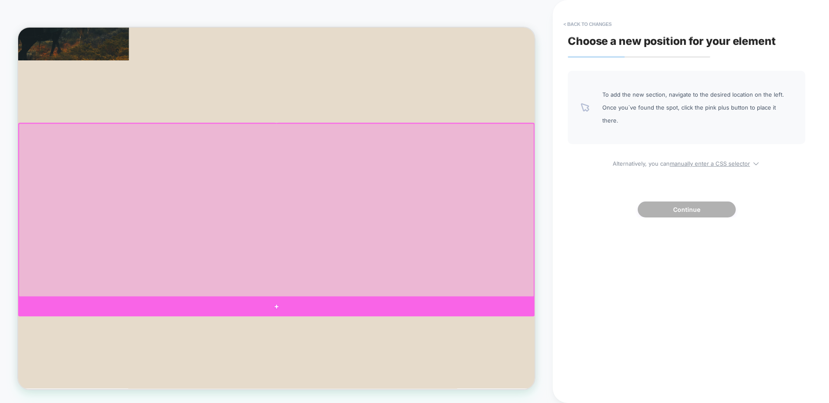
click at [362, 391] on div at bounding box center [362, 400] width 688 height 25
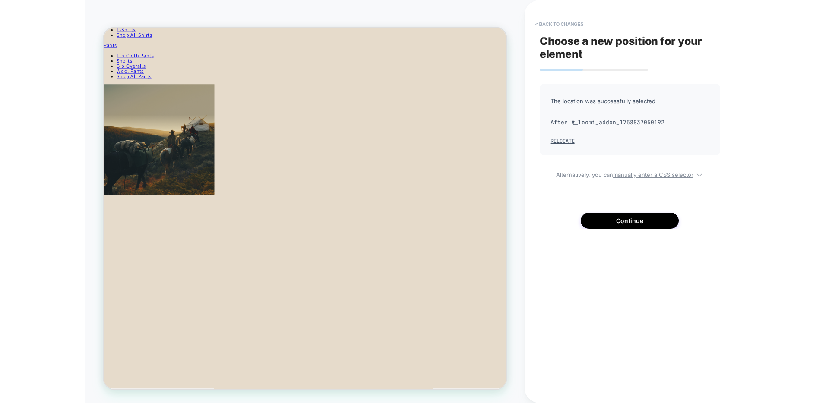
scroll to position [417, 0]
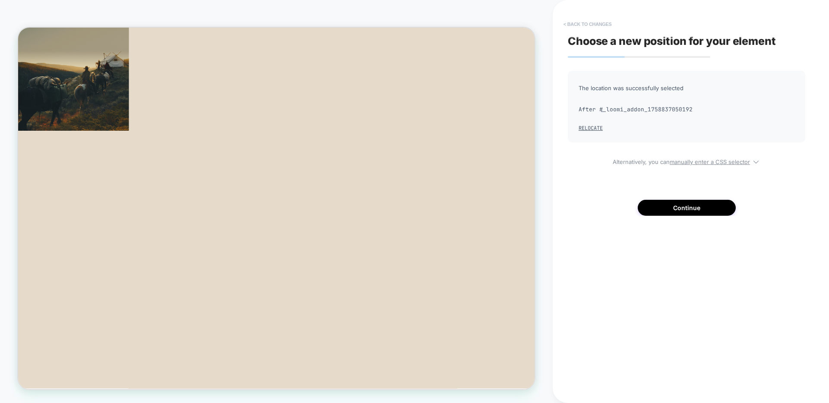
click at [594, 24] on button "< Back to changes" at bounding box center [587, 24] width 57 height 14
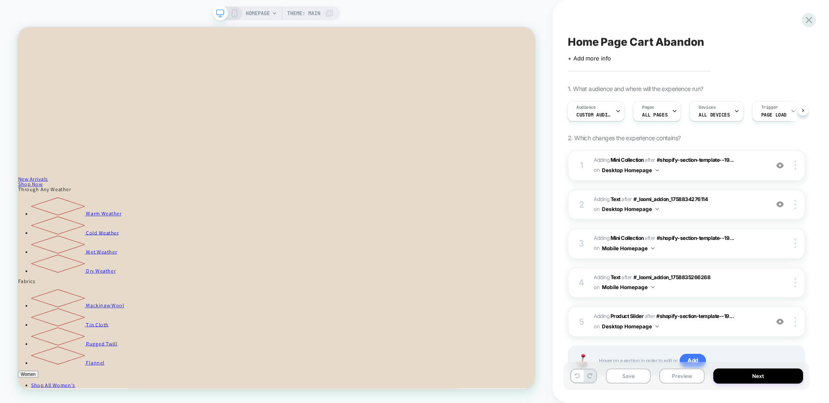
scroll to position [1073, 0]
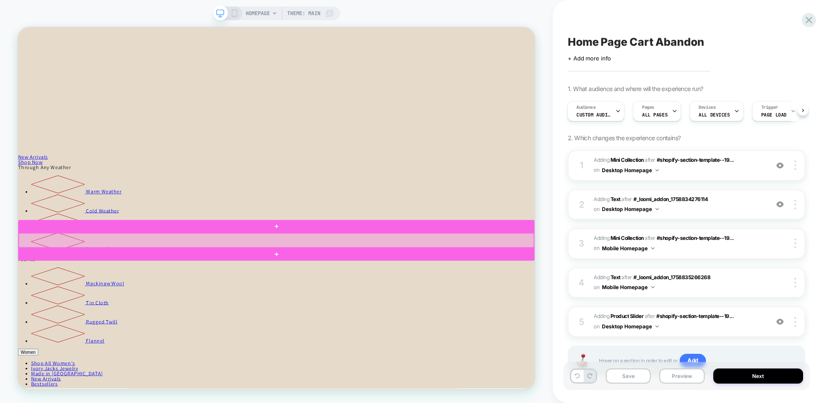
click at [426, 309] on div at bounding box center [362, 311] width 687 height 19
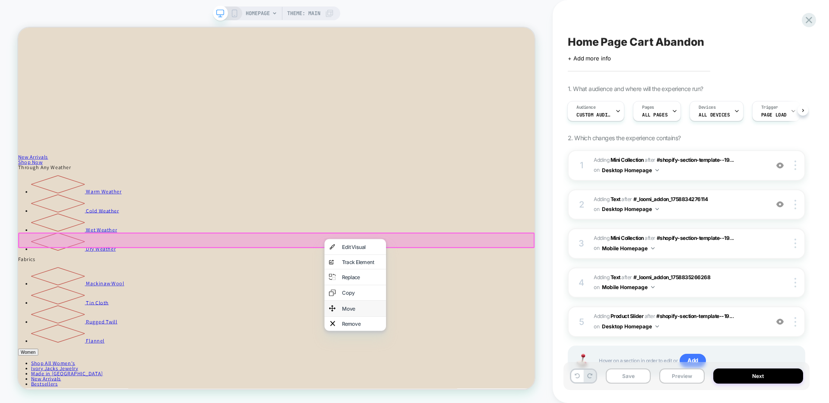
click at [496, 399] on div "Move" at bounding box center [476, 402] width 53 height 7
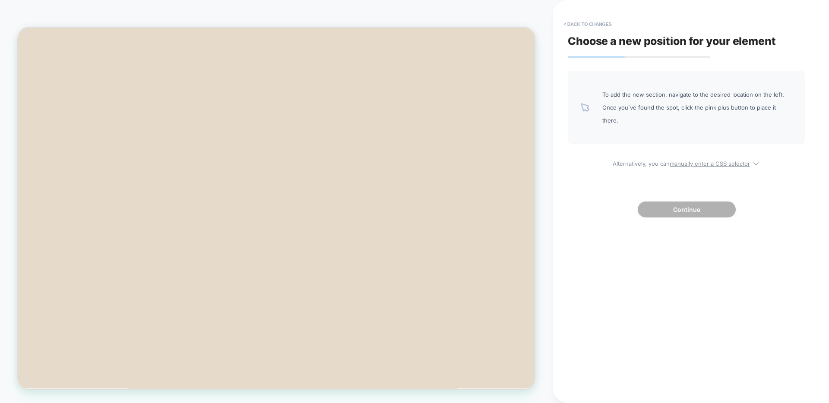
scroll to position [633, 0]
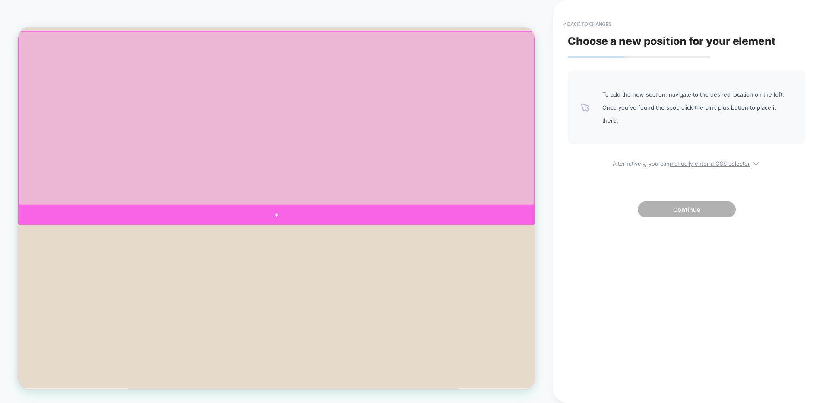
click at [375, 278] on div at bounding box center [362, 278] width 688 height 26
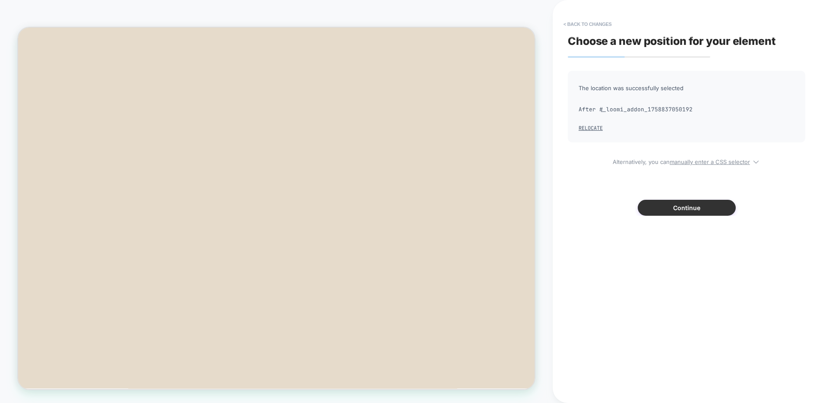
click at [670, 202] on button "Continue" at bounding box center [687, 208] width 98 height 16
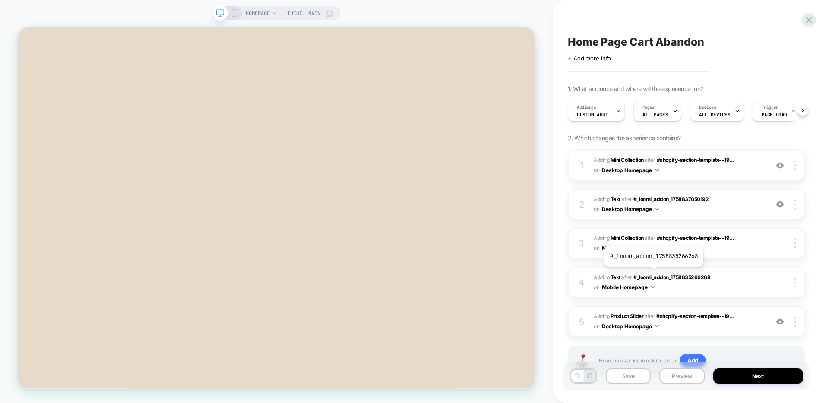
scroll to position [0, 0]
click at [634, 374] on button "Save" at bounding box center [628, 376] width 45 height 15
click at [782, 205] on img at bounding box center [779, 204] width 7 height 7
click at [779, 166] on img at bounding box center [779, 165] width 7 height 7
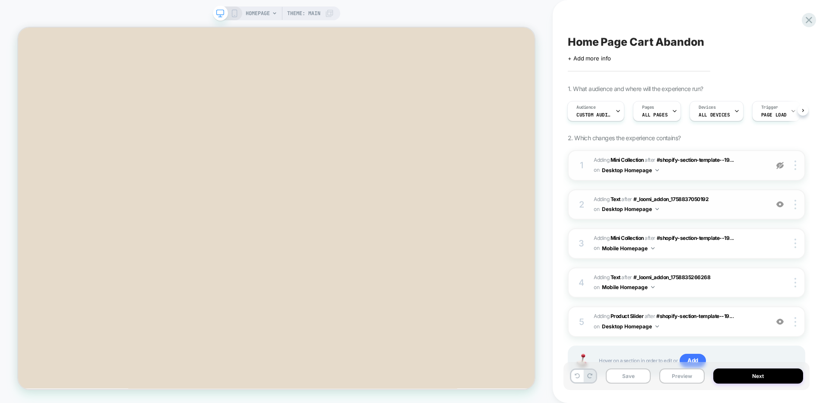
click at [779, 166] on img at bounding box center [779, 165] width 7 height 7
click at [798, 166] on div at bounding box center [796, 165] width 16 height 9
click at [794, 167] on img at bounding box center [795, 165] width 2 height 9
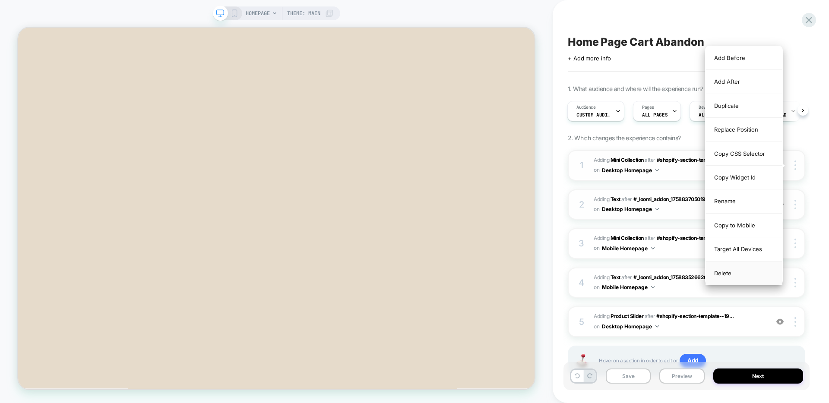
click at [732, 275] on div "Delete" at bounding box center [743, 273] width 77 height 23
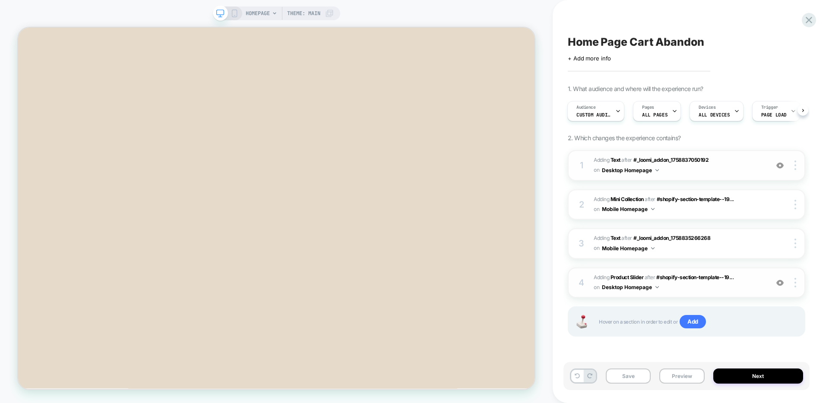
click at [692, 288] on span "#_loomi_addon_1758837050192 Adding Product Slider AFTER #shopify-section-templa…" at bounding box center [678, 283] width 170 height 20
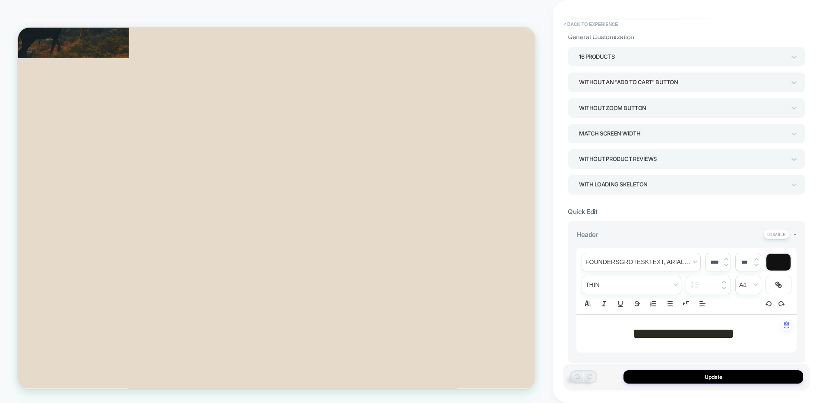
scroll to position [126, 0]
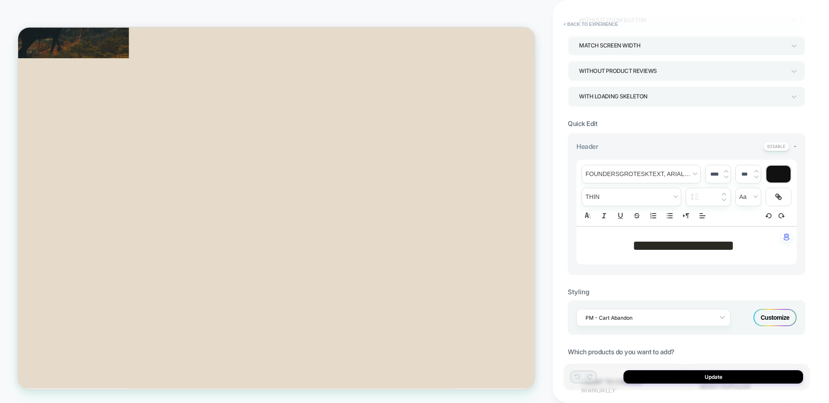
click at [686, 243] on span "**********" at bounding box center [683, 245] width 102 height 15
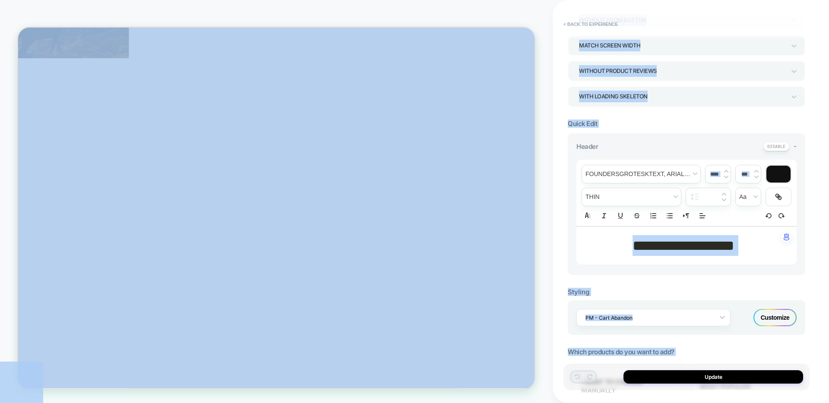
click at [734, 255] on p "**********" at bounding box center [683, 245] width 196 height 21
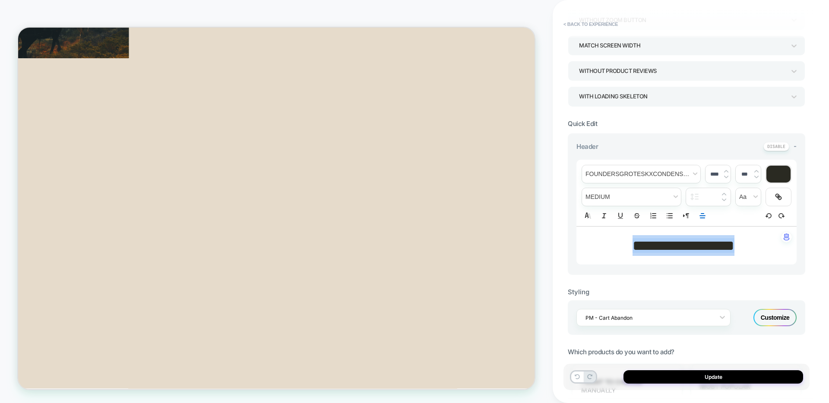
click at [725, 170] on img at bounding box center [726, 171] width 4 height 3
type input "****"
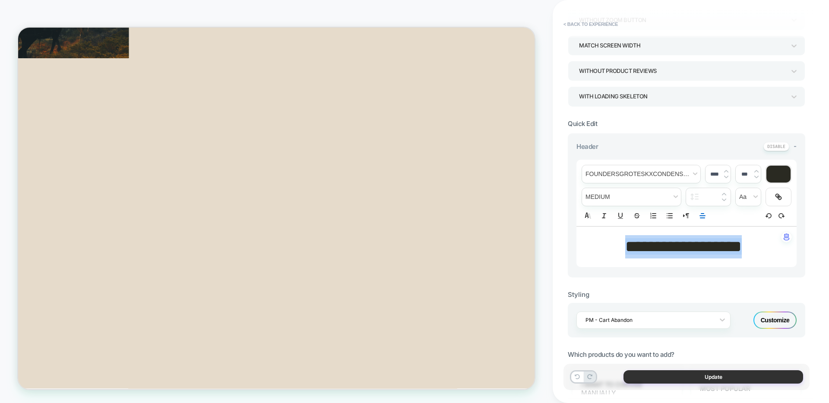
click at [684, 379] on button "Update" at bounding box center [713, 376] width 180 height 13
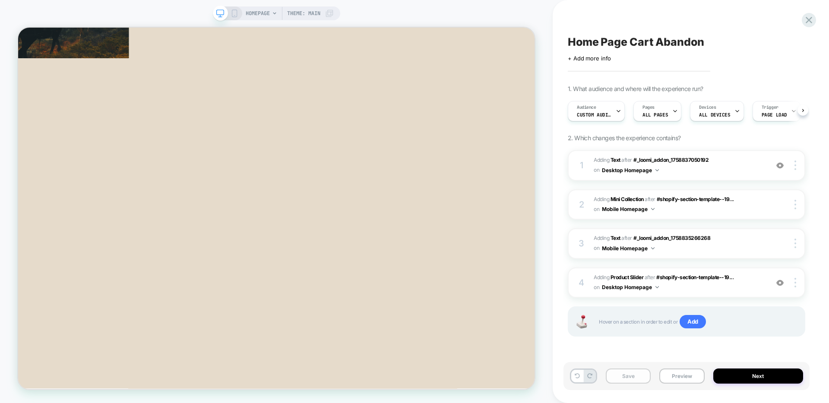
scroll to position [0, 0]
click at [624, 379] on button "Save" at bounding box center [628, 376] width 45 height 15
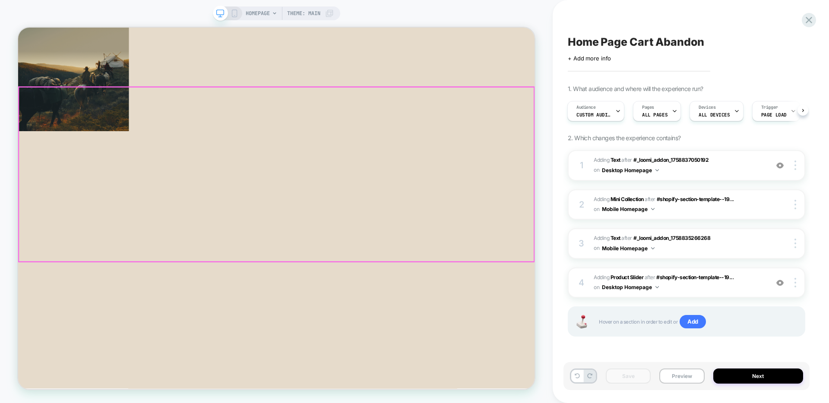
scroll to position [418, 0]
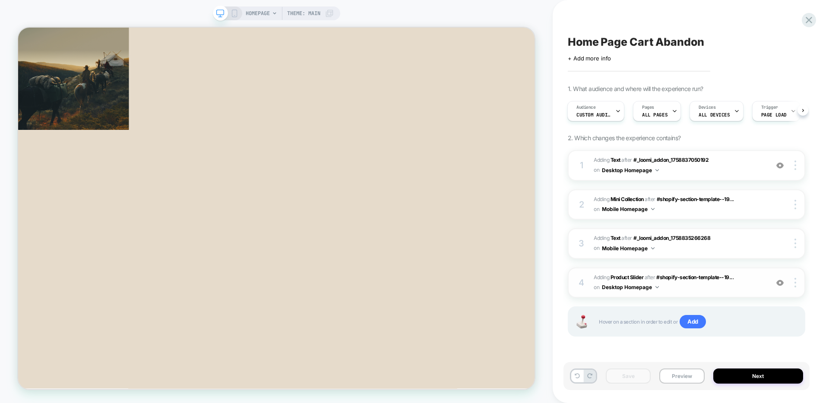
click at [682, 287] on span "#_loomi_addon_1758837050192 Adding Product Slider AFTER #shopify-section-templa…" at bounding box center [678, 283] width 170 height 20
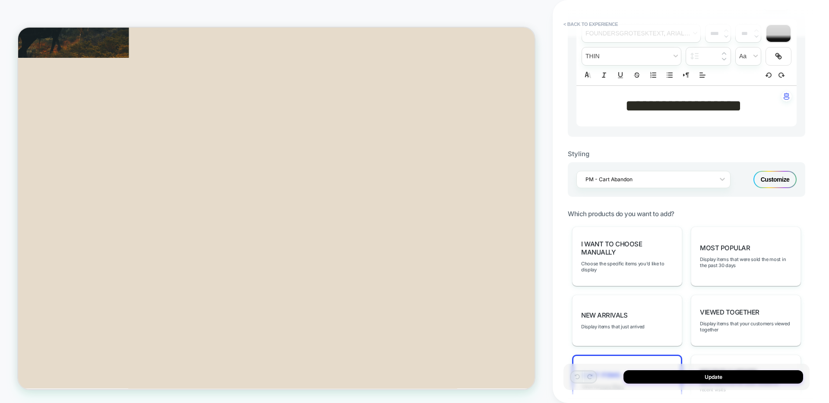
scroll to position [357, 0]
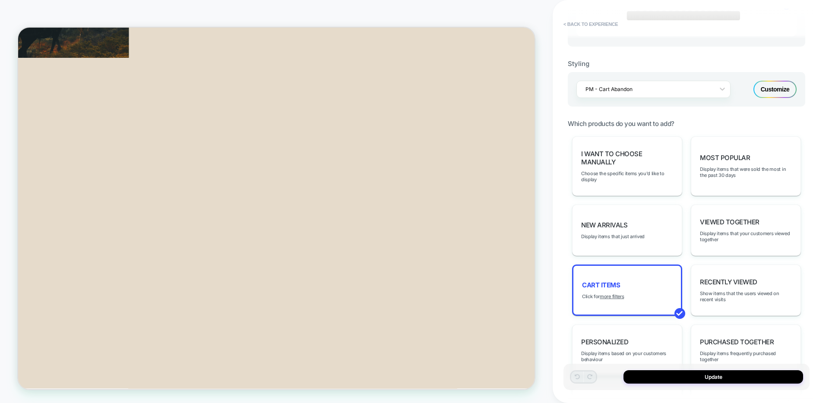
click at [766, 85] on div "Customize" at bounding box center [774, 89] width 43 height 17
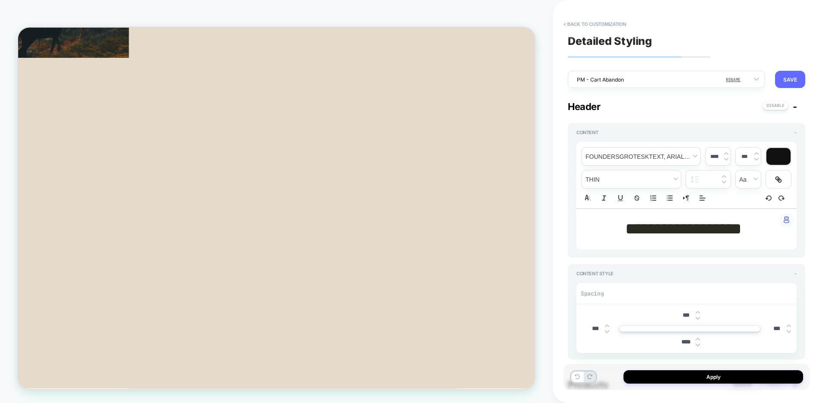
click at [803, 79] on button "SAVE" at bounding box center [790, 79] width 30 height 17
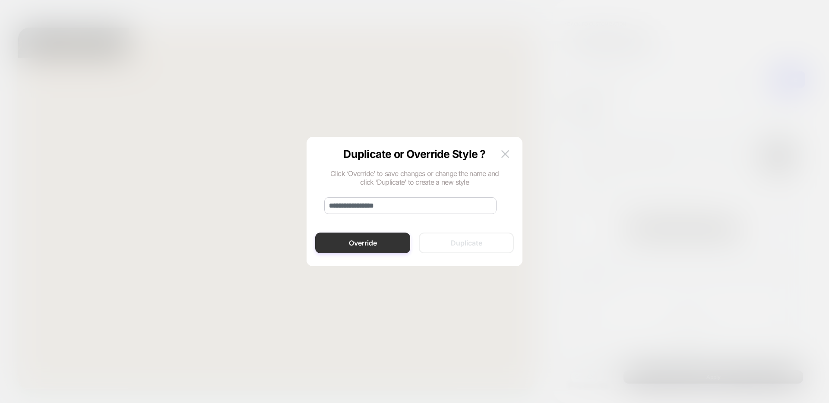
click at [371, 241] on button "Override" at bounding box center [362, 243] width 95 height 21
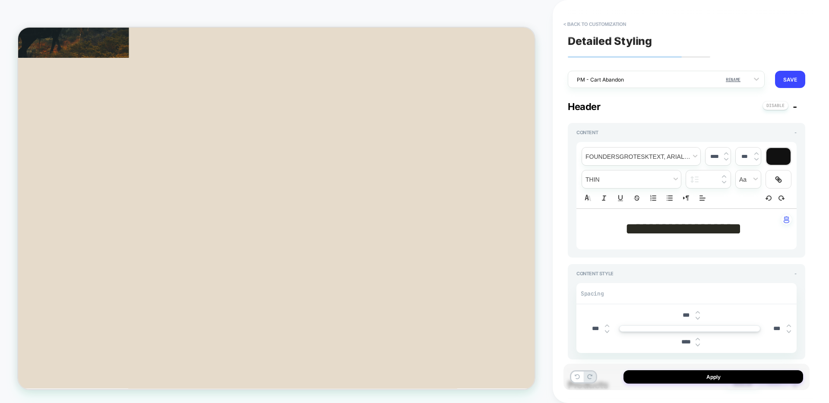
type textarea "*"
click at [633, 76] on div at bounding box center [660, 80] width 167 height 8
click at [737, 75] on button "RENAME" at bounding box center [733, 79] width 20 height 16
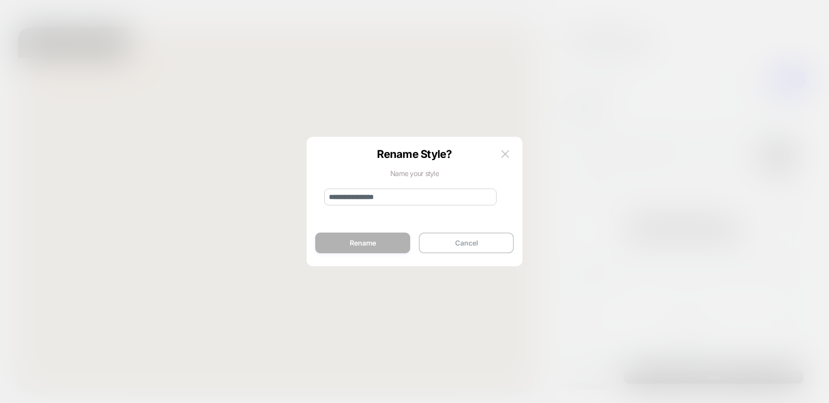
click at [479, 199] on input "**********" at bounding box center [410, 197] width 172 height 17
type input "**********"
click at [358, 237] on button "Rename" at bounding box center [362, 243] width 95 height 21
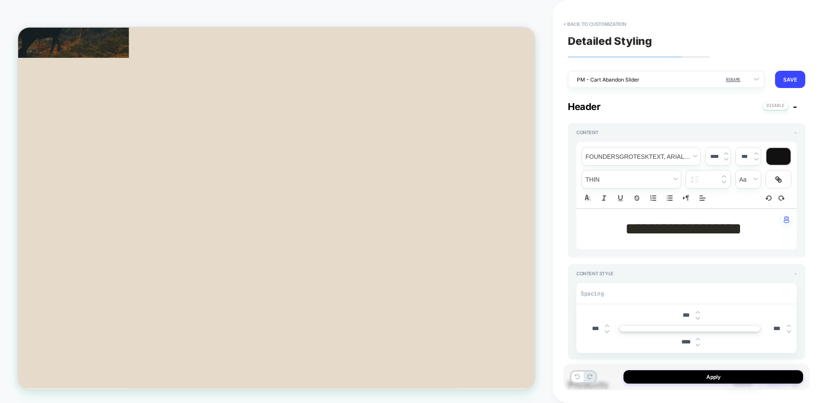
type textarea "*"
click at [676, 374] on button "Apply" at bounding box center [713, 376] width 180 height 13
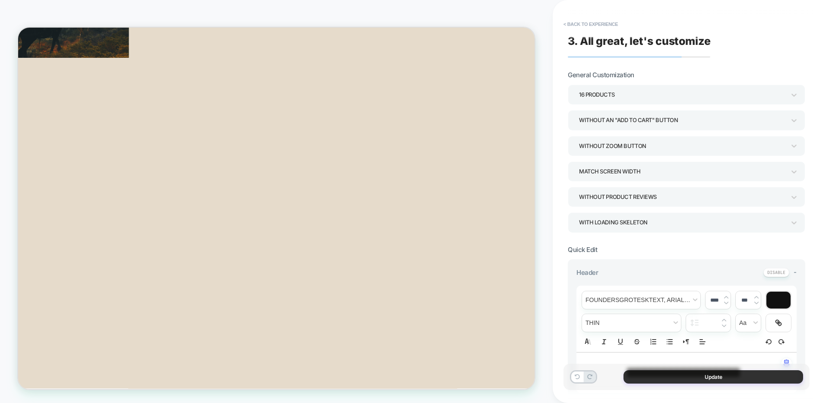
click at [663, 376] on button "Update" at bounding box center [713, 376] width 180 height 13
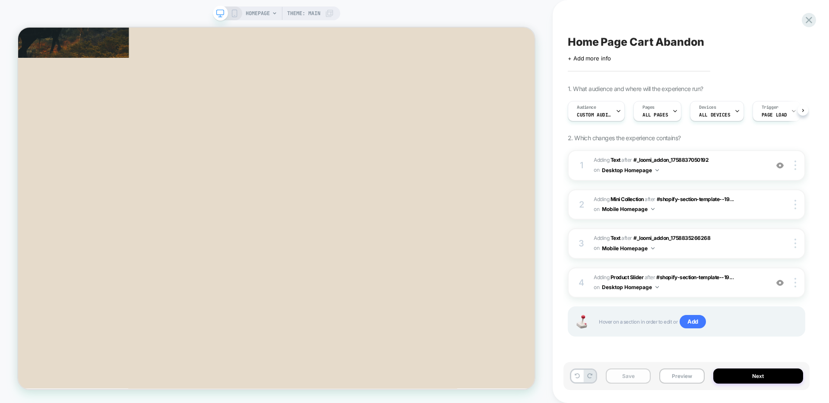
scroll to position [0, 0]
click at [634, 376] on button "Save" at bounding box center [628, 376] width 45 height 15
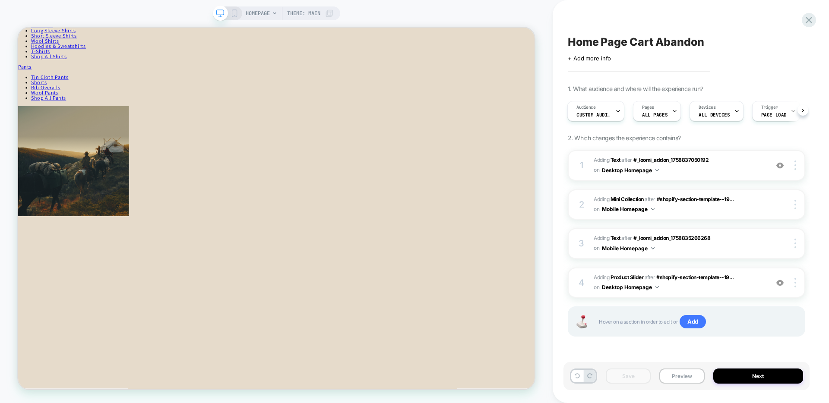
scroll to position [439, 0]
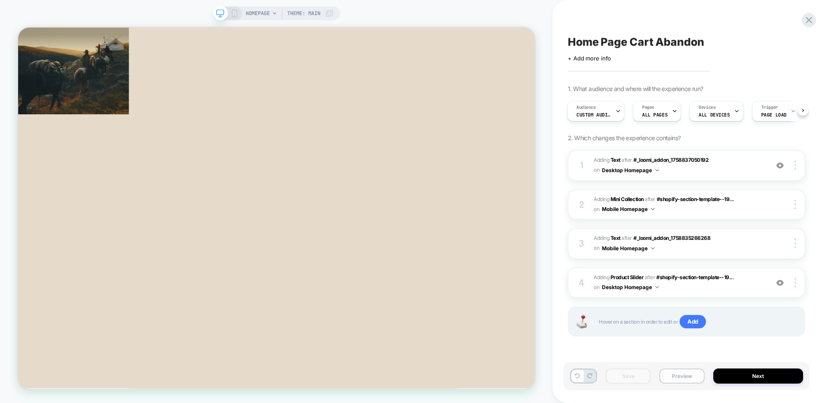
click at [676, 375] on button "Preview" at bounding box center [681, 376] width 45 height 15
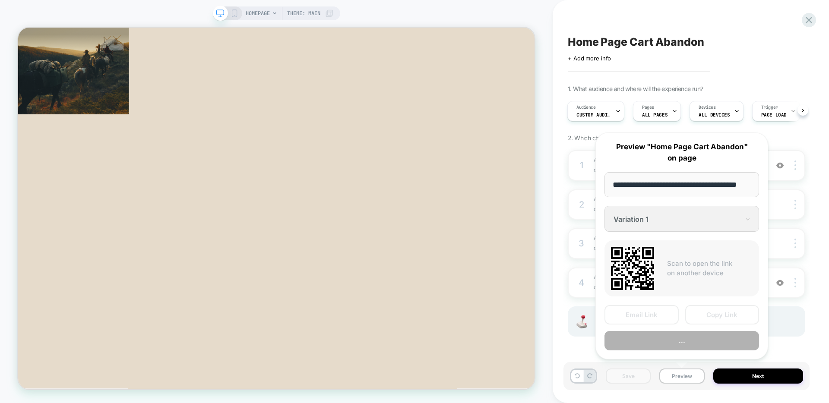
scroll to position [0, 13]
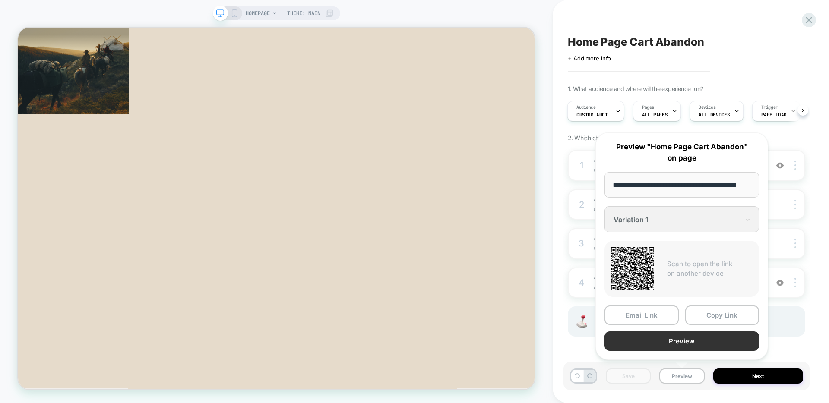
click at [636, 336] on button "Preview" at bounding box center [681, 340] width 155 height 19
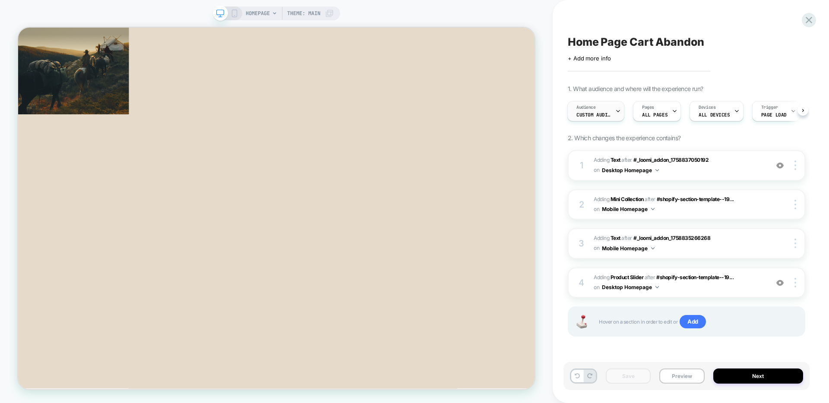
click at [605, 115] on span "Custom Audience" at bounding box center [593, 115] width 35 height 6
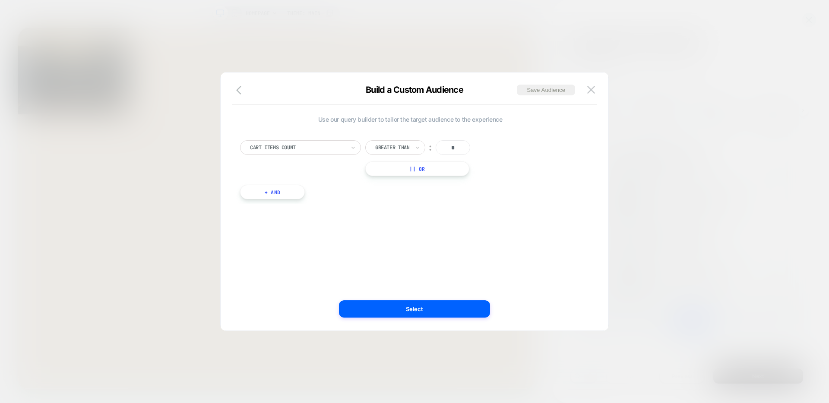
click at [274, 197] on button "+ And" at bounding box center [272, 192] width 65 height 15
click at [471, 200] on div at bounding box center [486, 201] width 95 height 8
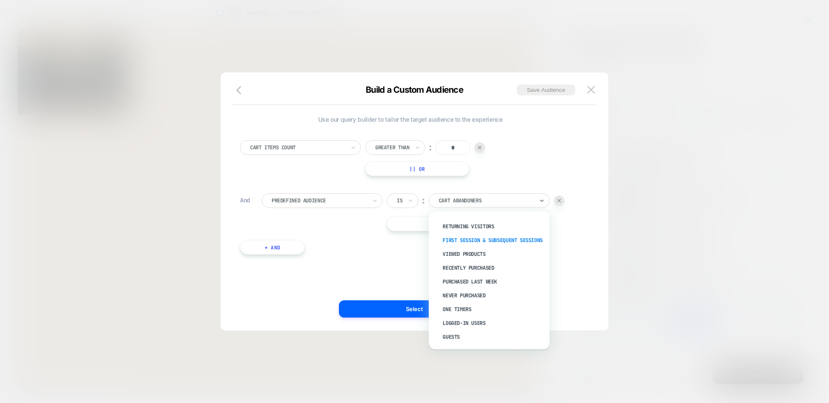
scroll to position [33, 0]
click at [591, 90] on img at bounding box center [591, 89] width 8 height 7
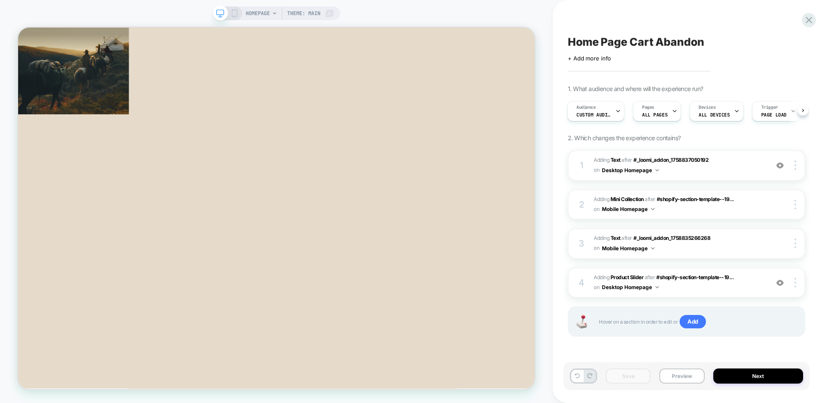
click at [232, 14] on icon at bounding box center [234, 13] width 8 height 8
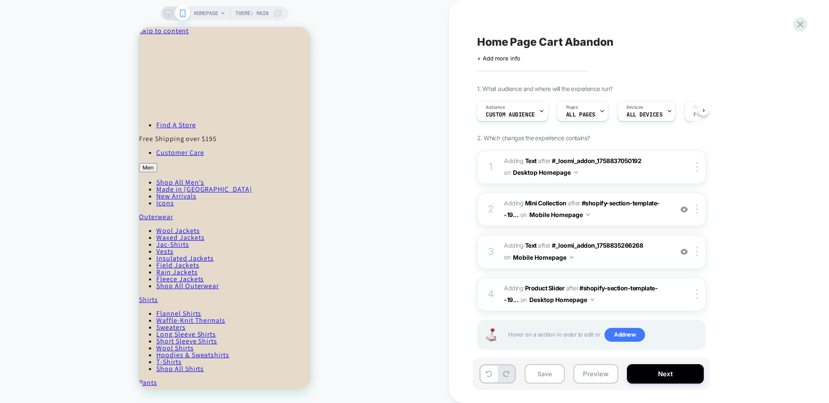
drag, startPoint x: 540, startPoint y: 375, endPoint x: 728, endPoint y: 17, distance: 404.5
click at [540, 375] on button "Save" at bounding box center [544, 373] width 40 height 19
click at [803, 29] on icon at bounding box center [800, 25] width 12 height 12
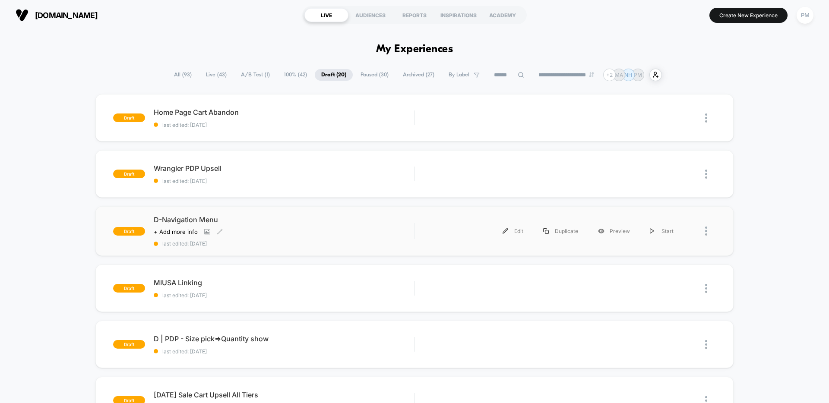
click at [290, 237] on div "D-Navigation Menu Click to view images Click to edit experience details + Add m…" at bounding box center [284, 231] width 260 height 32
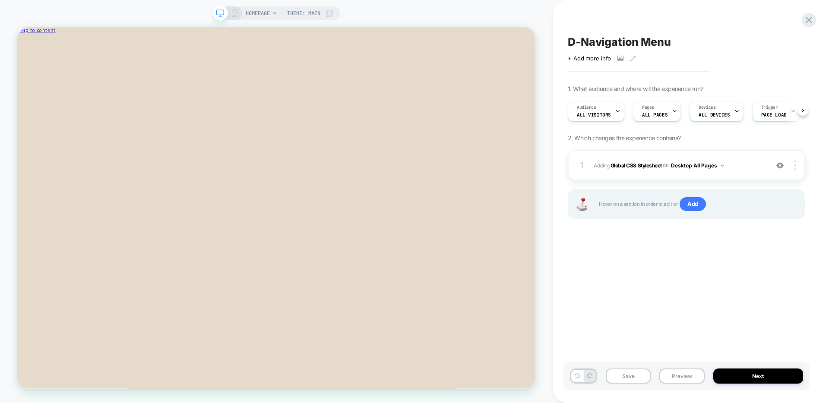
scroll to position [0, 0]
click at [811, 19] on icon at bounding box center [809, 20] width 12 height 12
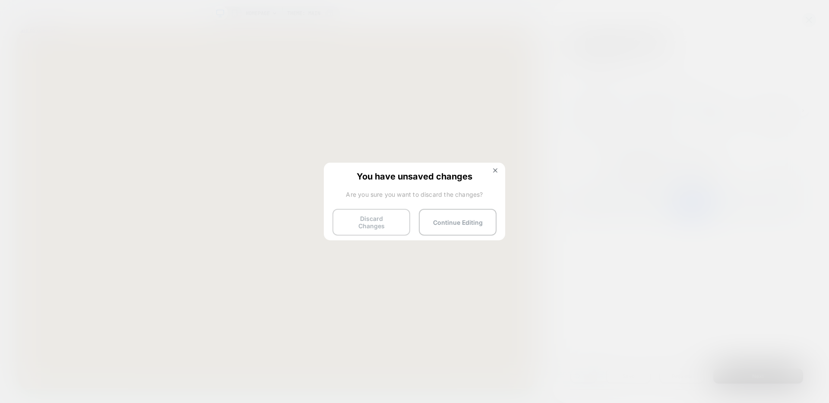
click at [376, 221] on button "Discard Changes" at bounding box center [371, 222] width 78 height 27
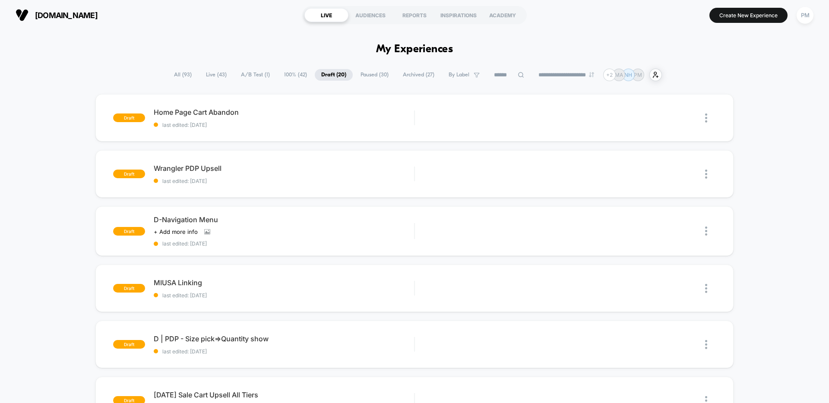
click at [758, 24] on section "Create New Experience PM" at bounding box center [683, 15] width 263 height 22
click at [749, 18] on button "Create New Experience" at bounding box center [748, 15] width 78 height 15
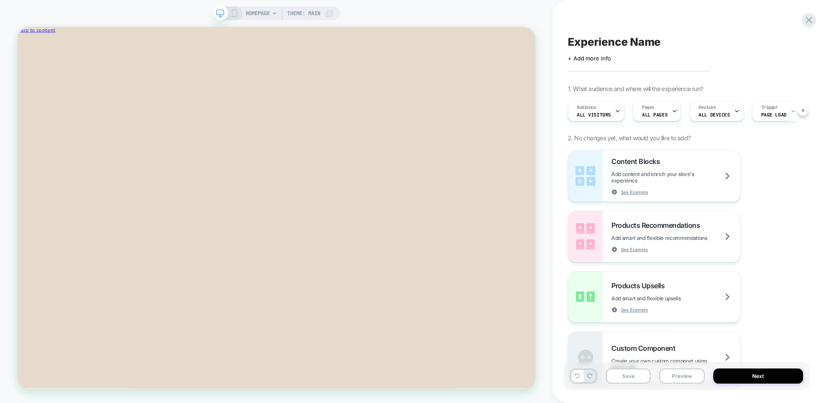
scroll to position [0, 0]
click at [604, 107] on div "Audience All Visitors" at bounding box center [593, 110] width 51 height 19
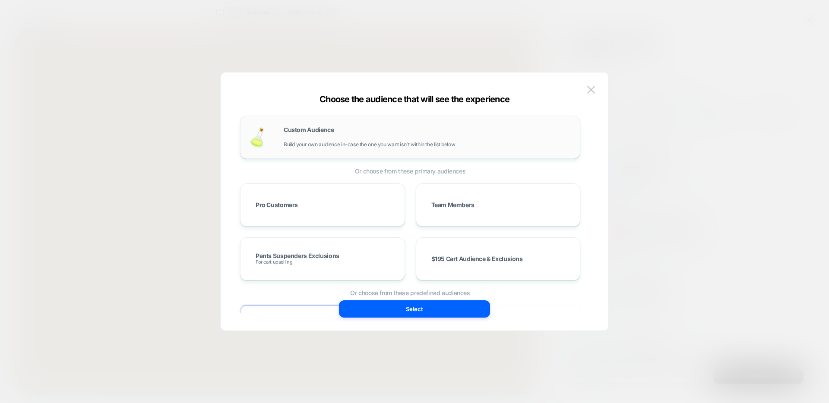
click at [328, 145] on span "Build your own audience in-case the one you want isn't within the list below" at bounding box center [369, 145] width 171 height 6
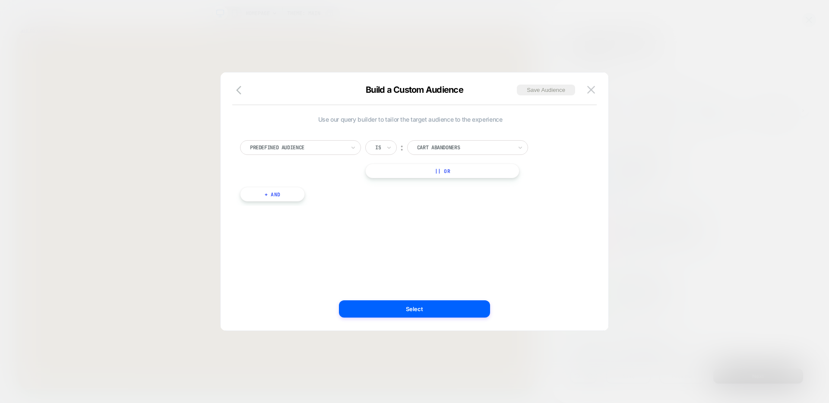
click at [301, 140] on div "Predefined Audience" at bounding box center [300, 147] width 121 height 15
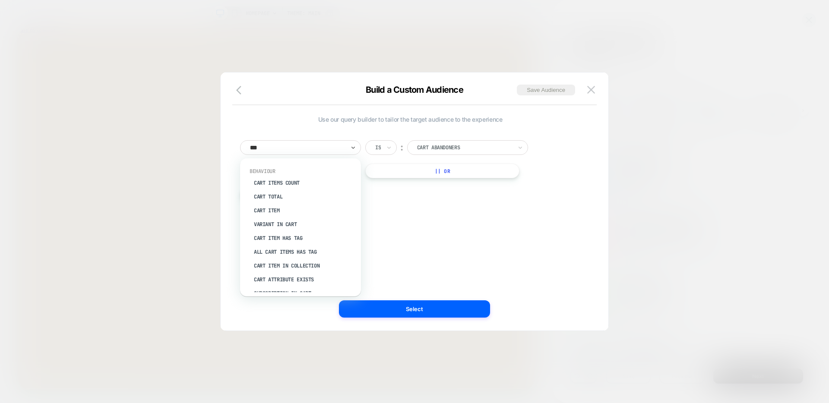
type input "****"
click at [300, 183] on div "Cart Items Count" at bounding box center [305, 183] width 112 height 14
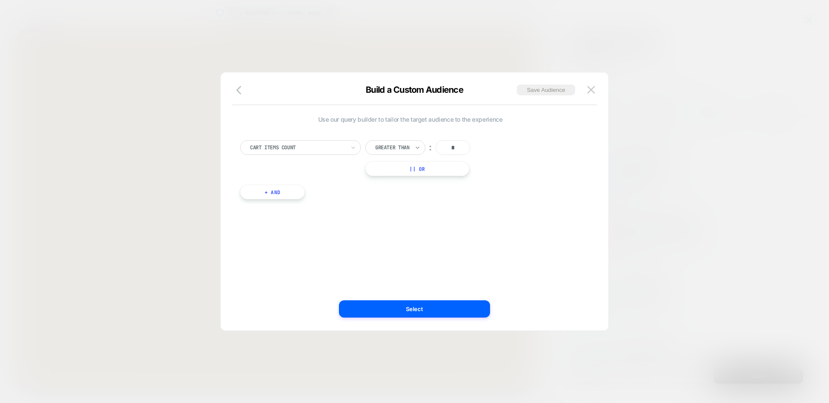
click at [416, 145] on icon at bounding box center [417, 147] width 6 height 9
click at [393, 170] on div "Is" at bounding box center [402, 171] width 56 height 14
click at [434, 301] on button "Select" at bounding box center [414, 308] width 151 height 17
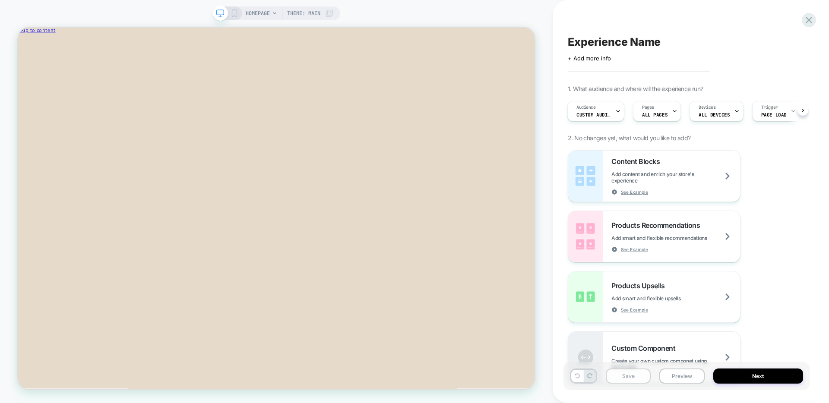
click at [634, 377] on button "Save" at bounding box center [628, 376] width 45 height 15
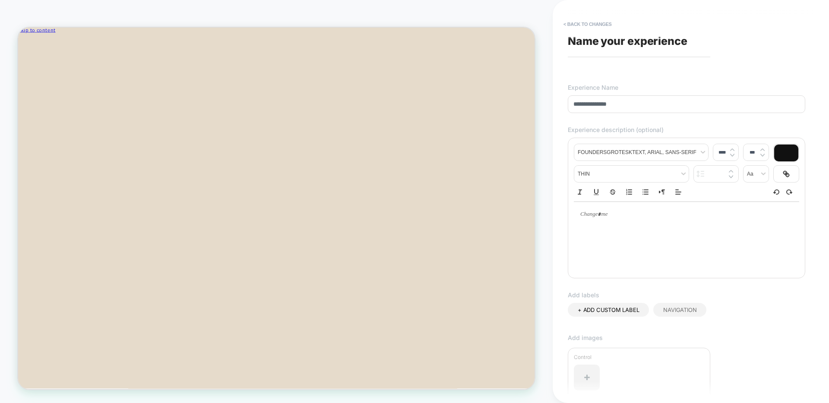
scroll to position [137, 0]
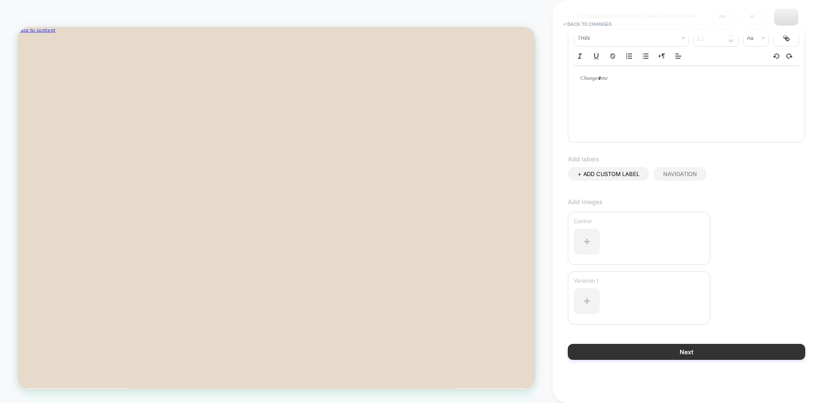
type input "**********"
click at [714, 349] on button "Next" at bounding box center [686, 352] width 237 height 16
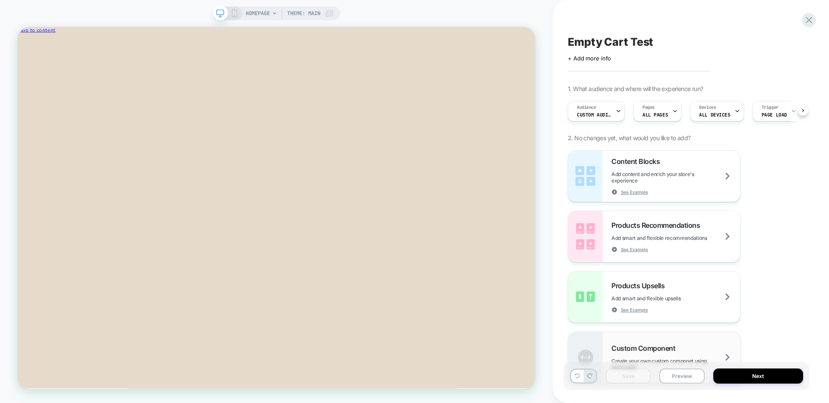
scroll to position [0, 0]
click at [691, 158] on div at bounding box center [621, 157] width 145 height 7
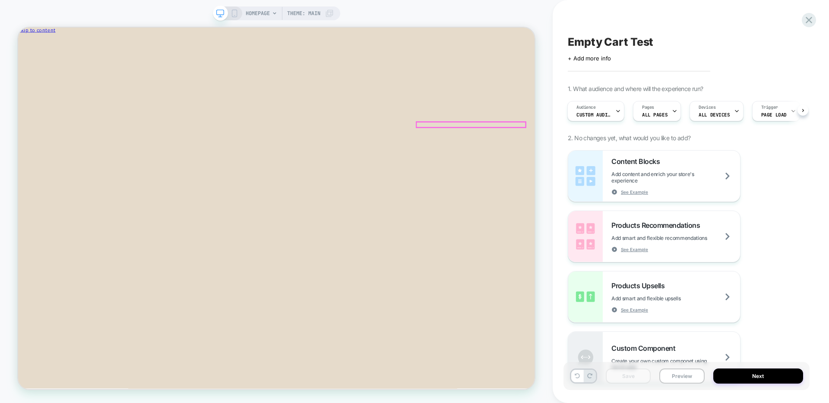
click at [22, 274] on icon "Remove Oil Finish Wax - No Color - No Color / 1oz" at bounding box center [22, 274] width 0 height 0
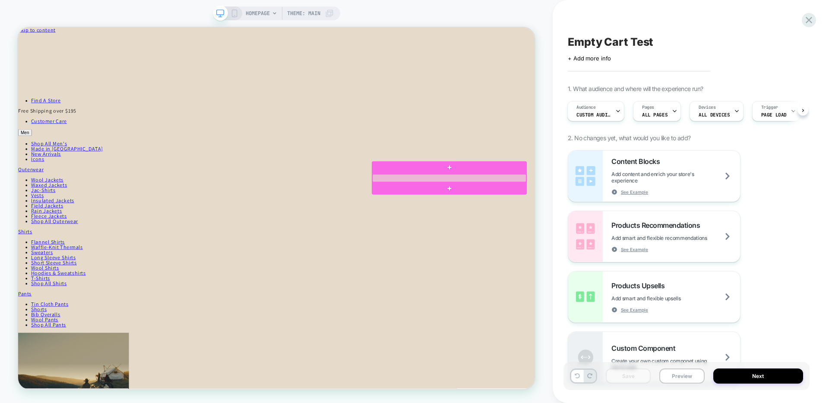
click at [637, 227] on div at bounding box center [592, 228] width 205 height 10
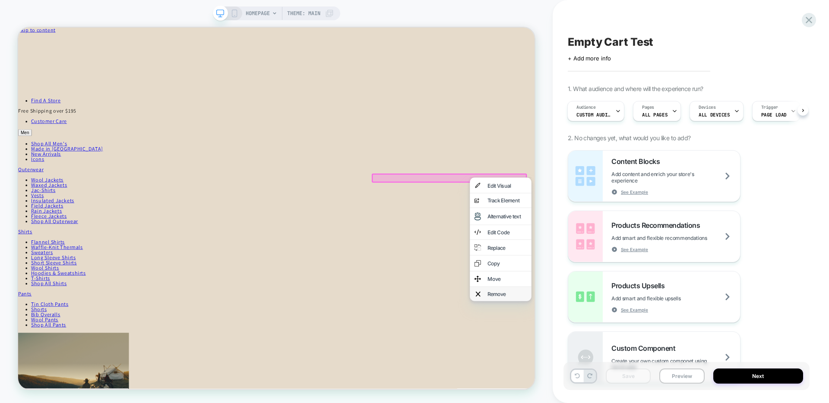
click at [663, 379] on div "Remove" at bounding box center [670, 382] width 53 height 7
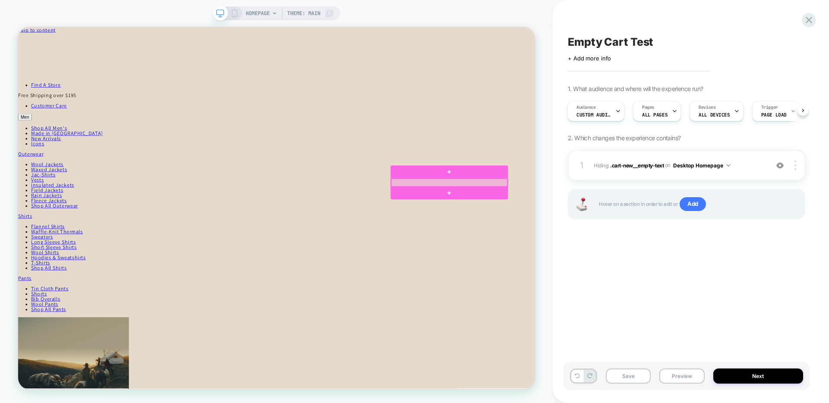
click at [631, 235] on div at bounding box center [592, 234] width 155 height 10
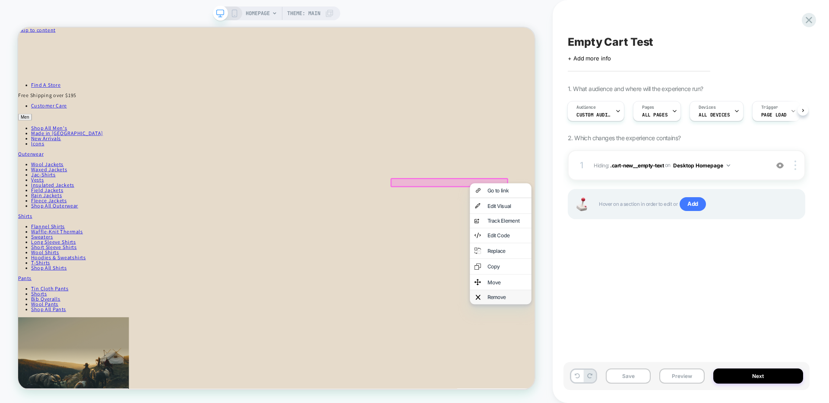
click at [653, 386] on div "Remove" at bounding box center [661, 387] width 82 height 19
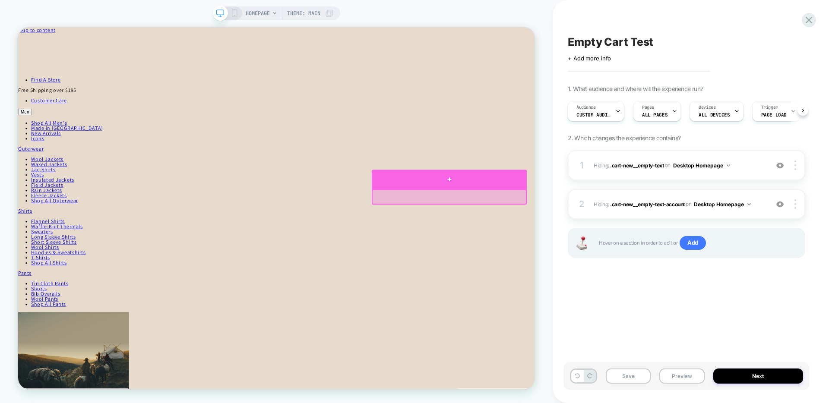
click at [592, 233] on div at bounding box center [592, 230] width 207 height 26
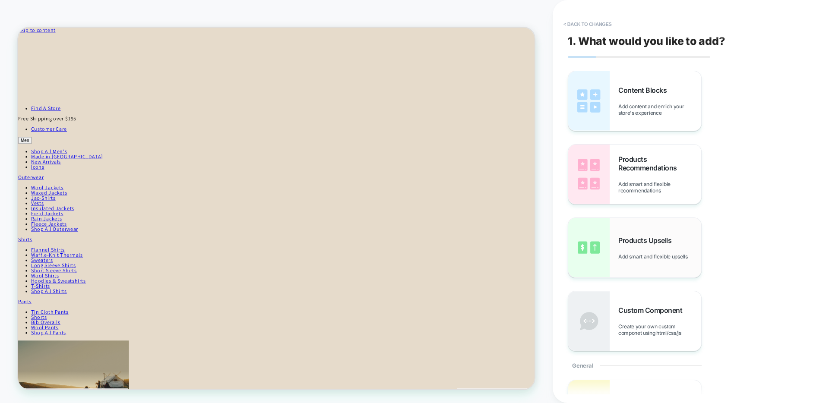
click at [629, 243] on span "Products Upsells" at bounding box center [646, 240] width 57 height 9
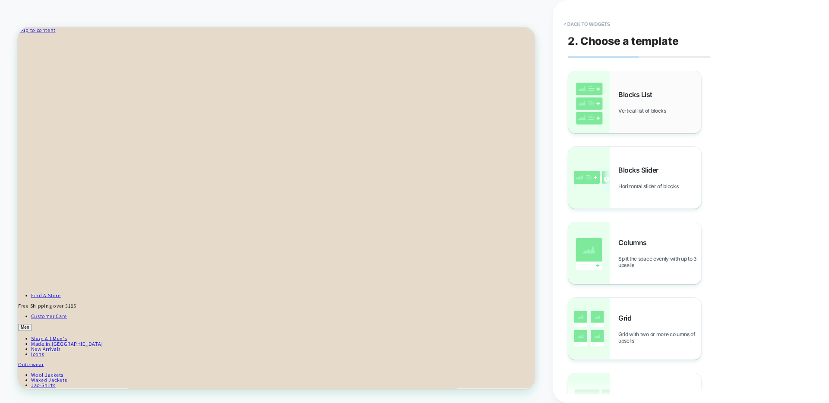
click at [636, 93] on span "Blocks List" at bounding box center [637, 94] width 38 height 9
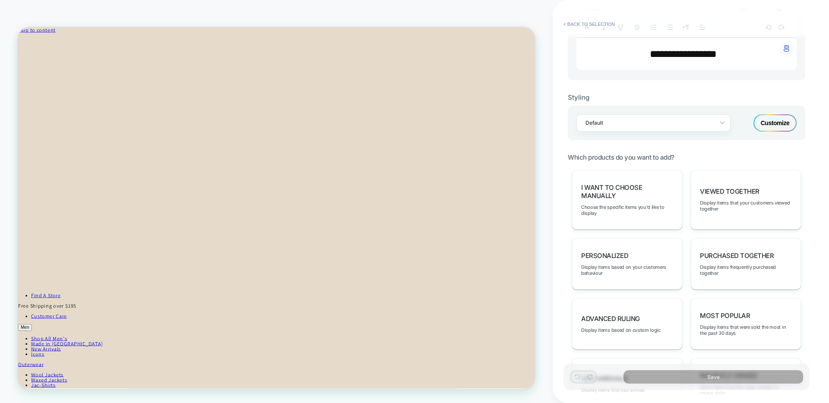
scroll to position [316, 0]
click at [734, 117] on div "Default Customize" at bounding box center [686, 121] width 237 height 35
click at [719, 117] on icon at bounding box center [722, 121] width 9 height 9
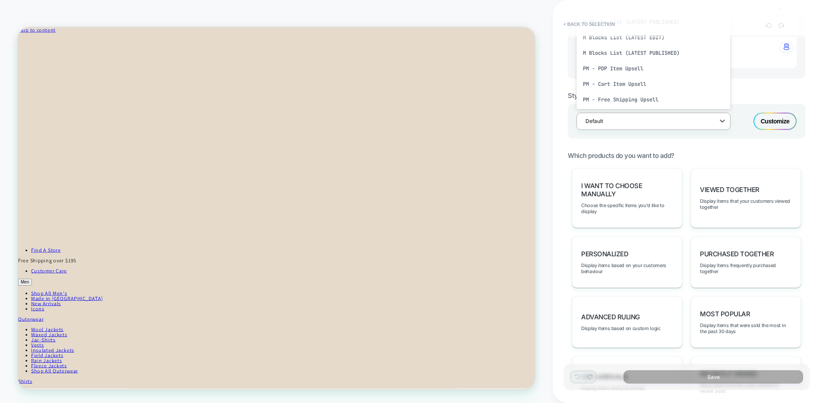
scroll to position [68, 0]
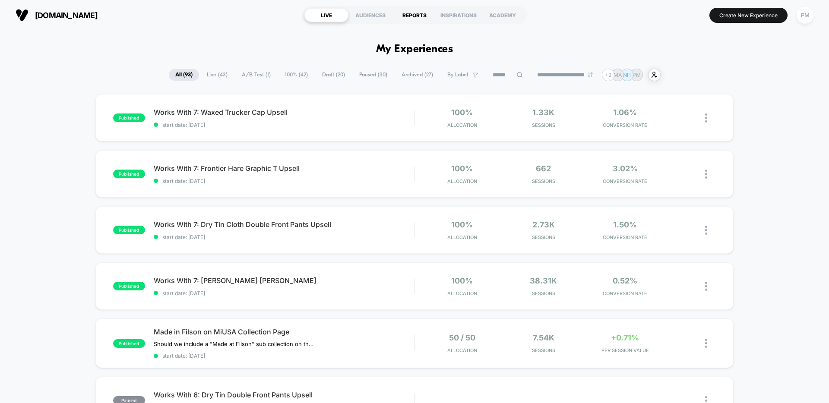
click at [174, 14] on div "REPORTS" at bounding box center [414, 15] width 44 height 14
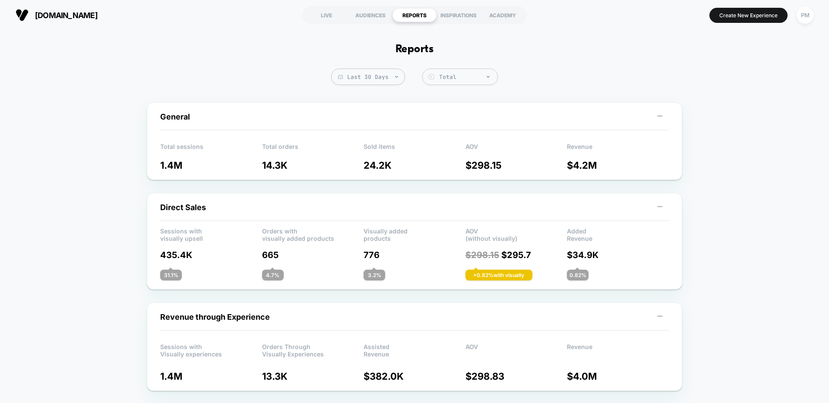
click at [174, 70] on span "Last 30 Days" at bounding box center [368, 77] width 74 height 16
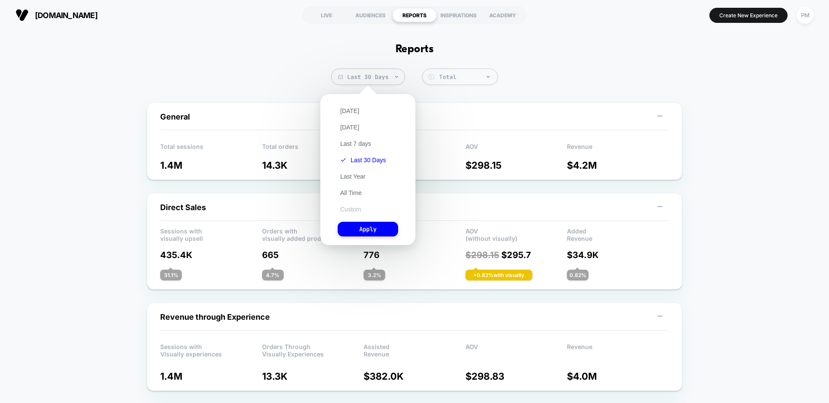
click at [174, 209] on button "Custom" at bounding box center [351, 209] width 26 height 8
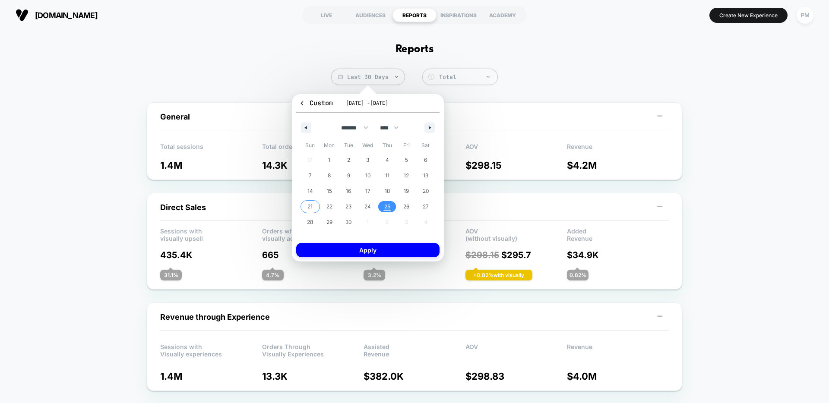
drag, startPoint x: 313, startPoint y: 207, endPoint x: 366, endPoint y: 207, distance: 53.5
click at [174, 207] on span "21" at bounding box center [309, 206] width 19 height 11
click at [174, 207] on span "25" at bounding box center [386, 206] width 19 height 11
click at [174, 253] on button "Apply" at bounding box center [367, 250] width 143 height 14
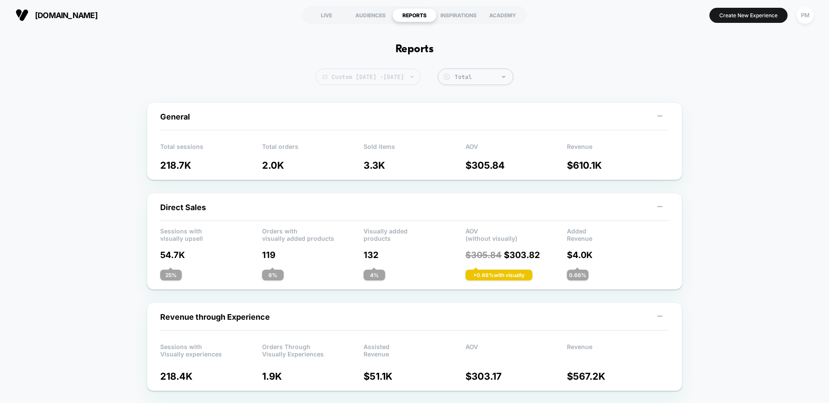
click at [174, 82] on span "Custom [DATE] - [DATE]" at bounding box center [368, 77] width 105 height 16
select select "*"
select select "****"
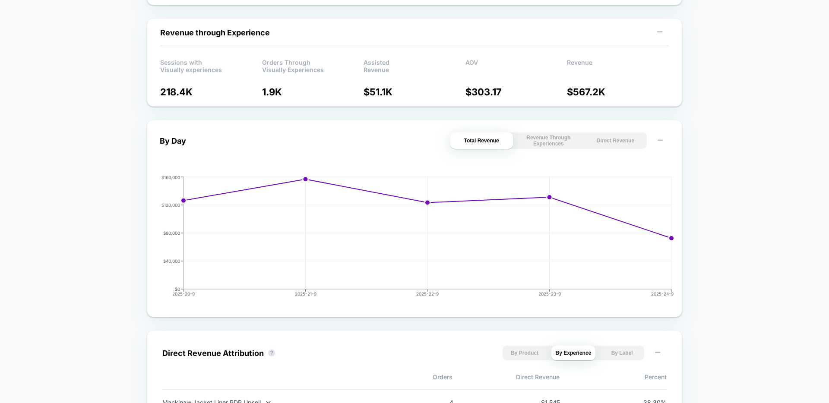
scroll to position [290, 0]
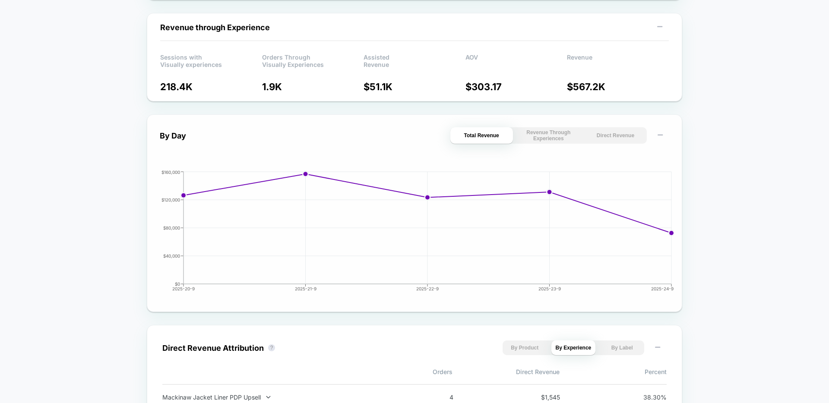
click at [174, 136] on button "Direct Revenue" at bounding box center [615, 135] width 63 height 16
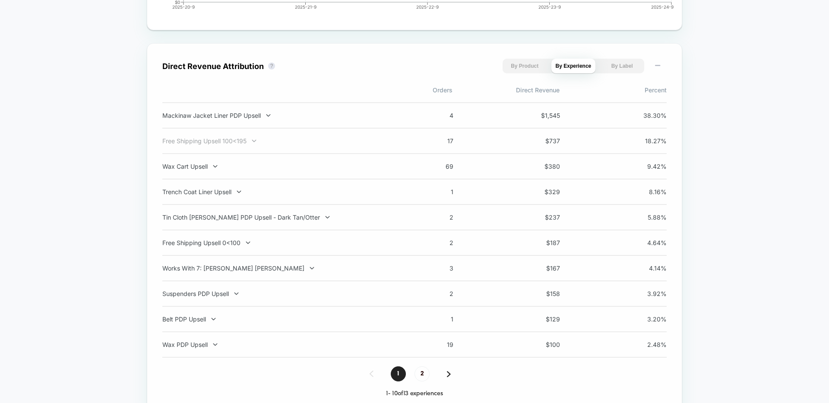
scroll to position [574, 0]
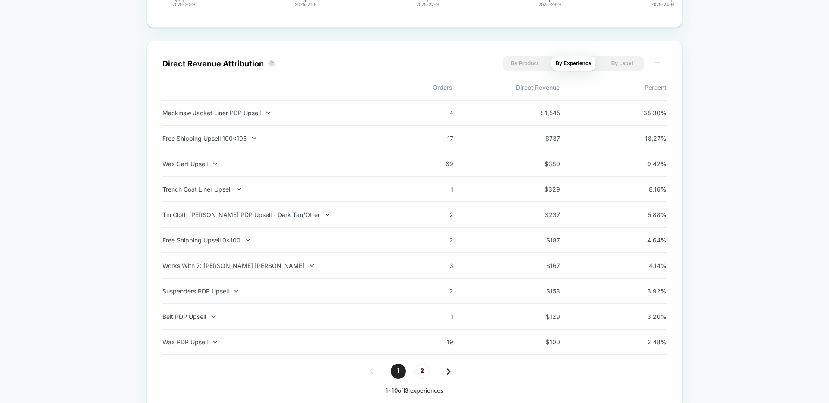
click at [174, 365] on div "1 2" at bounding box center [414, 371] width 504 height 15
click at [174, 365] on span "2" at bounding box center [421, 371] width 15 height 15
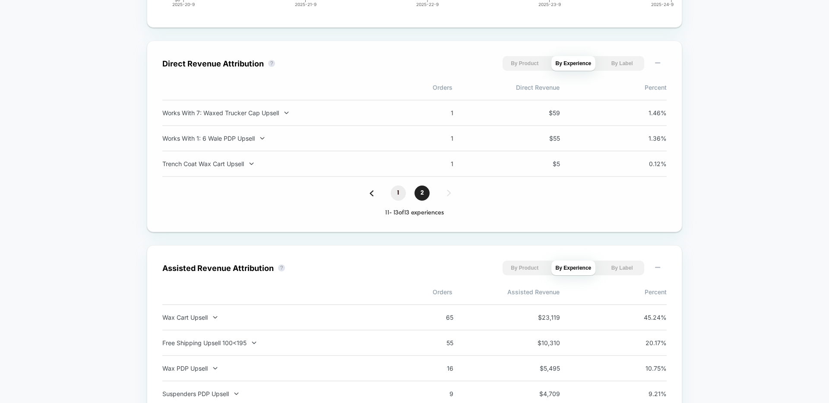
click at [174, 197] on span "1" at bounding box center [398, 193] width 15 height 15
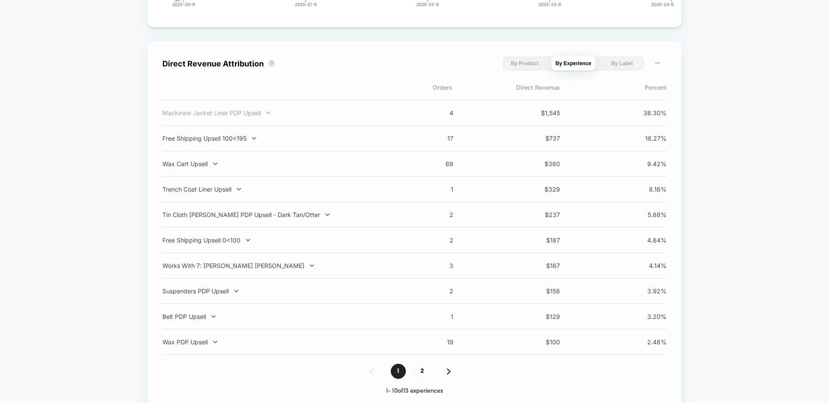
scroll to position [0, 0]
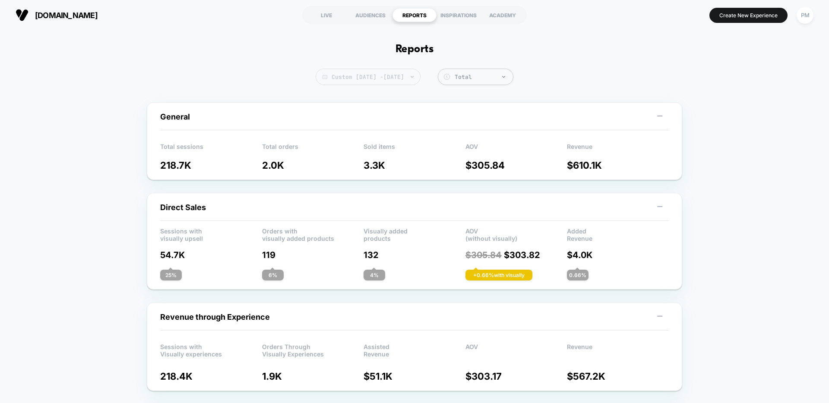
click at [174, 78] on span "Custom [DATE] - [DATE]" at bounding box center [368, 77] width 105 height 16
select select "*"
select select "****"
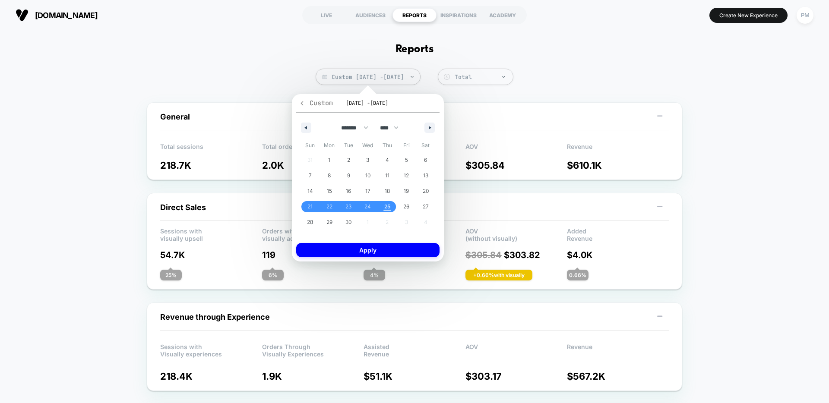
click at [174, 102] on icon "button" at bounding box center [302, 103] width 6 height 6
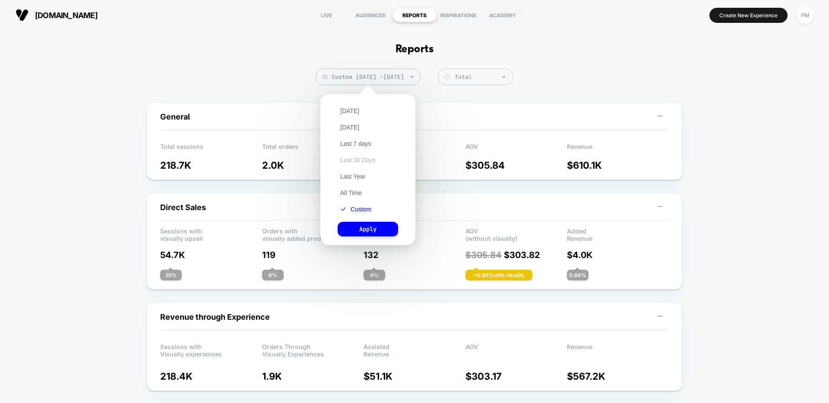
click at [174, 160] on button "Last 30 Days" at bounding box center [358, 160] width 41 height 8
click at [174, 229] on button "Apply" at bounding box center [368, 229] width 60 height 15
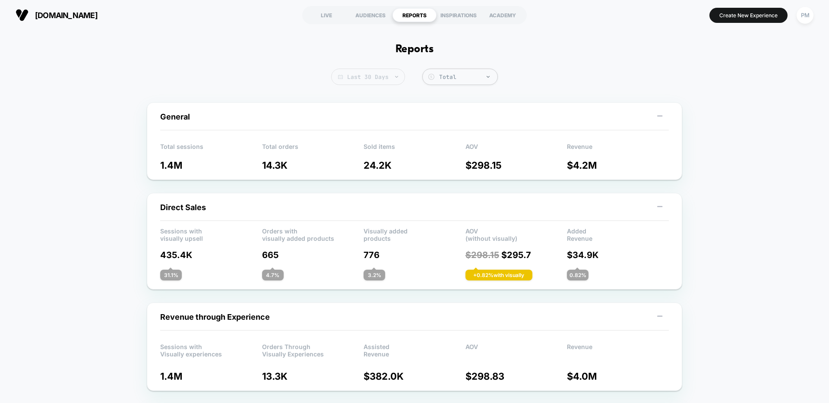
click at [174, 76] on span "Last 30 Days" at bounding box center [368, 77] width 74 height 16
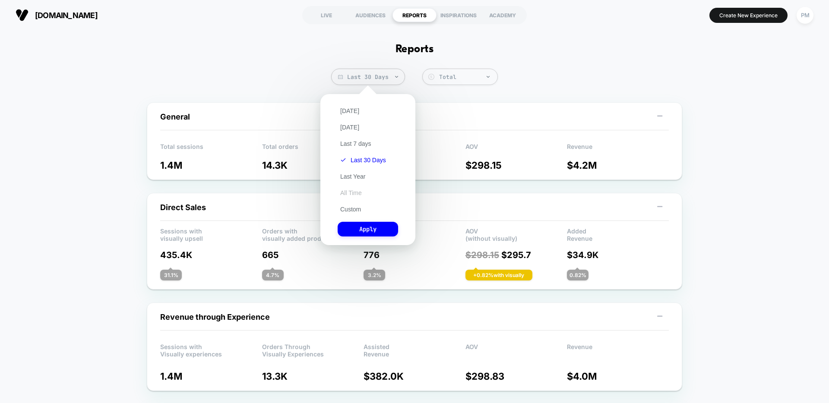
click at [174, 191] on button "All Time" at bounding box center [351, 193] width 27 height 8
click at [174, 228] on button "Apply" at bounding box center [368, 229] width 60 height 15
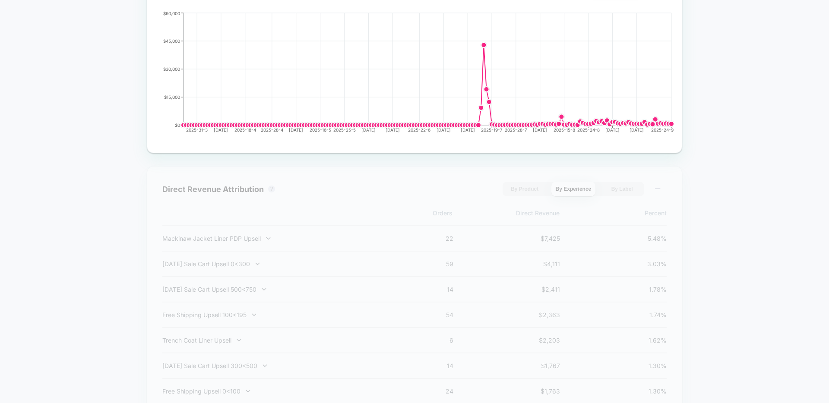
scroll to position [373, 0]
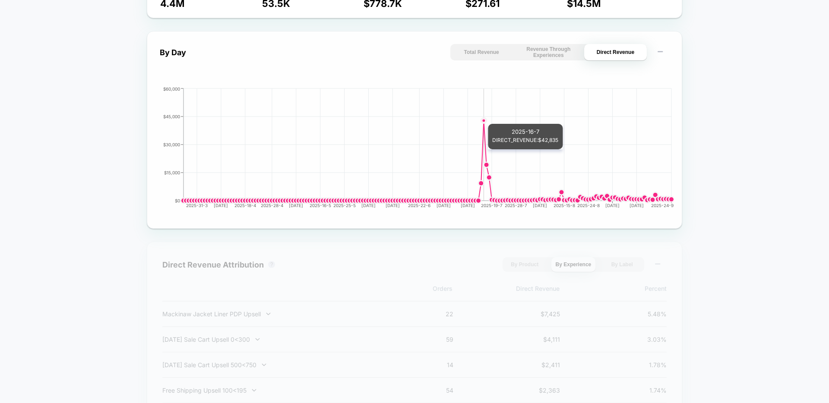
click at [174, 120] on circle at bounding box center [483, 120] width 3 height 3
click at [174, 121] on circle at bounding box center [483, 120] width 3 height 3
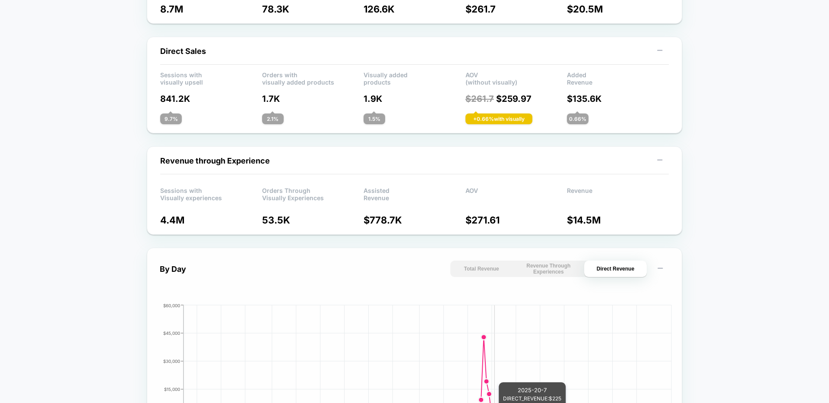
scroll to position [0, 0]
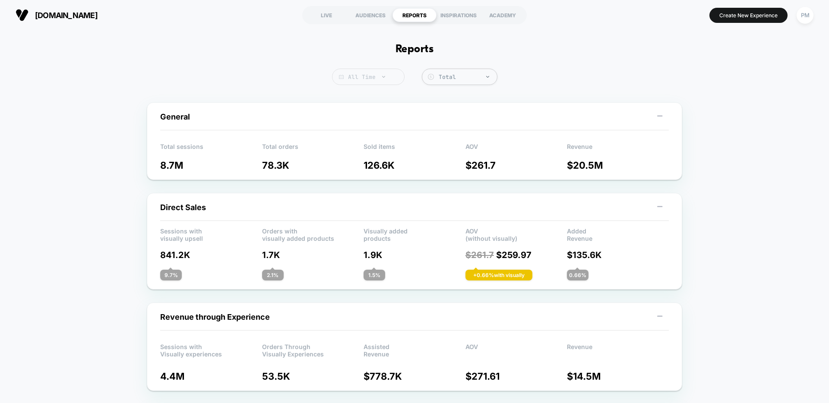
click at [174, 85] on span "All Time" at bounding box center [368, 77] width 73 height 16
select select "*"
select select "****"
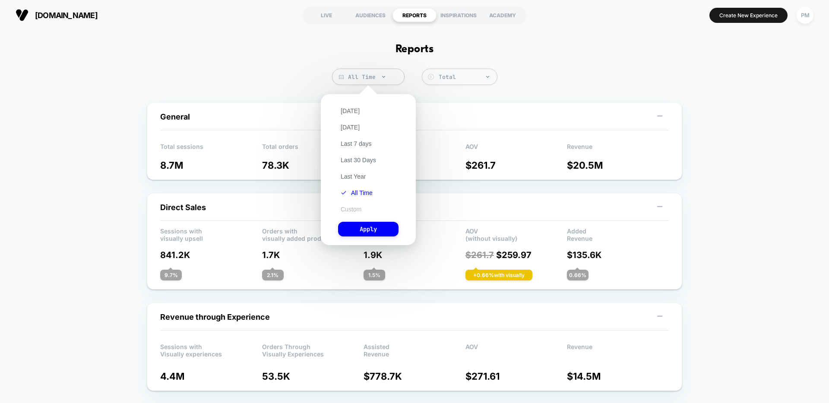
click at [174, 208] on button "Custom" at bounding box center [351, 209] width 26 height 8
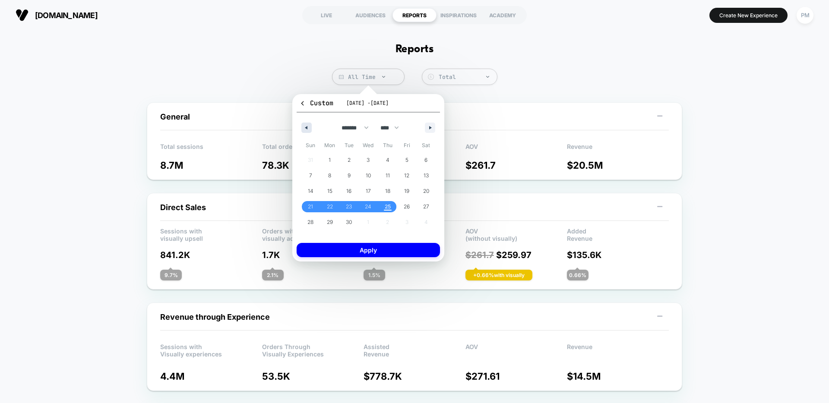
click at [174, 128] on icon "button" at bounding box center [305, 127] width 4 height 3
click at [174, 126] on button "button" at bounding box center [430, 128] width 10 height 10
click at [174, 208] on span "20" at bounding box center [310, 206] width 19 height 11
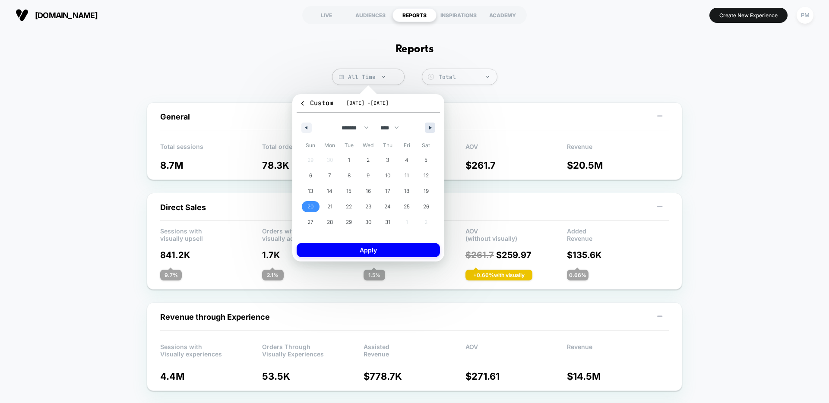
click at [174, 126] on icon "button" at bounding box center [431, 127] width 4 height 3
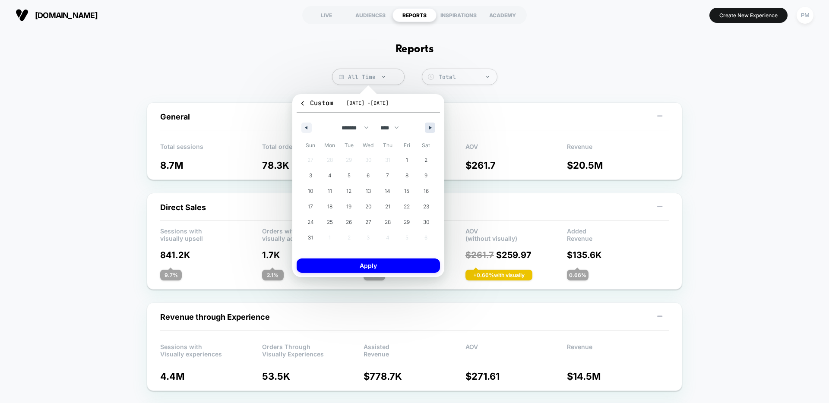
click at [174, 126] on icon "button" at bounding box center [431, 127] width 4 height 3
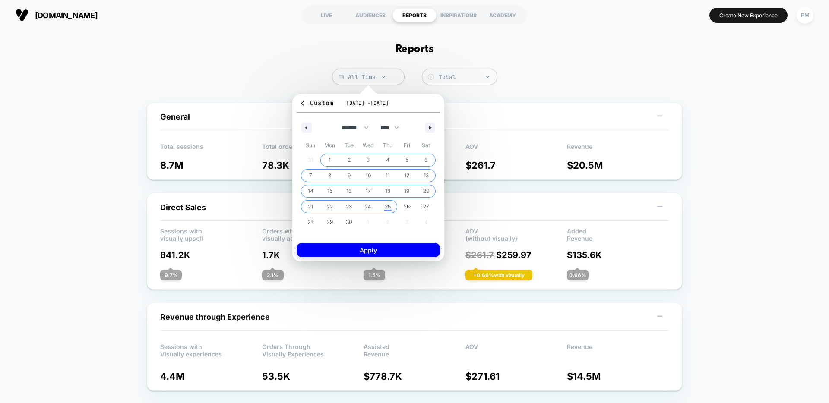
click at [174, 207] on span "25" at bounding box center [388, 207] width 6 height 16
select select "*"
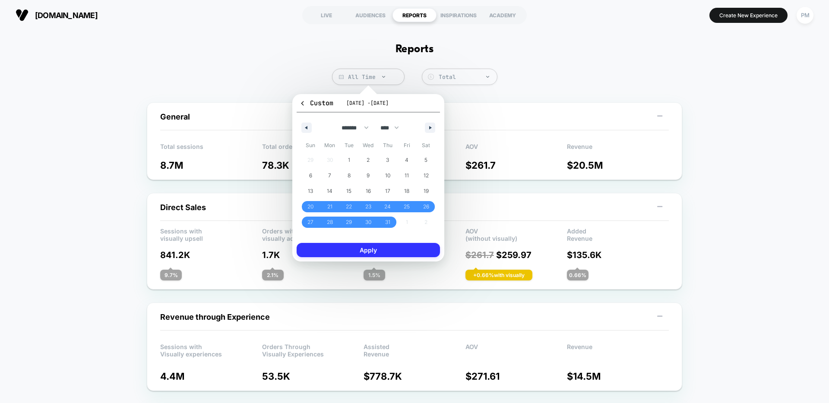
click at [174, 249] on button "Apply" at bounding box center [368, 250] width 143 height 14
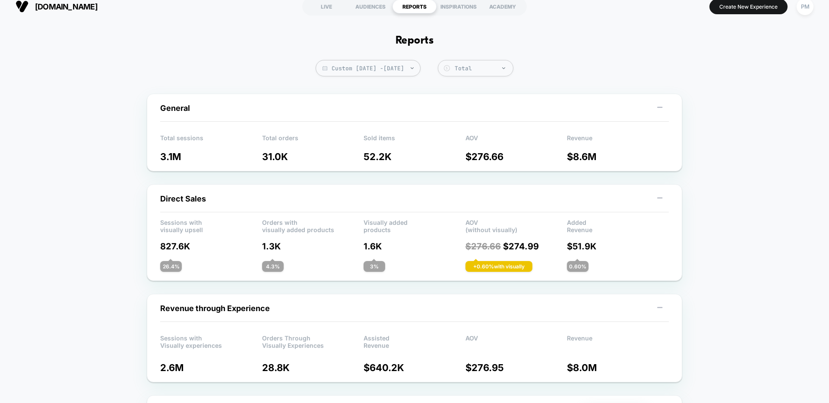
scroll to position [13, 0]
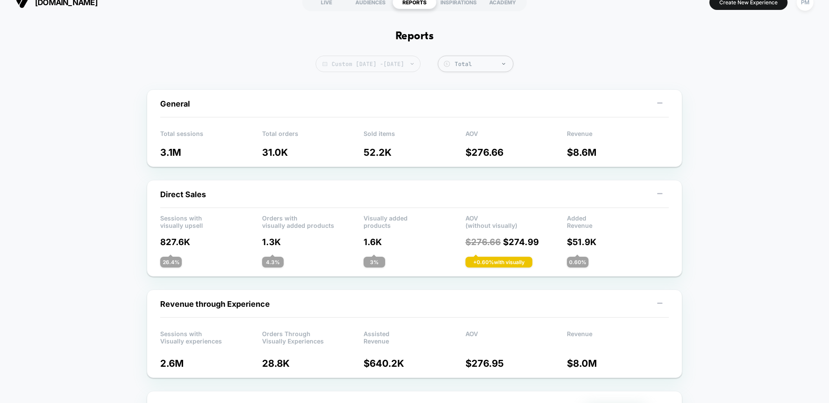
click at [174, 68] on span "Custom [DATE] - [DATE]" at bounding box center [368, 64] width 105 height 16
select select "*"
select select "****"
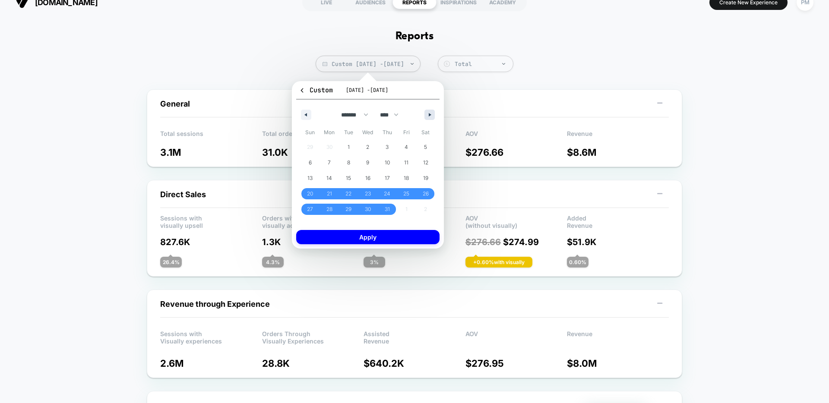
click at [174, 114] on icon "button" at bounding box center [431, 114] width 4 height 3
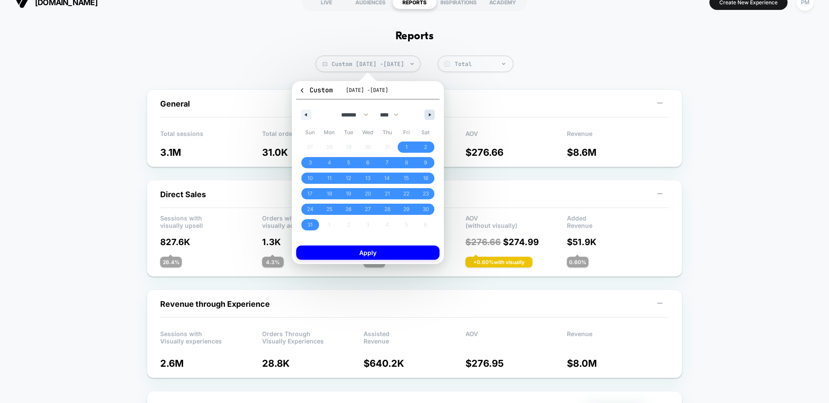
click at [174, 114] on icon "button" at bounding box center [431, 114] width 4 height 3
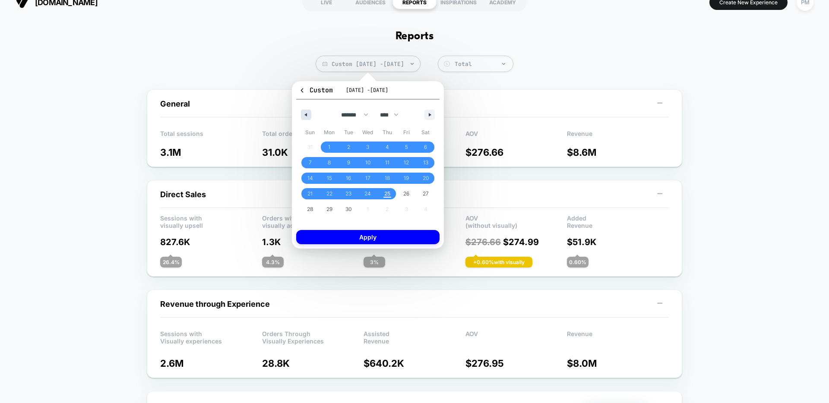
click at [174, 112] on button "button" at bounding box center [306, 115] width 10 height 10
select select "*"
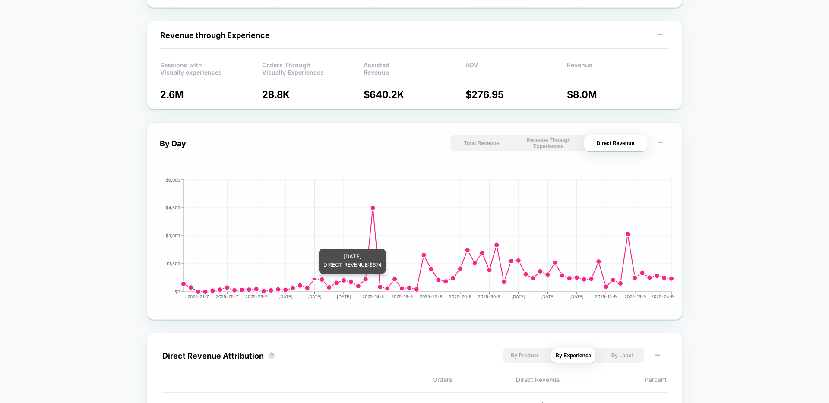
scroll to position [0, 0]
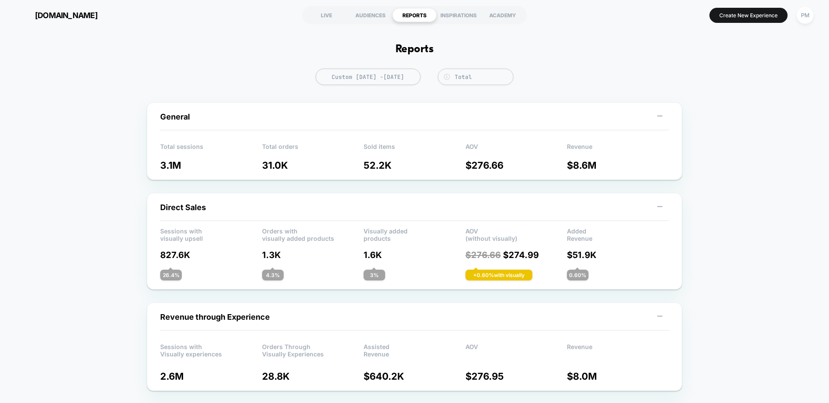
click at [174, 78] on span "Custom [DATE] - [DATE]" at bounding box center [368, 77] width 105 height 16
select select "*"
select select "****"
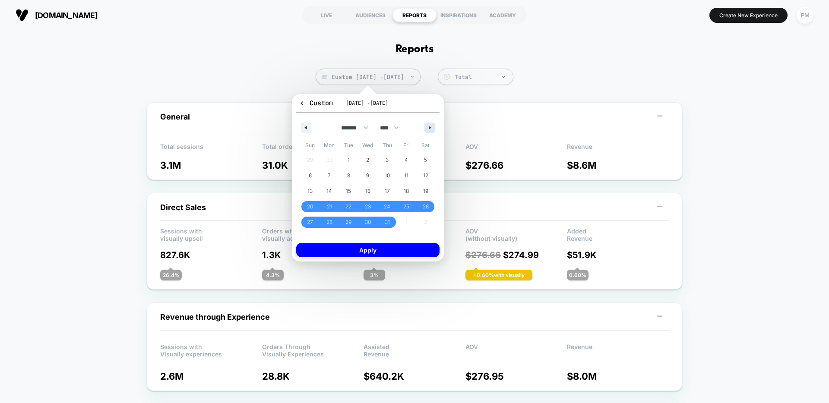
click at [174, 128] on icon "button" at bounding box center [431, 127] width 4 height 3
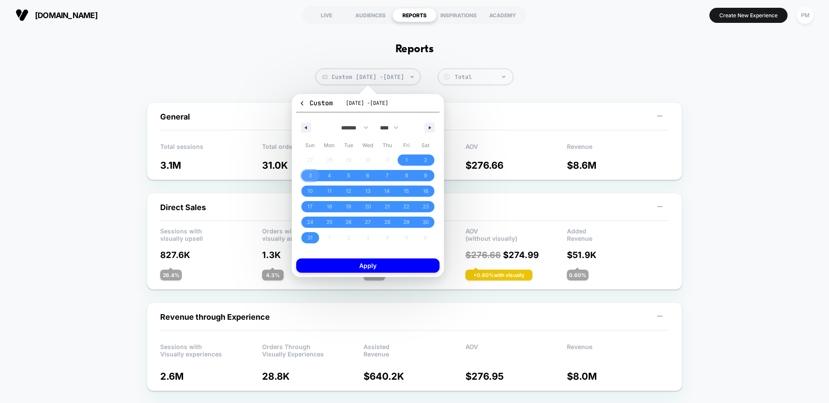
click at [174, 172] on span "3" at bounding box center [310, 176] width 3 height 16
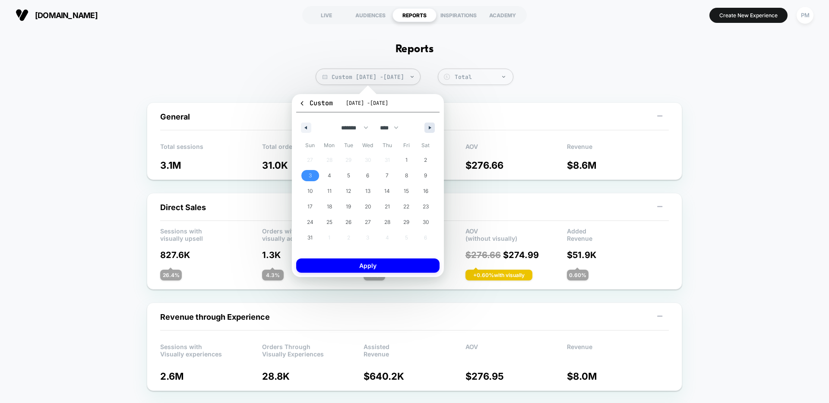
click at [174, 127] on icon "button" at bounding box center [431, 127] width 4 height 3
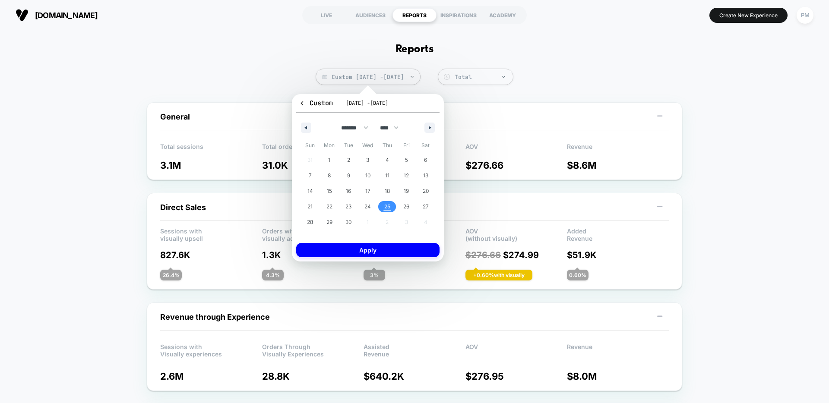
click at [174, 206] on span "25" at bounding box center [387, 207] width 6 height 16
select select "*"
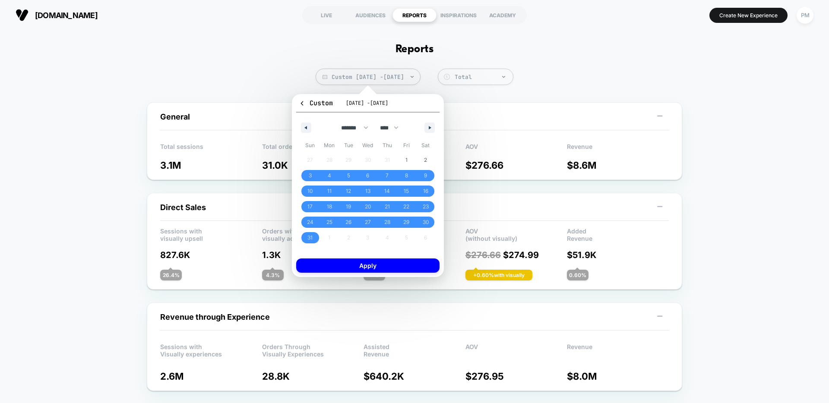
click at [174, 273] on div "Custom [DATE] - [DATE] ******* ******** ***** ***** *** **** **** ****** ******…" at bounding box center [368, 185] width 152 height 183
click at [174, 266] on button "Apply" at bounding box center [367, 266] width 143 height 14
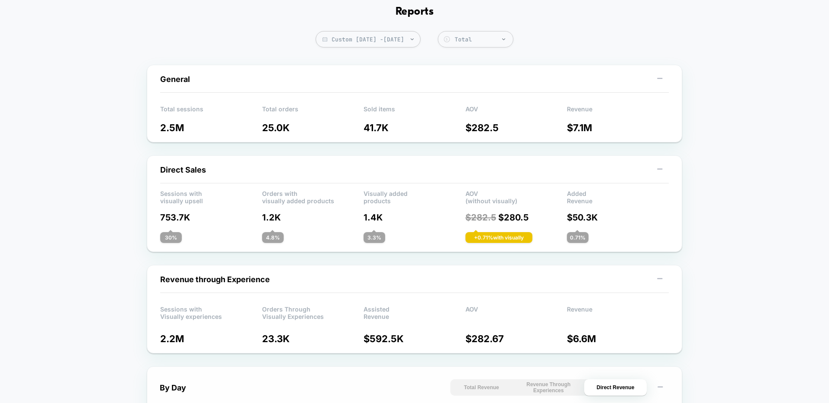
scroll to position [38, 0]
click at [174, 40] on span "Custom [DATE] - [DATE]" at bounding box center [368, 38] width 105 height 16
select select "*"
select select "****"
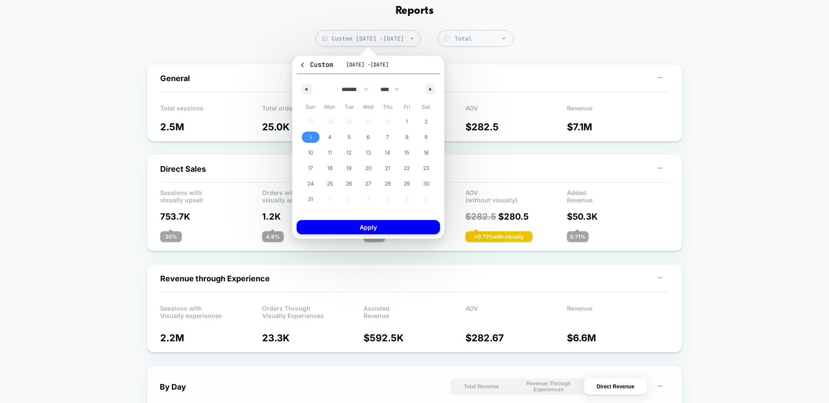
click at [174, 136] on span "3" at bounding box center [310, 137] width 3 height 16
click at [174, 179] on span "30" at bounding box center [426, 184] width 6 height 16
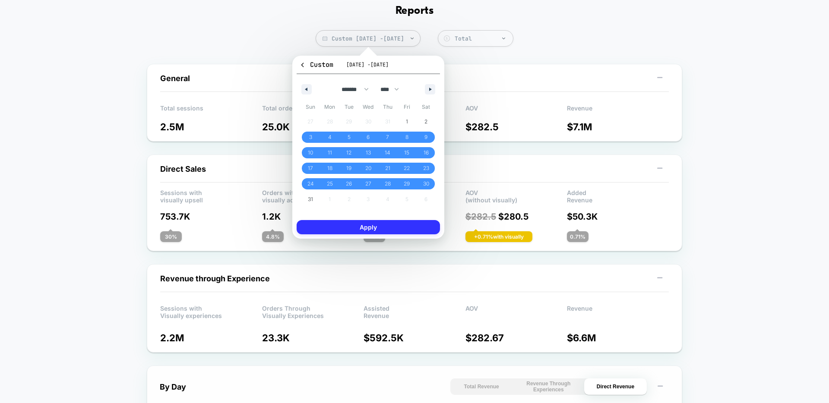
click at [174, 228] on button "Apply" at bounding box center [368, 227] width 143 height 14
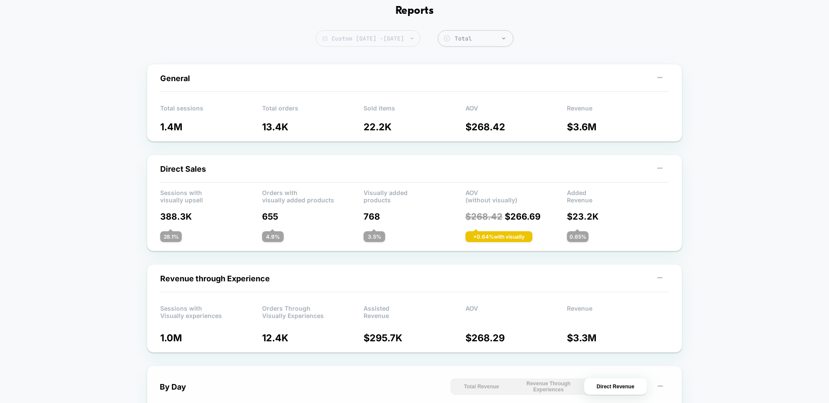
click at [174, 41] on span "Custom [DATE] - [DATE]" at bounding box center [368, 38] width 105 height 16
select select "*"
select select "****"
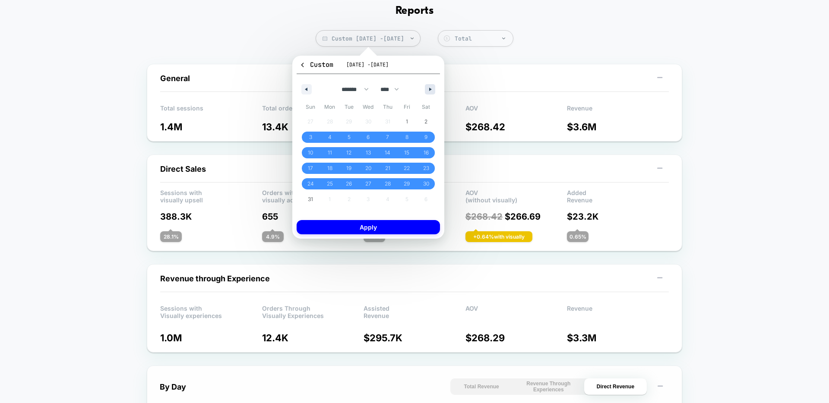
click at [174, 86] on button "button" at bounding box center [430, 89] width 10 height 10
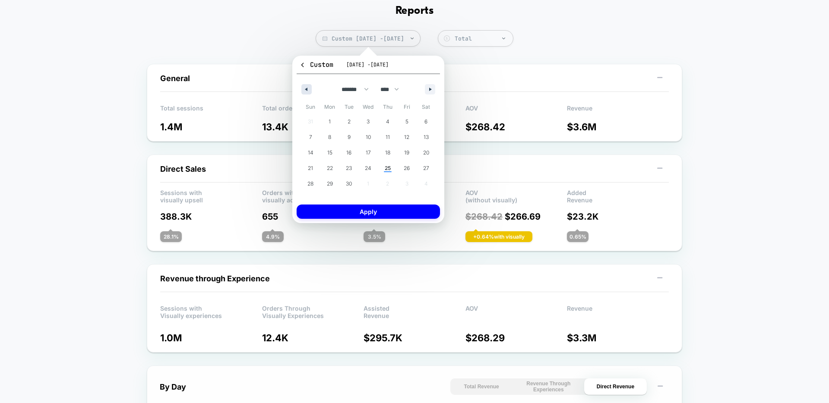
click at [174, 88] on button "button" at bounding box center [306, 89] width 10 height 10
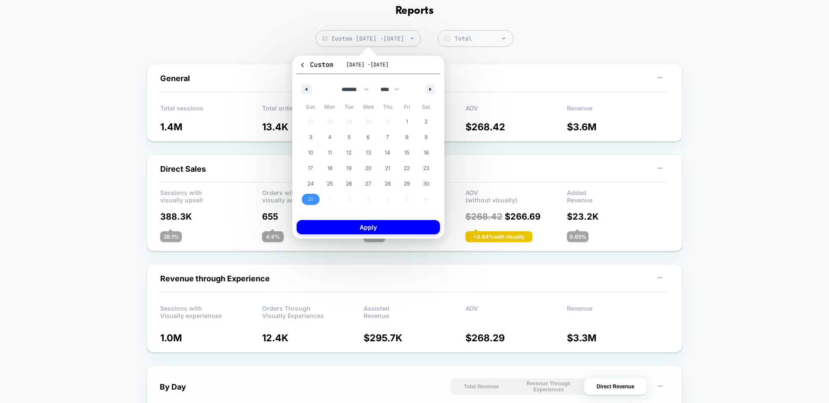
click at [174, 200] on span "31" at bounding box center [310, 200] width 5 height 16
click at [174, 84] on button "button" at bounding box center [430, 89] width 10 height 10
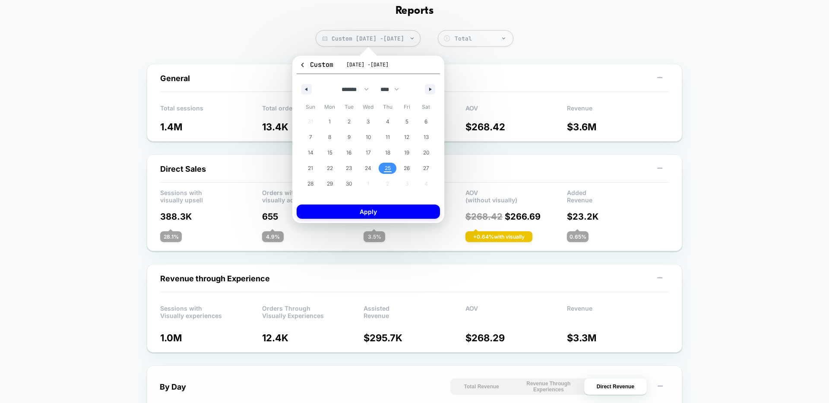
click at [174, 168] on span "25" at bounding box center [388, 169] width 6 height 16
select select "*"
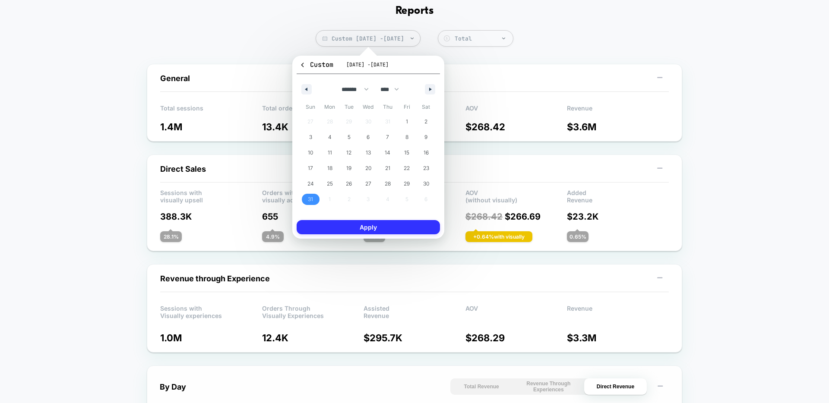
click at [174, 231] on button "Apply" at bounding box center [368, 227] width 143 height 14
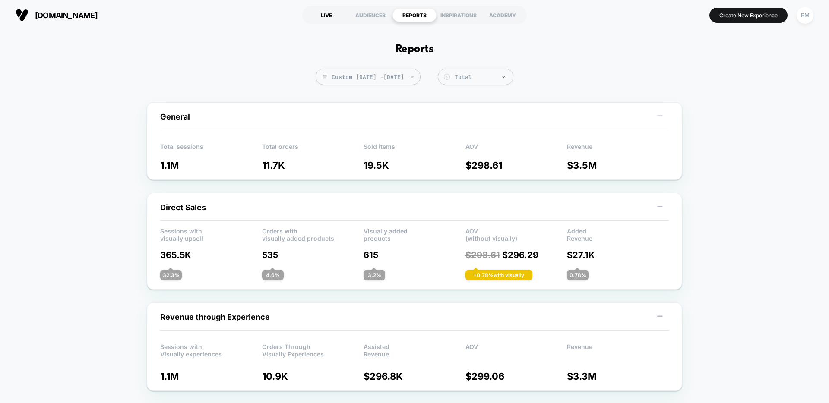
click at [174, 21] on div "LIVE" at bounding box center [326, 15] width 44 height 14
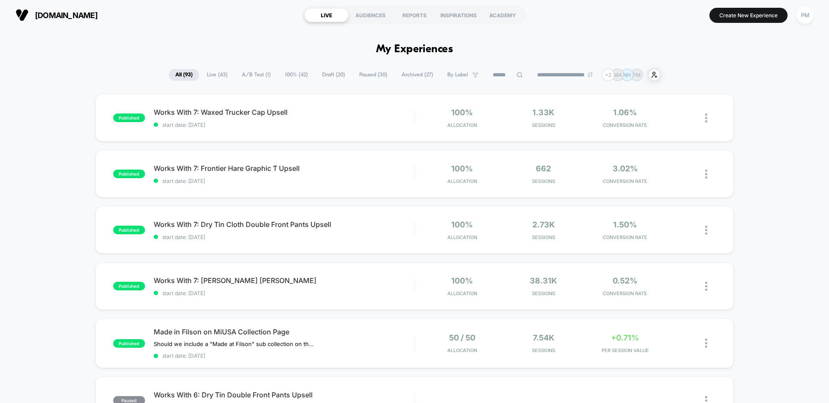
click at [174, 5] on section "LIVE AUDIENCES REPORTS INSPIRATIONS ACADEMY" at bounding box center [414, 15] width 263 height 22
click at [174, 18] on div "REPORTS" at bounding box center [414, 15] width 44 height 14
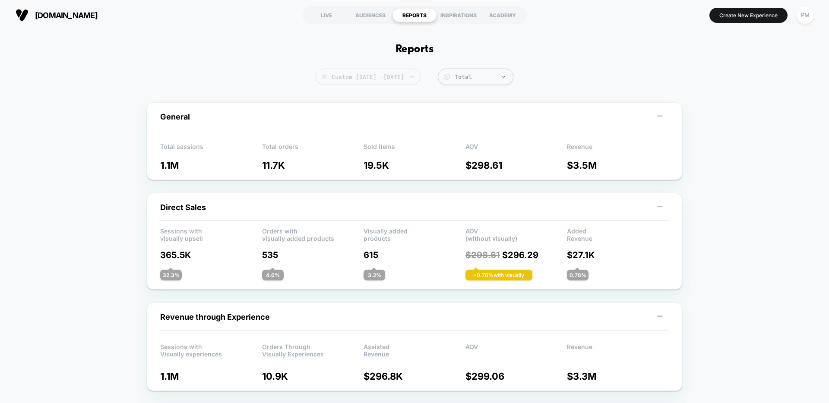
click at [174, 84] on span "Custom Aug 31, 2025 - Sep 25, 2025" at bounding box center [368, 77] width 105 height 16
select select "*"
select select "****"
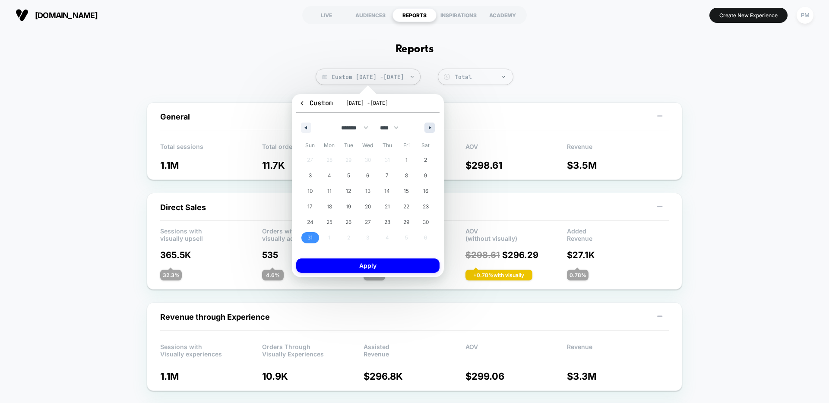
click at [174, 125] on button "button" at bounding box center [429, 128] width 10 height 10
select select "*"
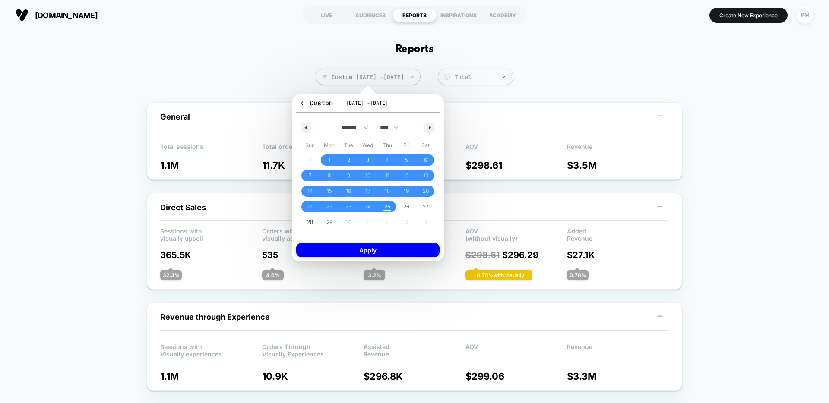
click at [174, 116] on div "General" at bounding box center [414, 120] width 508 height 19
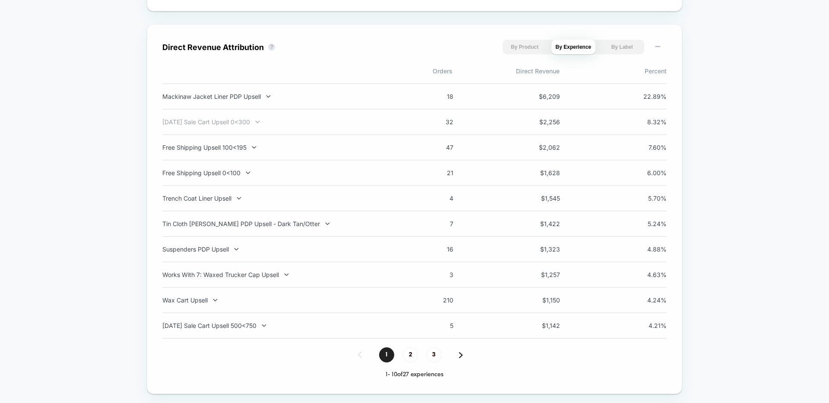
scroll to position [653, 0]
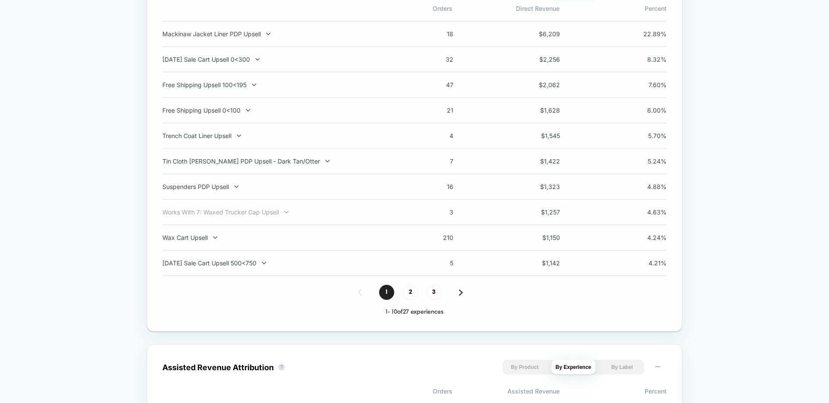
click at [174, 213] on icon at bounding box center [286, 212] width 4 height 3
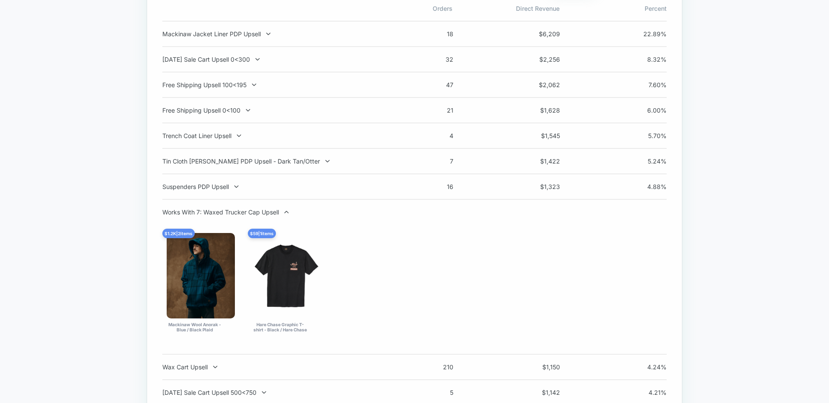
click at [174, 213] on icon at bounding box center [286, 212] width 6 height 6
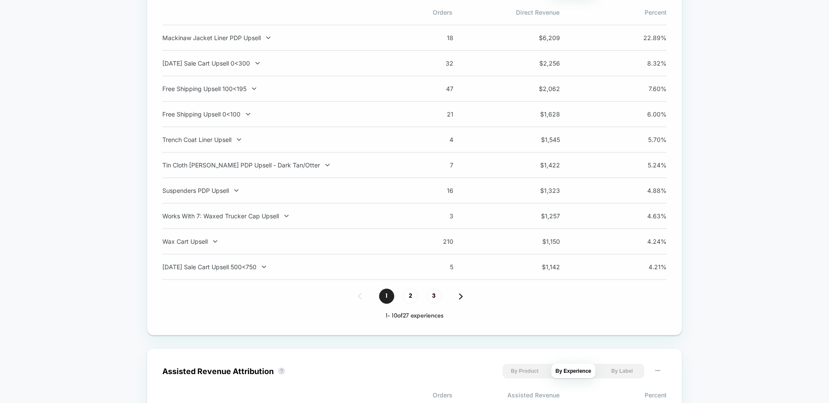
scroll to position [649, 0]
click at [174, 297] on span "2" at bounding box center [410, 296] width 15 height 15
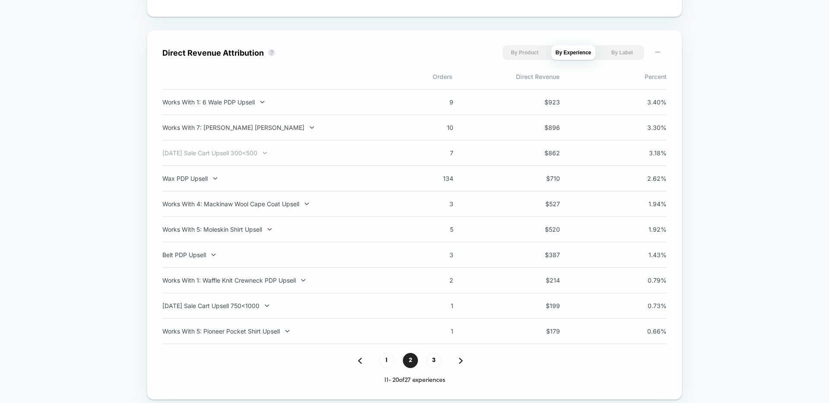
scroll to position [586, 0]
click at [174, 361] on span "3" at bounding box center [433, 359] width 15 height 15
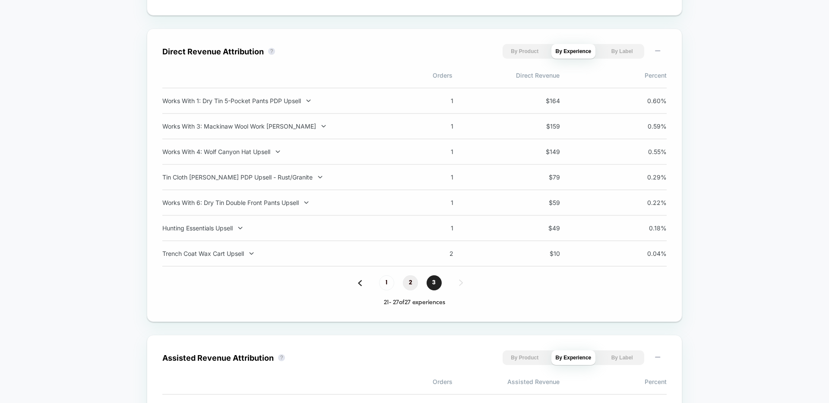
click at [174, 281] on span "2" at bounding box center [410, 282] width 15 height 15
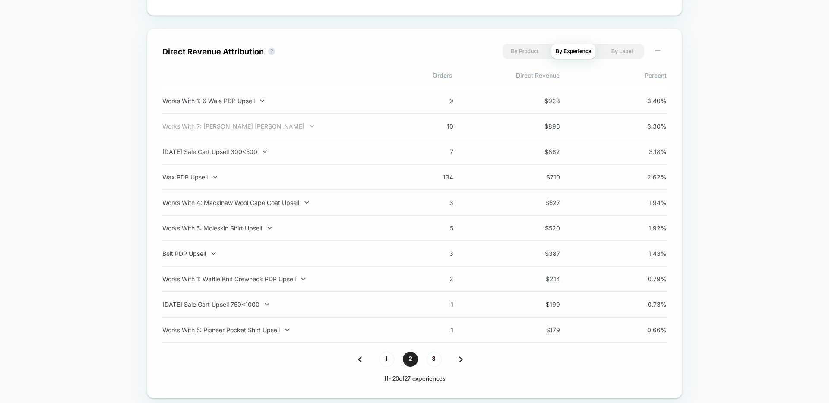
click at [174, 123] on div "Works With 7: [PERSON_NAME] [PERSON_NAME]" at bounding box center [275, 126] width 227 height 7
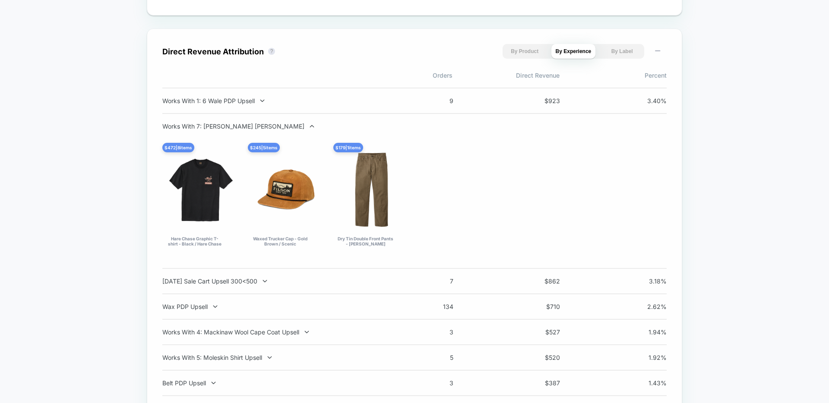
click at [174, 123] on div "Works With 7: [PERSON_NAME] [PERSON_NAME]" at bounding box center [275, 126] width 227 height 7
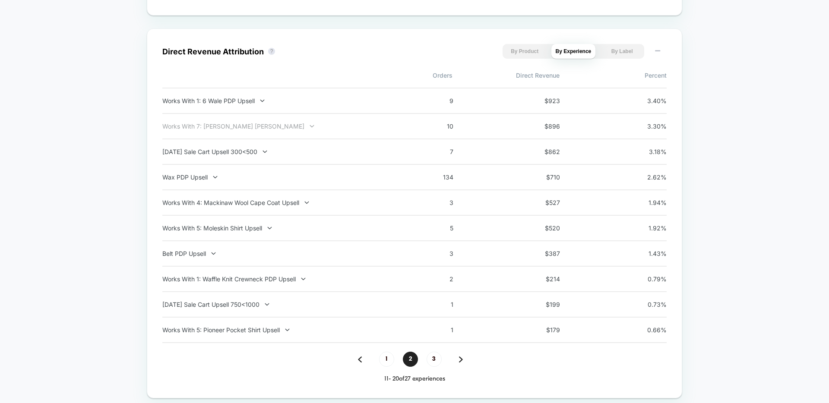
click at [174, 126] on div "Works With 7: [PERSON_NAME] [PERSON_NAME]" at bounding box center [275, 126] width 227 height 7
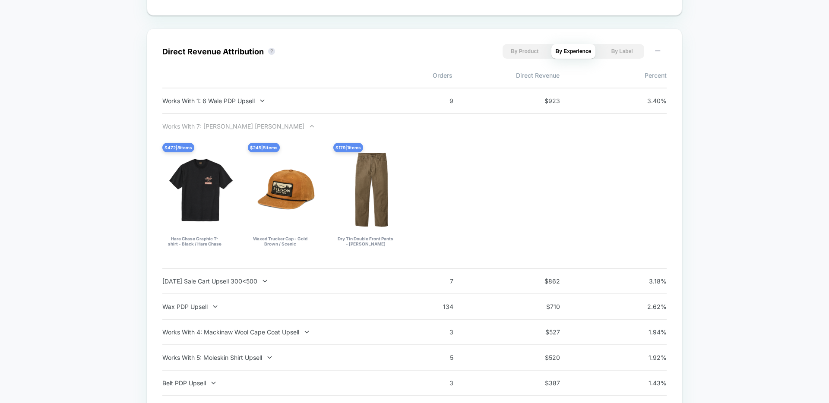
click at [174, 126] on div "Works With 7: [PERSON_NAME] [PERSON_NAME]" at bounding box center [275, 126] width 227 height 7
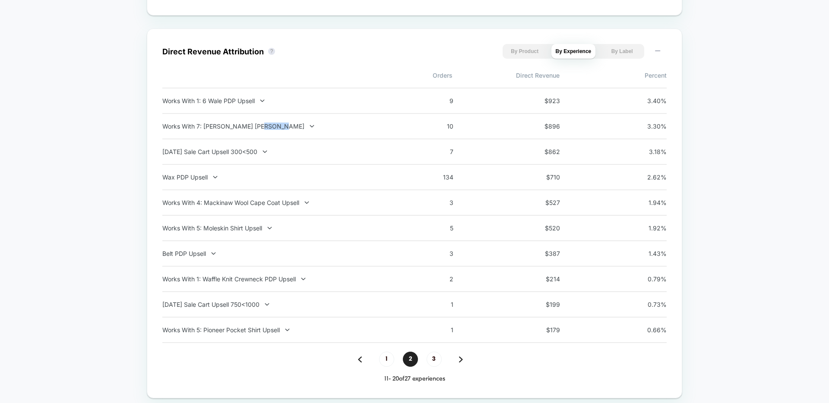
click at [174, 126] on div "Works With 7: [PERSON_NAME] [PERSON_NAME]" at bounding box center [275, 126] width 227 height 7
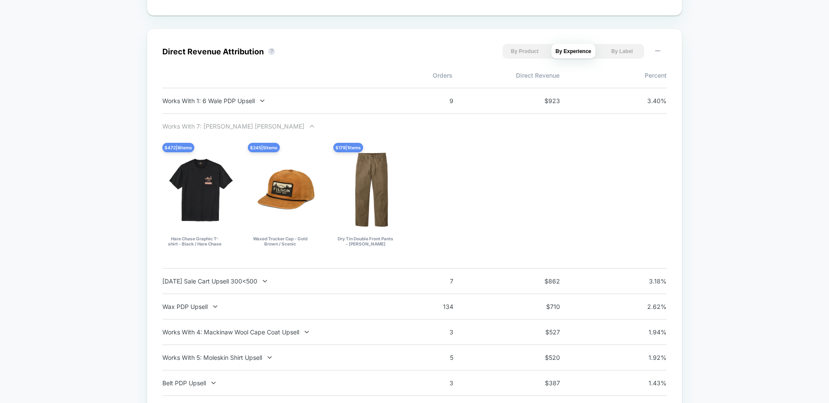
click at [174, 129] on div "Works With 7: [PERSON_NAME] [PERSON_NAME]" at bounding box center [275, 126] width 227 height 7
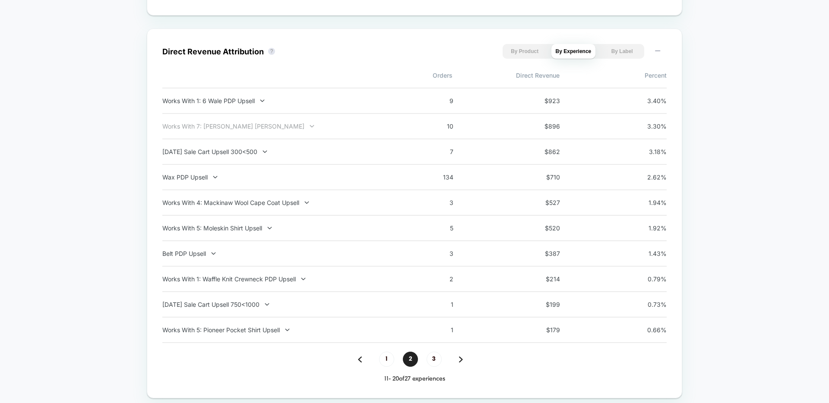
click at [174, 128] on div "Works With 7: [PERSON_NAME] [PERSON_NAME]" at bounding box center [275, 126] width 227 height 7
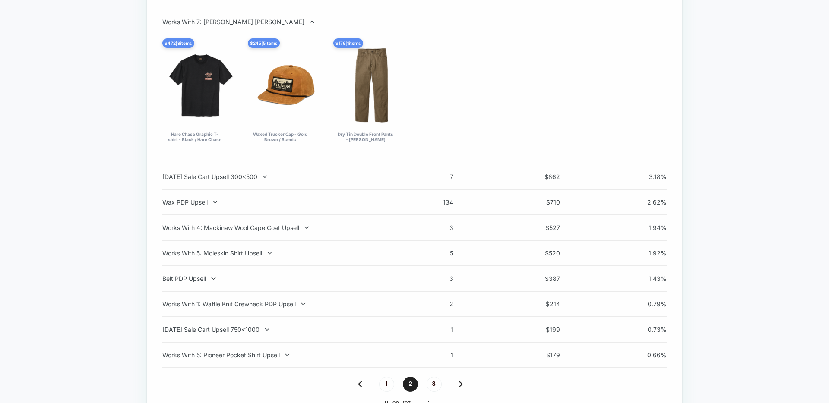
scroll to position [702, 0]
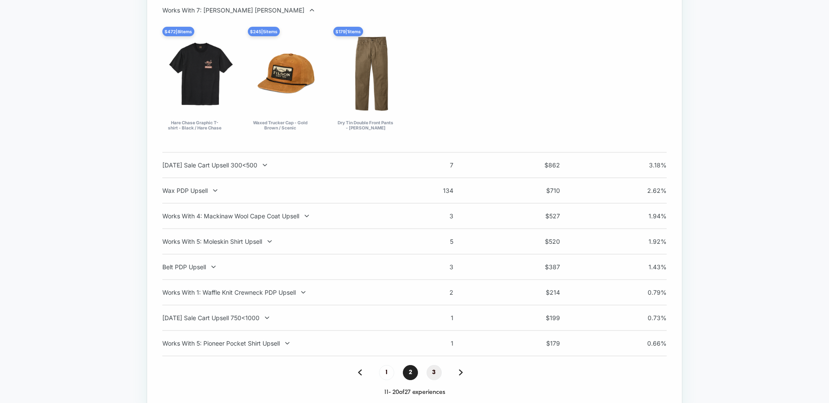
click at [174, 365] on span "3" at bounding box center [433, 372] width 15 height 15
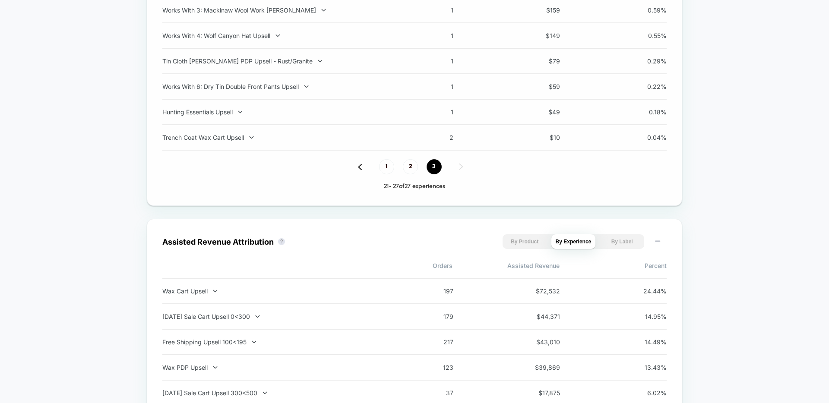
scroll to position [496, 0]
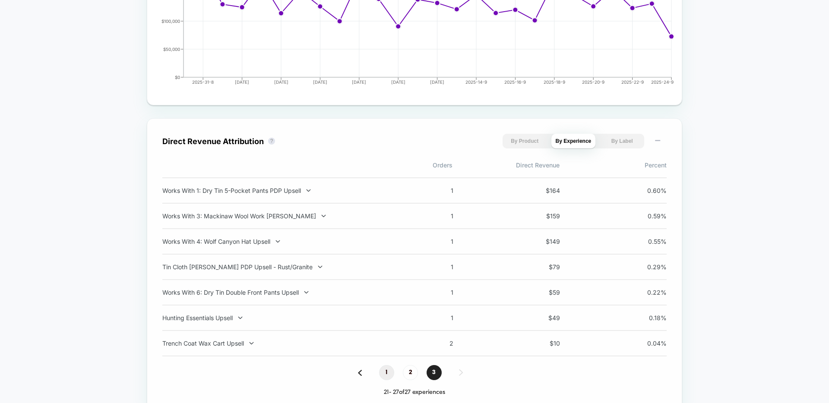
click at [174, 365] on span "1" at bounding box center [386, 372] width 15 height 15
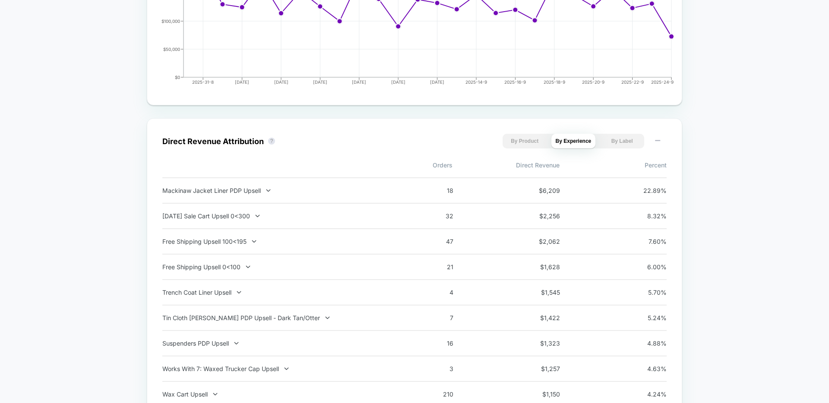
scroll to position [573, 0]
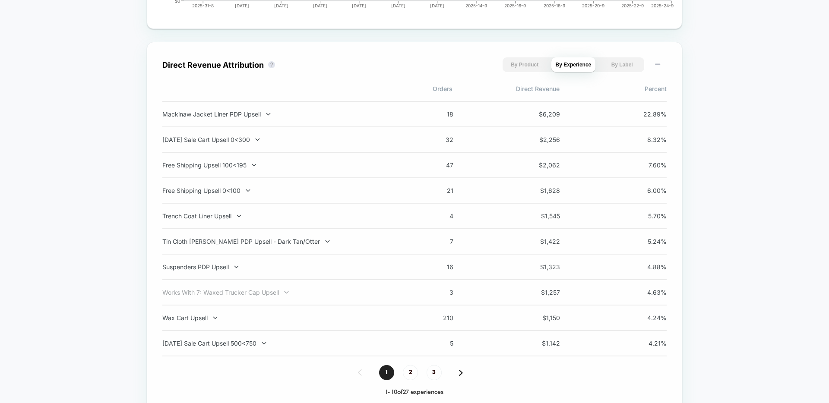
click at [174, 290] on div "Works With 7: Waxed Trucker Cap Upsell" at bounding box center [275, 292] width 227 height 7
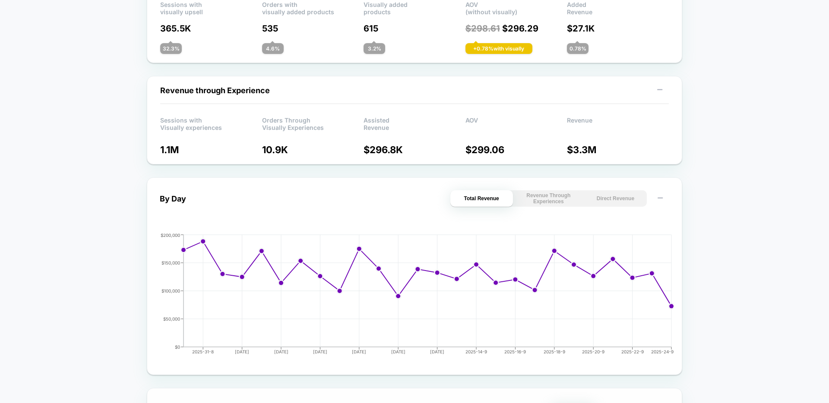
scroll to position [0, 0]
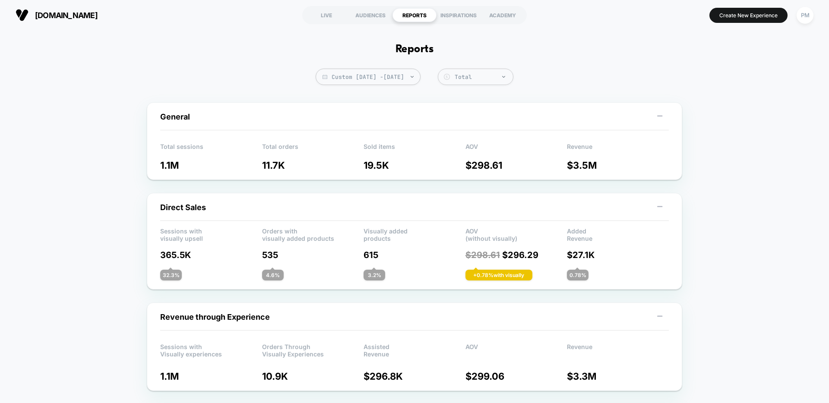
click at [174, 15] on div "LIVE" at bounding box center [326, 15] width 44 height 14
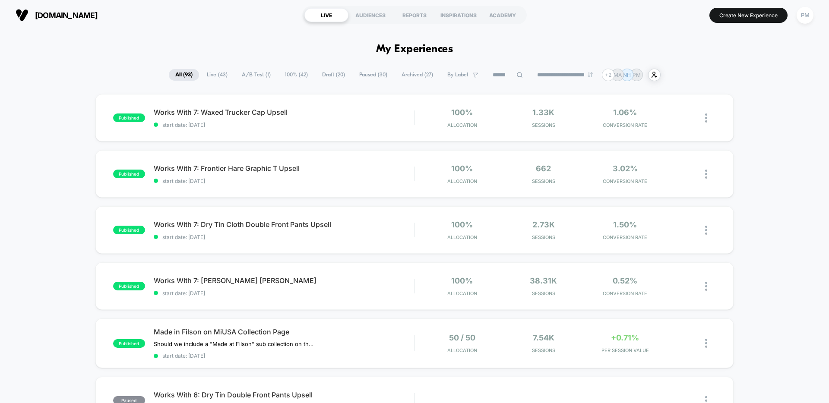
click at [174, 77] on input at bounding box center [507, 75] width 43 height 10
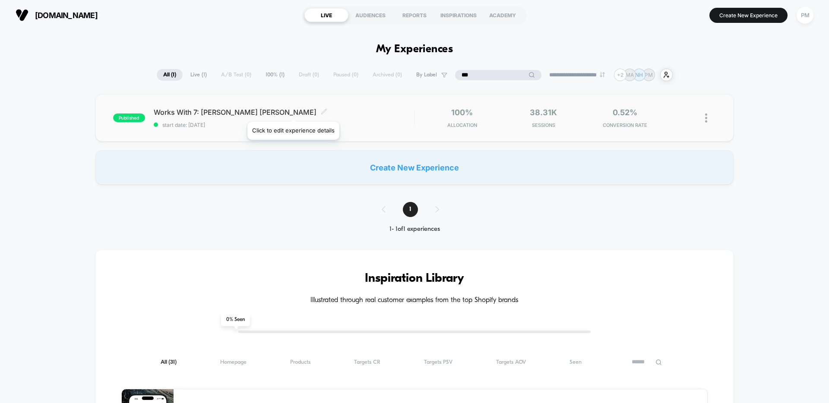
type input "***"
click at [174, 111] on icon at bounding box center [324, 111] width 6 height 6
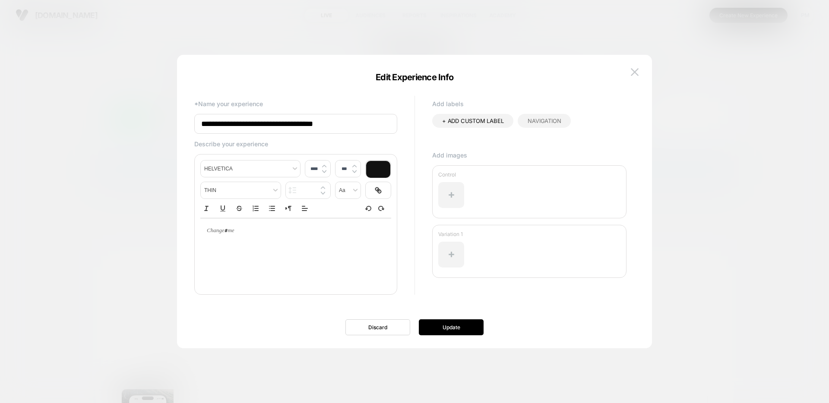
click at [174, 122] on input "**********" at bounding box center [295, 124] width 203 height 20
type input "**********"
click at [174, 325] on button "Update" at bounding box center [451, 327] width 65 height 16
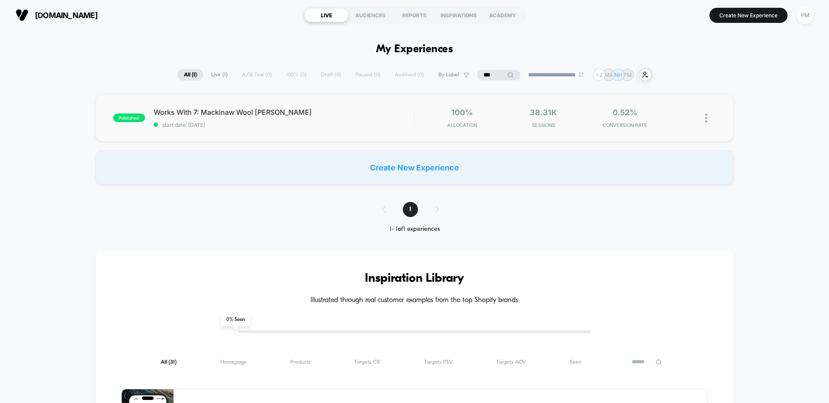
click at [174, 125] on span "start date: [DATE]" at bounding box center [284, 125] width 260 height 6
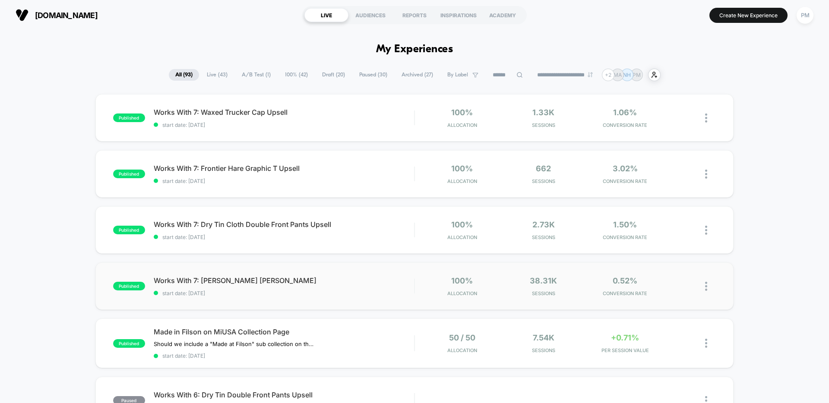
click at [706, 285] on img at bounding box center [706, 286] width 2 height 9
click at [660, 295] on div "Preview Link" at bounding box center [662, 296] width 78 height 19
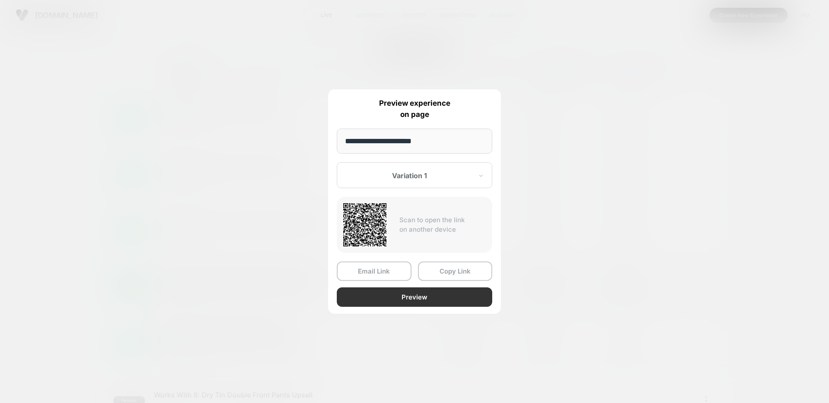
click at [404, 296] on button "Preview" at bounding box center [414, 296] width 155 height 19
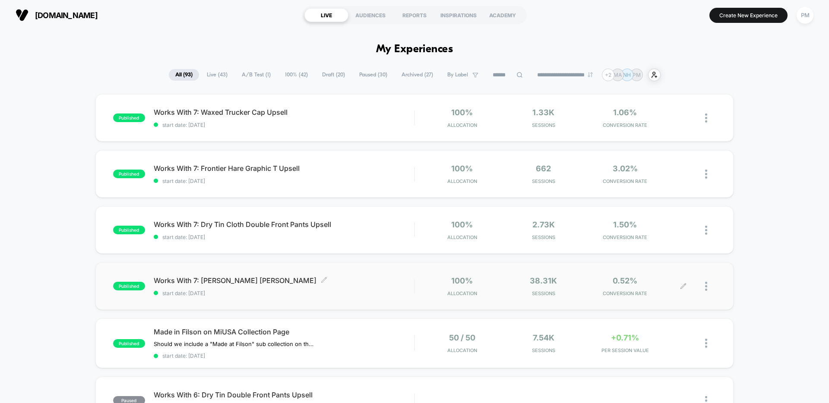
click at [404, 280] on span "Works With 7: Mack Wool Anorak Upsell Click to edit experience details" at bounding box center [284, 280] width 260 height 9
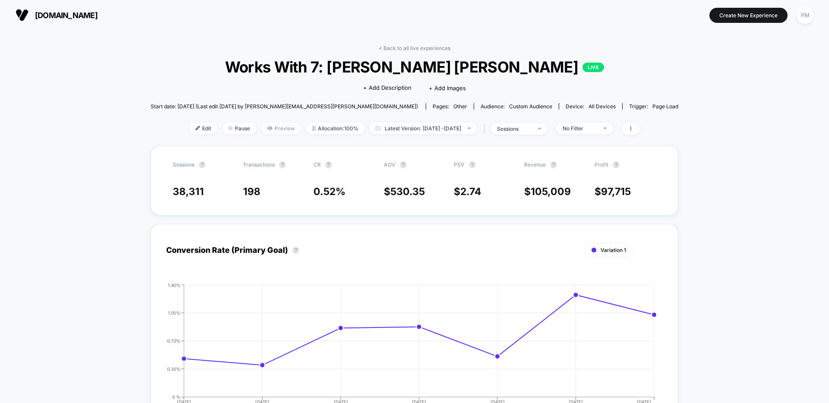
click at [261, 128] on span "Preview" at bounding box center [281, 129] width 41 height 12
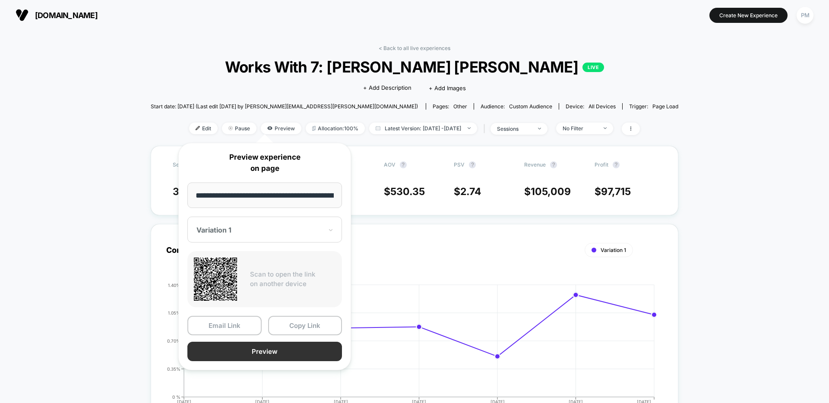
click at [251, 349] on button "Preview" at bounding box center [264, 351] width 155 height 19
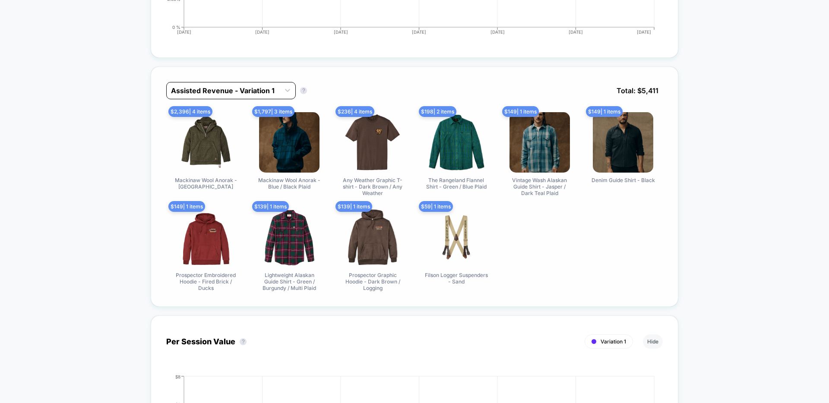
click at [230, 95] on div at bounding box center [223, 90] width 104 height 10
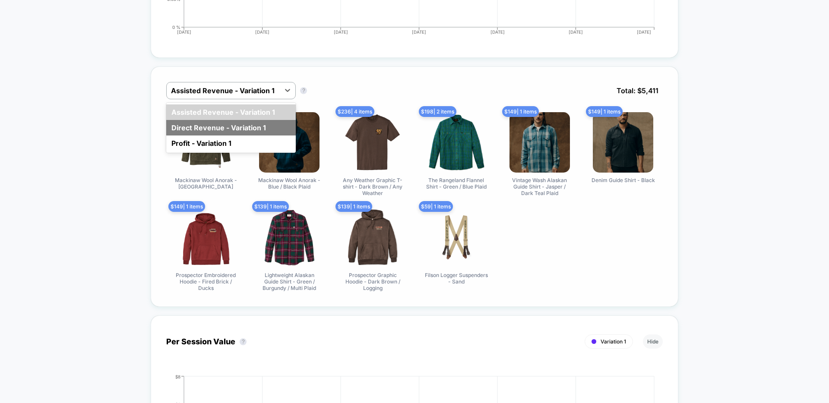
click at [221, 129] on div "Direct Revenue - Variation 1" at bounding box center [230, 128] width 129 height 16
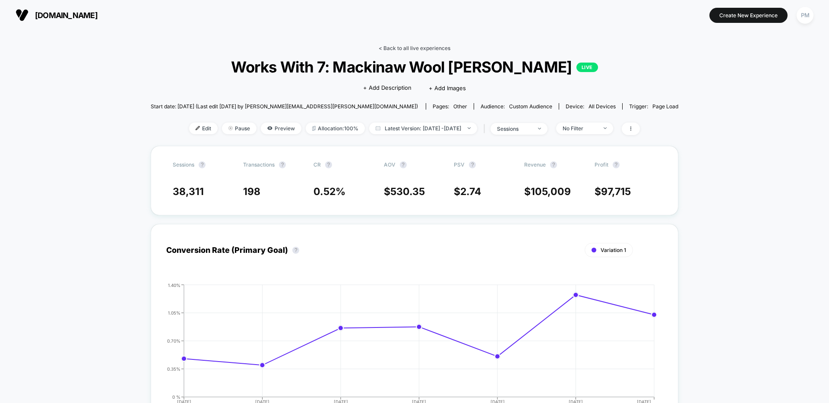
click at [432, 50] on link "< Back to all live experiences" at bounding box center [415, 48] width 72 height 6
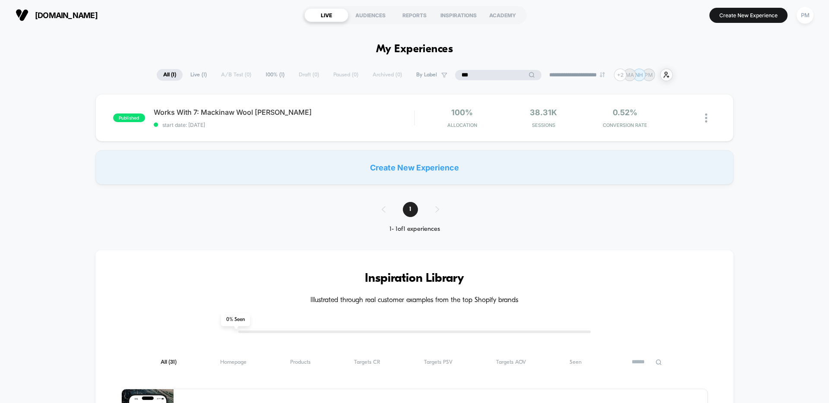
click at [496, 76] on input "***" at bounding box center [498, 75] width 86 height 10
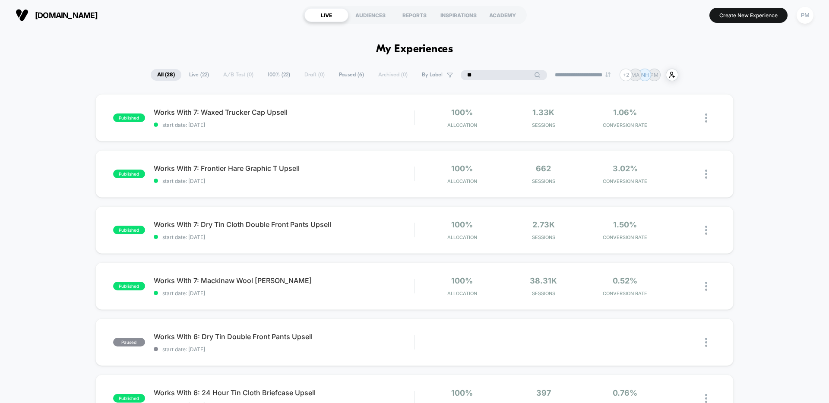
type input "*"
click at [369, 121] on div "Works With 7: Waxed Trucker Cap Upsell Click to edit experience details Click t…" at bounding box center [284, 118] width 260 height 20
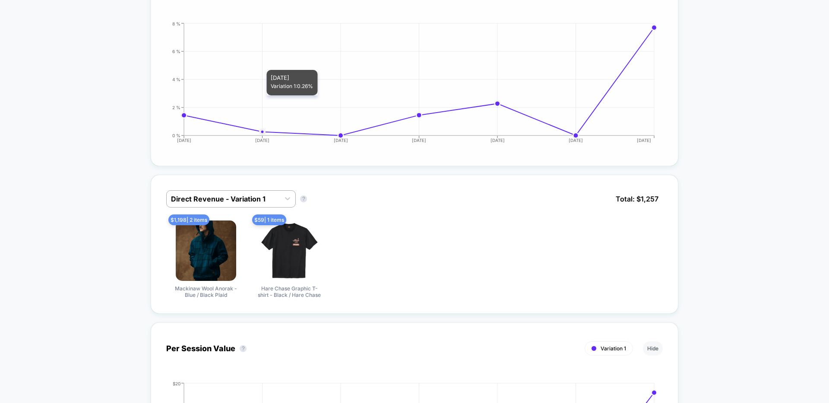
scroll to position [278, 0]
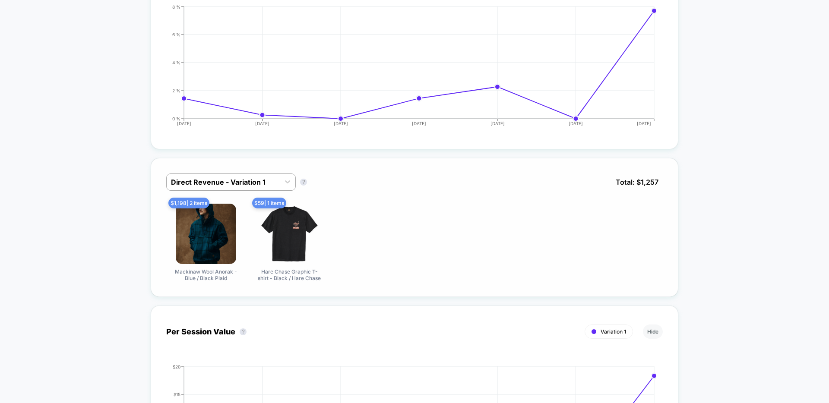
click at [244, 169] on div "Direct Revenue - Variation 1 Direct Revenue - Variation 1 ? Total: $ 1,257 $ 1,…" at bounding box center [414, 227] width 527 height 139
click at [240, 180] on div at bounding box center [223, 182] width 104 height 10
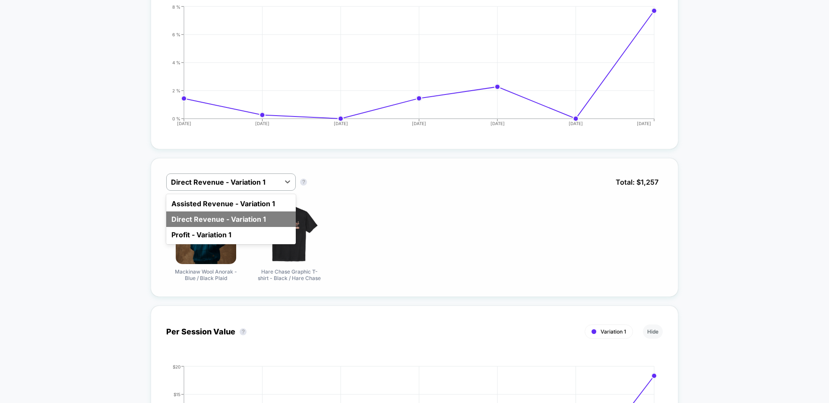
click at [220, 225] on div "Direct Revenue - Variation 1" at bounding box center [230, 220] width 129 height 16
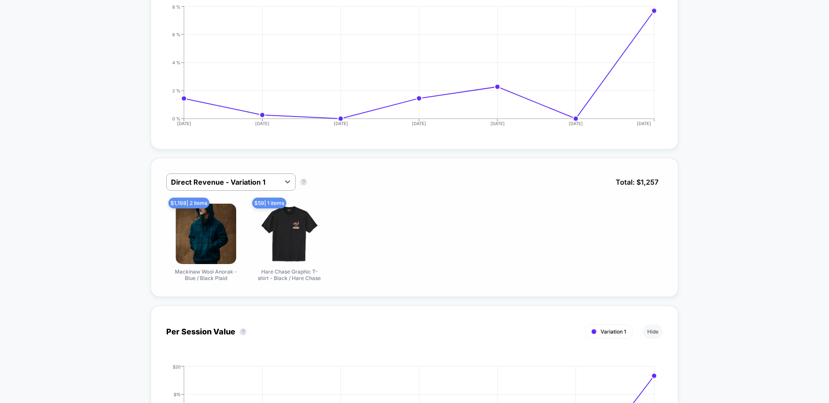
scroll to position [0, 0]
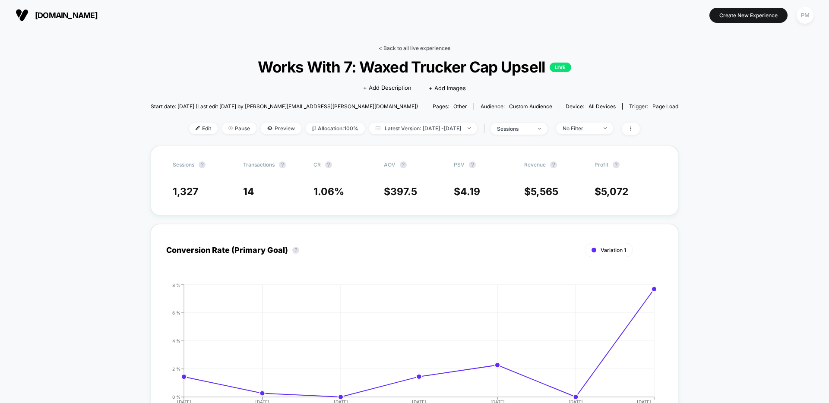
click at [404, 48] on link "< Back to all live experiences" at bounding box center [415, 48] width 72 height 6
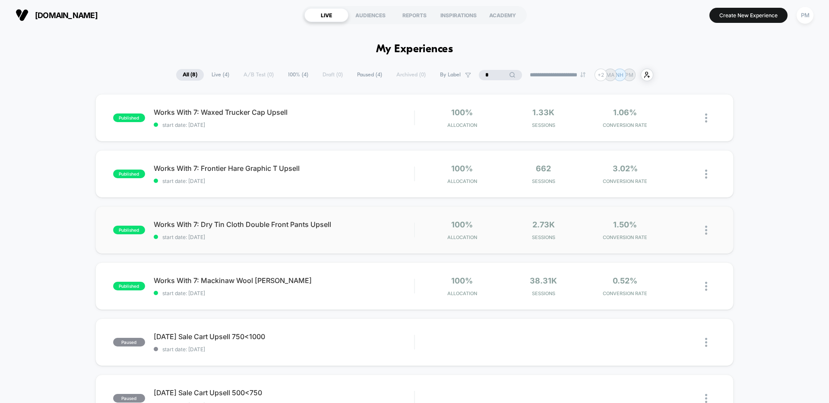
click at [287, 242] on div "published Works With 7: Dry Tin Cloth Double Front Pants Upsell start date: [DA…" at bounding box center [414, 229] width 638 height 47
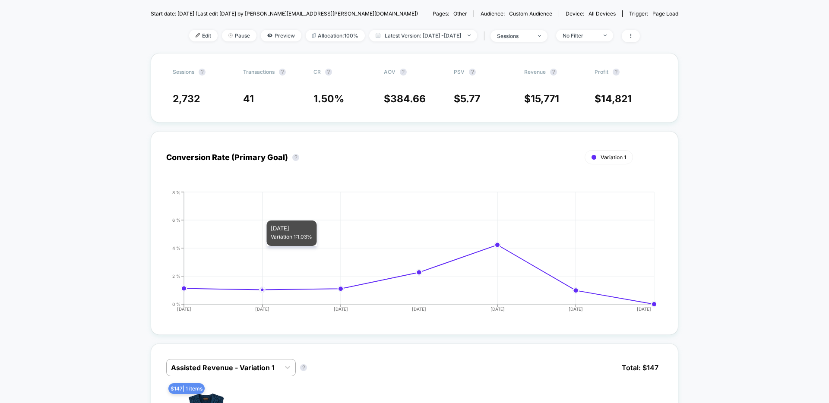
scroll to position [250, 0]
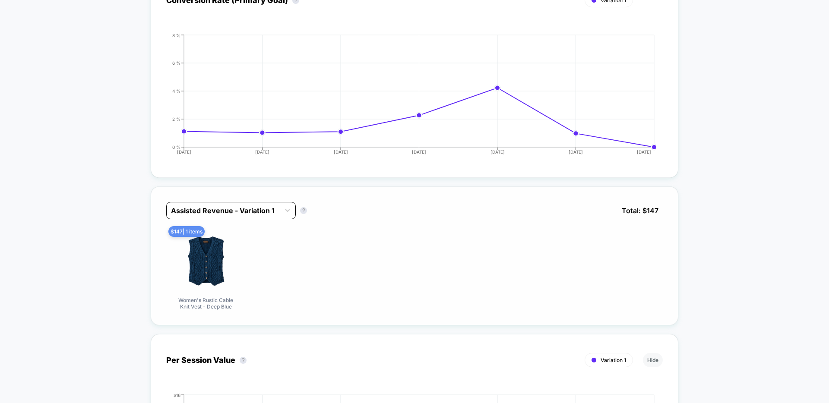
click at [217, 208] on div at bounding box center [223, 210] width 104 height 10
click at [287, 185] on div "Assisted Revenue - Variation 1 Assisted Revenue - Variation 1 ? Total: $ 147 $ …" at bounding box center [414, 358] width 527 height 360
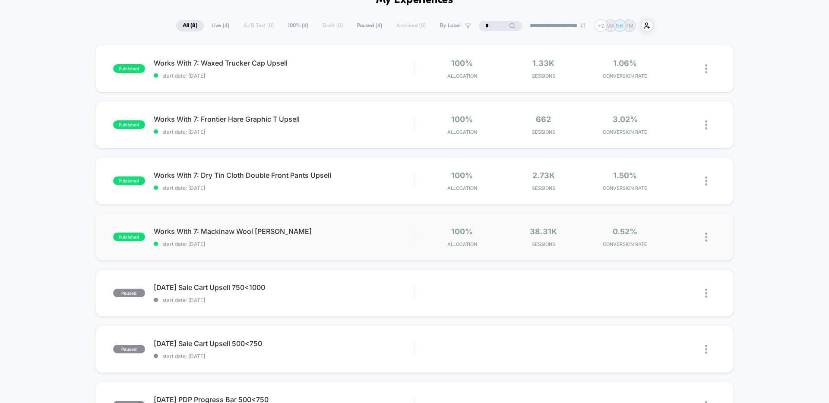
scroll to position [50, 0]
click at [309, 226] on span "Works With 7: Mackinaw Wool [PERSON_NAME] Click to edit experience details" at bounding box center [284, 230] width 260 height 9
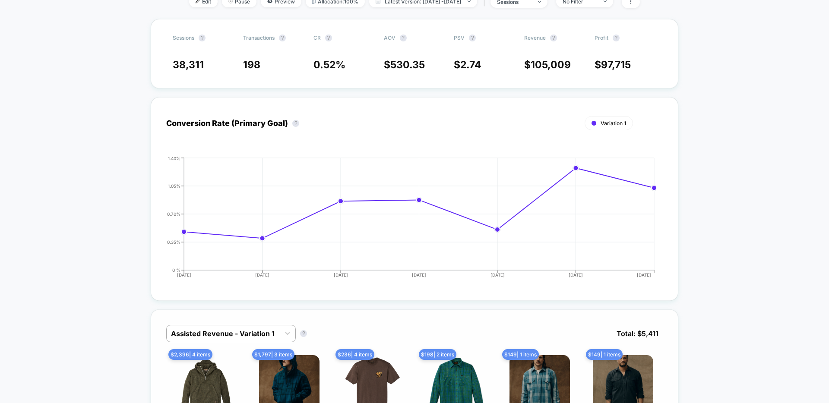
scroll to position [163, 0]
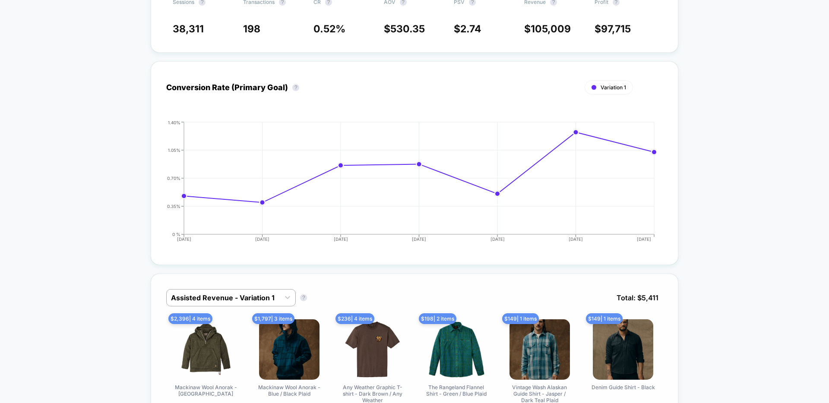
click at [238, 286] on div "Assisted Revenue - Variation 1 Assisted Revenue - Variation 1 ? Total: $ 5,411 …" at bounding box center [414, 394] width 527 height 240
click at [236, 304] on div "Assisted Revenue - Variation 1" at bounding box center [223, 298] width 113 height 14
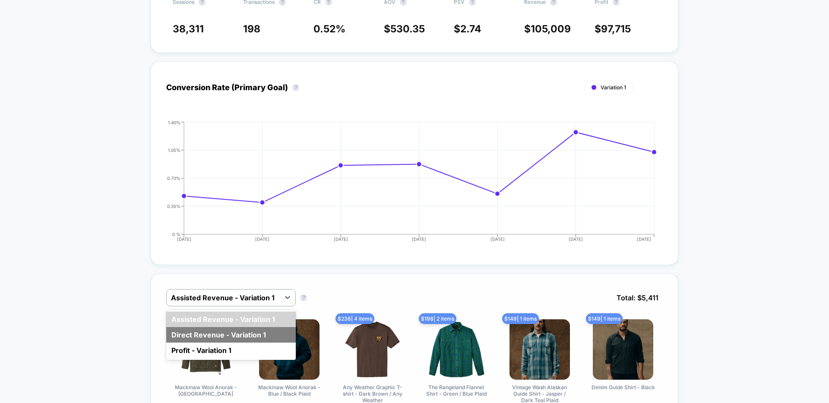
click at [221, 331] on div "Direct Revenue - Variation 1" at bounding box center [230, 335] width 129 height 16
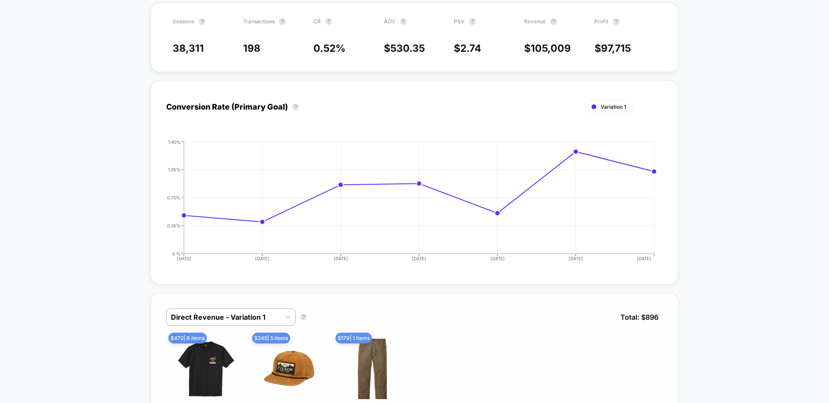
scroll to position [0, 0]
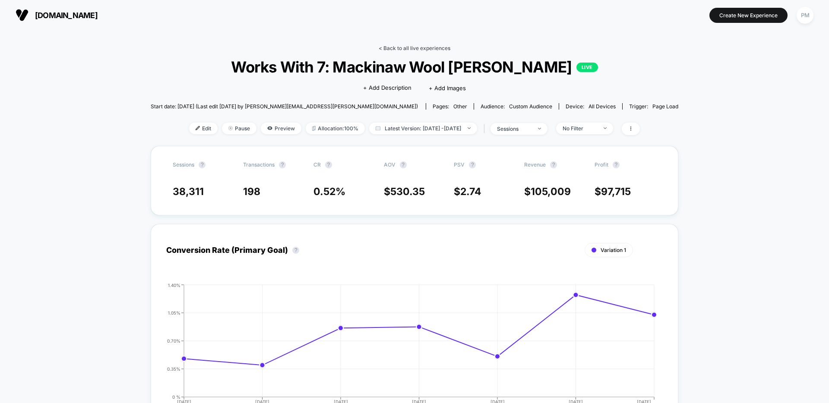
click at [420, 50] on link "< Back to all live experiences" at bounding box center [415, 48] width 72 height 6
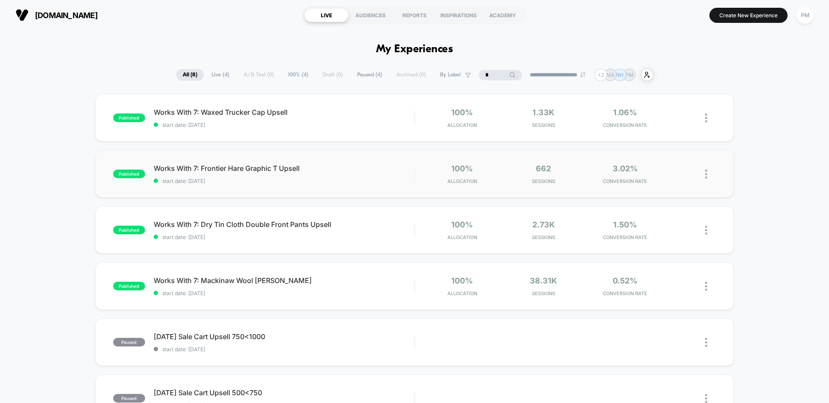
click at [252, 158] on div "published Works With 7: Frontier Hare Graphic T Upsell start date: [DATE] 100% …" at bounding box center [414, 173] width 638 height 47
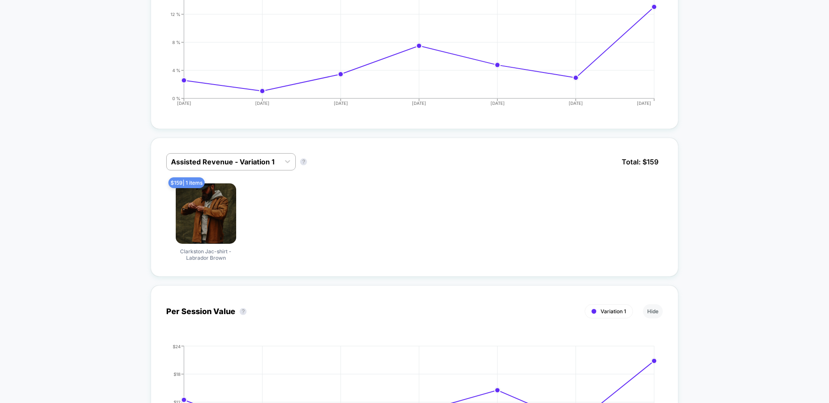
scroll to position [357, 0]
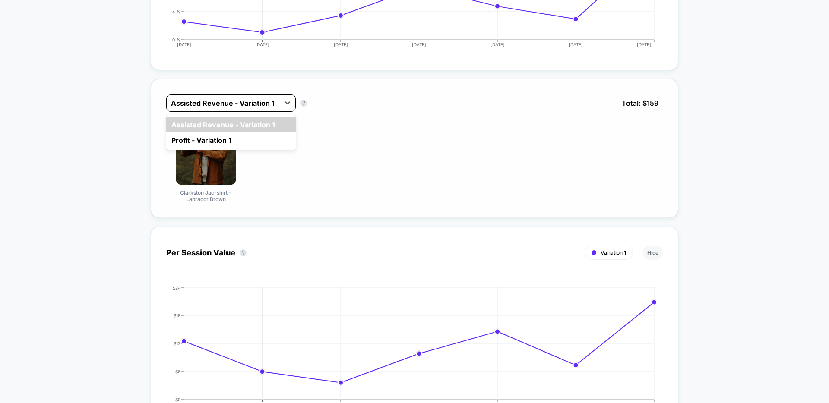
click at [242, 106] on div at bounding box center [223, 103] width 104 height 10
click at [379, 137] on div "$ 159 | 1 items Clarkston Jac-shirt - Labrador Brown" at bounding box center [414, 164] width 496 height 78
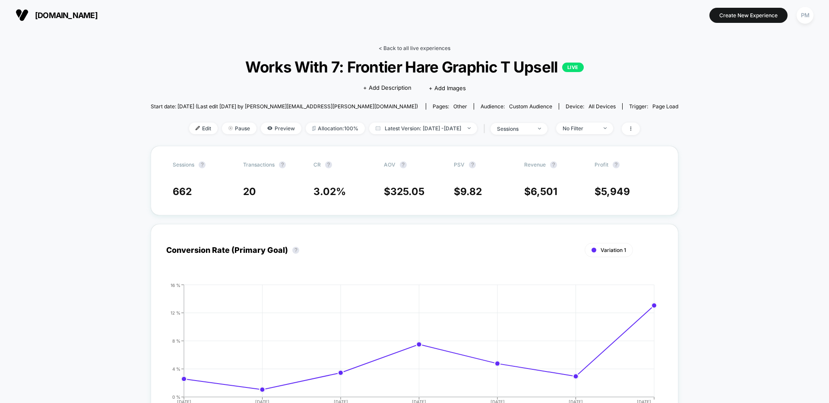
click at [431, 51] on link "< Back to all live experiences" at bounding box center [415, 48] width 72 height 6
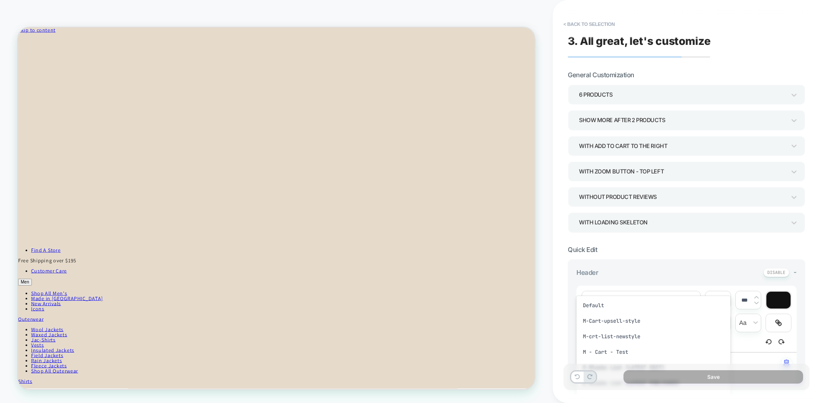
scroll to position [45, 0]
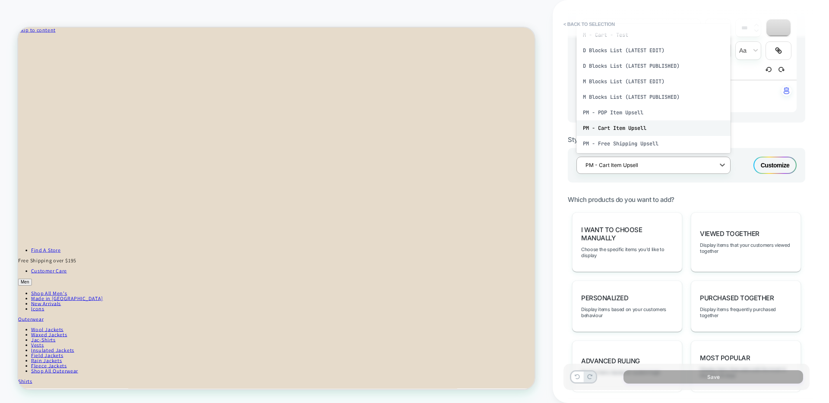
click at [636, 127] on div "PM - Cart Item Upsell" at bounding box center [653, 128] width 154 height 16
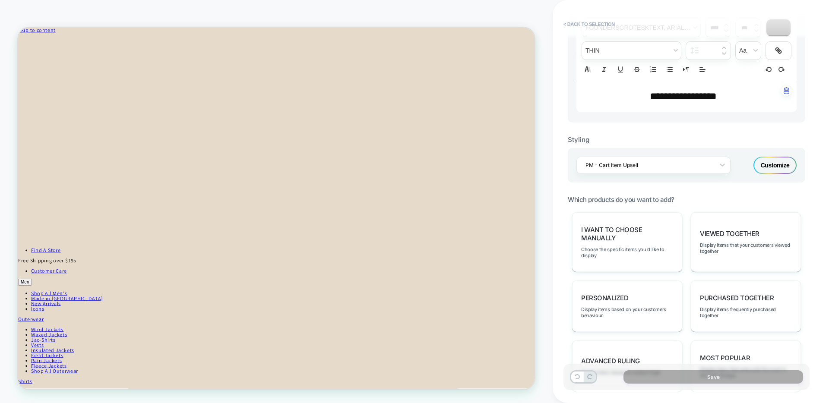
click at [674, 103] on p "**********" at bounding box center [683, 96] width 196 height 15
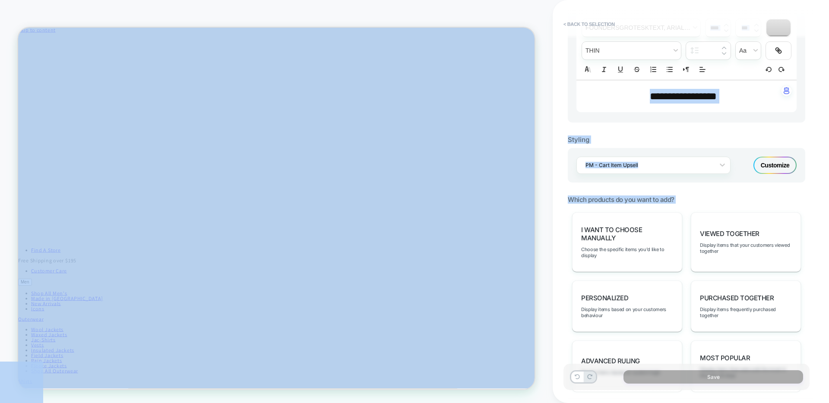
click at [674, 103] on p "**********" at bounding box center [683, 96] width 196 height 15
type input "****"
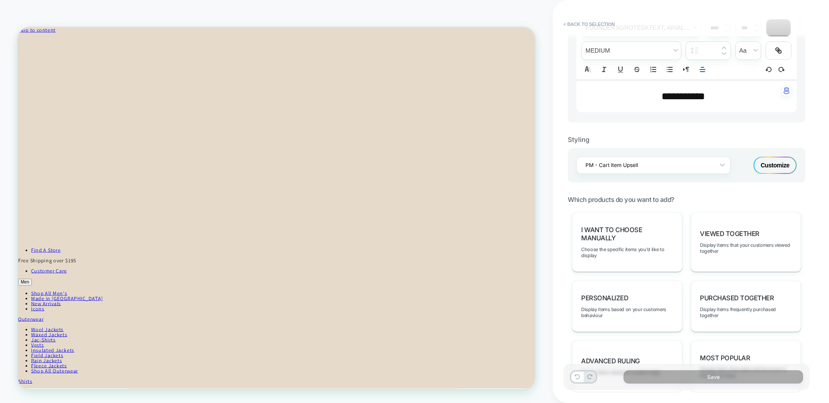
scroll to position [240, 0]
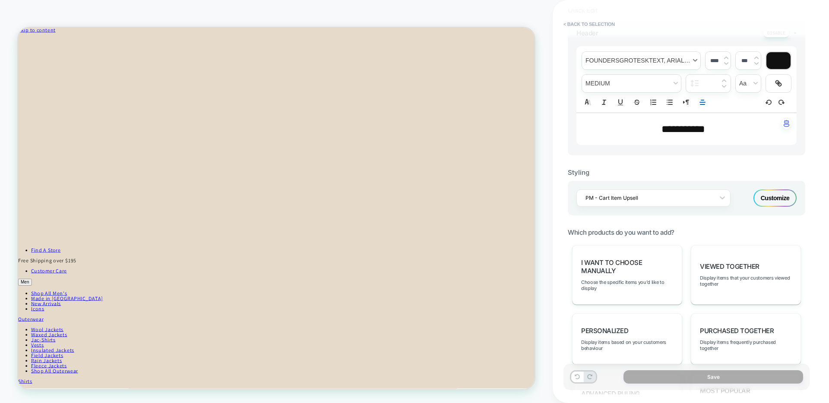
click at [675, 58] on span "font" at bounding box center [641, 61] width 118 height 18
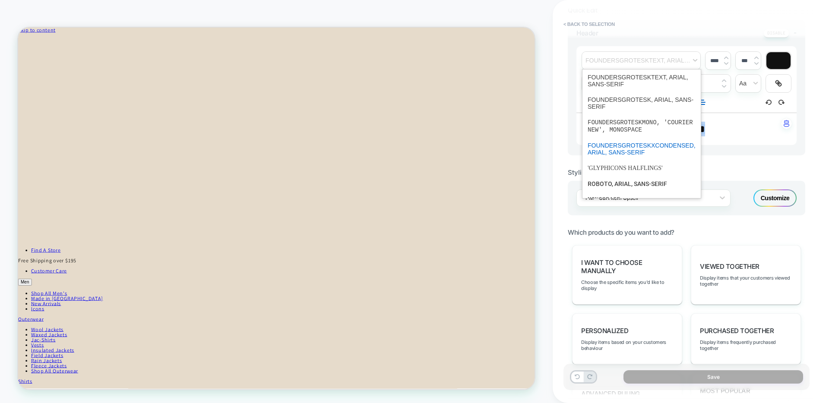
click at [634, 152] on span "font" at bounding box center [641, 149] width 108 height 22
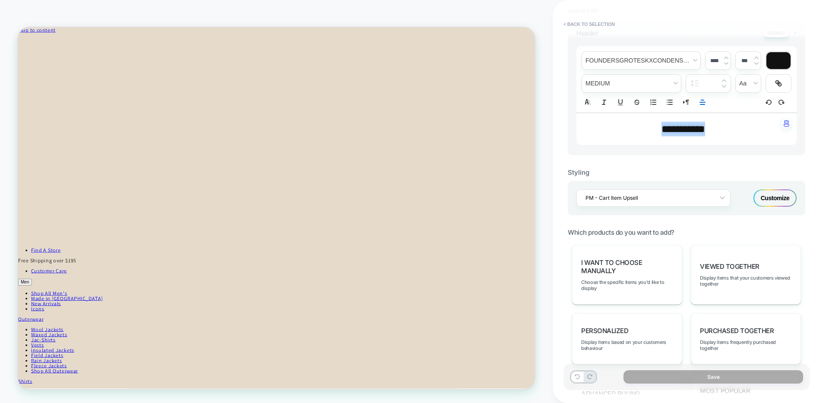
click at [727, 58] on img at bounding box center [726, 57] width 4 height 3
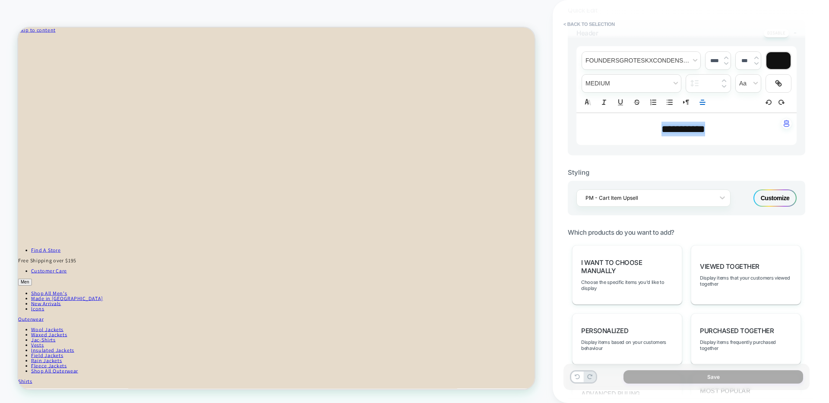
click at [727, 58] on img at bounding box center [726, 57] width 4 height 3
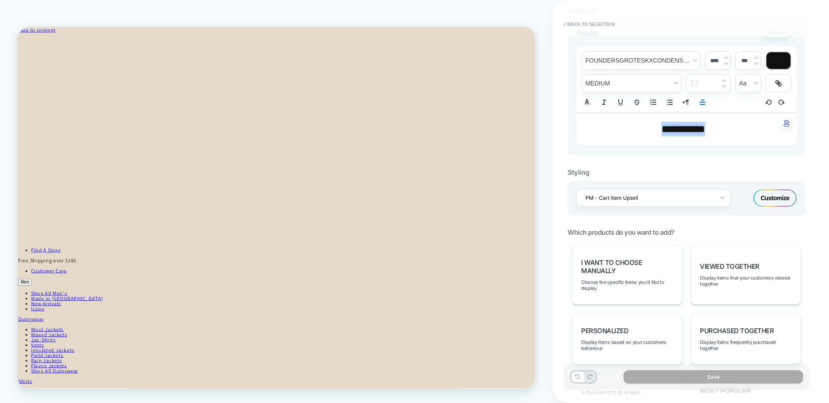
click at [727, 58] on img at bounding box center [726, 57] width 4 height 3
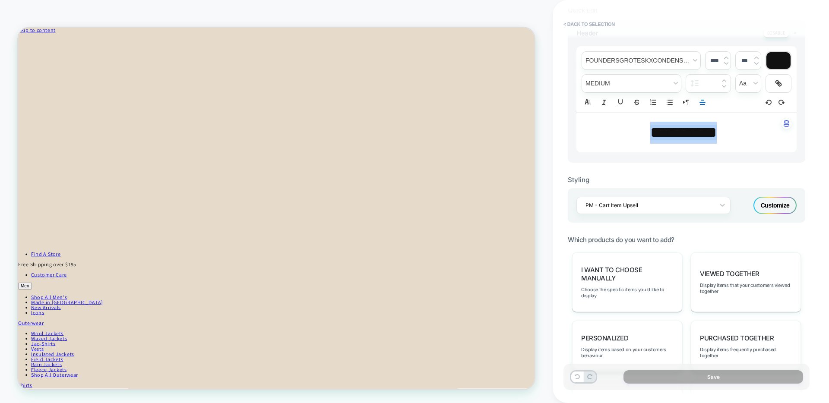
click at [726, 63] on img at bounding box center [726, 63] width 4 height 3
type input "****"
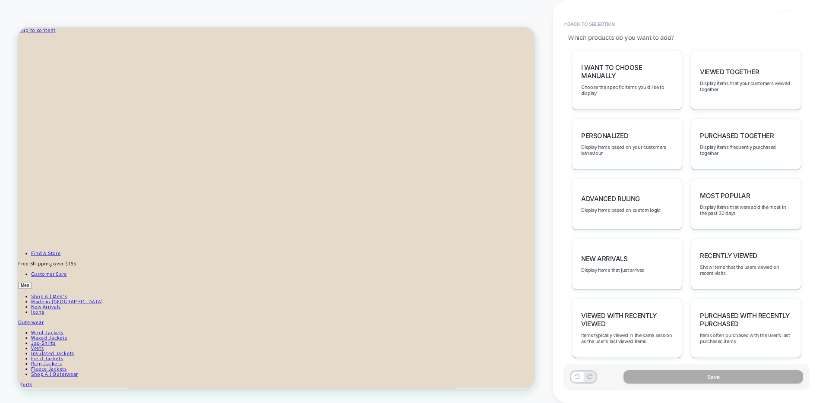
scroll to position [441, 0]
click at [714, 201] on div "Most Popular Display items that were sold the most in the past 30 days" at bounding box center [746, 203] width 110 height 51
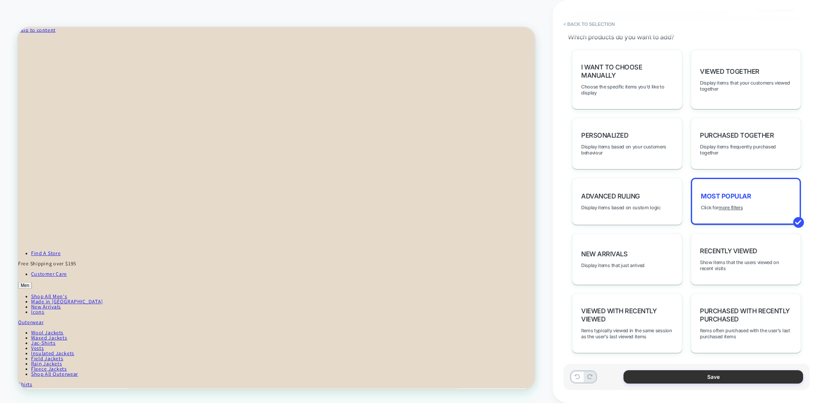
click at [680, 380] on button "Save" at bounding box center [713, 376] width 180 height 13
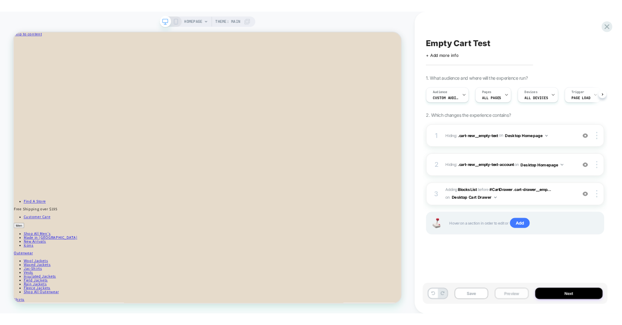
scroll to position [0, 0]
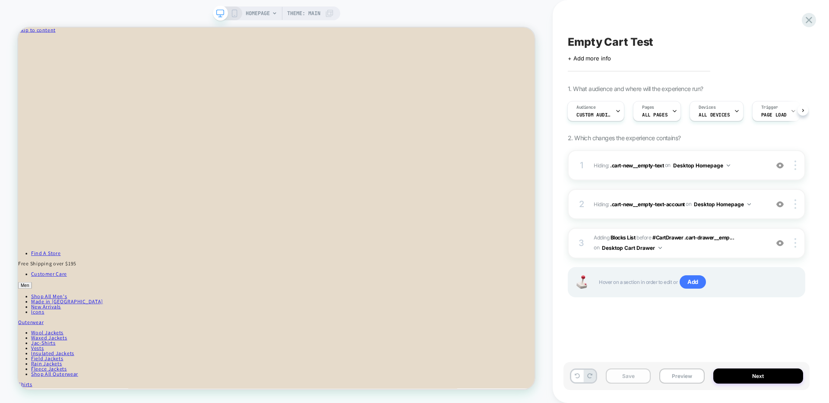
click at [630, 379] on button "Save" at bounding box center [628, 376] width 45 height 15
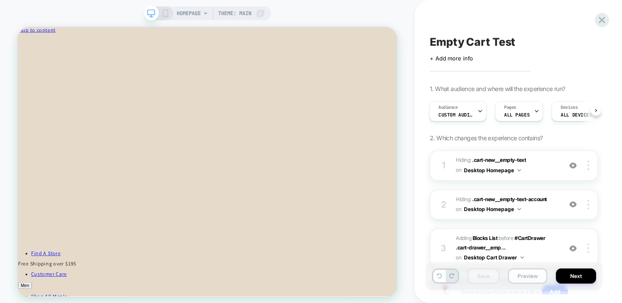
click at [526, 273] on button "Preview" at bounding box center [527, 275] width 39 height 15
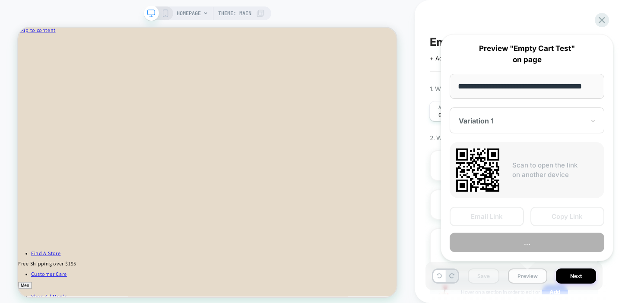
scroll to position [0, 12]
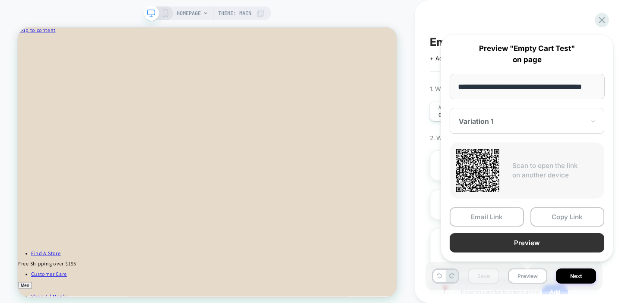
click at [488, 248] on button "Preview" at bounding box center [526, 242] width 155 height 19
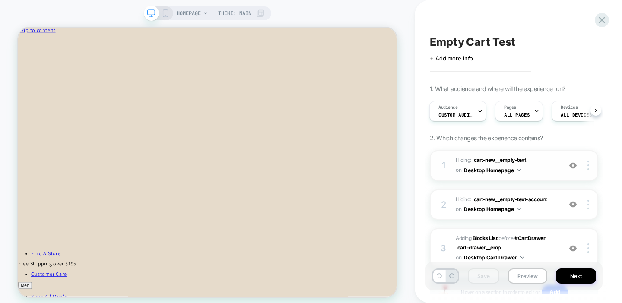
scroll to position [68, 0]
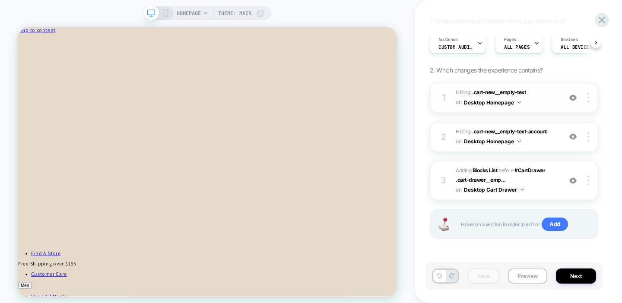
click at [571, 97] on img at bounding box center [572, 97] width 7 height 7
click at [537, 183] on span "#_loomi_addon_1758839313109 Adding Blocks List BEFORE #CartDrawer .cart-drawer_…" at bounding box center [505, 180] width 101 height 29
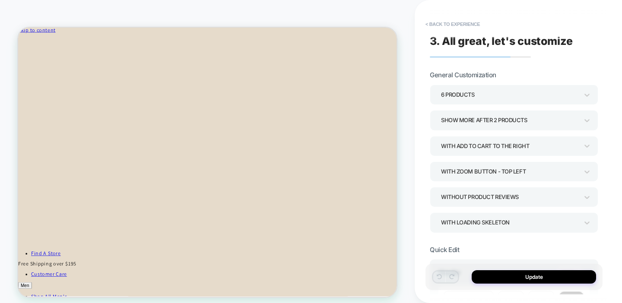
click at [479, 119] on div "Show more after 2 Products" at bounding box center [509, 120] width 137 height 12
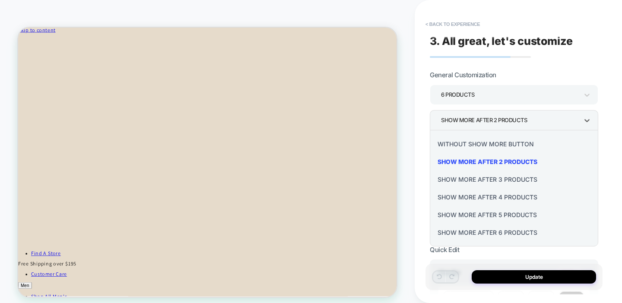
click at [461, 196] on div "Show more after 4 Products" at bounding box center [513, 197] width 161 height 18
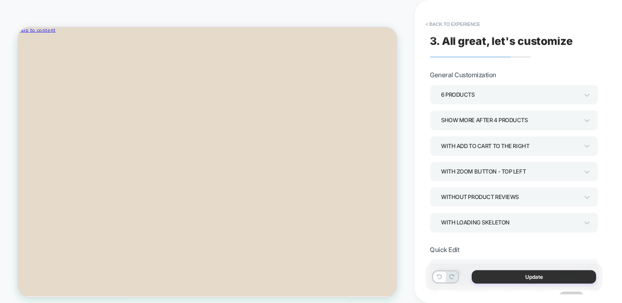
click at [507, 275] on button "Update" at bounding box center [533, 276] width 124 height 13
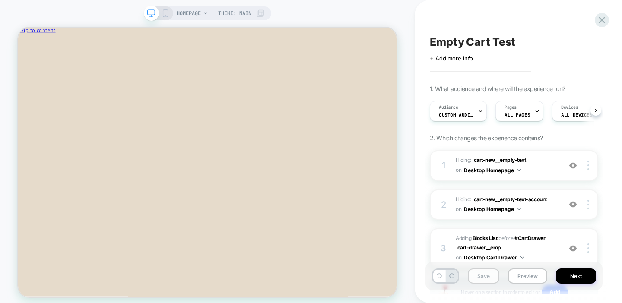
scroll to position [0, 0]
click at [487, 276] on button "Save" at bounding box center [483, 275] width 32 height 15
click at [532, 271] on button "Preview" at bounding box center [527, 275] width 39 height 15
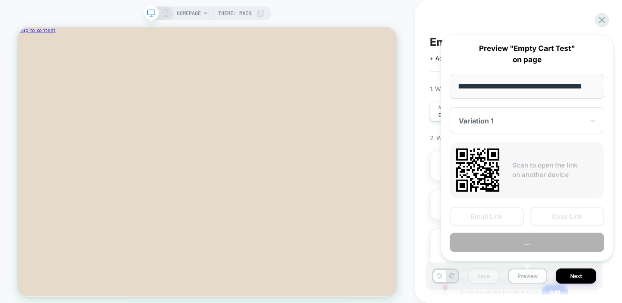
scroll to position [0, 12]
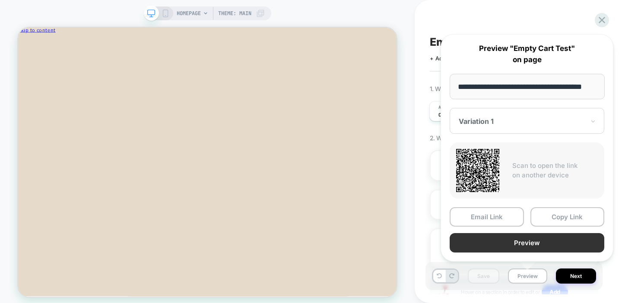
click at [521, 238] on button "Preview" at bounding box center [526, 242] width 155 height 19
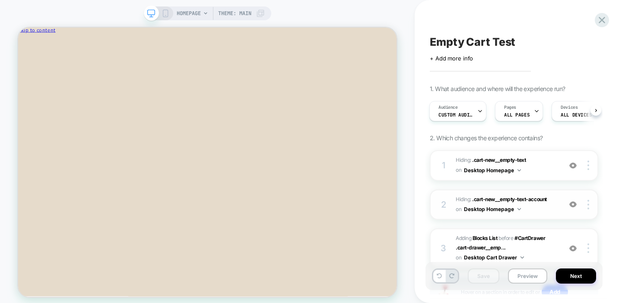
scroll to position [68, 0]
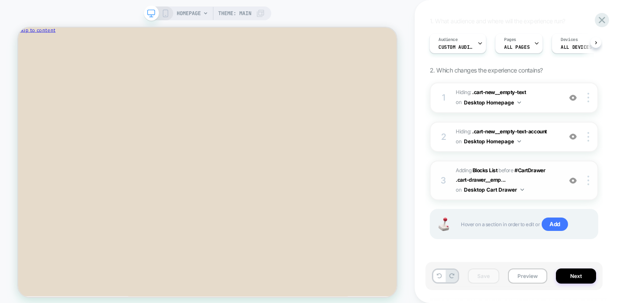
click at [540, 190] on span "#_loomi_addon_1758839313109 Adding Blocks List BEFORE #CartDrawer .cart-drawer_…" at bounding box center [505, 180] width 101 height 29
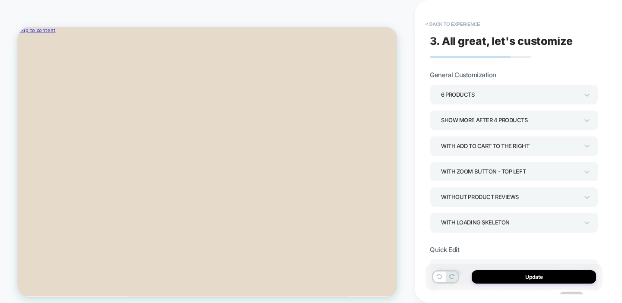
scroll to position [30, 0]
click at [485, 90] on div "6 Products" at bounding box center [509, 95] width 137 height 12
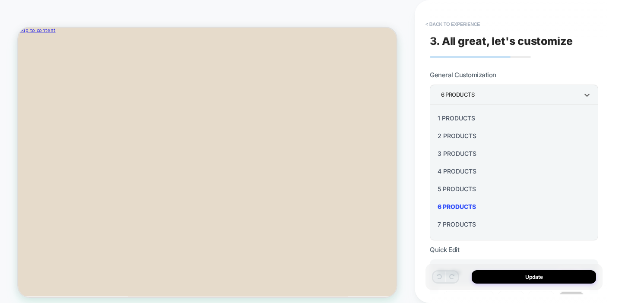
click at [465, 65] on div at bounding box center [311, 151] width 622 height 303
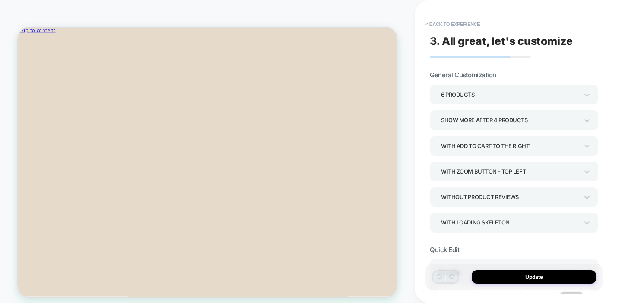
click at [467, 124] on div "Show more after 4 Products" at bounding box center [509, 120] width 137 height 12
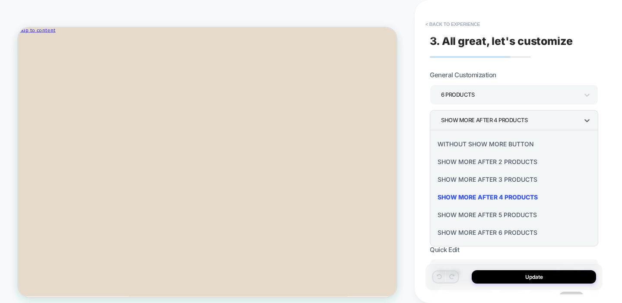
click at [480, 180] on div "Show more after 3 Products" at bounding box center [513, 179] width 161 height 18
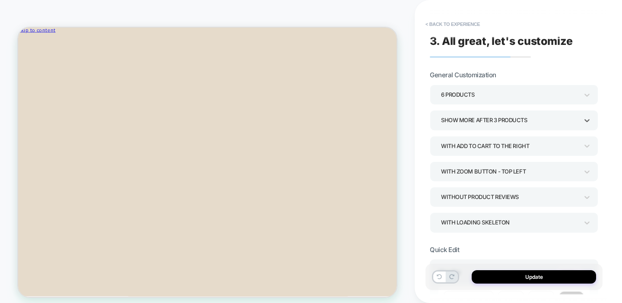
scroll to position [0, 0]
click at [522, 275] on button "Update" at bounding box center [533, 276] width 124 height 13
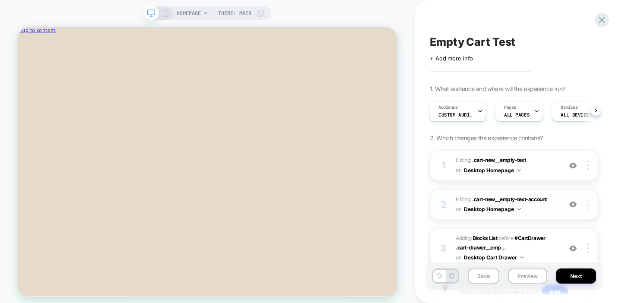
scroll to position [68, 0]
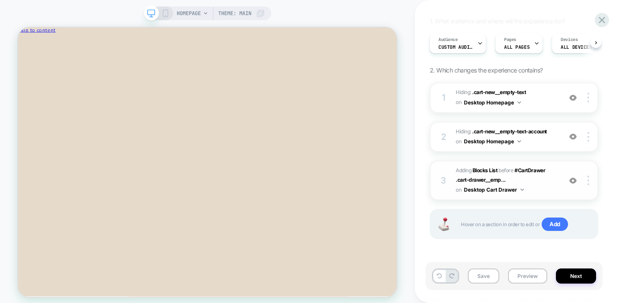
click at [537, 193] on span "#_loomi_addon_1758839313109 Adding Blocks List BEFORE #CartDrawer .cart-drawer_…" at bounding box center [505, 180] width 101 height 29
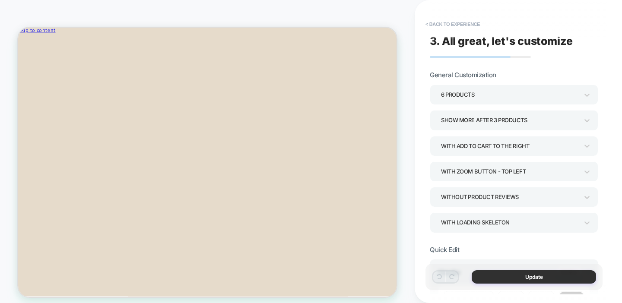
click at [527, 276] on button "Update" at bounding box center [533, 276] width 124 height 13
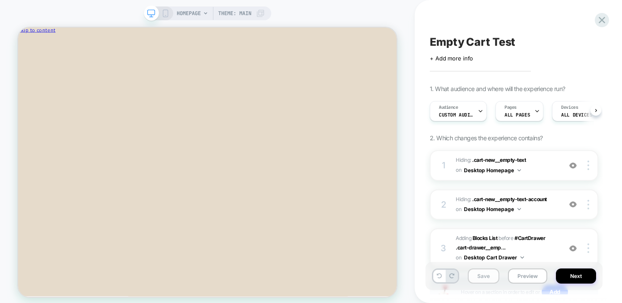
scroll to position [0, 0]
click at [478, 279] on button "Save" at bounding box center [483, 275] width 32 height 15
click at [534, 274] on button "Preview" at bounding box center [527, 275] width 39 height 15
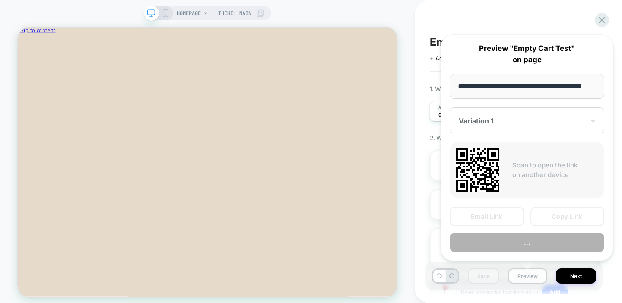
scroll to position [0, 12]
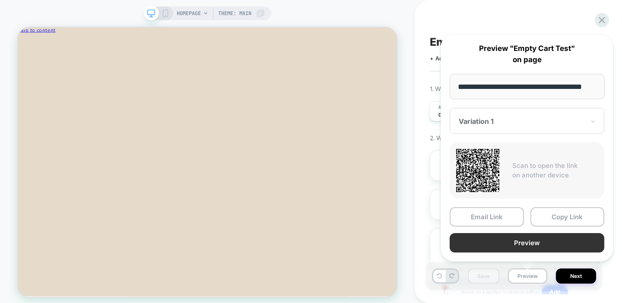
click at [489, 246] on button "Preview" at bounding box center [526, 242] width 155 height 19
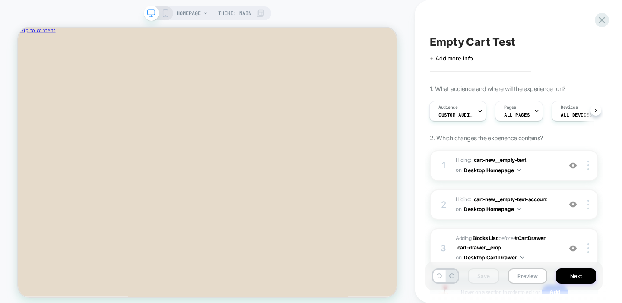
click at [166, 13] on icon at bounding box center [165, 13] width 8 height 8
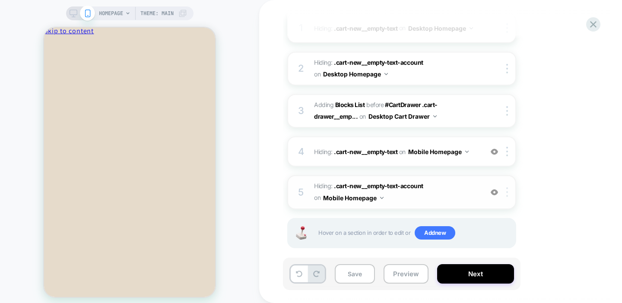
scroll to position [115, 0]
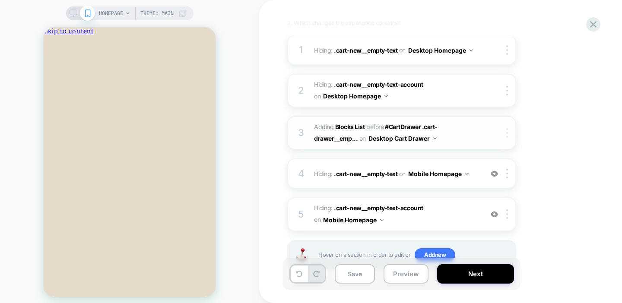
click at [509, 132] on div at bounding box center [508, 132] width 14 height 9
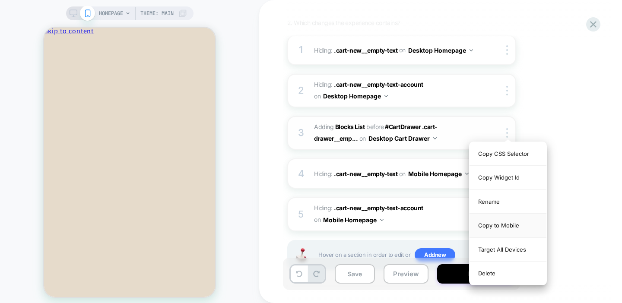
click at [495, 228] on div "Copy to Mobile" at bounding box center [507, 226] width 77 height 24
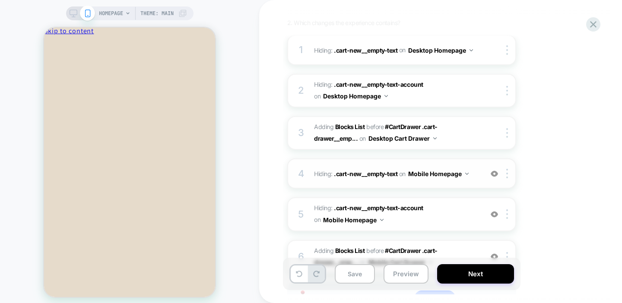
scroll to position [189, 0]
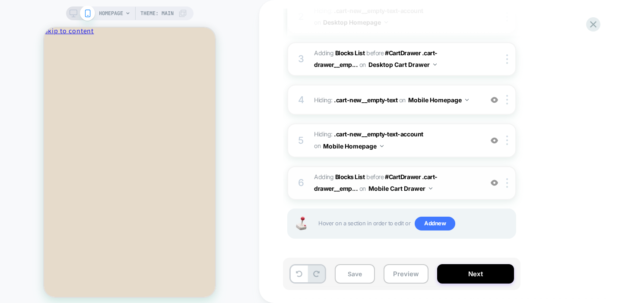
click at [458, 182] on span "#_loomi_addon_1758840073367 Adding Blocks List BEFORE #CartDrawer .cart-drawer_…" at bounding box center [396, 182] width 164 height 23
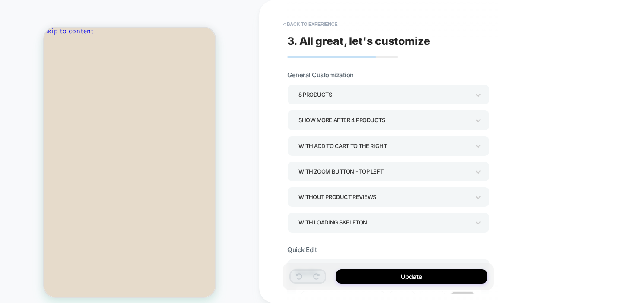
click at [361, 118] on div "Show more after 4 Products" at bounding box center [383, 120] width 171 height 12
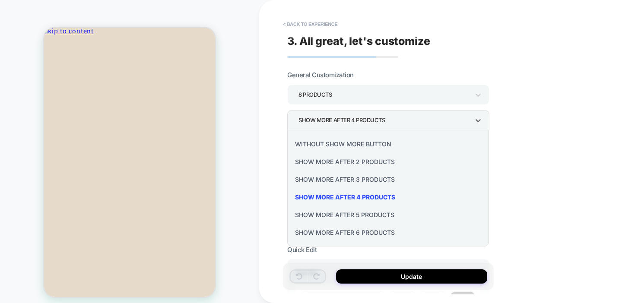
click at [334, 161] on div "Show more after 2 Products" at bounding box center [387, 162] width 195 height 18
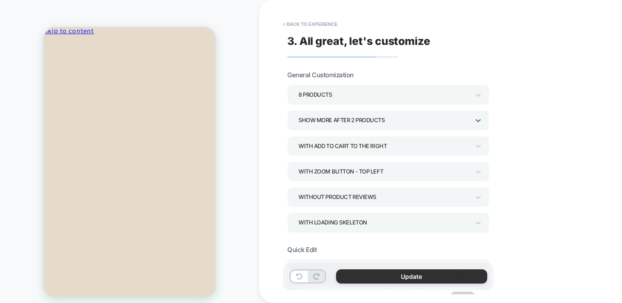
click at [371, 277] on button "Update" at bounding box center [411, 276] width 151 height 14
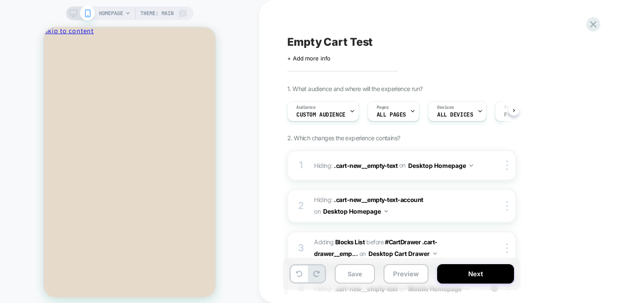
scroll to position [0, 0]
click at [353, 281] on button "Save" at bounding box center [355, 273] width 40 height 19
click at [409, 277] on button "Preview" at bounding box center [405, 273] width 45 height 19
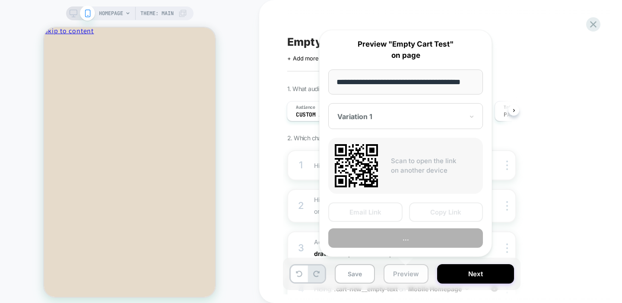
scroll to position [0, 12]
click at [363, 278] on button "Save" at bounding box center [355, 273] width 40 height 19
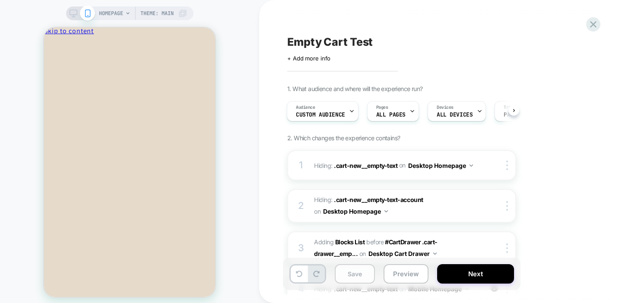
click at [365, 276] on button "Save" at bounding box center [355, 273] width 40 height 19
click at [400, 272] on button "Preview" at bounding box center [405, 273] width 45 height 19
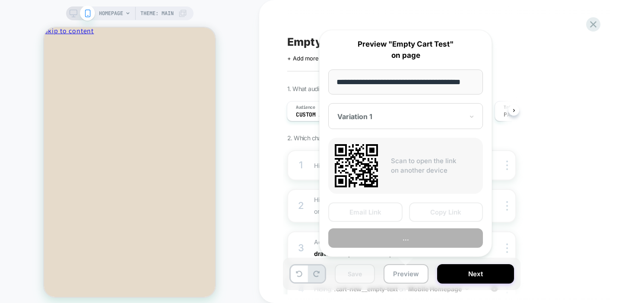
scroll to position [0, 12]
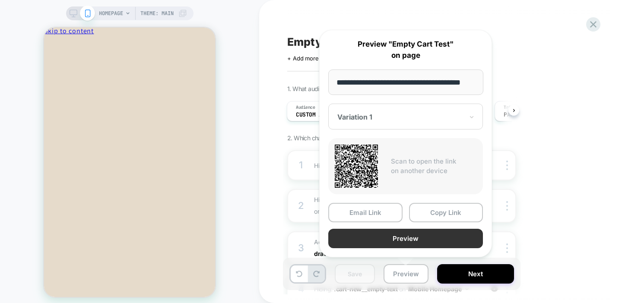
click at [370, 237] on button "Preview" at bounding box center [405, 238] width 155 height 19
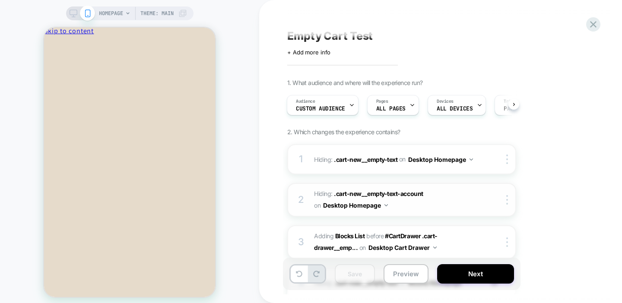
scroll to position [189, 0]
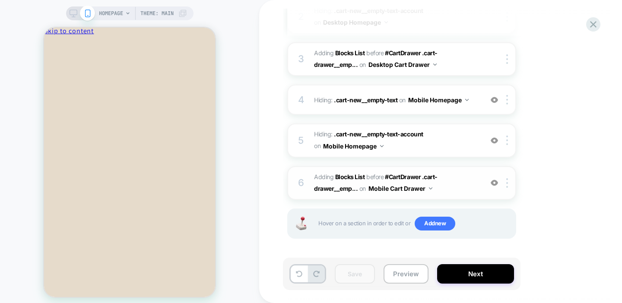
click at [448, 184] on span "#_loomi_addon_1758840073367 Adding Blocks List BEFORE #CartDrawer .cart-drawer_…" at bounding box center [396, 182] width 164 height 23
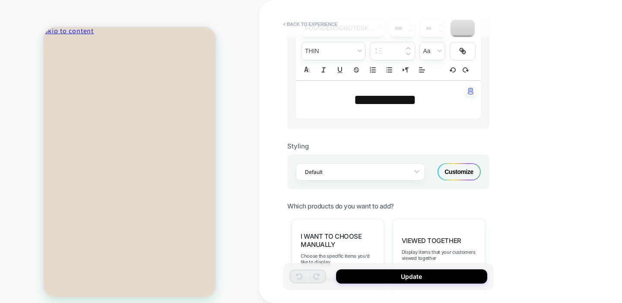
scroll to position [284, 0]
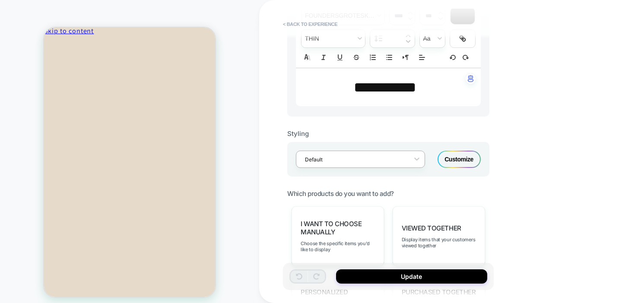
click at [371, 160] on div at bounding box center [355, 159] width 100 height 8
click at [387, 155] on div at bounding box center [355, 159] width 100 height 8
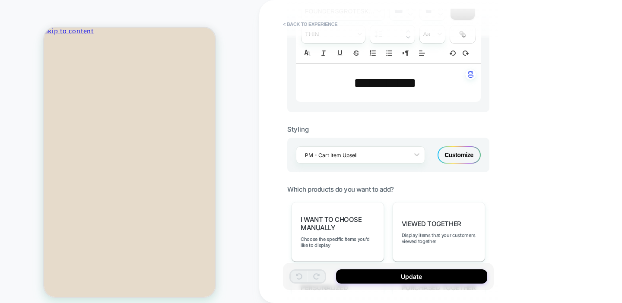
scroll to position [289, 0]
click at [458, 154] on div "Customize" at bounding box center [458, 154] width 43 height 17
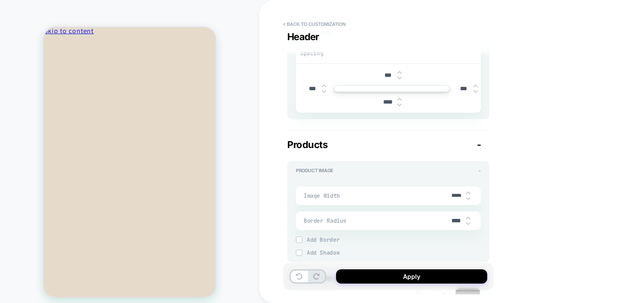
scroll to position [284, 0]
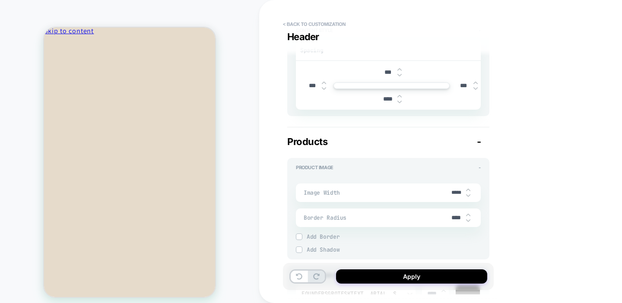
click at [469, 221] on img at bounding box center [468, 220] width 4 height 3
type textarea "*"
type input "***"
click at [469, 221] on img at bounding box center [468, 220] width 4 height 3
type textarea "*"
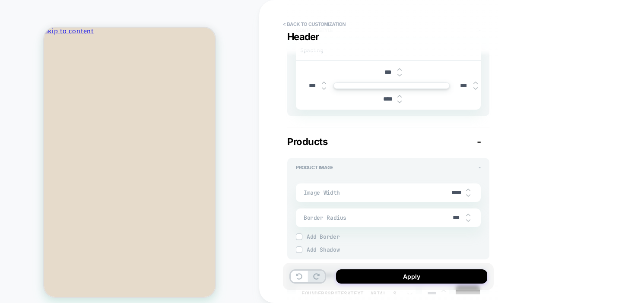
type input "***"
click at [469, 221] on img at bounding box center [468, 220] width 4 height 3
type textarea "*"
type input "***"
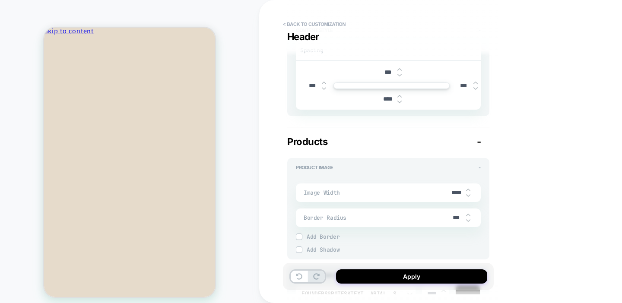
click at [467, 214] on img at bounding box center [468, 214] width 4 height 3
type textarea "*"
type input "***"
click at [467, 214] on img at bounding box center [468, 214] width 4 height 3
type textarea "*"
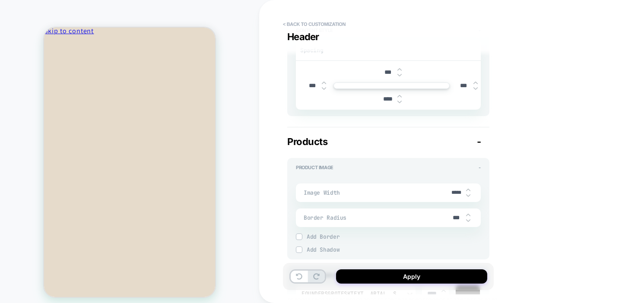
type input "***"
click at [467, 214] on img at bounding box center [468, 214] width 4 height 3
type textarea "*"
type input "***"
click at [467, 214] on img at bounding box center [468, 214] width 4 height 3
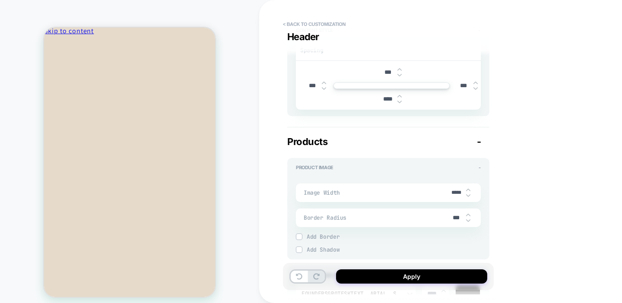
type textarea "*"
type input "****"
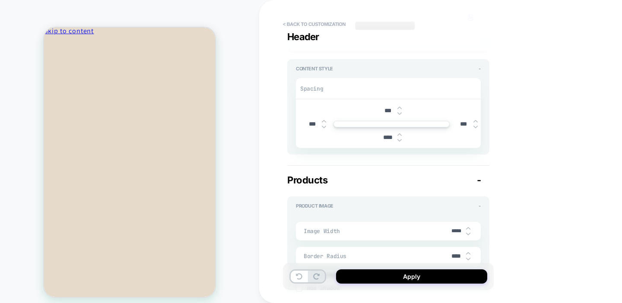
scroll to position [186, 0]
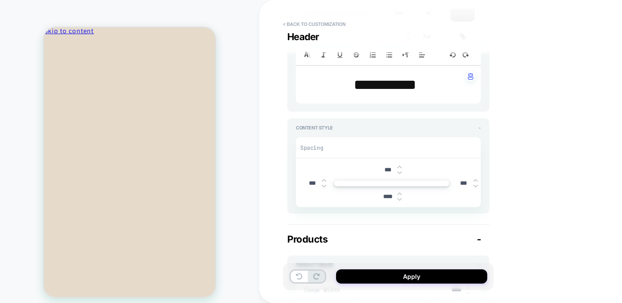
click at [399, 166] on img at bounding box center [399, 166] width 4 height 3
type textarea "*"
type input "***"
click at [399, 166] on img at bounding box center [399, 166] width 4 height 3
type textarea "*"
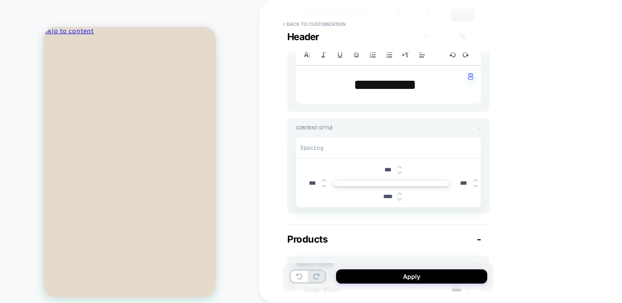
type input "***"
click at [400, 172] on img at bounding box center [399, 172] width 4 height 3
type textarea "*"
type input "***"
click at [400, 172] on img at bounding box center [399, 172] width 4 height 3
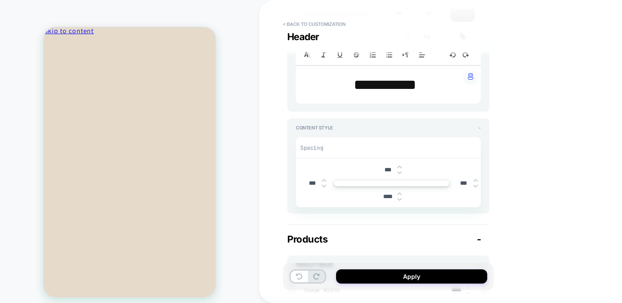
type textarea "*"
type input "***"
click at [400, 172] on img at bounding box center [399, 172] width 4 height 3
type textarea "*"
type input "****"
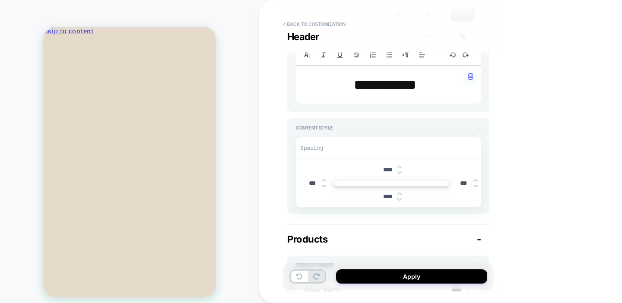
click at [400, 172] on img at bounding box center [399, 172] width 4 height 3
type textarea "*"
type input "****"
click at [400, 172] on img at bounding box center [399, 172] width 4 height 3
type textarea "*"
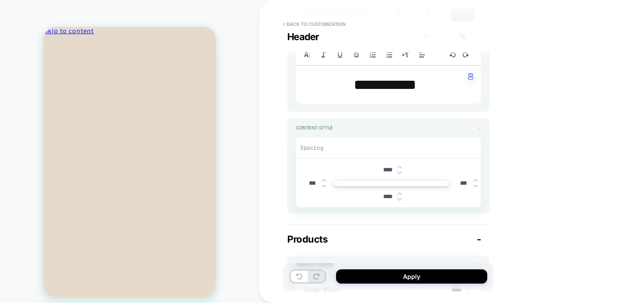
type input "****"
click at [400, 172] on img at bounding box center [399, 172] width 4 height 3
type textarea "*"
type input "****"
click at [400, 199] on img at bounding box center [399, 199] width 4 height 3
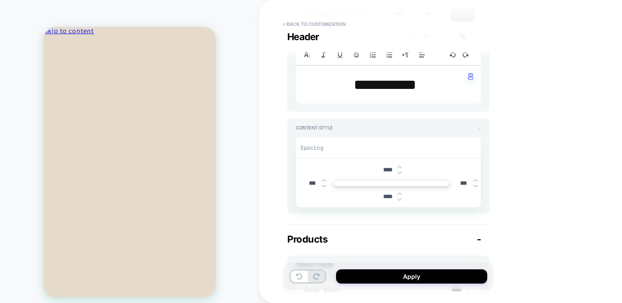
type textarea "*"
type input "****"
click at [400, 199] on img at bounding box center [399, 199] width 4 height 3
type textarea "*"
type input "****"
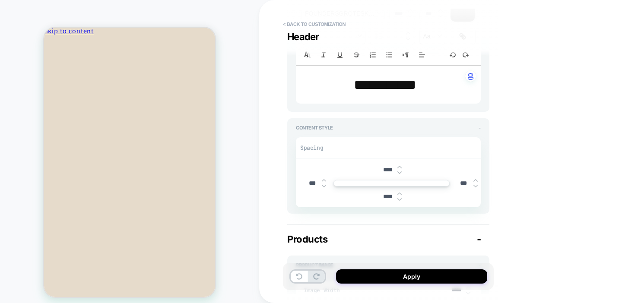
click at [400, 199] on img at bounding box center [399, 199] width 4 height 3
type textarea "*"
type input "****"
click at [400, 199] on img at bounding box center [399, 199] width 4 height 3
type textarea "*"
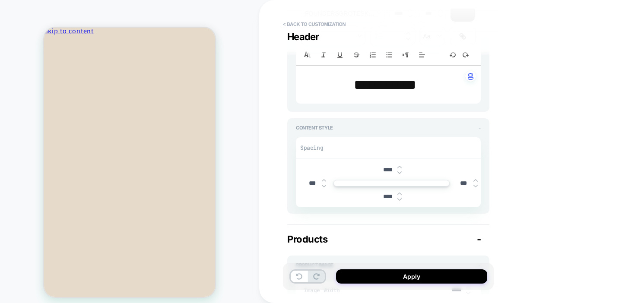
type input "****"
click at [400, 199] on img at bounding box center [399, 199] width 4 height 3
type textarea "*"
type input "****"
click at [400, 199] on img at bounding box center [399, 199] width 4 height 3
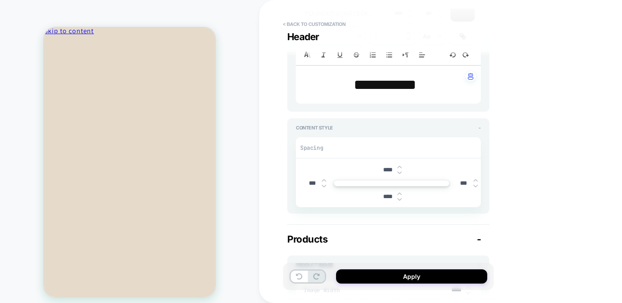
type textarea "*"
type input "****"
click at [400, 199] on img at bounding box center [399, 199] width 4 height 3
type textarea "*"
type input "****"
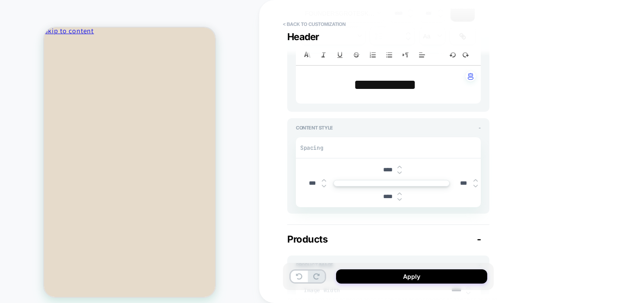
click at [400, 199] on img at bounding box center [399, 199] width 4 height 3
type textarea "*"
type input "****"
click at [400, 199] on img at bounding box center [399, 199] width 4 height 3
type textarea "*"
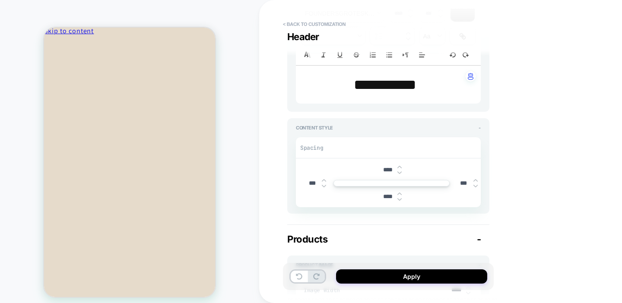
type input "****"
click at [400, 199] on img at bounding box center [399, 199] width 4 height 3
type textarea "*"
type input "****"
click at [400, 199] on img at bounding box center [399, 199] width 4 height 3
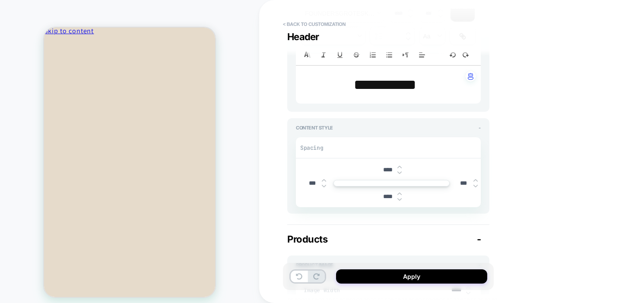
type textarea "*"
type input "***"
click at [400, 199] on img at bounding box center [399, 199] width 4 height 3
type textarea "*"
type input "***"
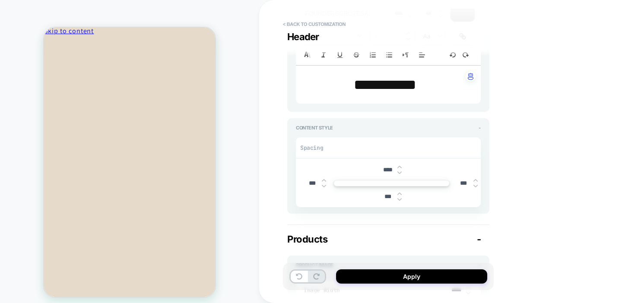
click at [400, 199] on img at bounding box center [399, 199] width 4 height 3
type textarea "*"
type input "***"
click at [400, 199] on img at bounding box center [399, 199] width 4 height 3
type textarea "*"
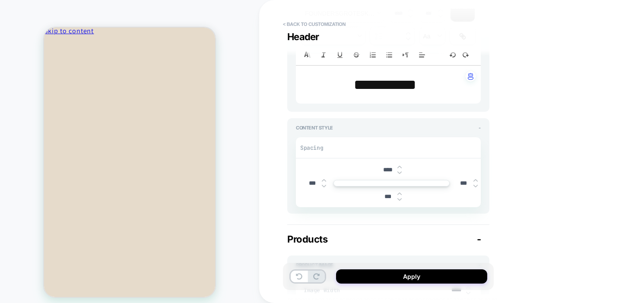
type input "***"
click at [400, 199] on img at bounding box center [399, 199] width 4 height 3
type textarea "*"
type input "***"
click at [400, 199] on img at bounding box center [399, 199] width 4 height 3
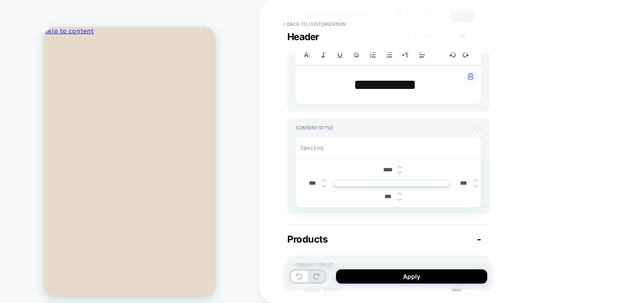
type textarea "*"
type input "***"
click at [400, 199] on img at bounding box center [399, 199] width 4 height 3
type textarea "*"
type input "***"
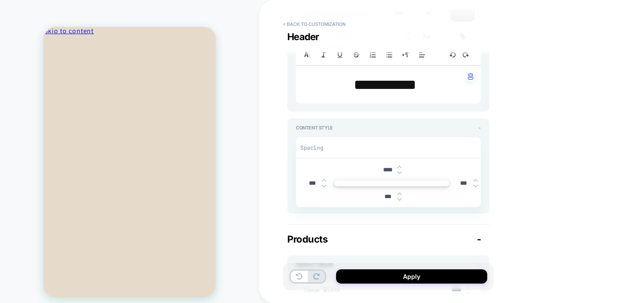
click at [400, 199] on img at bounding box center [399, 199] width 4 height 3
type textarea "*"
type input "***"
click at [400, 199] on img at bounding box center [399, 199] width 4 height 3
type textarea "*"
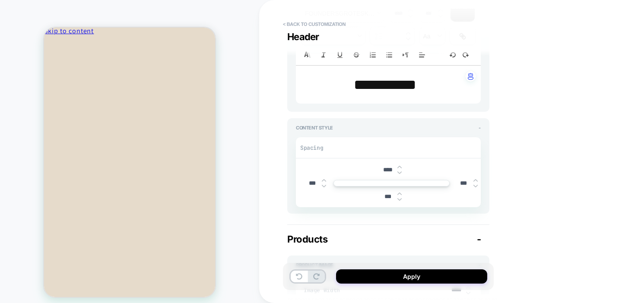
type input "***"
click at [400, 199] on img at bounding box center [399, 199] width 4 height 3
type textarea "*"
type input "***"
click at [400, 199] on img at bounding box center [399, 199] width 4 height 3
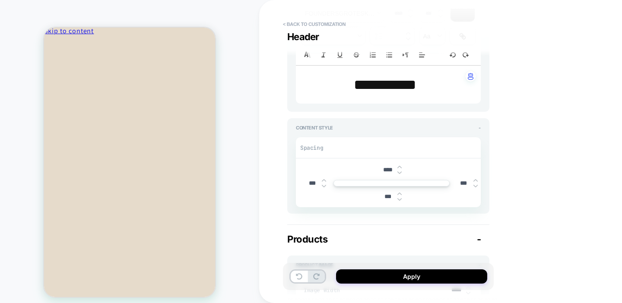
type textarea "*"
type input "****"
click at [400, 199] on img at bounding box center [399, 199] width 4 height 3
type textarea "*"
type input "****"
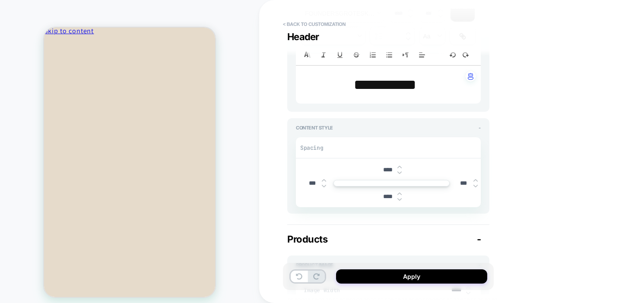
click at [400, 199] on img at bounding box center [399, 199] width 4 height 3
type textarea "*"
type input "****"
click at [400, 199] on img at bounding box center [399, 199] width 4 height 3
type textarea "*"
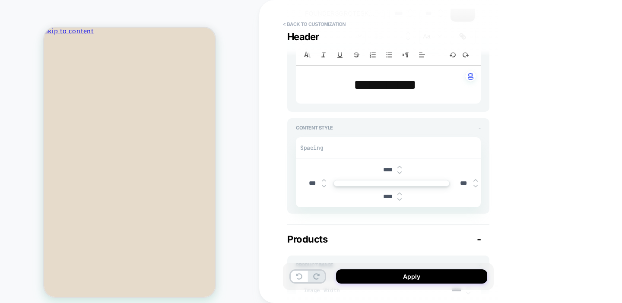
type input "****"
click at [399, 194] on img at bounding box center [399, 193] width 4 height 3
type textarea "*"
type input "****"
click at [399, 194] on img at bounding box center [399, 193] width 4 height 3
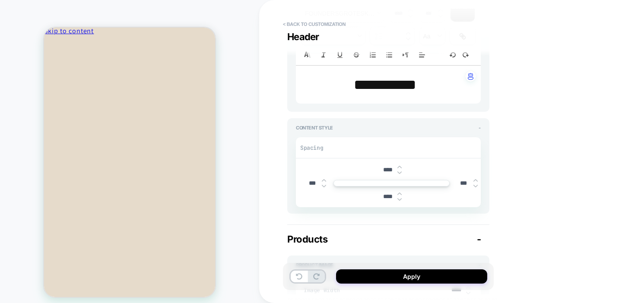
type textarea "*"
type input "****"
click at [399, 194] on img at bounding box center [399, 193] width 4 height 3
type textarea "*"
type input "****"
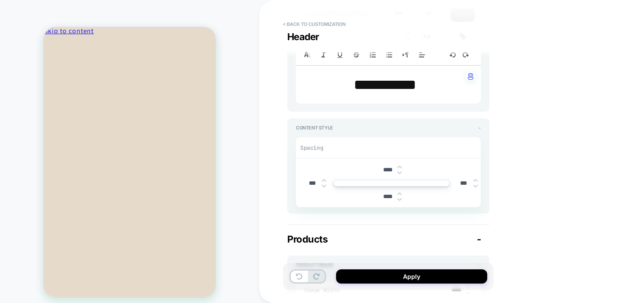
click at [399, 194] on img at bounding box center [399, 193] width 4 height 3
type textarea "*"
type input "***"
click at [398, 172] on img at bounding box center [399, 172] width 4 height 3
type textarea "*"
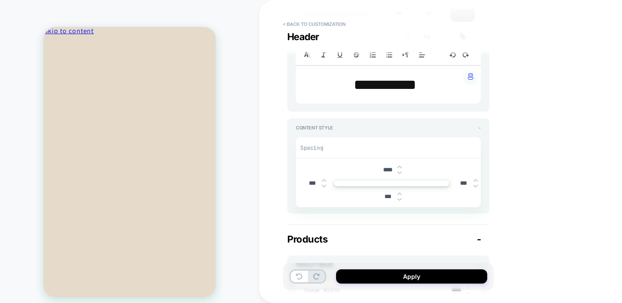
type input "****"
click at [398, 172] on img at bounding box center [399, 172] width 4 height 3
type textarea "*"
type input "****"
click at [398, 166] on img at bounding box center [399, 166] width 4 height 3
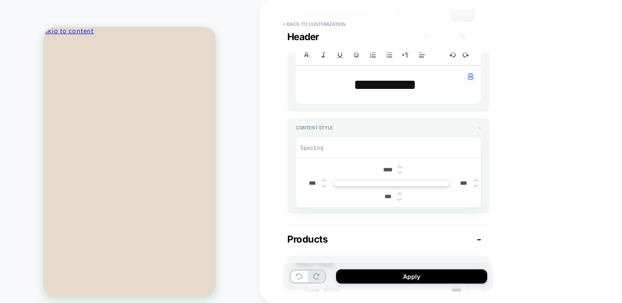
type textarea "*"
type input "****"
click at [399, 166] on img at bounding box center [399, 166] width 4 height 3
type textarea "*"
type input "****"
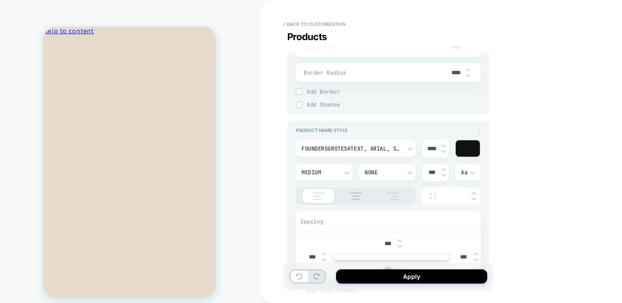
scroll to position [463, 0]
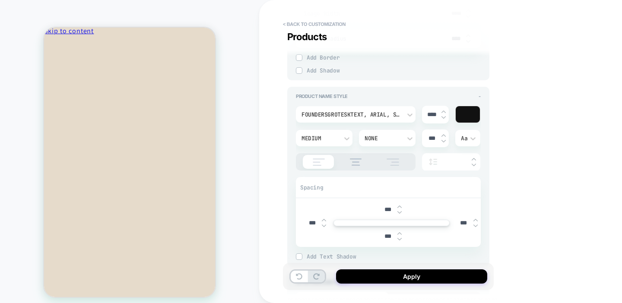
click at [398, 237] on img at bounding box center [399, 238] width 4 height 3
type textarea "*"
type input "***"
click at [398, 237] on img at bounding box center [399, 238] width 4 height 3
type textarea "*"
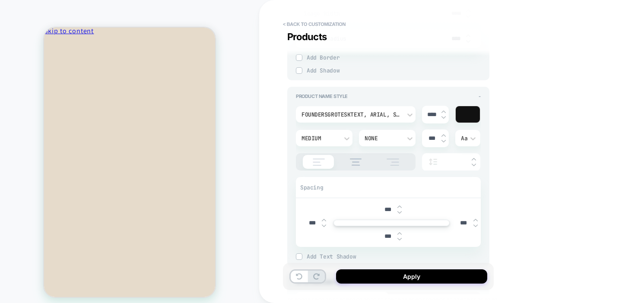
type input "***"
click at [398, 237] on img at bounding box center [399, 238] width 4 height 3
type textarea "*"
type input "***"
click at [399, 232] on img at bounding box center [399, 233] width 4 height 3
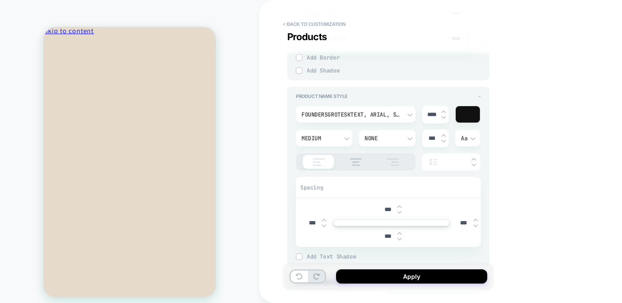
type textarea "*"
type input "***"
click at [399, 232] on img at bounding box center [399, 233] width 4 height 3
type textarea "*"
type input "***"
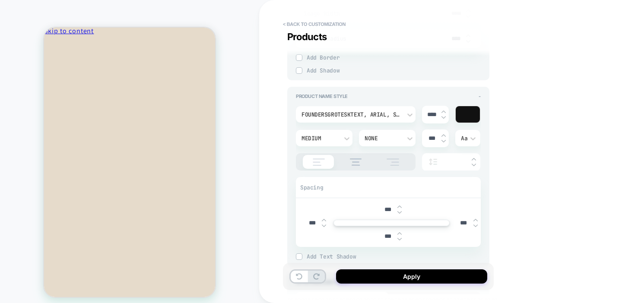
click at [399, 232] on img at bounding box center [399, 233] width 4 height 3
type textarea "*"
type input "***"
click at [399, 232] on img at bounding box center [399, 233] width 4 height 3
type textarea "*"
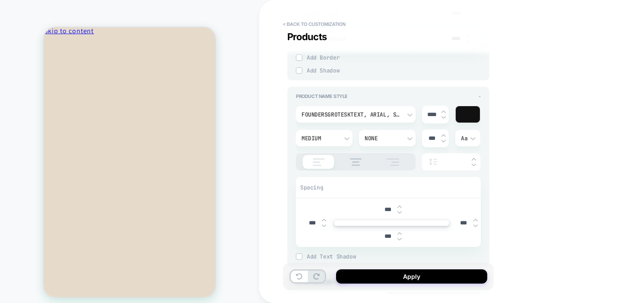
type input "***"
click at [400, 238] on img at bounding box center [399, 238] width 4 height 3
type textarea "*"
type input "***"
click at [400, 238] on img at bounding box center [399, 238] width 4 height 3
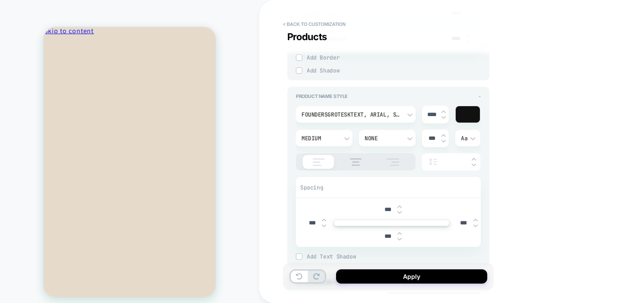
type textarea "*"
type input "***"
click at [400, 233] on img at bounding box center [399, 233] width 4 height 3
type textarea "*"
type input "***"
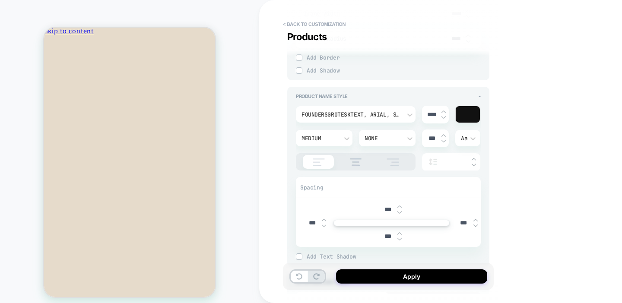
click at [400, 212] on img at bounding box center [399, 212] width 4 height 3
type textarea "*"
type input "****"
click at [400, 212] on img at bounding box center [399, 212] width 4 height 3
type textarea "*"
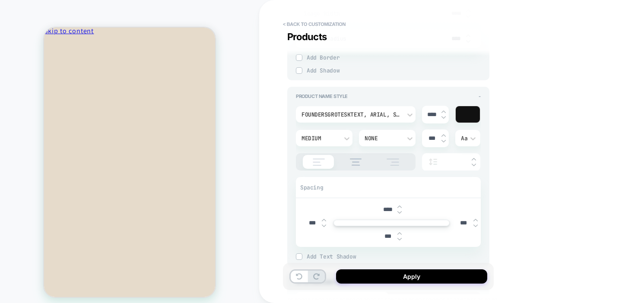
type input "****"
click at [400, 205] on img at bounding box center [399, 206] width 4 height 3
type textarea "*"
type input "****"
click at [400, 205] on img at bounding box center [399, 206] width 4 height 3
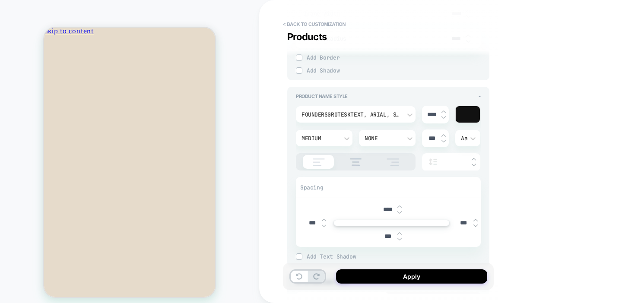
type textarea "*"
type input "***"
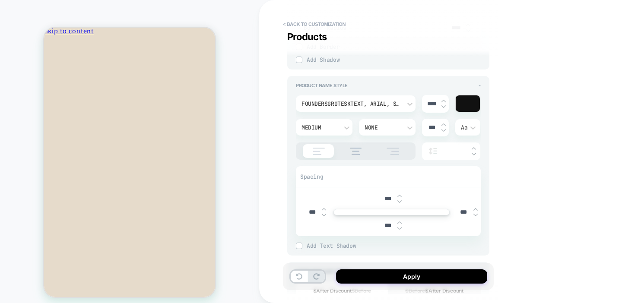
scroll to position [474, 0]
click at [400, 202] on img at bounding box center [399, 201] width 4 height 3
type textarea "*"
type input "****"
click at [399, 197] on img at bounding box center [399, 196] width 4 height 3
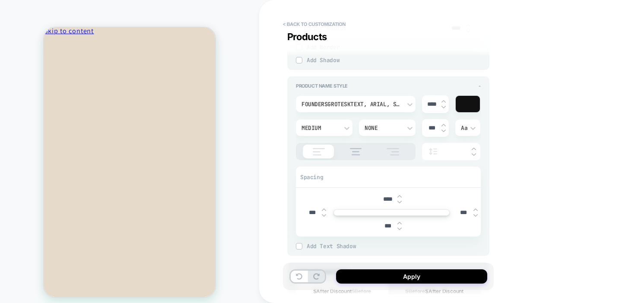
type textarea "*"
type input "***"
click at [399, 200] on img at bounding box center [399, 201] width 4 height 3
type textarea "*"
type input "****"
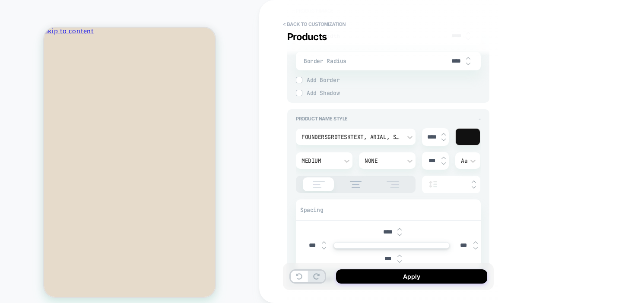
scroll to position [0, 0]
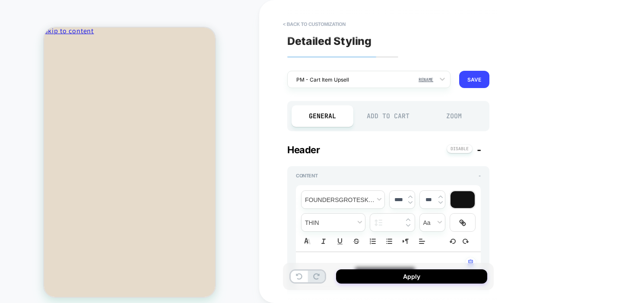
click at [392, 110] on div "Add to Cart" at bounding box center [388, 116] width 62 height 22
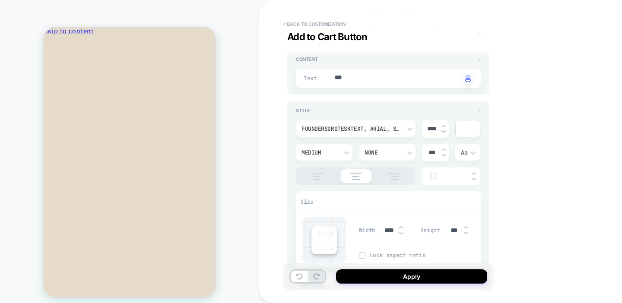
scroll to position [123, 0]
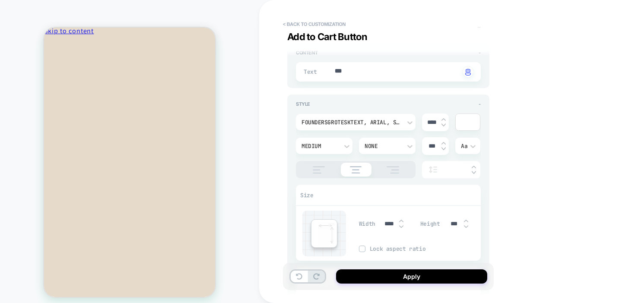
click at [464, 124] on div at bounding box center [467, 122] width 24 height 16
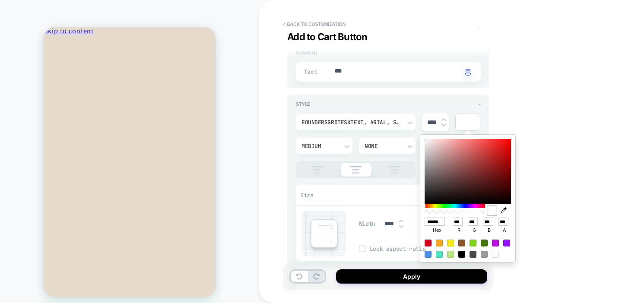
click at [505, 211] on icon "button" at bounding box center [504, 210] width 6 height 6
type textarea "*"
type input "******"
type input "***"
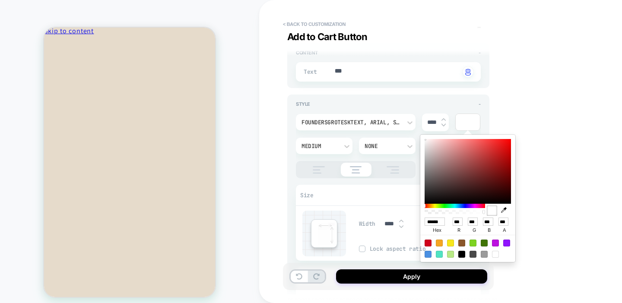
type input "***"
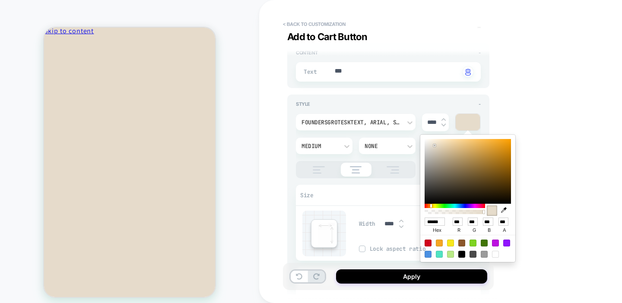
click at [382, 199] on div "Size" at bounding box center [388, 195] width 185 height 21
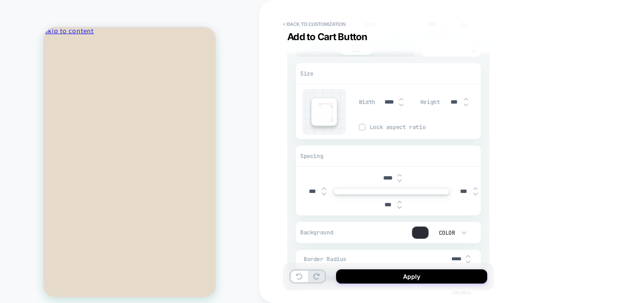
scroll to position [255, 0]
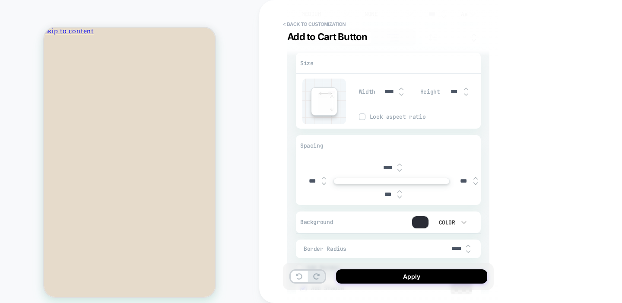
click at [401, 170] on img at bounding box center [399, 170] width 4 height 3
type textarea "*"
type input "***"
click at [401, 170] on img at bounding box center [399, 170] width 4 height 3
type textarea "*"
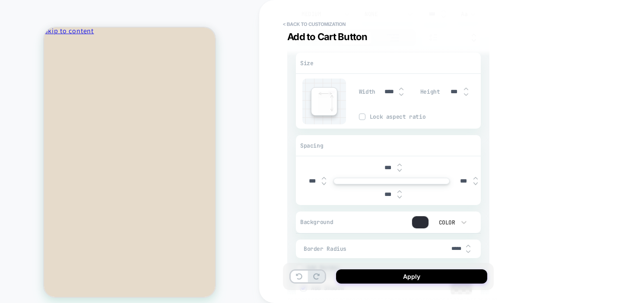
type input "***"
click at [401, 170] on img at bounding box center [399, 170] width 4 height 3
type textarea "*"
type input "***"
click at [401, 170] on img at bounding box center [399, 170] width 4 height 3
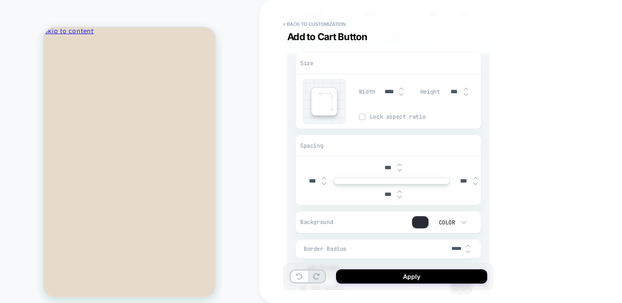
type textarea "*"
type input "***"
click at [401, 170] on img at bounding box center [399, 170] width 4 height 3
type textarea "*"
type input "***"
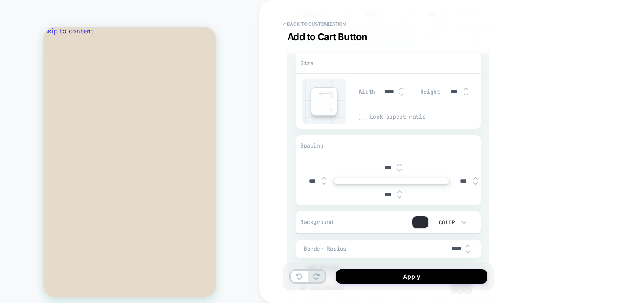
click at [399, 164] on img at bounding box center [399, 164] width 4 height 3
type textarea "*"
type input "***"
click at [399, 164] on img at bounding box center [399, 164] width 4 height 3
type textarea "*"
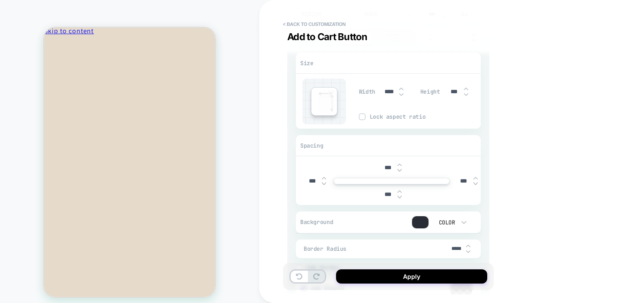
type input "***"
click at [399, 164] on img at bounding box center [399, 164] width 4 height 3
type textarea "*"
type input "***"
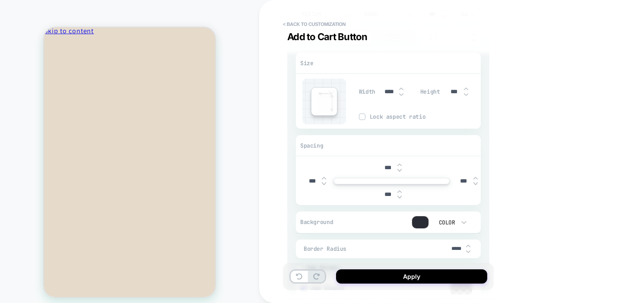
click at [399, 164] on img at bounding box center [399, 164] width 4 height 3
type textarea "*"
type input "****"
type textarea "*"
click at [457, 247] on input "*****" at bounding box center [455, 249] width 19 height 6
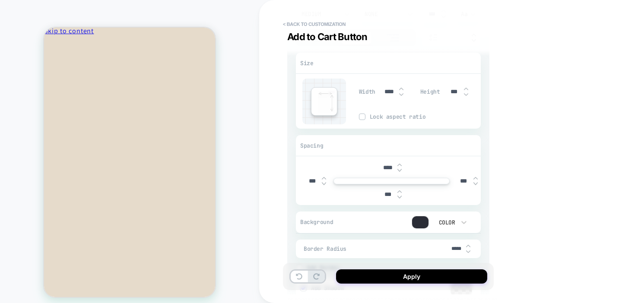
type input "***"
type textarea "*"
type input "***"
click at [530, 207] on div "< Back to customization Add to Cart Button Detailed Styling PM - Cart Item Upse…" at bounding box center [449, 151] width 380 height 303
click at [420, 227] on div at bounding box center [420, 222] width 16 height 12
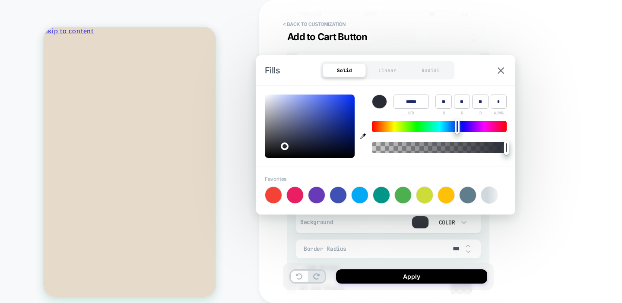
type textarea "*"
click at [419, 221] on div at bounding box center [420, 222] width 16 height 12
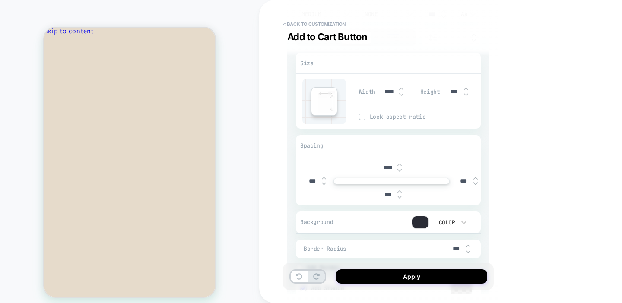
click at [419, 221] on div at bounding box center [420, 222] width 16 height 12
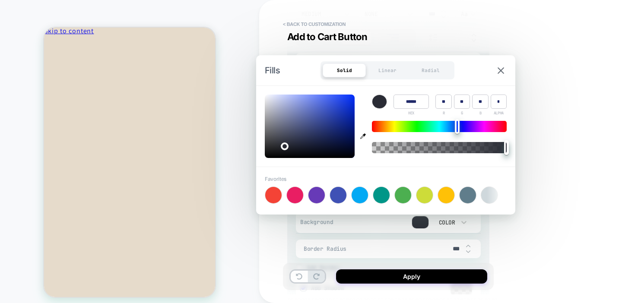
click at [363, 135] on icon "button" at bounding box center [363, 136] width 6 height 6
type input "******"
type input "**"
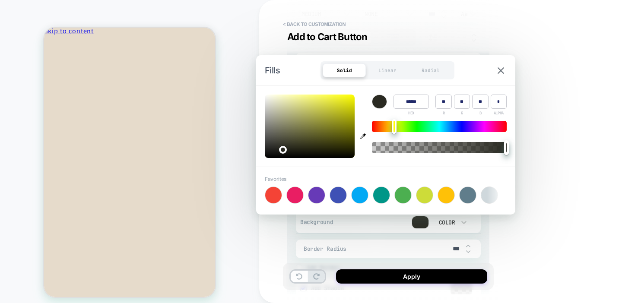
click at [546, 130] on div "< Back to customization Add to Cart Button Detailed Styling PM - Cart Item Upse…" at bounding box center [449, 151] width 380 height 303
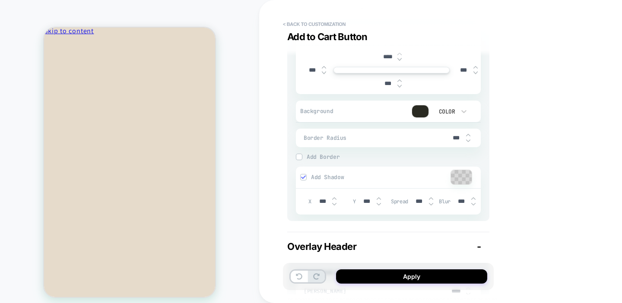
scroll to position [188, 0]
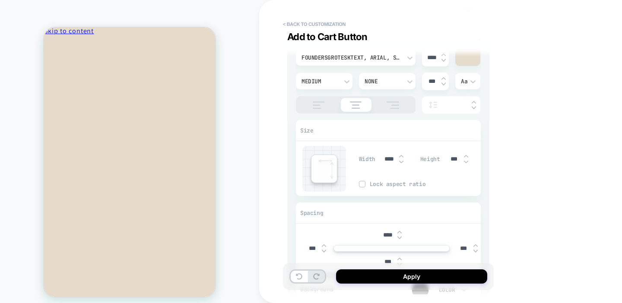
type textarea "*"
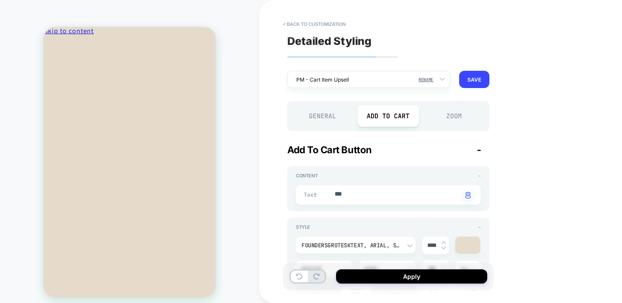
click at [458, 104] on div "General Add to Cart Zoom" at bounding box center [388, 116] width 202 height 30
click at [452, 113] on div "Zoom" at bounding box center [454, 116] width 62 height 22
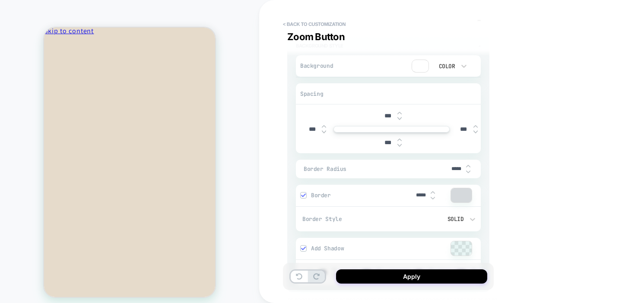
scroll to position [131, 0]
click at [418, 69] on div at bounding box center [420, 65] width 16 height 12
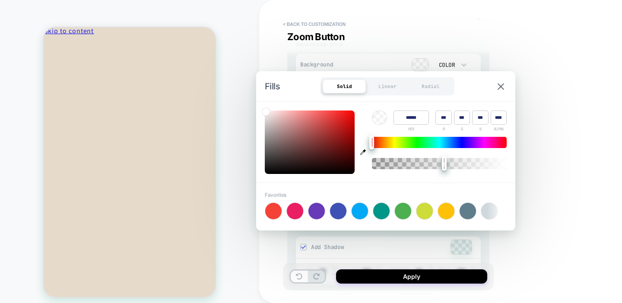
type input "****"
drag, startPoint x: 490, startPoint y: 162, endPoint x: 449, endPoint y: 162, distance: 40.6
click at [449, 162] on div at bounding box center [439, 163] width 135 height 11
click at [550, 88] on div "< Back to customization Zoom Button Detailed Styling PM - Cart Item Upsell RENA…" at bounding box center [449, 151] width 380 height 303
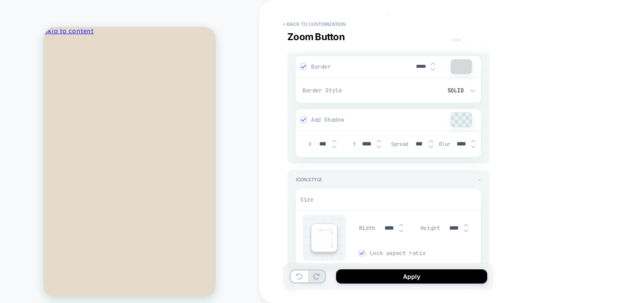
scroll to position [0, 0]
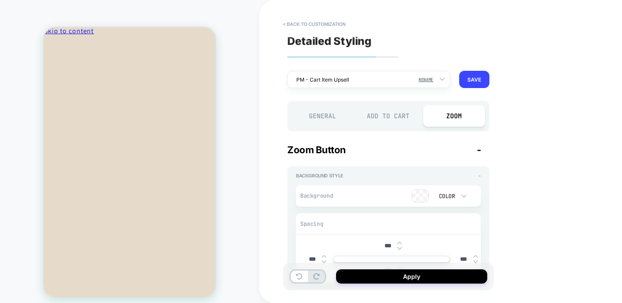
click at [298, 96] on div "Detailed Styling PM - Cart Item Upsell RENAME SAVE General Add to Cart Zoom Zoo…" at bounding box center [388, 152] width 211 height 286
click at [316, 114] on div "General" at bounding box center [322, 116] width 62 height 22
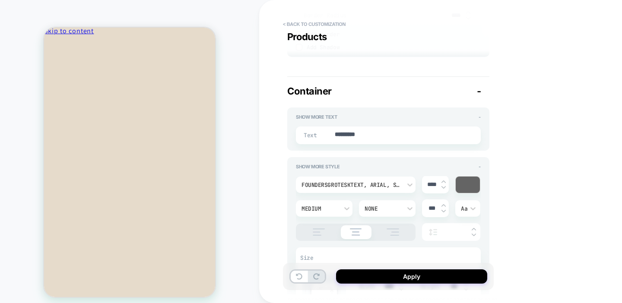
scroll to position [1500, 0]
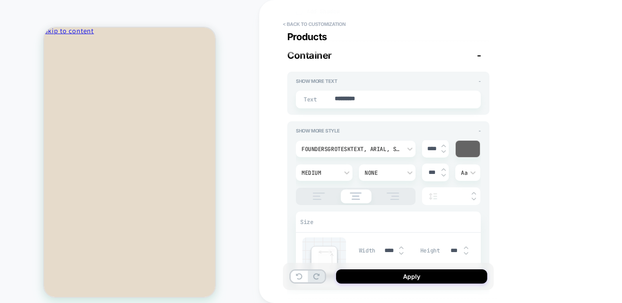
type textarea "*"
type textarea "**"
type textarea "*"
type textarea "****"
type textarea "*"
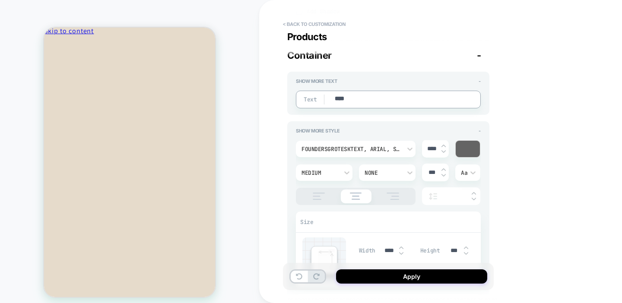
type textarea "****"
type textarea "*"
type textarea "****"
type textarea "*"
type textarea "***"
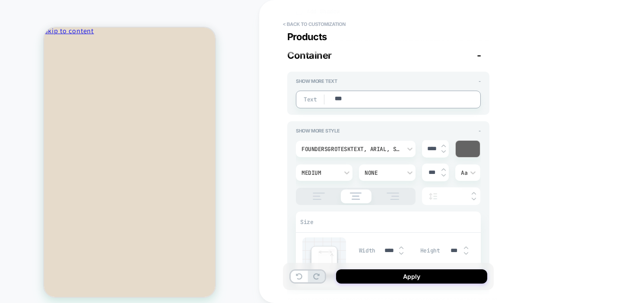
type textarea "*"
type textarea "**"
type textarea "*"
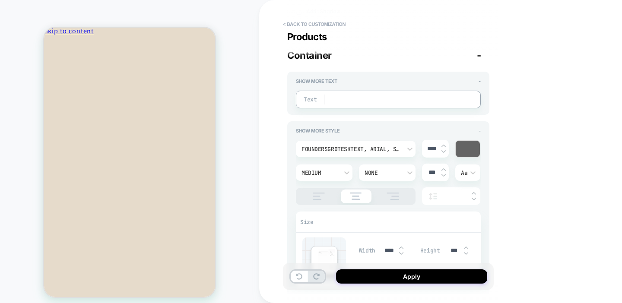
type textarea "*"
type textarea "***"
type textarea "*"
type textarea "****"
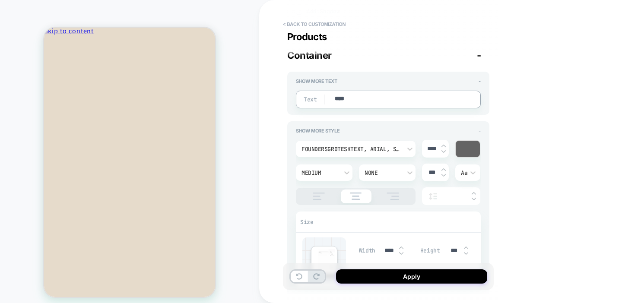
type textarea "*"
type textarea "******"
type textarea "*"
type textarea "*******"
type textarea "*"
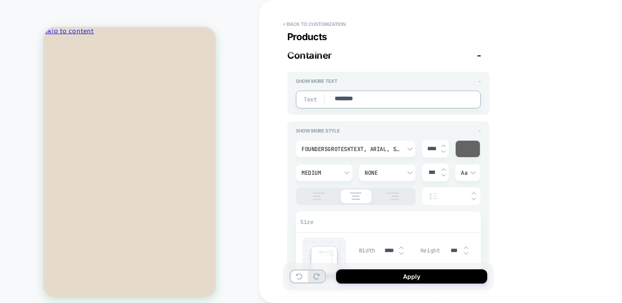
type textarea "*********"
type textarea "*"
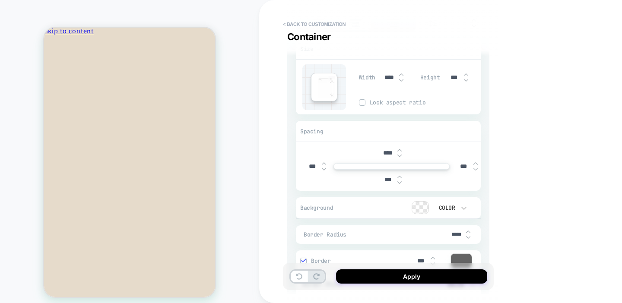
scroll to position [1749, 0]
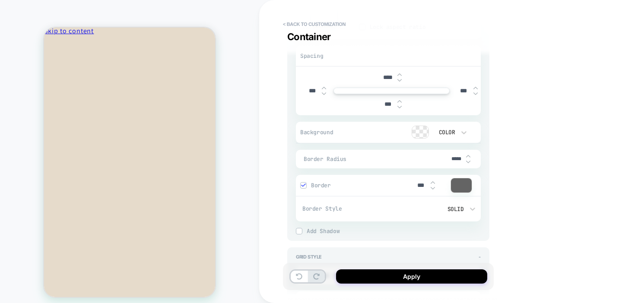
type textarea "*********"
type textarea "*"
click at [456, 156] on input "*****" at bounding box center [455, 159] width 19 height 6
type input "***"
type textarea "*"
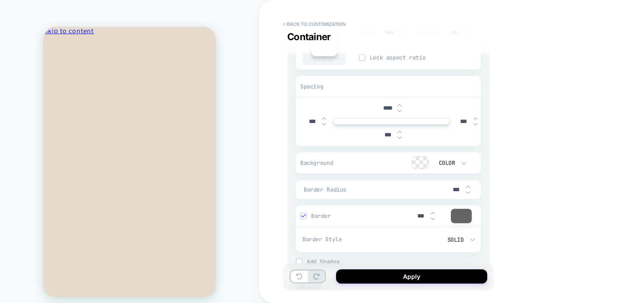
scroll to position [1870, 0]
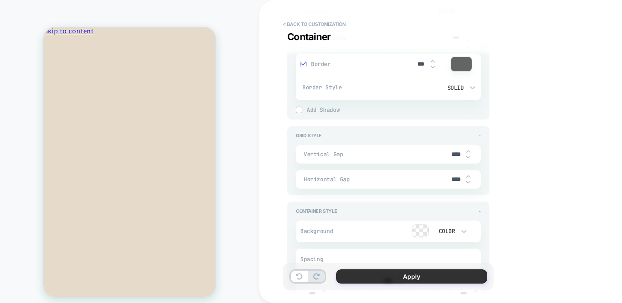
type input "***"
click at [387, 275] on button "Apply" at bounding box center [411, 276] width 151 height 14
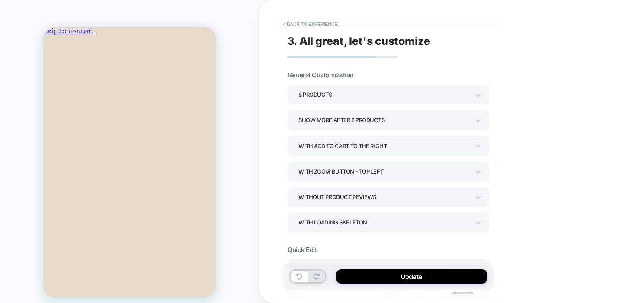
click at [340, 96] on div "8 Products" at bounding box center [383, 95] width 171 height 12
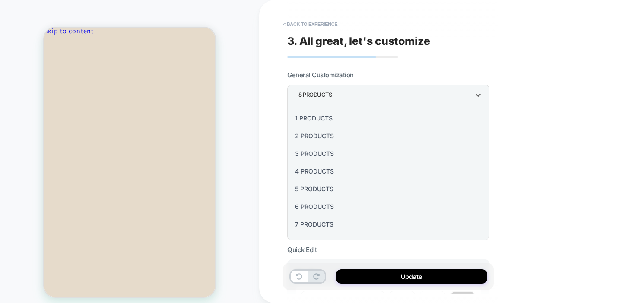
click at [318, 170] on div "4 Products" at bounding box center [387, 171] width 195 height 18
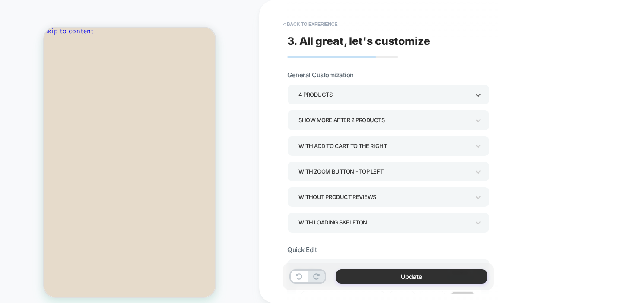
click at [376, 279] on button "Update" at bounding box center [411, 276] width 151 height 14
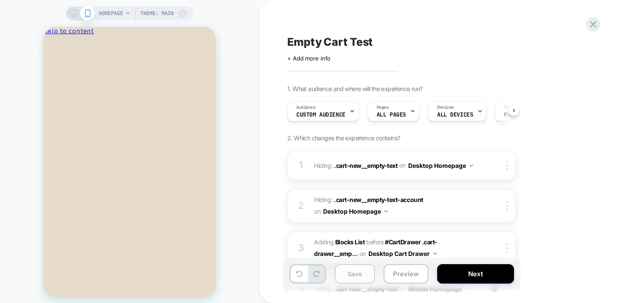
scroll to position [0, 0]
click at [360, 273] on button "Save" at bounding box center [355, 273] width 40 height 19
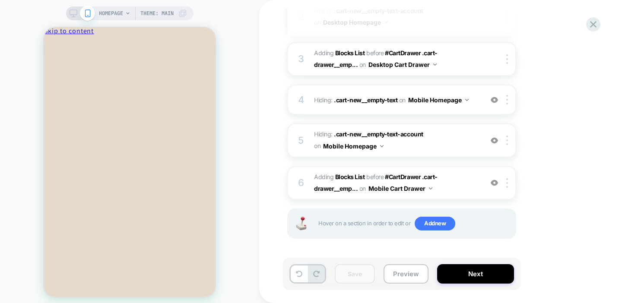
scroll to position [0, 0]
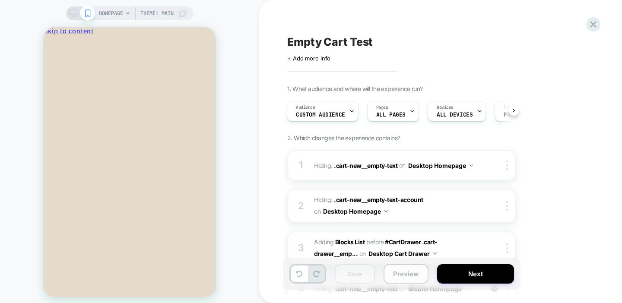
click at [402, 276] on button "Preview" at bounding box center [405, 273] width 45 height 19
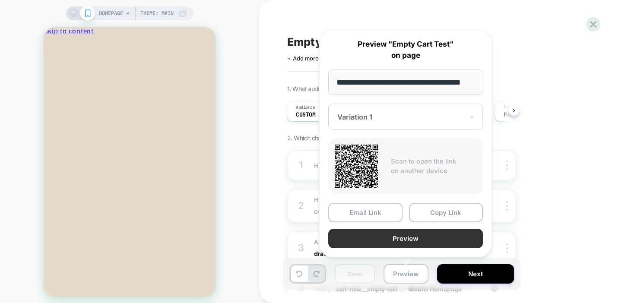
click at [411, 236] on button "Preview" at bounding box center [405, 238] width 155 height 19
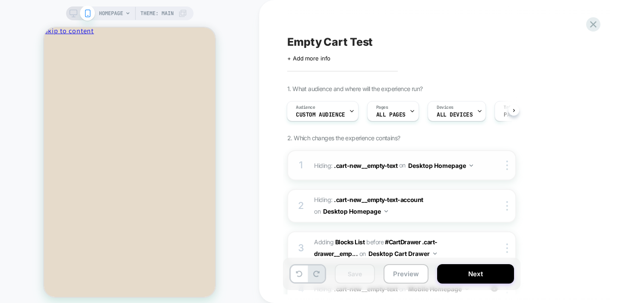
scroll to position [189, 0]
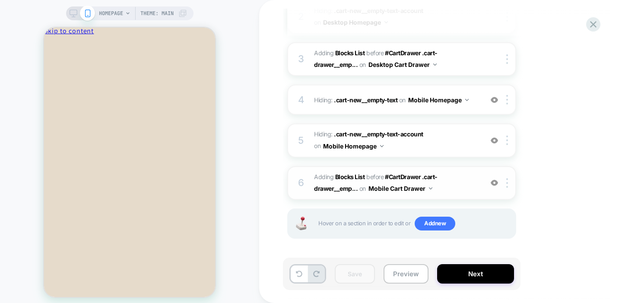
click at [494, 185] on img at bounding box center [493, 182] width 7 height 7
click at [494, 184] on img at bounding box center [493, 182] width 7 height 7
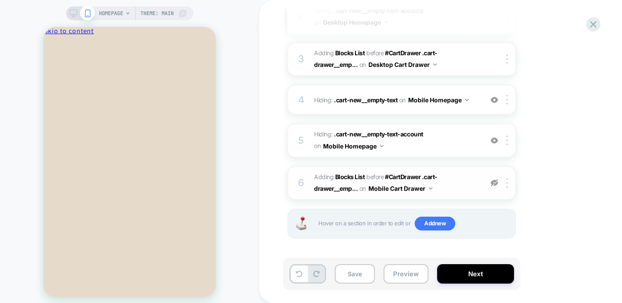
click at [494, 184] on img at bounding box center [493, 182] width 7 height 7
click at [458, 184] on span "#_loomi_addon_1758840073367 Adding Blocks List BEFORE #CartDrawer .cart-drawer_…" at bounding box center [396, 182] width 164 height 23
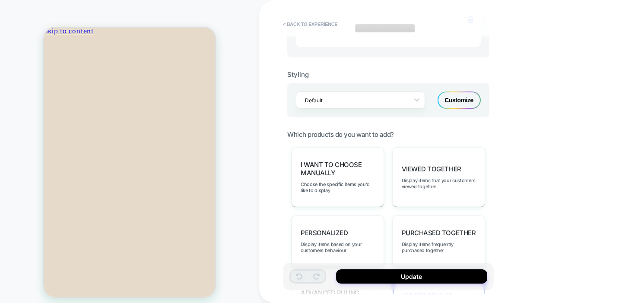
scroll to position [352, 0]
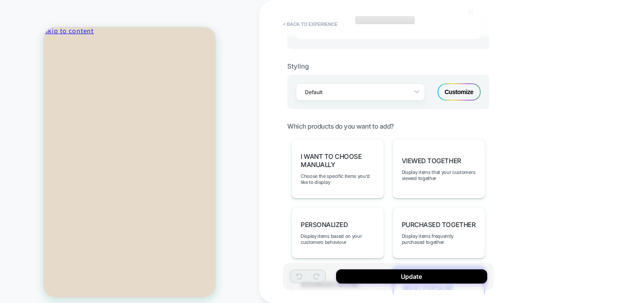
click at [455, 92] on div "Customize" at bounding box center [458, 91] width 43 height 17
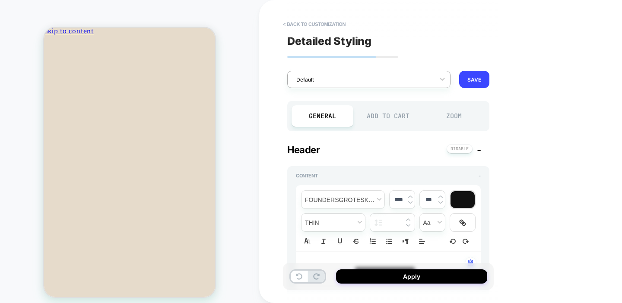
type textarea "*"
click at [399, 76] on div at bounding box center [363, 80] width 134 height 8
click at [469, 79] on button "SAVE" at bounding box center [474, 79] width 30 height 17
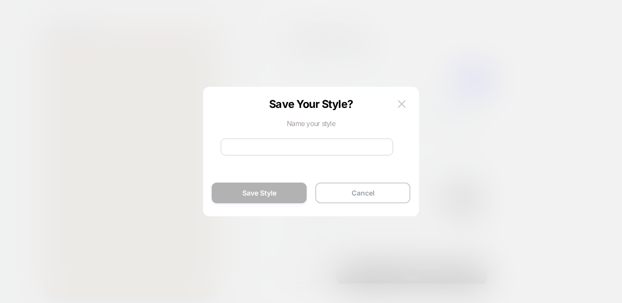
click at [290, 144] on input at bounding box center [307, 147] width 172 height 17
type input "*"
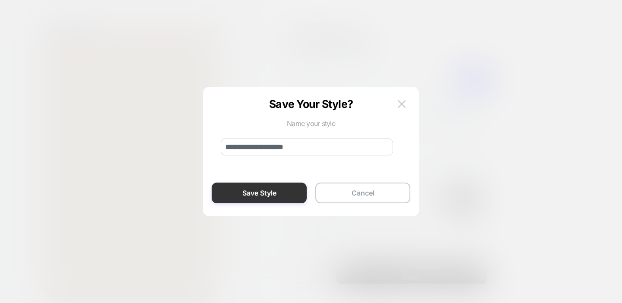
type input "**********"
click at [259, 188] on button "Save Style" at bounding box center [259, 193] width 95 height 21
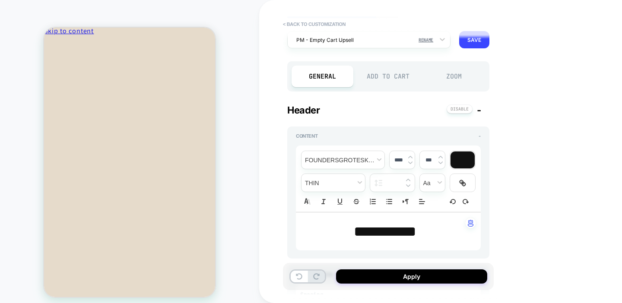
scroll to position [104, 0]
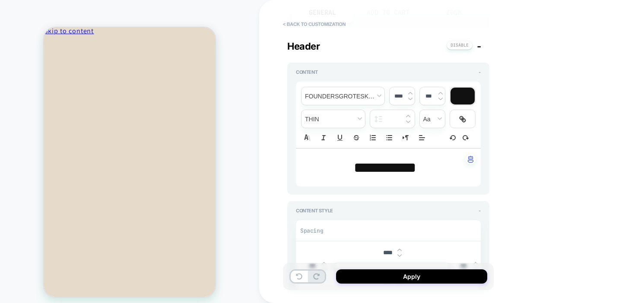
click at [409, 99] on img at bounding box center [410, 98] width 4 height 3
click at [391, 167] on span "**********" at bounding box center [385, 167] width 63 height 15
click at [409, 98] on img at bounding box center [410, 98] width 4 height 3
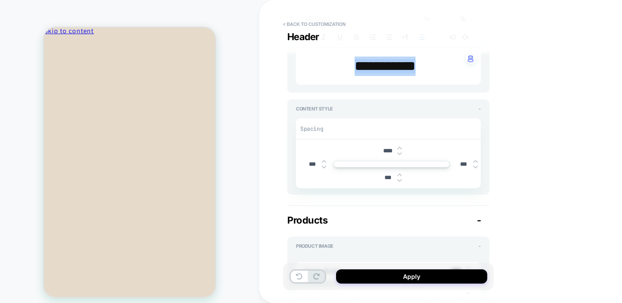
scroll to position [209, 0]
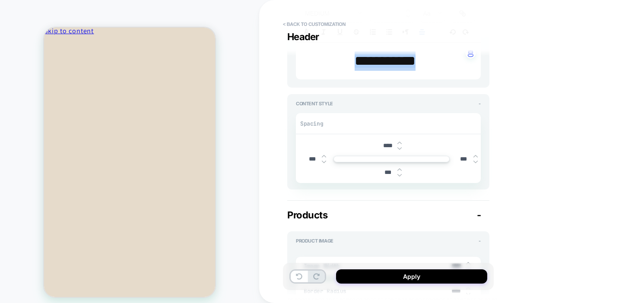
click at [400, 147] on img at bounding box center [399, 148] width 4 height 3
click at [399, 142] on img at bounding box center [399, 142] width 4 height 3
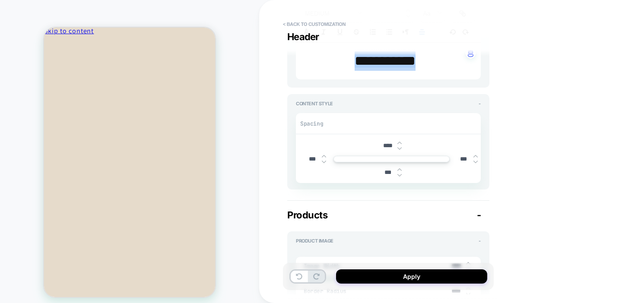
click at [399, 142] on img at bounding box center [399, 142] width 4 height 3
click at [400, 148] on img at bounding box center [399, 148] width 4 height 3
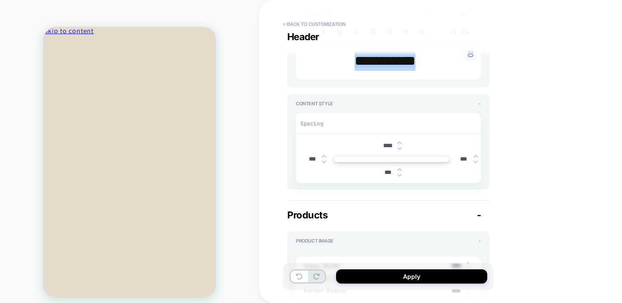
click at [400, 148] on img at bounding box center [399, 148] width 4 height 3
click at [399, 140] on div "****" at bounding box center [391, 146] width 27 height 18
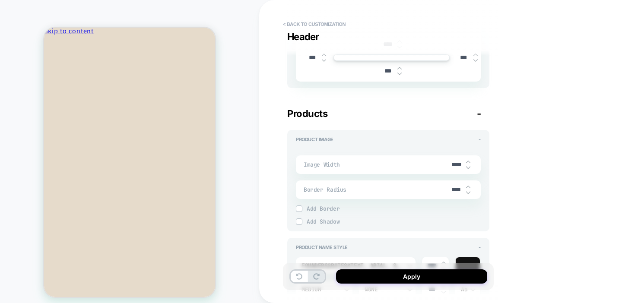
scroll to position [384, 0]
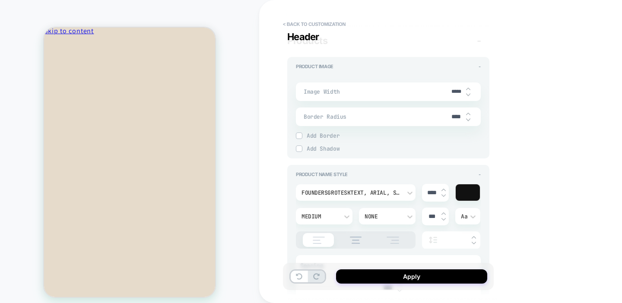
click at [468, 94] on img at bounding box center [468, 94] width 4 height 3
click at [466, 88] on img at bounding box center [468, 88] width 4 height 3
click at [467, 94] on img at bounding box center [468, 94] width 4 height 3
click at [467, 87] on img at bounding box center [468, 88] width 4 height 3
click at [469, 93] on img at bounding box center [468, 94] width 4 height 3
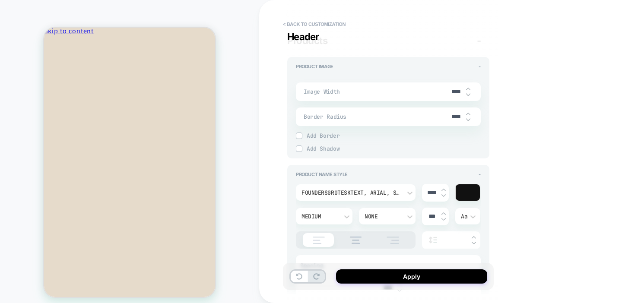
click at [468, 88] on img at bounding box center [468, 88] width 4 height 3
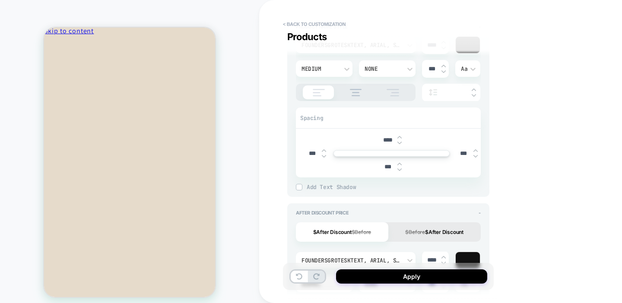
scroll to position [532, 0]
click at [397, 141] on img at bounding box center [399, 142] width 4 height 3
click at [398, 135] on img at bounding box center [399, 136] width 4 height 3
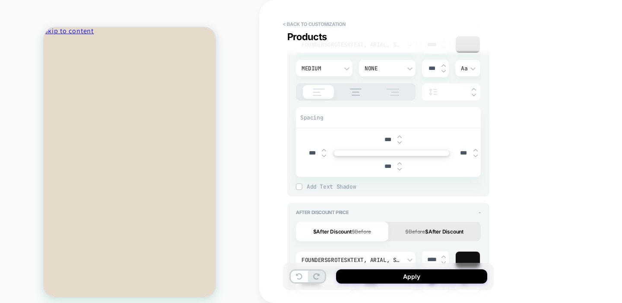
click at [398, 135] on img at bounding box center [399, 136] width 4 height 3
click at [399, 139] on div at bounding box center [399, 139] width 4 height 9
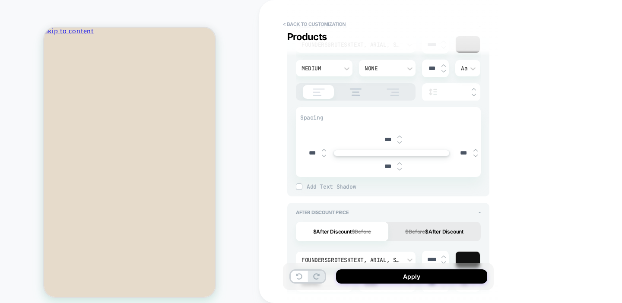
click at [399, 139] on div at bounding box center [399, 139] width 4 height 9
click at [401, 141] on img at bounding box center [399, 142] width 4 height 3
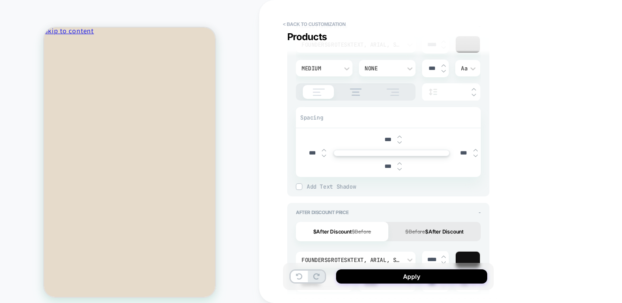
click at [401, 142] on img at bounding box center [399, 142] width 4 height 3
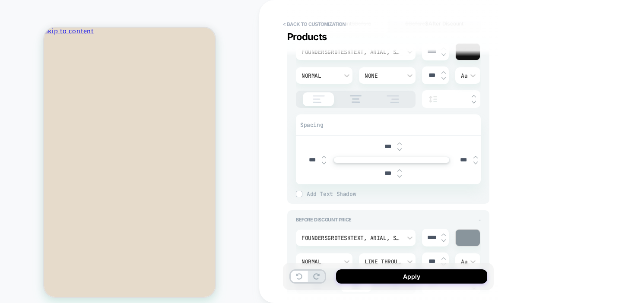
scroll to position [741, 0]
click at [399, 147] on img at bounding box center [399, 148] width 4 height 3
click at [398, 141] on img at bounding box center [399, 142] width 4 height 3
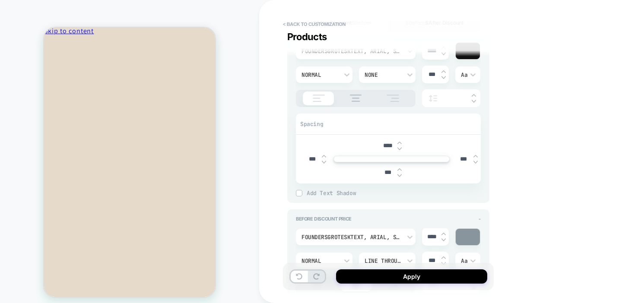
click at [398, 141] on img at bounding box center [399, 142] width 4 height 3
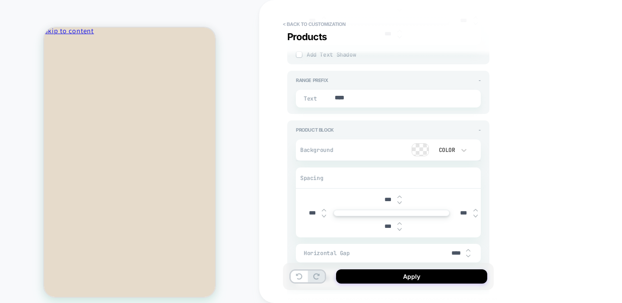
scroll to position [1199, 0]
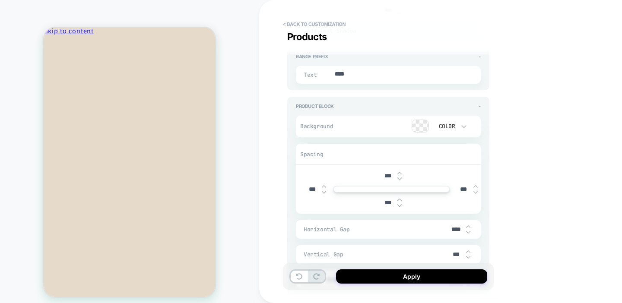
click at [399, 177] on img at bounding box center [399, 178] width 4 height 3
click at [399, 171] on img at bounding box center [399, 172] width 4 height 3
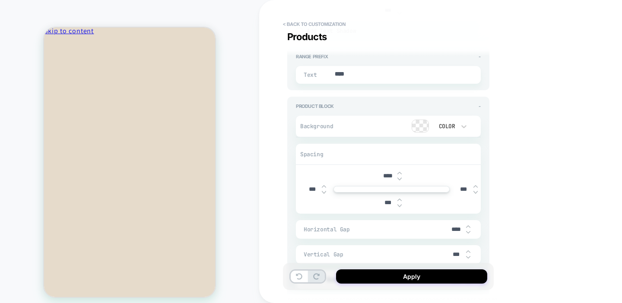
click at [399, 171] on img at bounding box center [399, 172] width 4 height 3
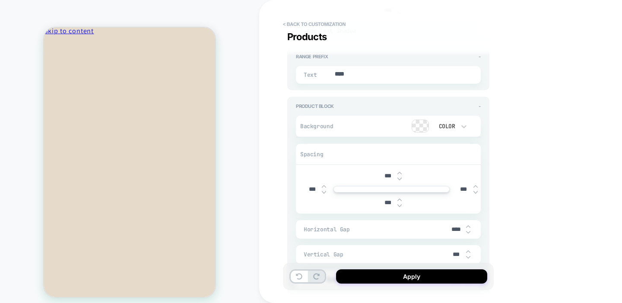
click at [399, 171] on img at bounding box center [399, 172] width 4 height 3
click at [401, 177] on img at bounding box center [399, 178] width 4 height 3
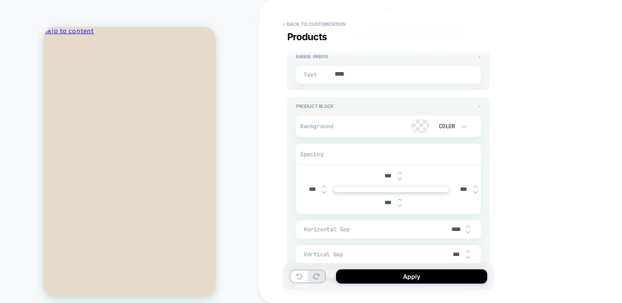
click at [401, 177] on img at bounding box center [399, 178] width 4 height 3
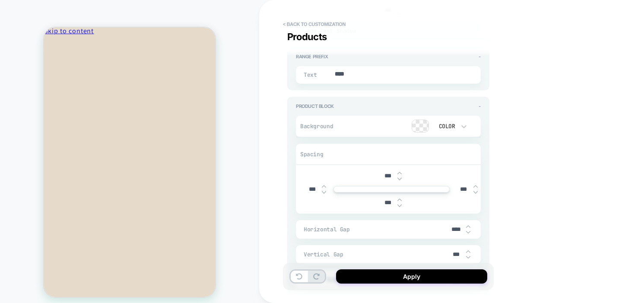
click at [401, 177] on img at bounding box center [399, 178] width 4 height 3
click at [401, 178] on div "***" at bounding box center [391, 176] width 27 height 18
click at [401, 177] on div "***" at bounding box center [391, 176] width 27 height 18
click at [400, 177] on img at bounding box center [399, 178] width 4 height 3
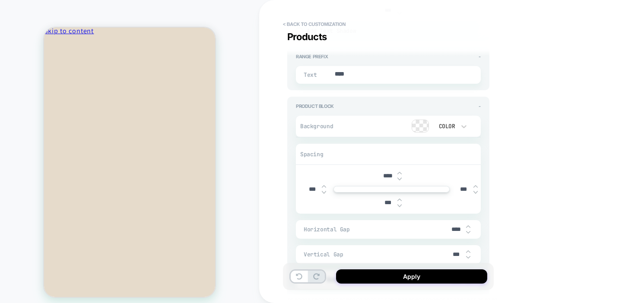
click at [400, 177] on img at bounding box center [399, 178] width 4 height 3
click at [400, 171] on img at bounding box center [399, 172] width 4 height 3
click at [398, 204] on img at bounding box center [399, 205] width 4 height 3
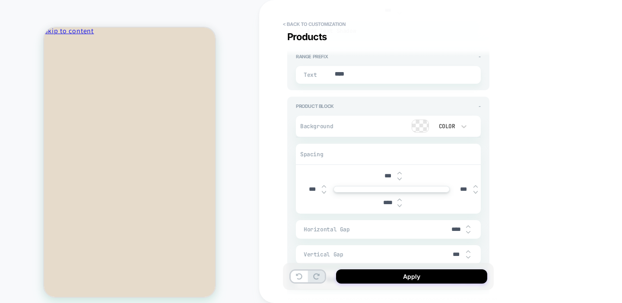
click at [398, 204] on img at bounding box center [399, 205] width 4 height 3
click at [398, 198] on img at bounding box center [399, 199] width 4 height 3
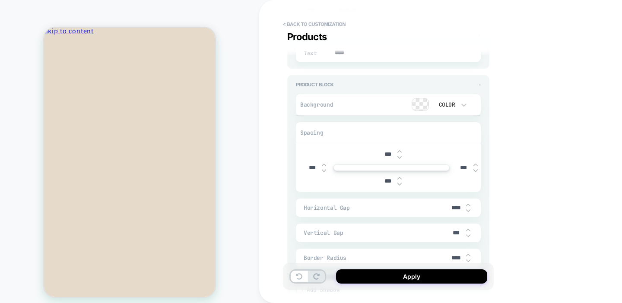
scroll to position [1227, 0]
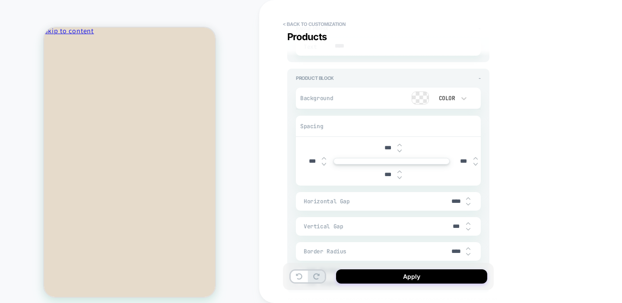
click at [468, 227] on img at bounding box center [468, 228] width 4 height 3
click at [467, 222] on img at bounding box center [468, 223] width 4 height 3
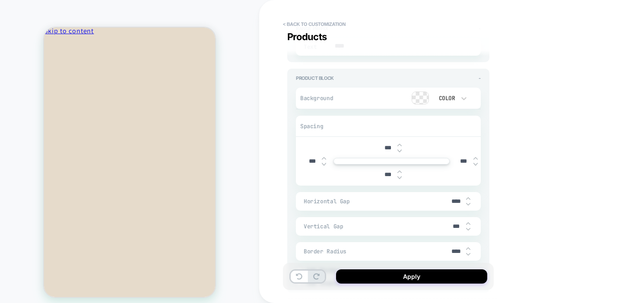
click at [467, 222] on img at bounding box center [468, 223] width 4 height 3
click at [468, 253] on img at bounding box center [468, 254] width 4 height 3
click at [468, 247] on img at bounding box center [468, 248] width 4 height 3
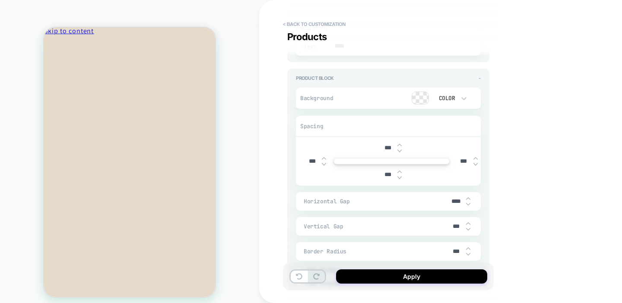
click at [468, 247] on img at bounding box center [468, 248] width 4 height 3
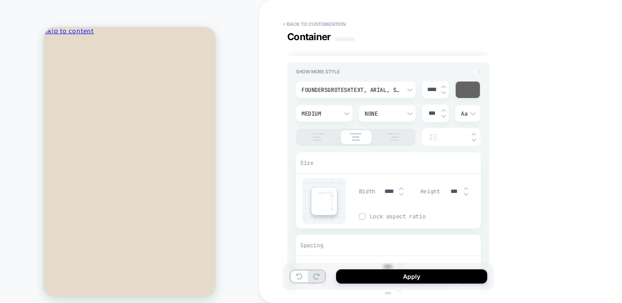
scroll to position [1558, 0]
click at [464, 193] on img at bounding box center [466, 194] width 4 height 3
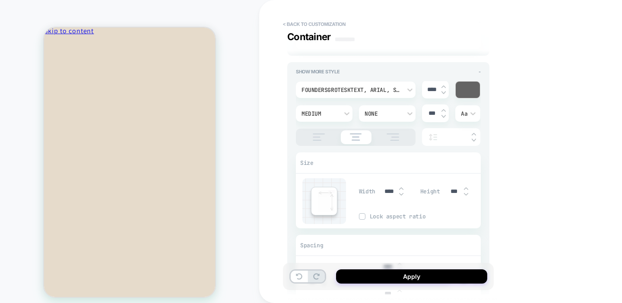
click at [464, 193] on img at bounding box center [466, 194] width 4 height 3
click at [464, 187] on img at bounding box center [466, 188] width 4 height 3
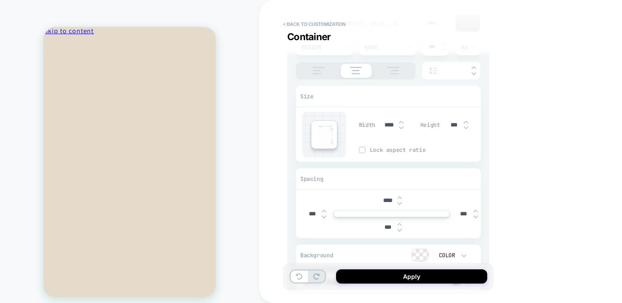
scroll to position [1627, 0]
click at [399, 199] on img at bounding box center [399, 200] width 4 height 3
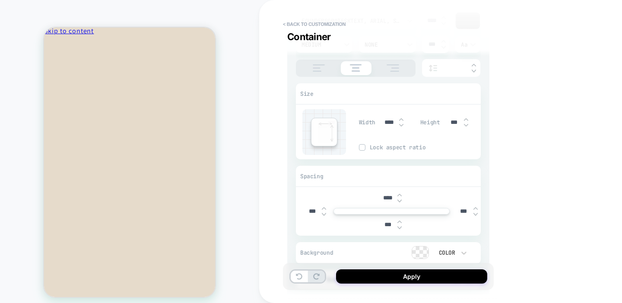
click at [399, 199] on img at bounding box center [399, 200] width 4 height 3
click at [399, 193] on img at bounding box center [399, 194] width 4 height 3
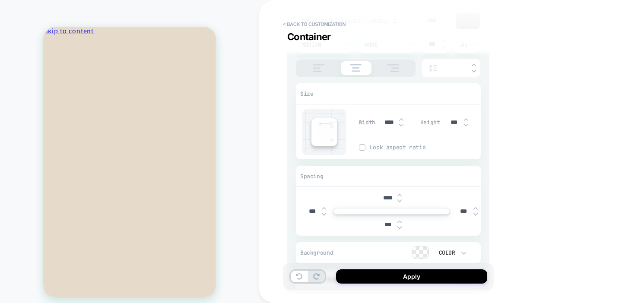
click at [399, 193] on img at bounding box center [399, 194] width 4 height 3
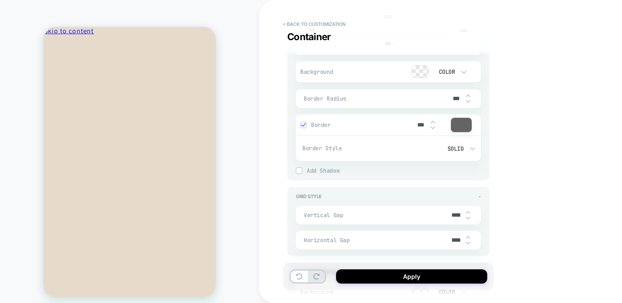
scroll to position [1809, 0]
click at [468, 215] on img at bounding box center [468, 216] width 4 height 3
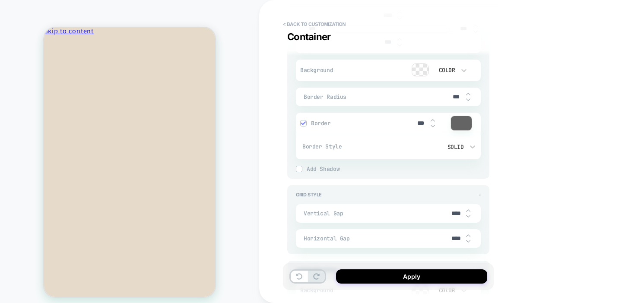
click at [468, 215] on img at bounding box center [468, 216] width 4 height 3
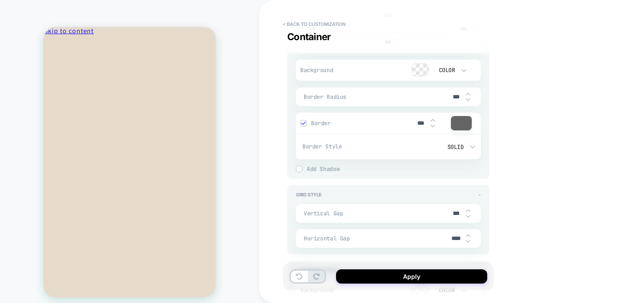
click at [468, 215] on img at bounding box center [468, 216] width 4 height 3
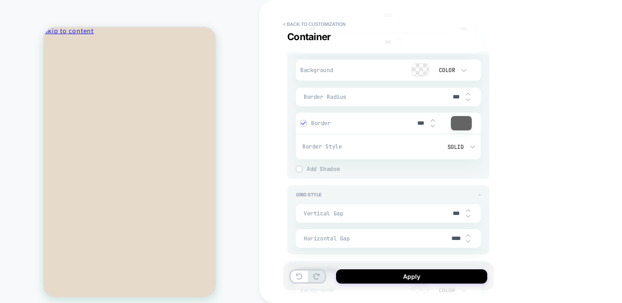
click at [467, 215] on img at bounding box center [468, 216] width 4 height 3
click at [467, 209] on img at bounding box center [468, 210] width 4 height 3
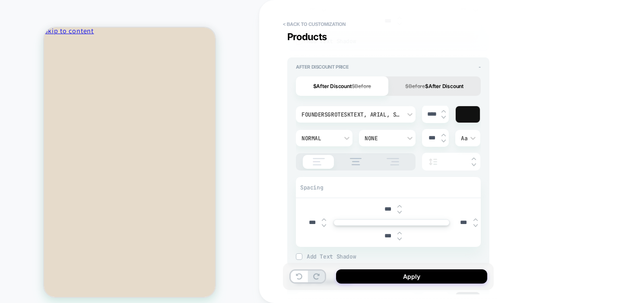
scroll to position [733, 0]
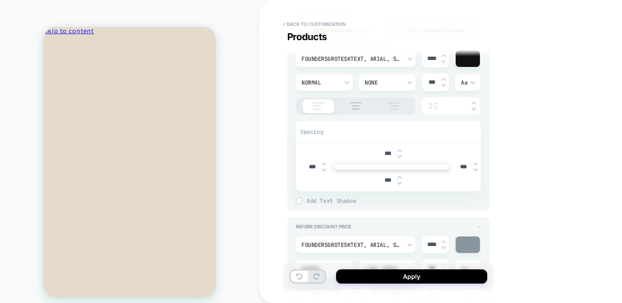
click at [399, 149] on img at bounding box center [399, 150] width 4 height 3
click at [399, 152] on div at bounding box center [399, 153] width 4 height 9
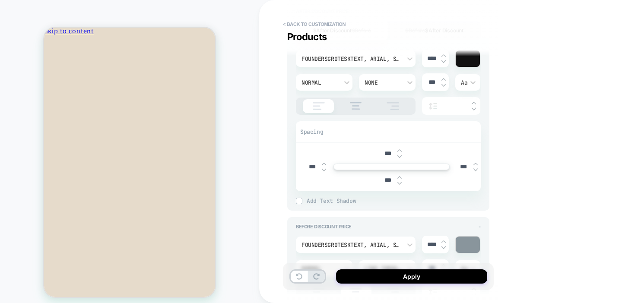
click at [399, 152] on div at bounding box center [399, 153] width 4 height 9
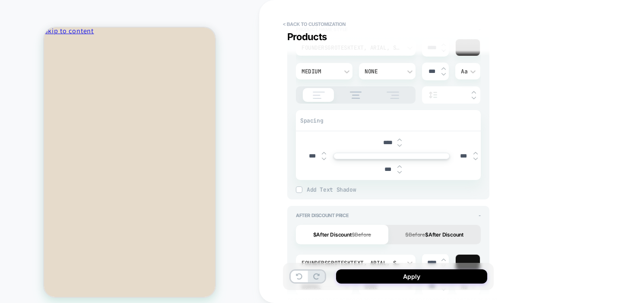
scroll to position [528, 0]
click at [399, 139] on img at bounding box center [399, 140] width 4 height 3
click at [398, 144] on img at bounding box center [399, 145] width 4 height 3
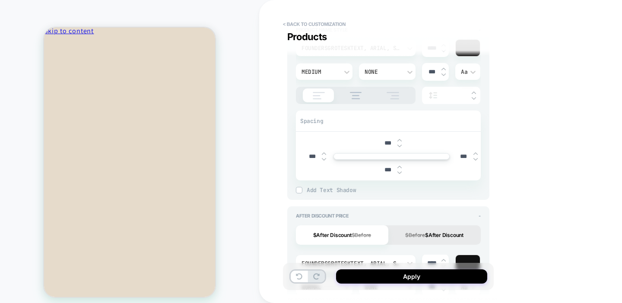
click at [398, 144] on img at bounding box center [399, 145] width 4 height 3
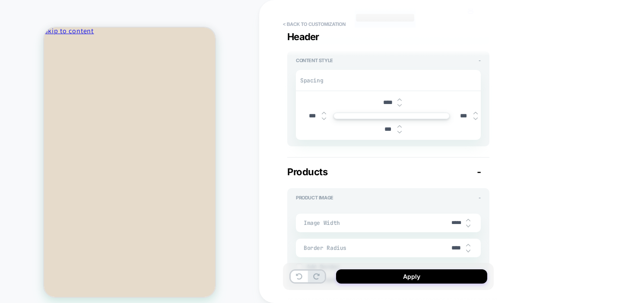
scroll to position [251, 0]
click at [401, 100] on img at bounding box center [399, 101] width 4 height 3
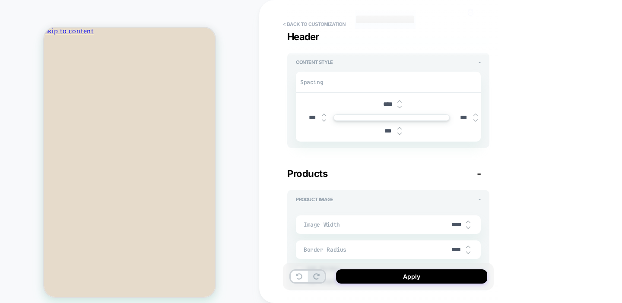
click at [401, 100] on img at bounding box center [399, 101] width 4 height 3
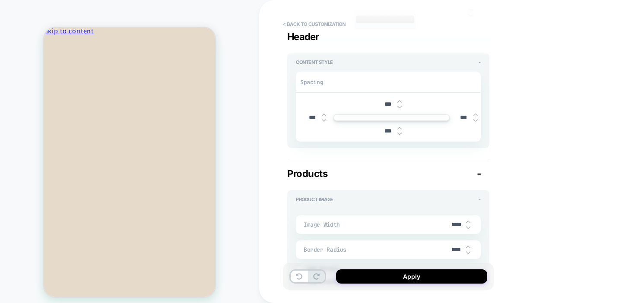
click at [401, 100] on img at bounding box center [399, 101] width 4 height 3
click at [400, 107] on img at bounding box center [399, 106] width 4 height 3
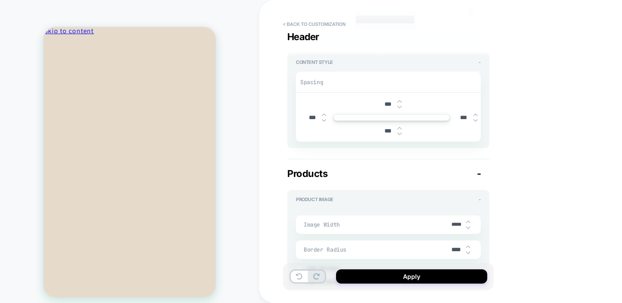
click at [400, 107] on img at bounding box center [399, 106] width 4 height 3
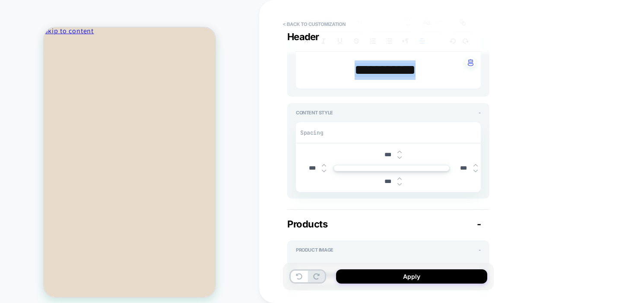
scroll to position [87, 0]
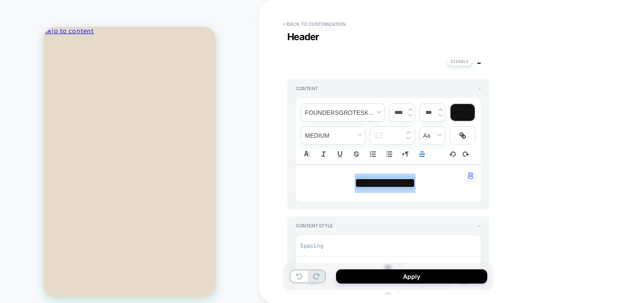
click at [410, 108] on img at bounding box center [410, 109] width 4 height 3
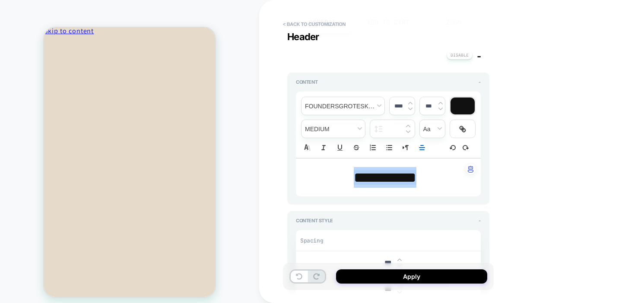
scroll to position [94, 0]
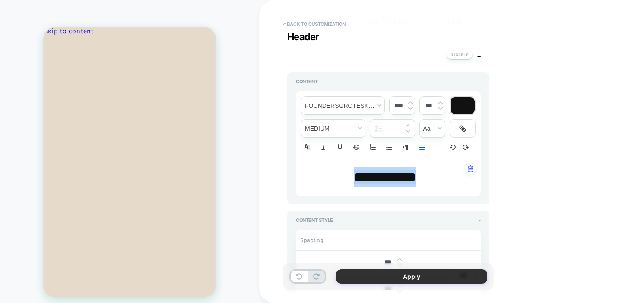
click at [425, 281] on button "Apply" at bounding box center [411, 276] width 151 height 14
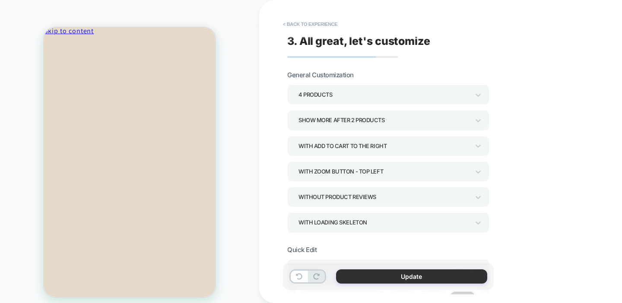
click at [396, 275] on button "Update" at bounding box center [411, 276] width 151 height 14
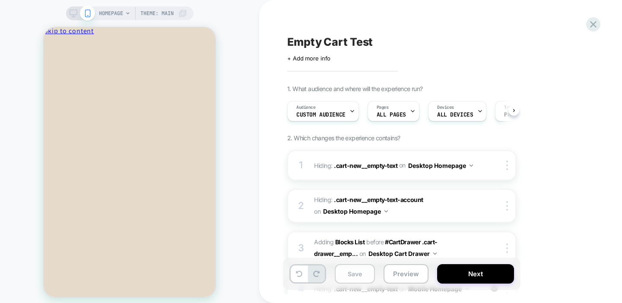
scroll to position [0, 0]
click at [369, 277] on button "Save" at bounding box center [355, 273] width 40 height 19
click at [403, 277] on button "Preview" at bounding box center [405, 273] width 45 height 19
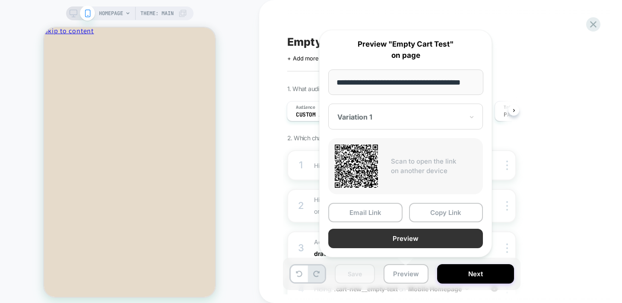
scroll to position [0, 0]
click at [376, 236] on button "Preview" at bounding box center [405, 238] width 155 height 19
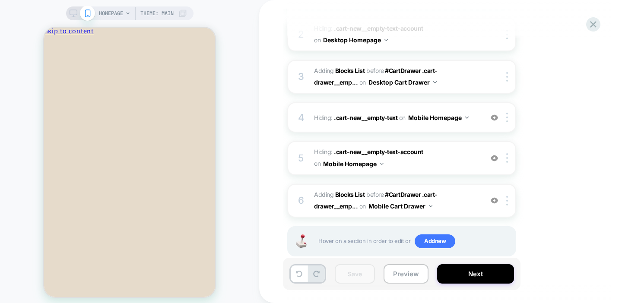
scroll to position [177, 0]
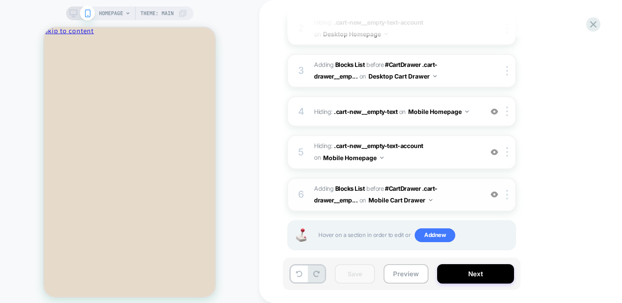
click at [453, 197] on span "#_loomi_addon_1758840073367 Adding Blocks List BEFORE #CartDrawer .cart-drawer_…" at bounding box center [396, 194] width 164 height 23
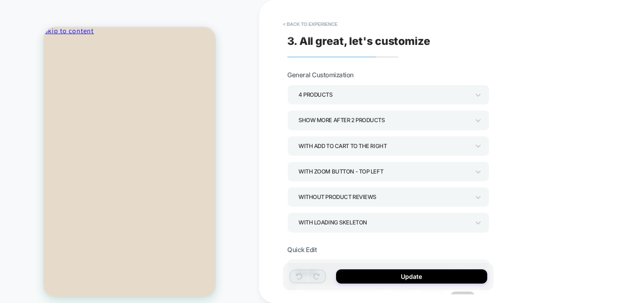
click at [332, 95] on div "4 Products" at bounding box center [383, 95] width 171 height 12
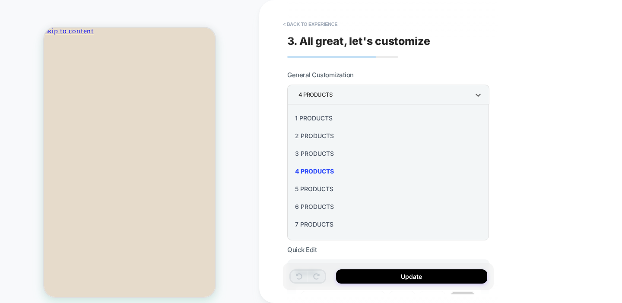
click at [275, 102] on div at bounding box center [311, 151] width 622 height 303
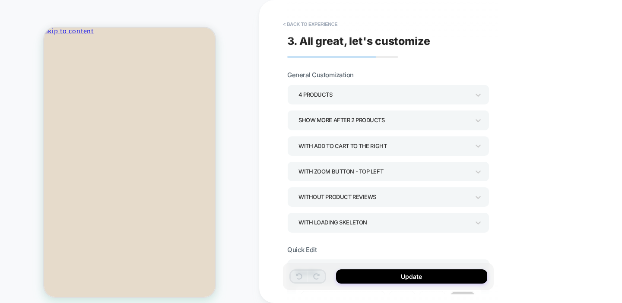
click at [327, 94] on div "4 Products" at bounding box center [383, 95] width 171 height 12
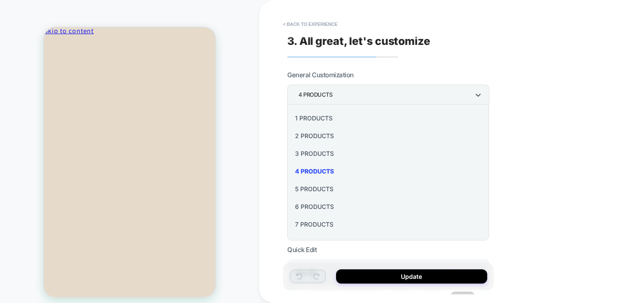
click at [313, 190] on div "5 Products" at bounding box center [387, 189] width 195 height 18
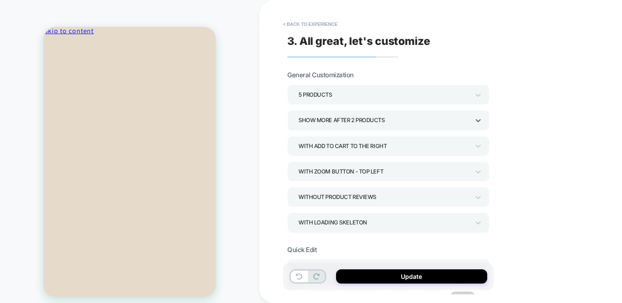
click at [309, 117] on div "Show more after 2 Products" at bounding box center [383, 120] width 171 height 12
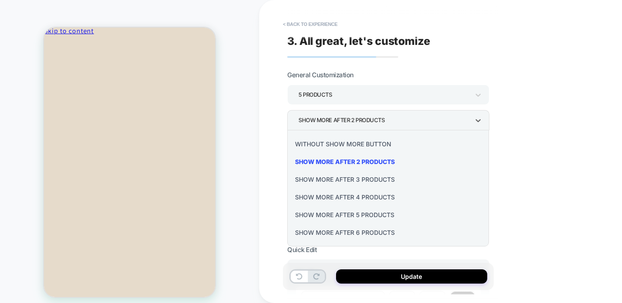
click at [329, 176] on div "Show more after 3 Products" at bounding box center [387, 179] width 195 height 18
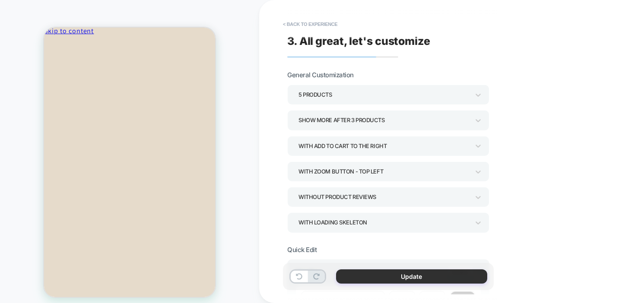
click at [368, 276] on button "Update" at bounding box center [411, 276] width 151 height 14
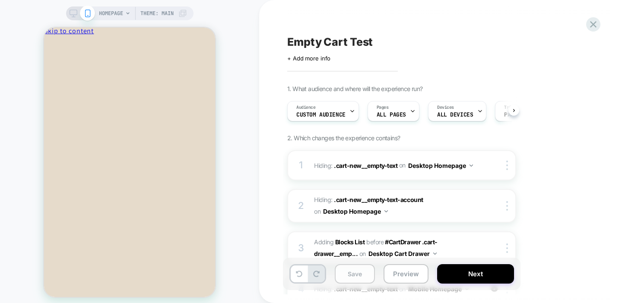
click at [348, 276] on button "Save" at bounding box center [355, 273] width 40 height 19
click at [402, 275] on button "Preview" at bounding box center [405, 273] width 45 height 19
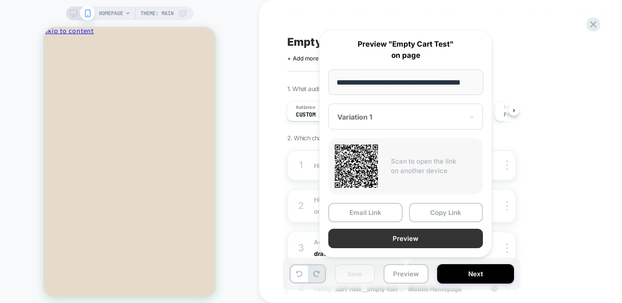
scroll to position [0, 0]
click at [395, 240] on button "Preview" at bounding box center [405, 238] width 155 height 19
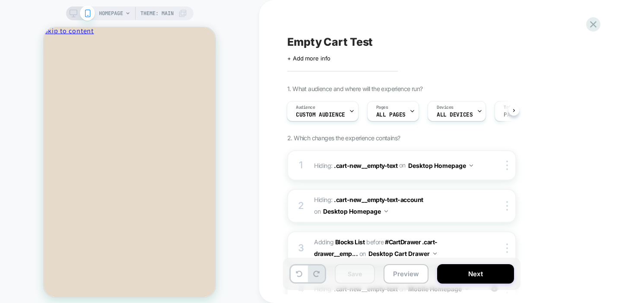
click at [357, 42] on span "Empty Cart Test" at bounding box center [329, 41] width 85 height 13
click at [349, 42] on textarea "**********" at bounding box center [347, 41] width 120 height 13
click at [464, 40] on icon at bounding box center [468, 42] width 11 height 11
click at [349, 277] on button "Save" at bounding box center [355, 273] width 40 height 19
click at [592, 24] on icon at bounding box center [593, 24] width 6 height 6
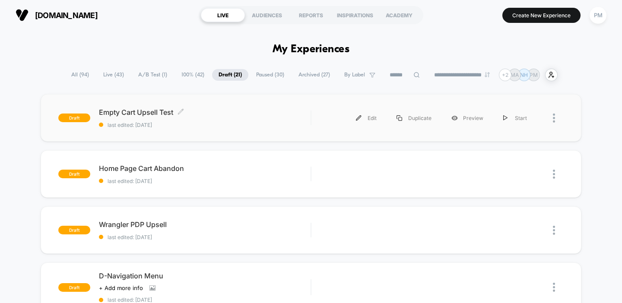
click at [212, 123] on span "last edited: [DATE]" at bounding box center [205, 125] width 212 height 6
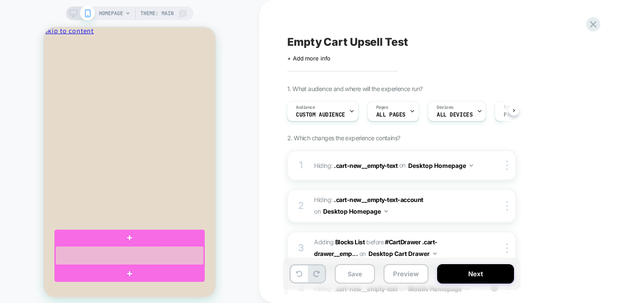
click at [183, 255] on div at bounding box center [129, 255] width 148 height 19
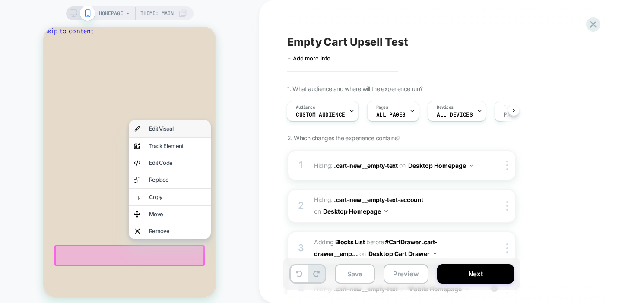
click at [165, 130] on div "Edit Visual" at bounding box center [177, 129] width 57 height 6
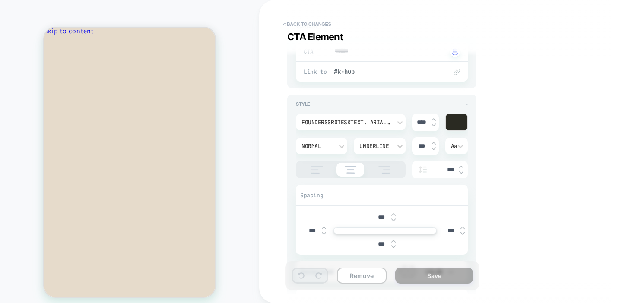
scroll to position [660, 0]
click at [527, 157] on div "**********" at bounding box center [445, 152] width 324 height 286
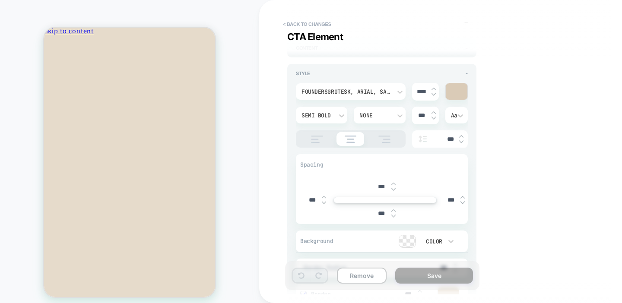
scroll to position [1162, 0]
